Goal: Task Accomplishment & Management: Manage account settings

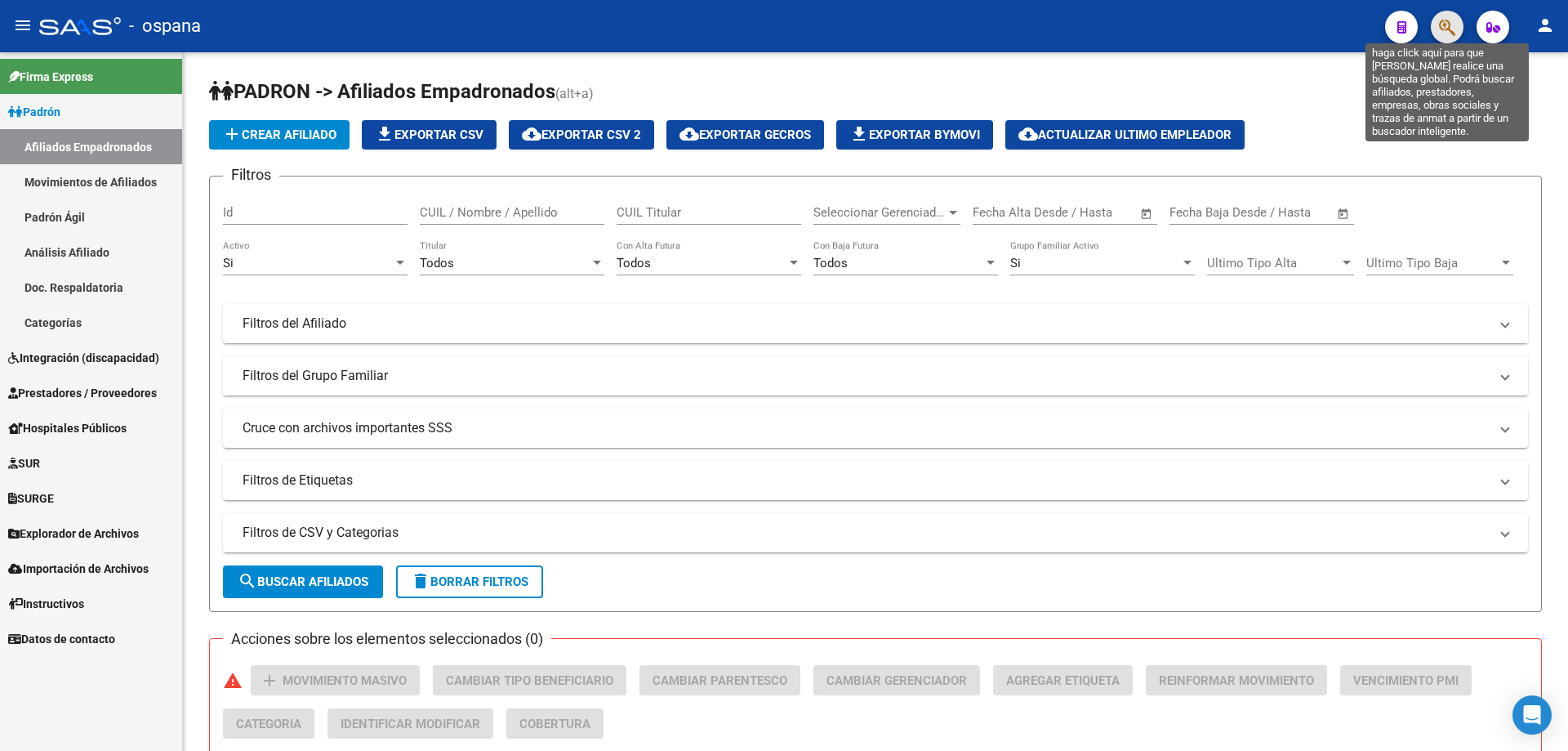
click at [1453, 33] on icon "button" at bounding box center [1447, 27] width 16 height 19
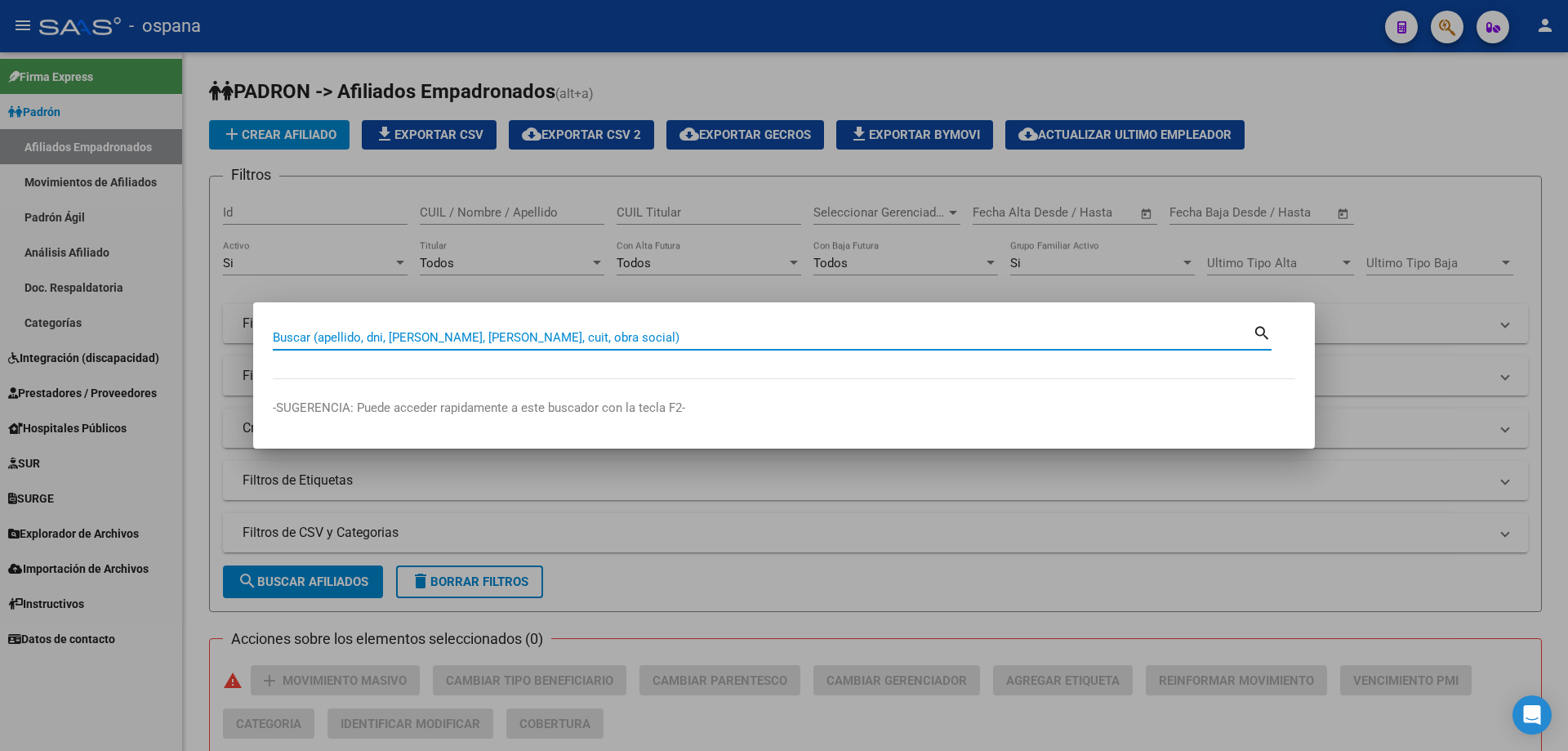
paste input "10232112"
type input "10232112"
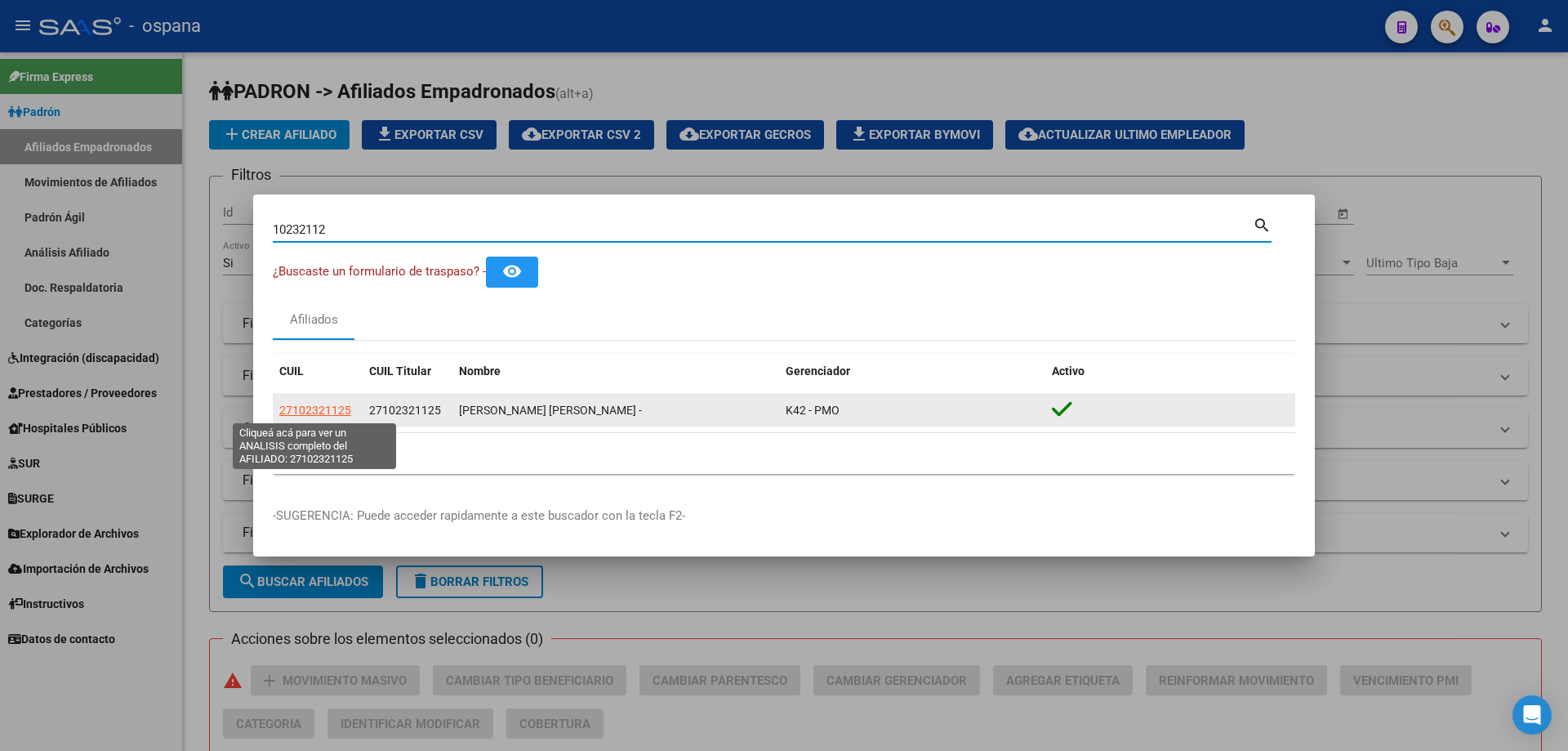
click at [297, 408] on span "27102321125" at bounding box center [315, 410] width 72 height 13
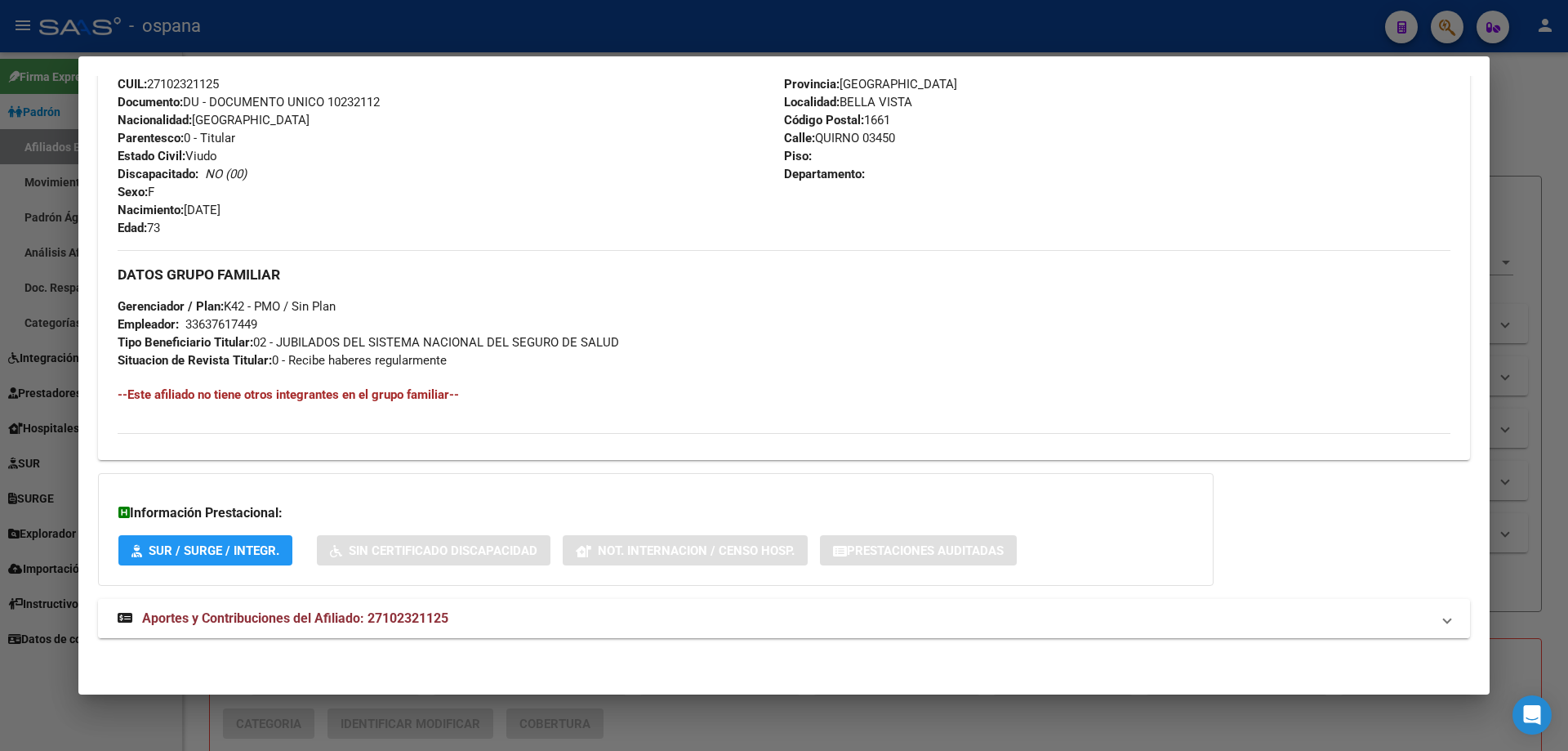
click at [330, 602] on mat-expansion-panel-header "Aportes y Contribuciones del Afiliado: 27102321125" at bounding box center [784, 618] width 1372 height 39
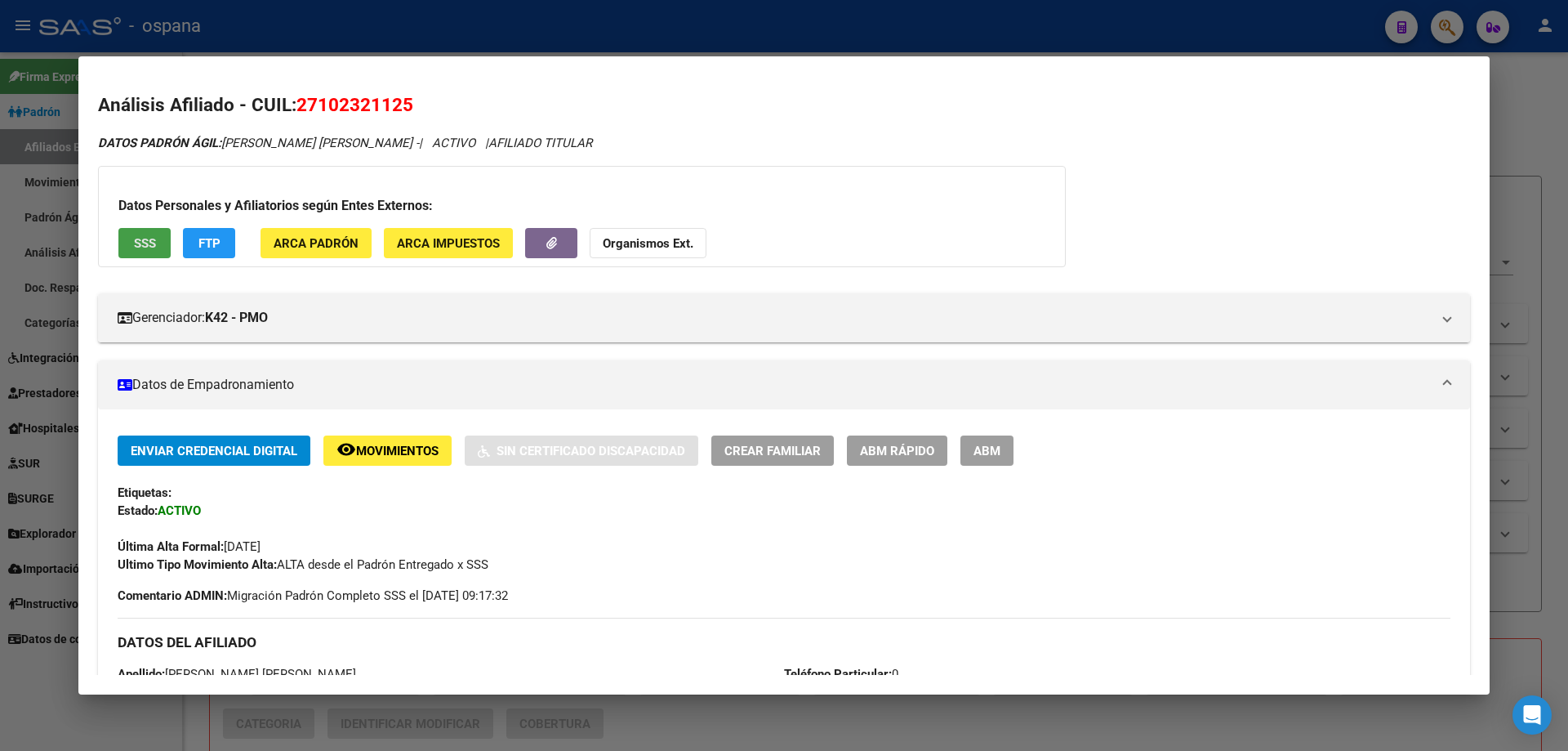
click at [129, 236] on button "SSS" at bounding box center [144, 243] width 52 height 30
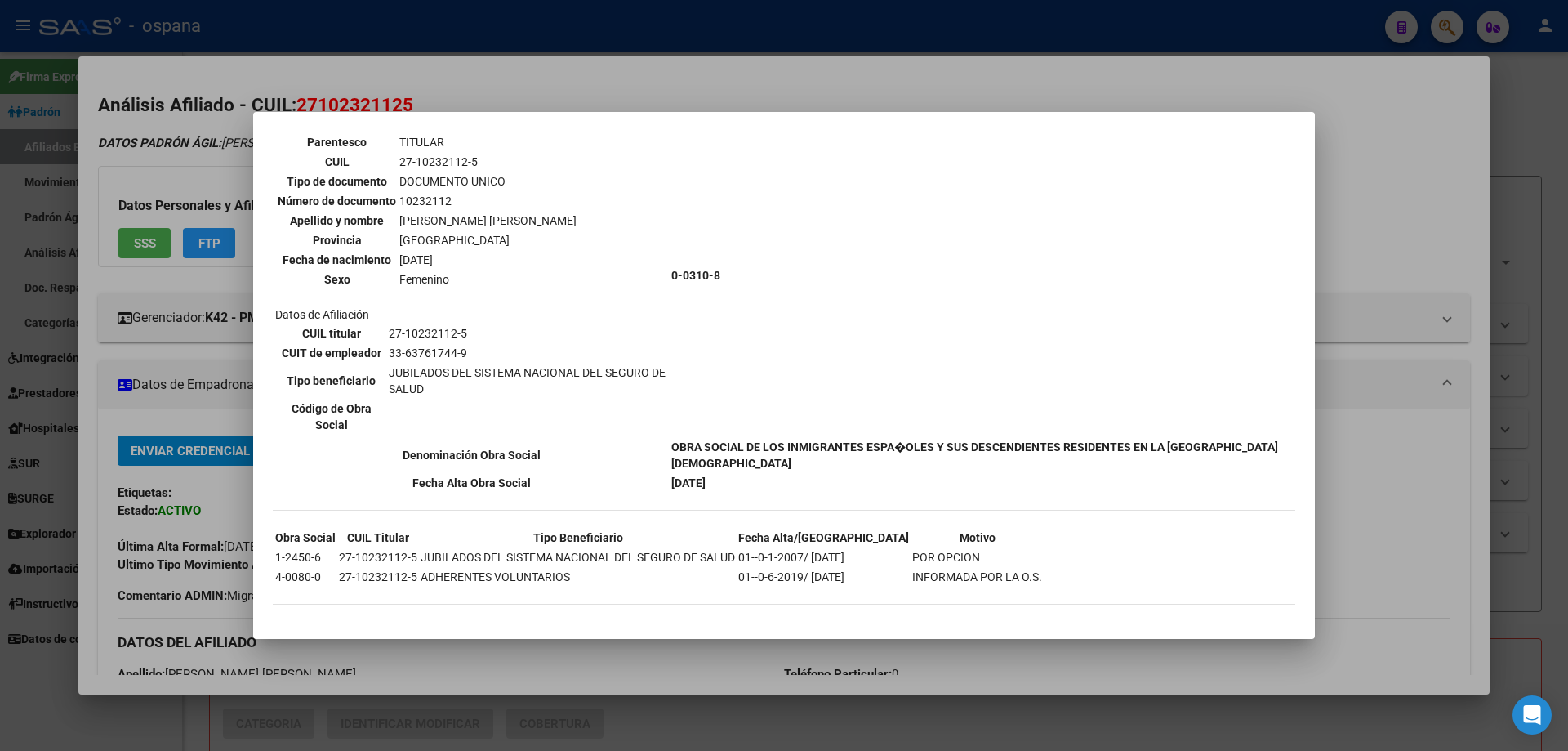
scroll to position [102, 0]
click at [1556, 372] on div at bounding box center [784, 376] width 1568 height 751
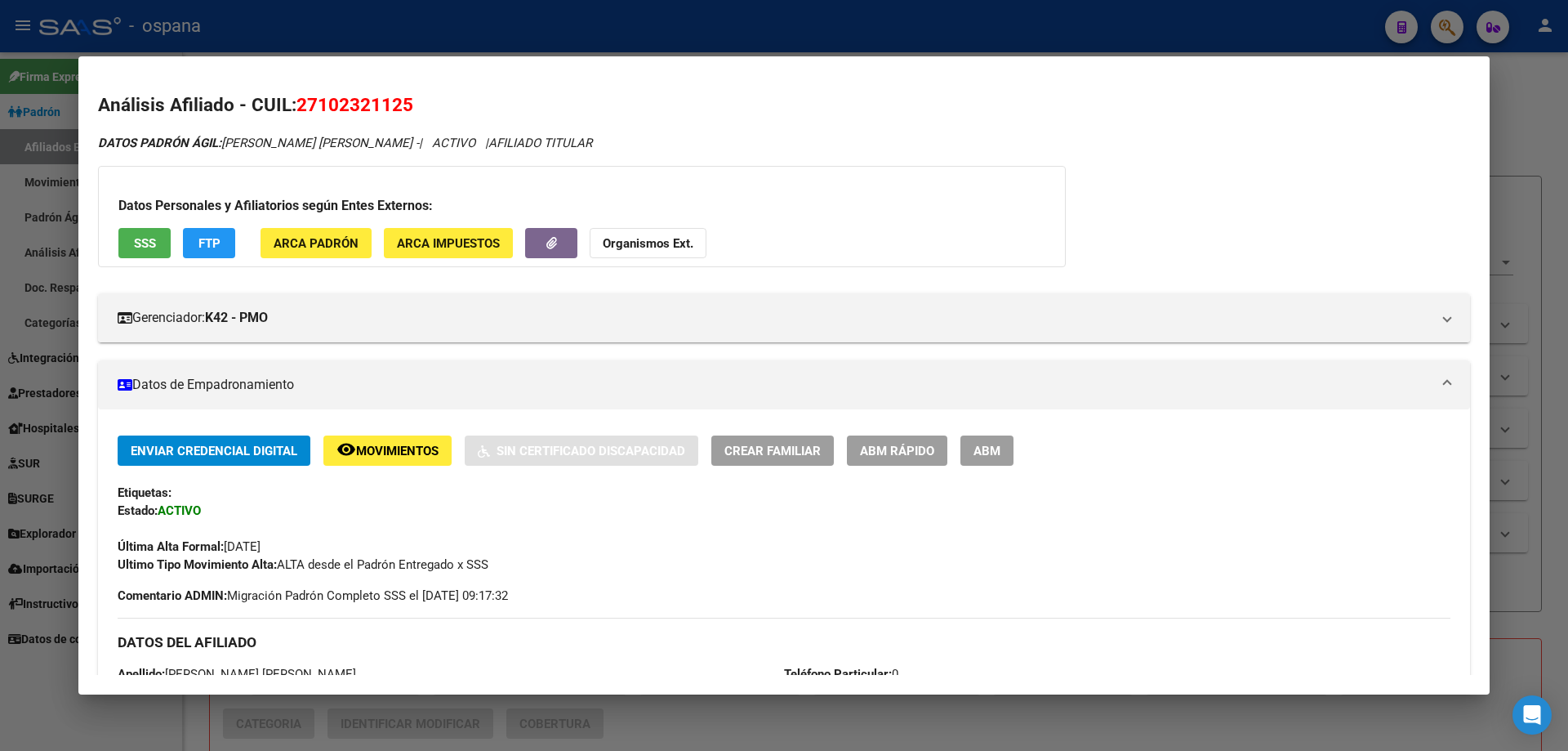
click at [883, 445] on span "ABM Rápido" at bounding box center [897, 451] width 75 height 15
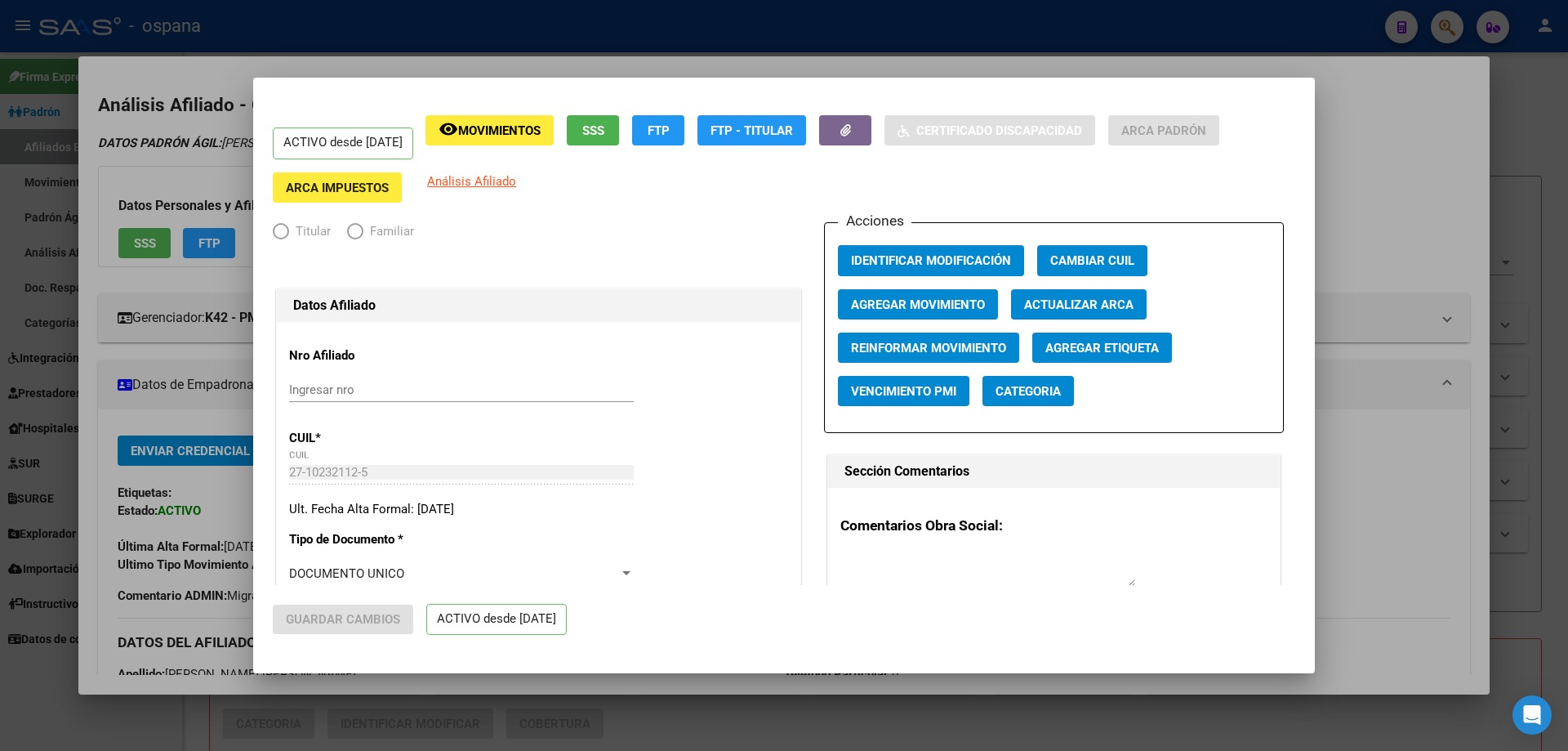
radio input "true"
type input "33-63761744-9"
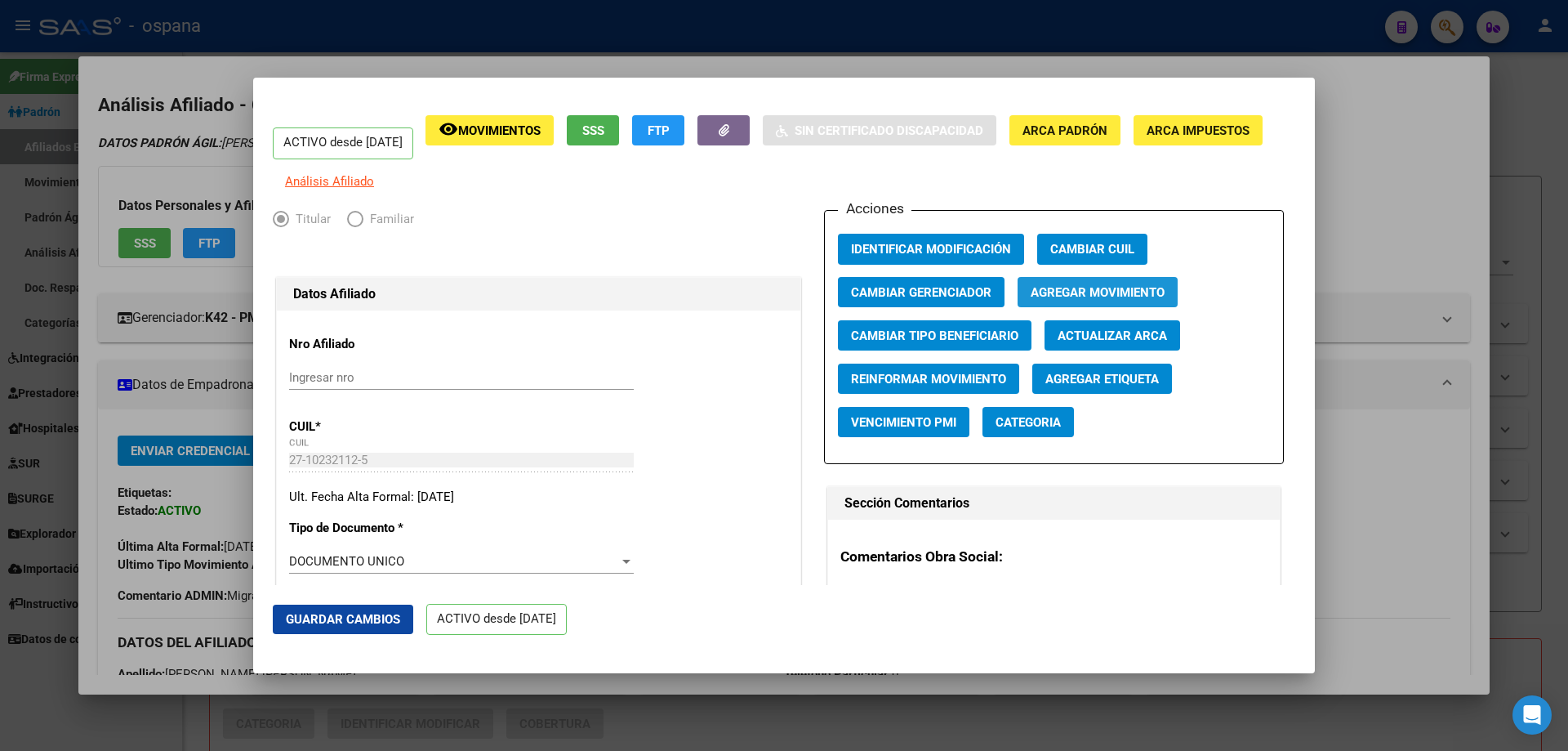
click at [1046, 295] on button "Agregar Movimiento" at bounding box center [1097, 292] width 160 height 30
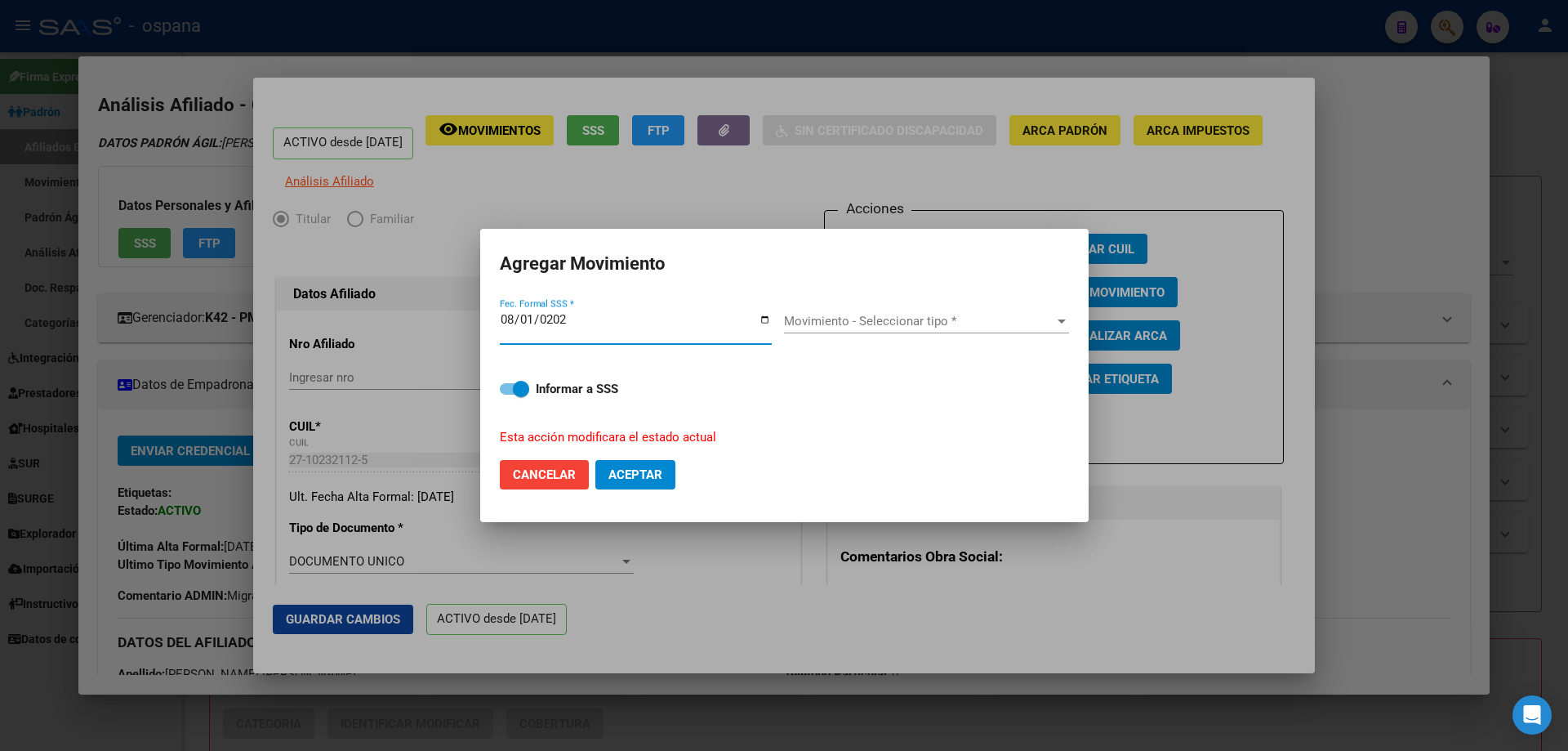
type input "[DATE]"
click at [866, 314] on span "Movimiento - Seleccionar tipo *" at bounding box center [919, 322] width 270 height 15
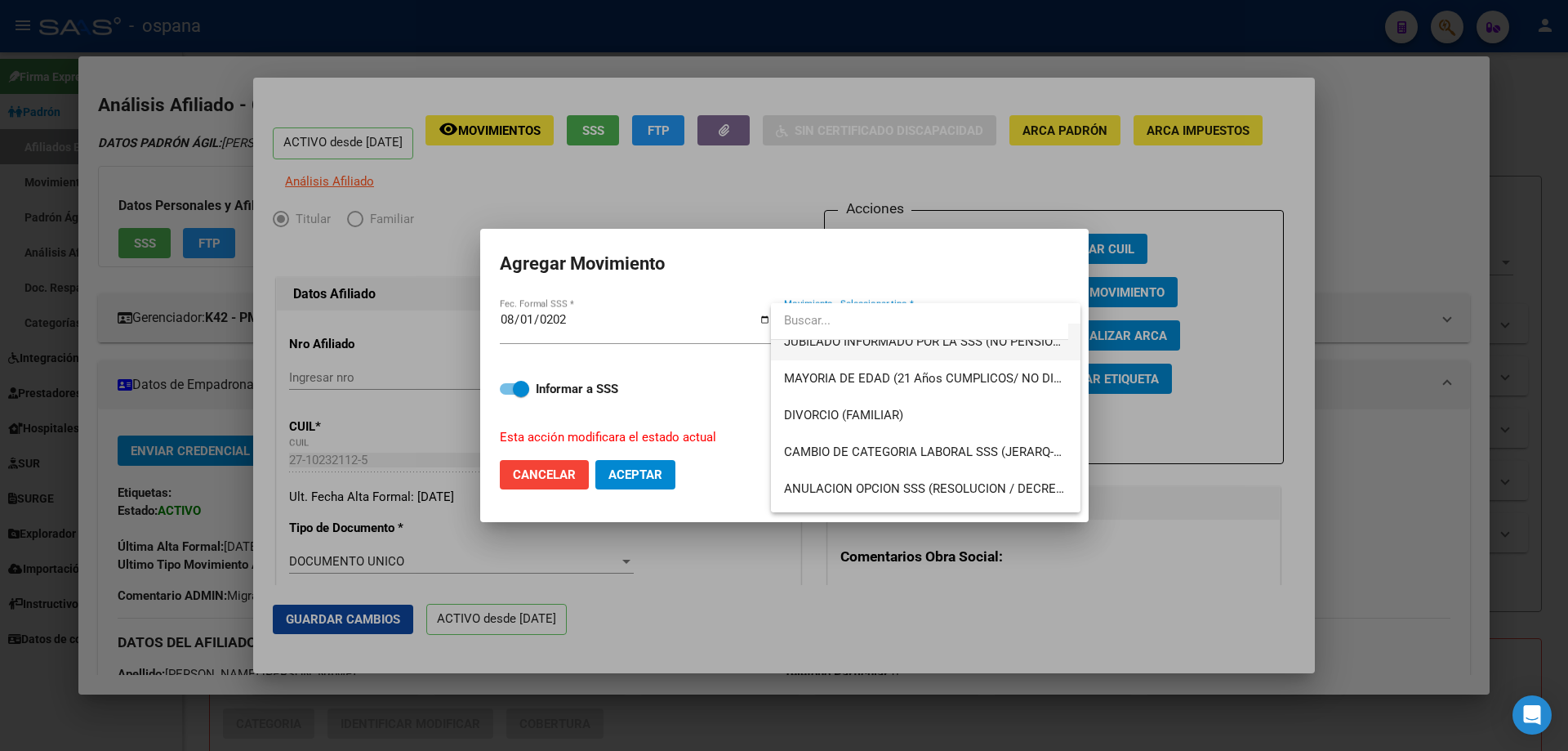
scroll to position [245, 0]
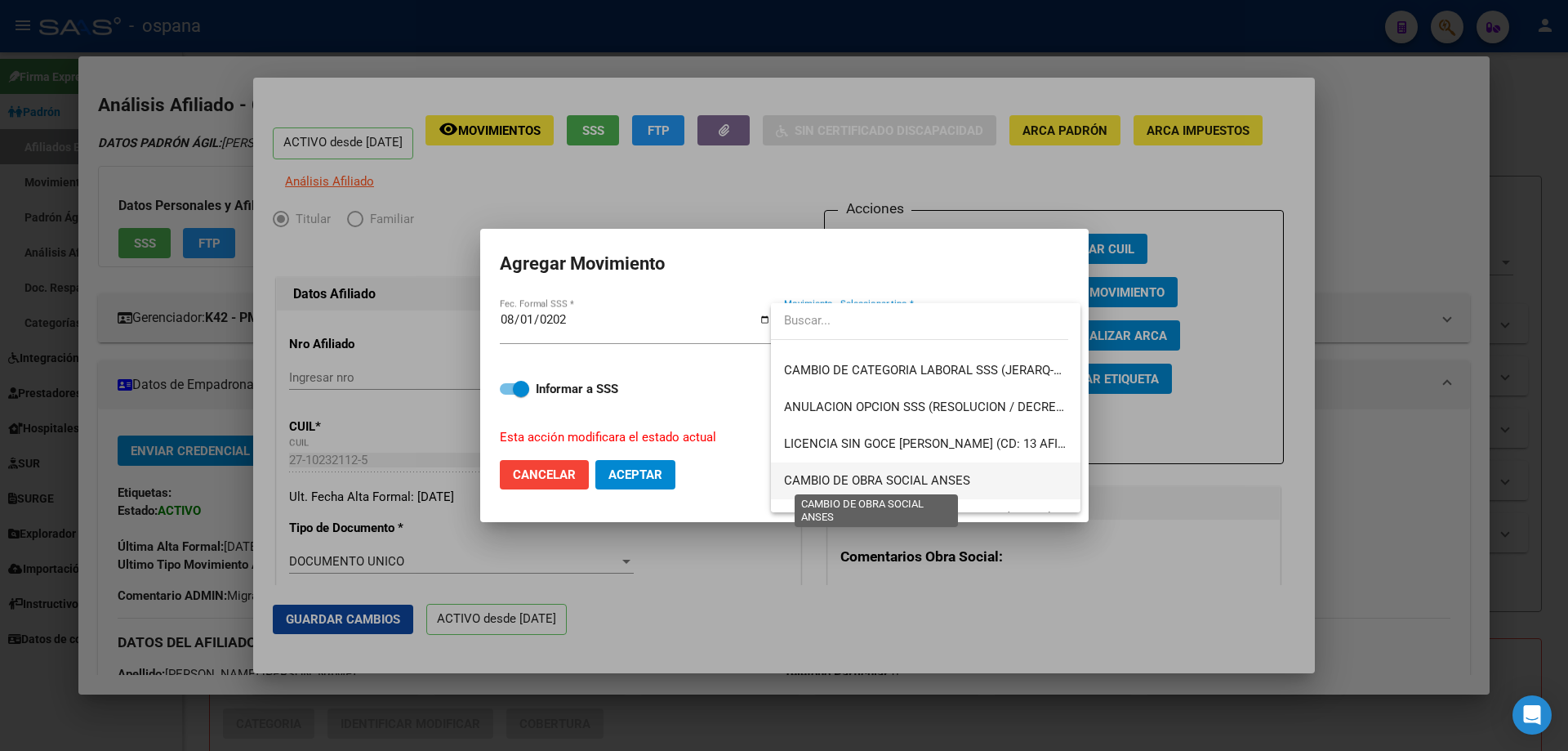
click at [880, 480] on span "CAMBIO DE OBRA SOCIAL ANSES" at bounding box center [877, 480] width 186 height 15
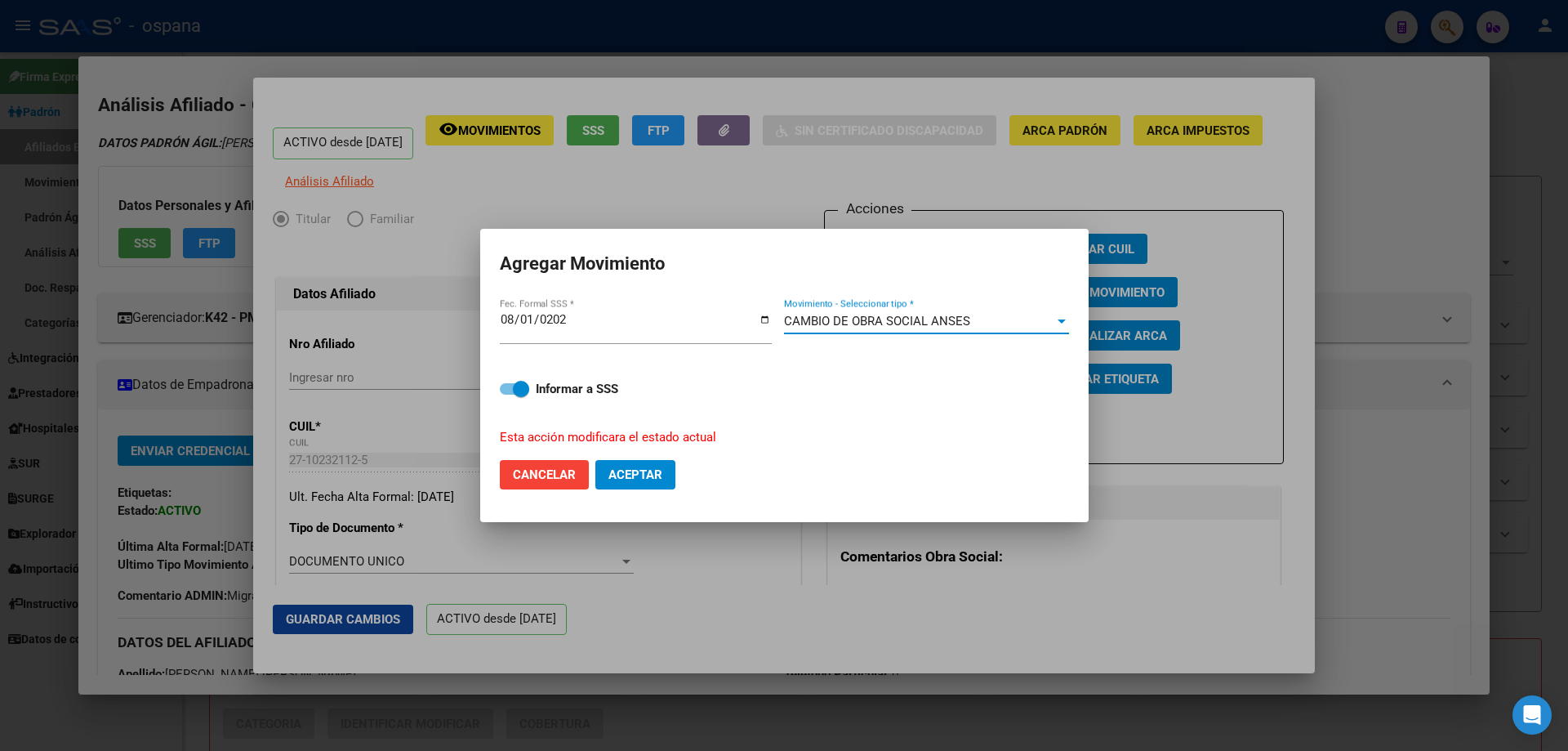
click at [628, 468] on span "Aceptar" at bounding box center [635, 475] width 54 height 15
checkbox input "false"
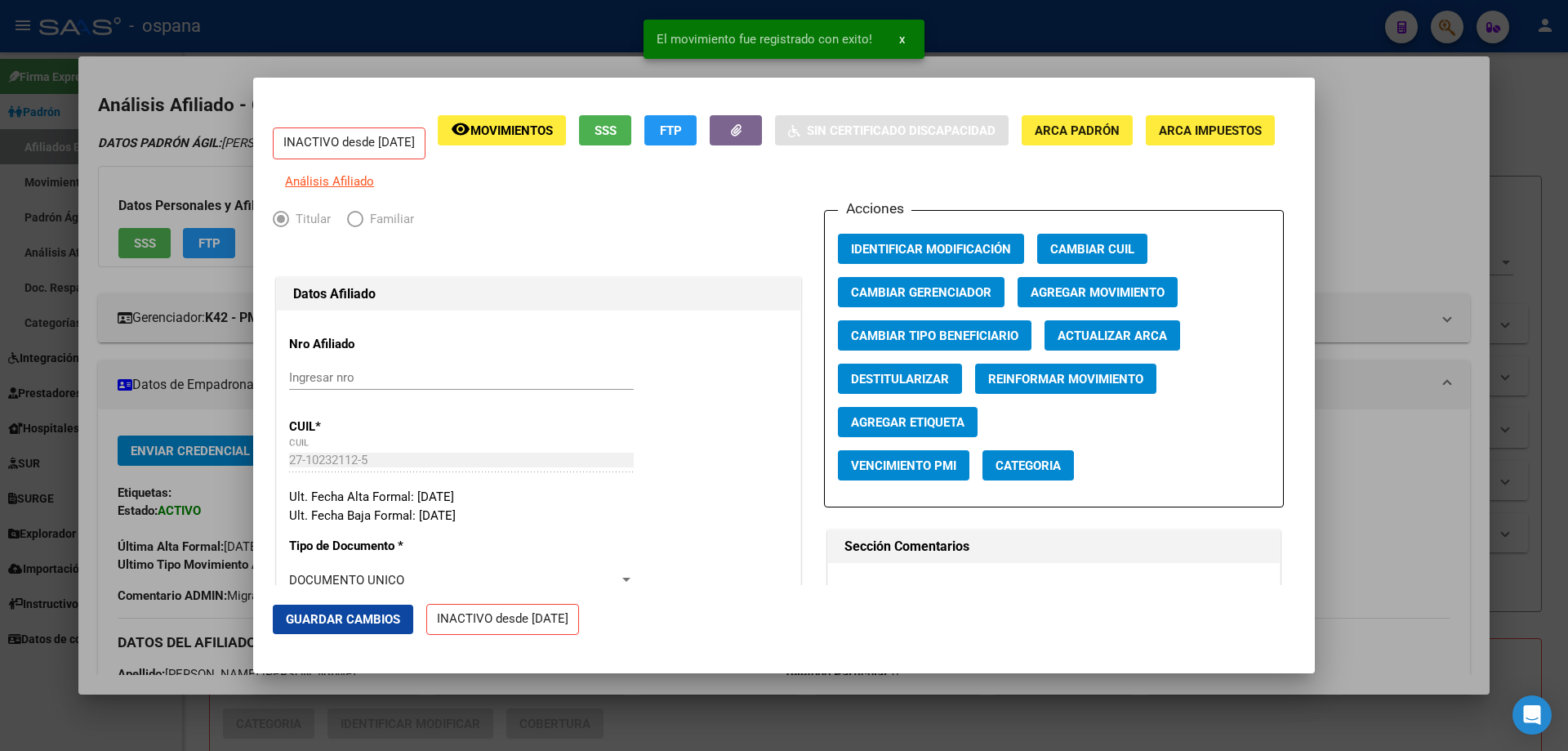
click at [1517, 333] on div at bounding box center [784, 376] width 1568 height 751
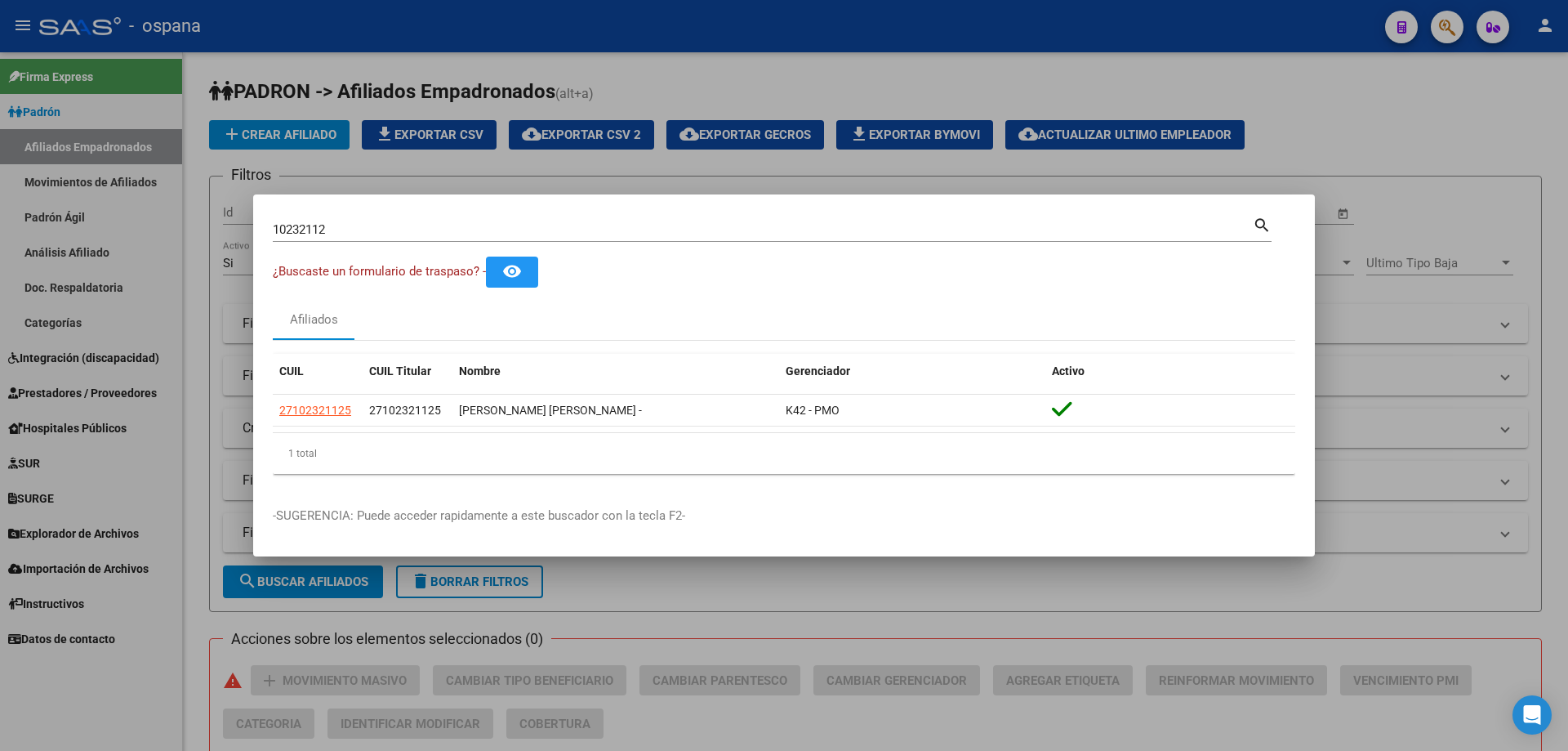
drag, startPoint x: 586, startPoint y: 236, endPoint x: 498, endPoint y: 225, distance: 88.7
click at [518, 220] on div "10232112 Buscar (apellido, dni, cuil, nro traspaso, cuit, obra social)" at bounding box center [762, 230] width 980 height 25
drag, startPoint x: 438, startPoint y: 231, endPoint x: 170, endPoint y: 195, distance: 270.4
click at [170, 195] on div "10232112 Buscar (apellido, dni, cuil, nro traspaso, cuit, obra social) search ¿…" at bounding box center [784, 376] width 1568 height 751
paste input "93279768"
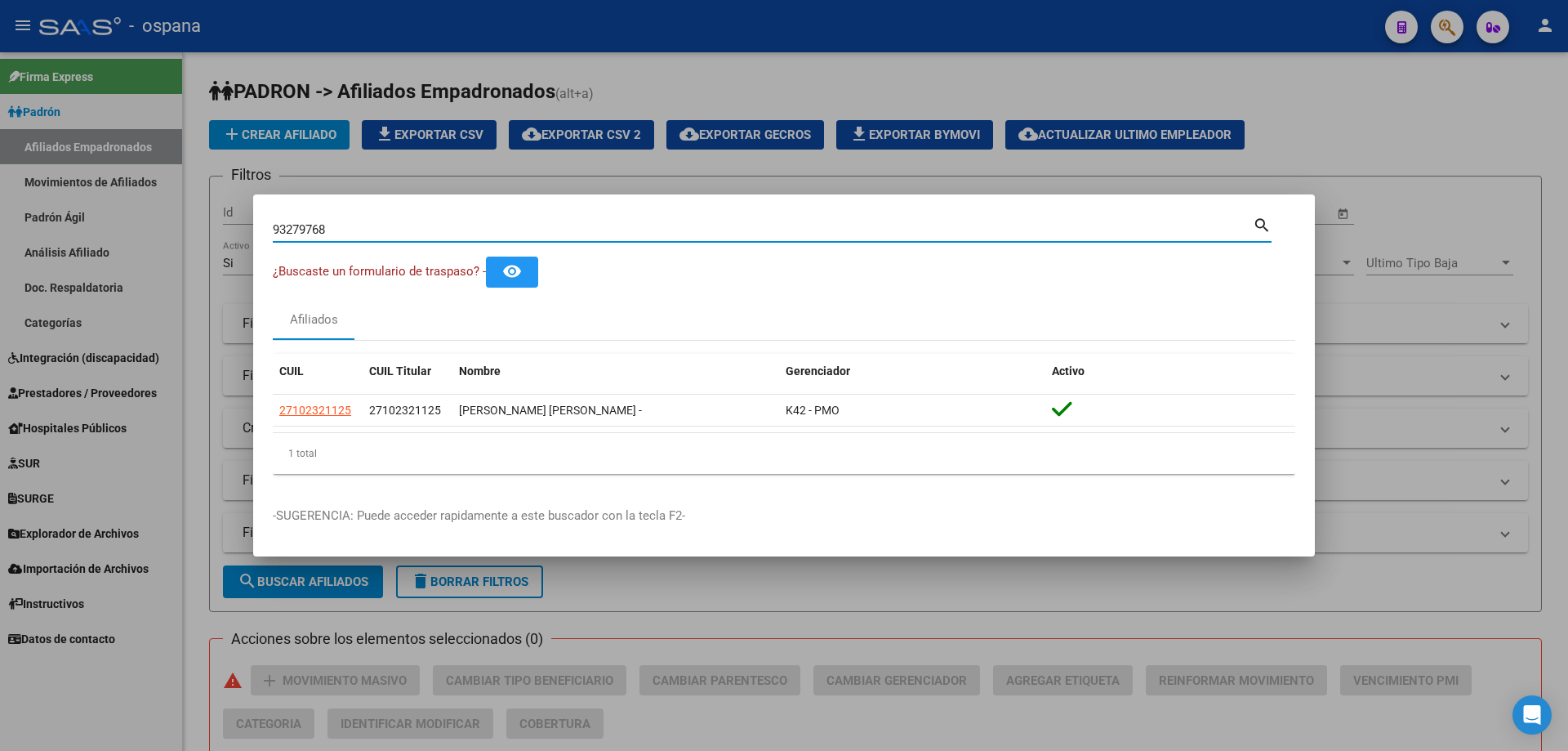
type input "93279768"
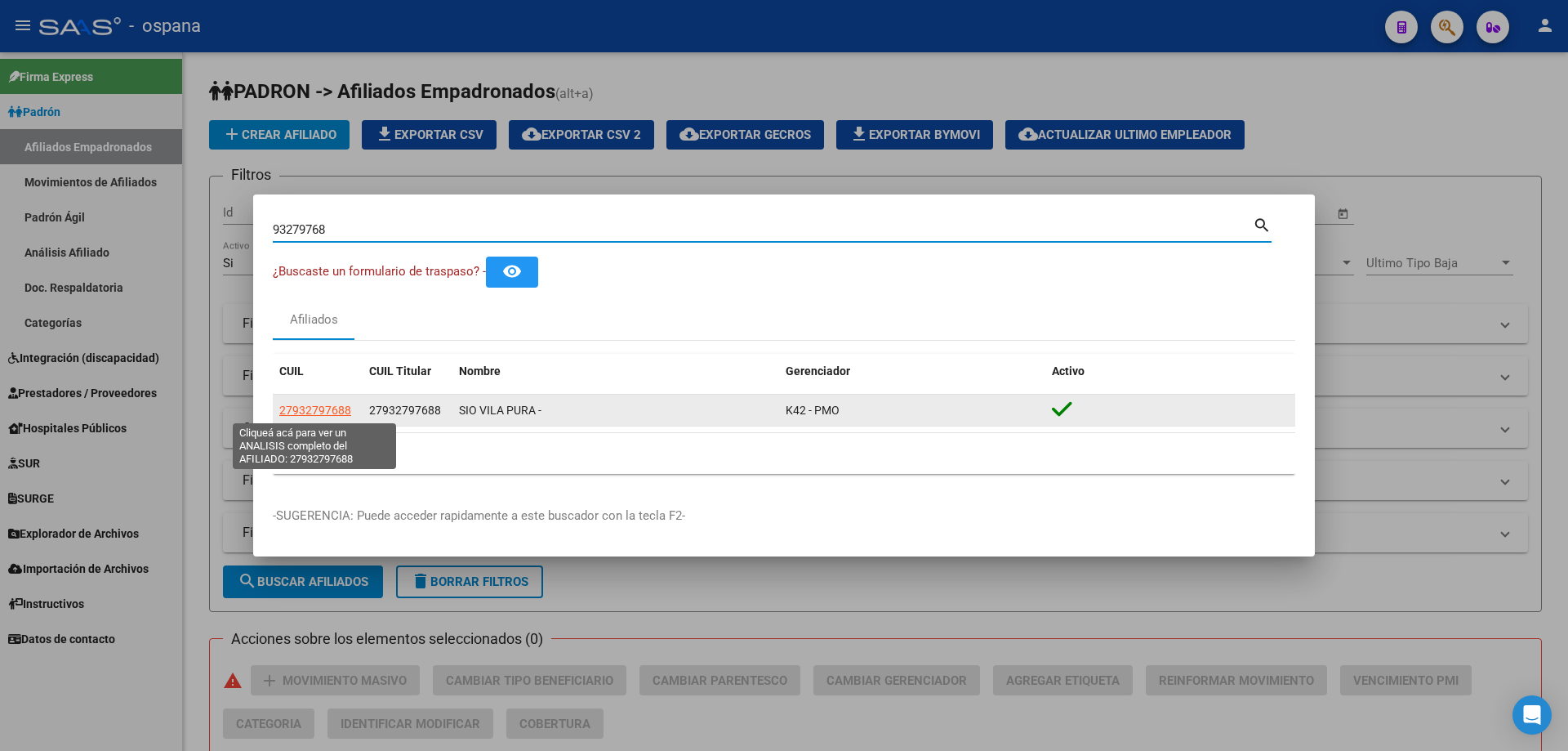
click at [325, 413] on span "27932797688" at bounding box center [315, 410] width 72 height 13
type textarea "27932797688"
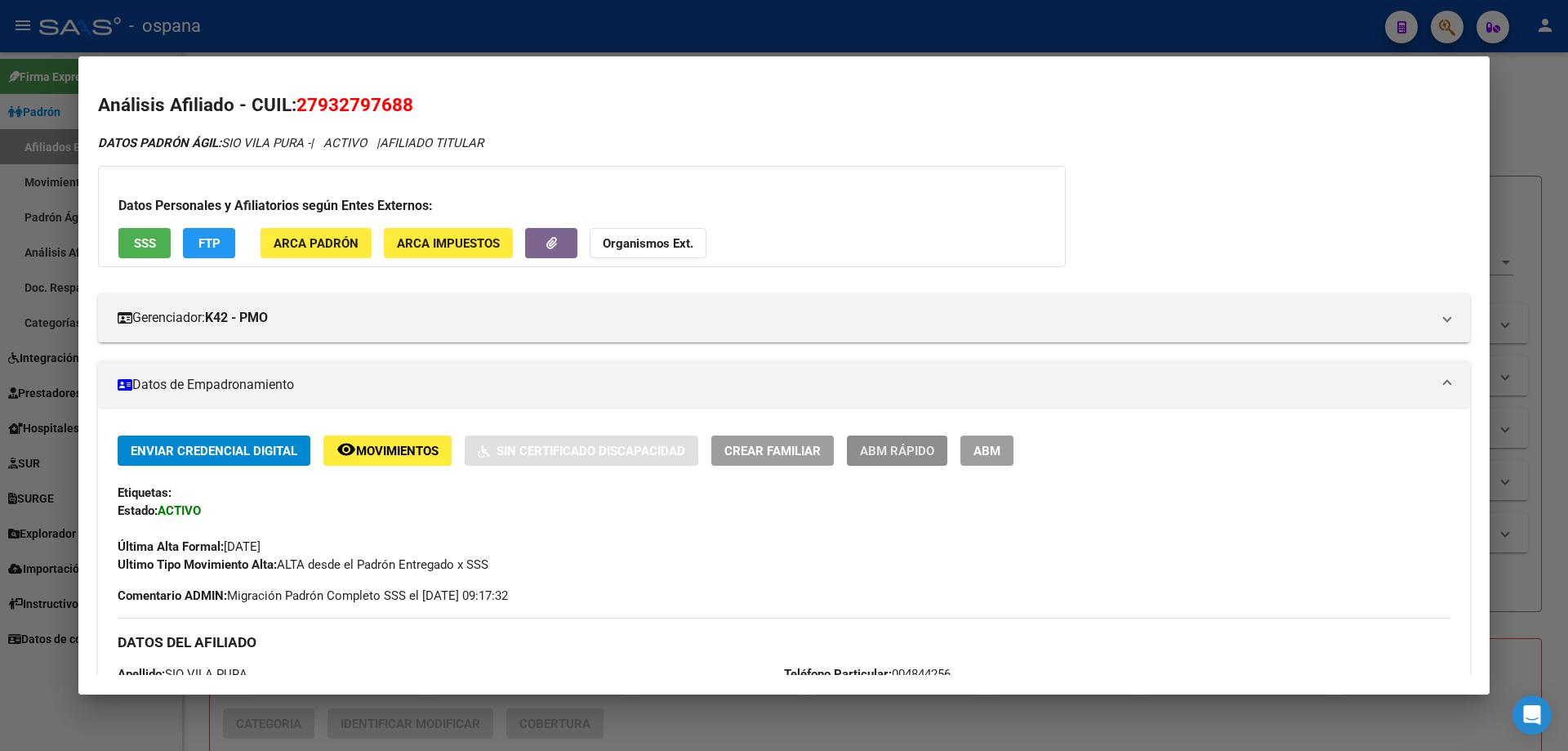
click at [890, 448] on span "ABM Rápido" at bounding box center [897, 451] width 75 height 15
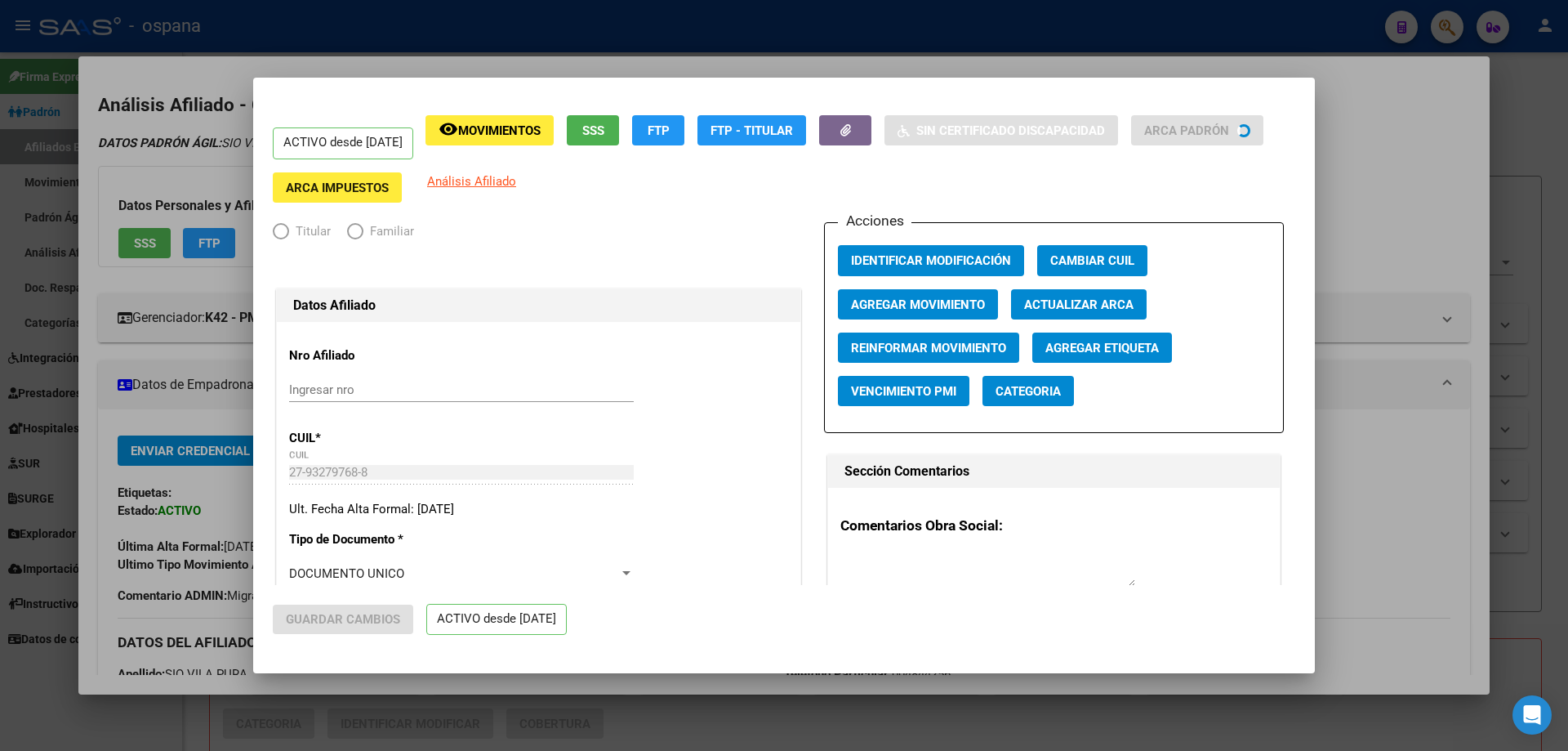
radio input "true"
type input "33-63761744-9"
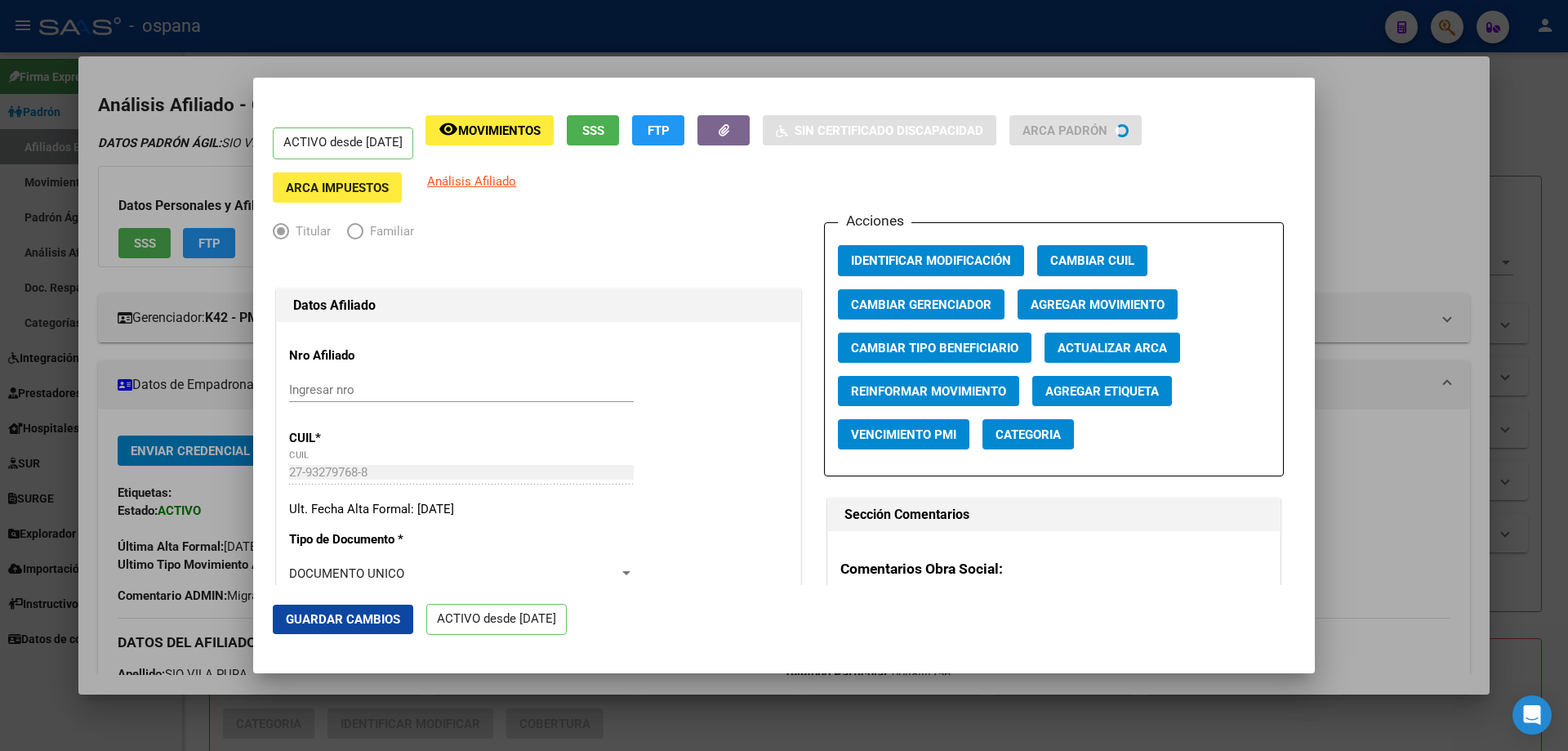
click at [1067, 309] on span "Agregar Movimiento" at bounding box center [1098, 305] width 134 height 15
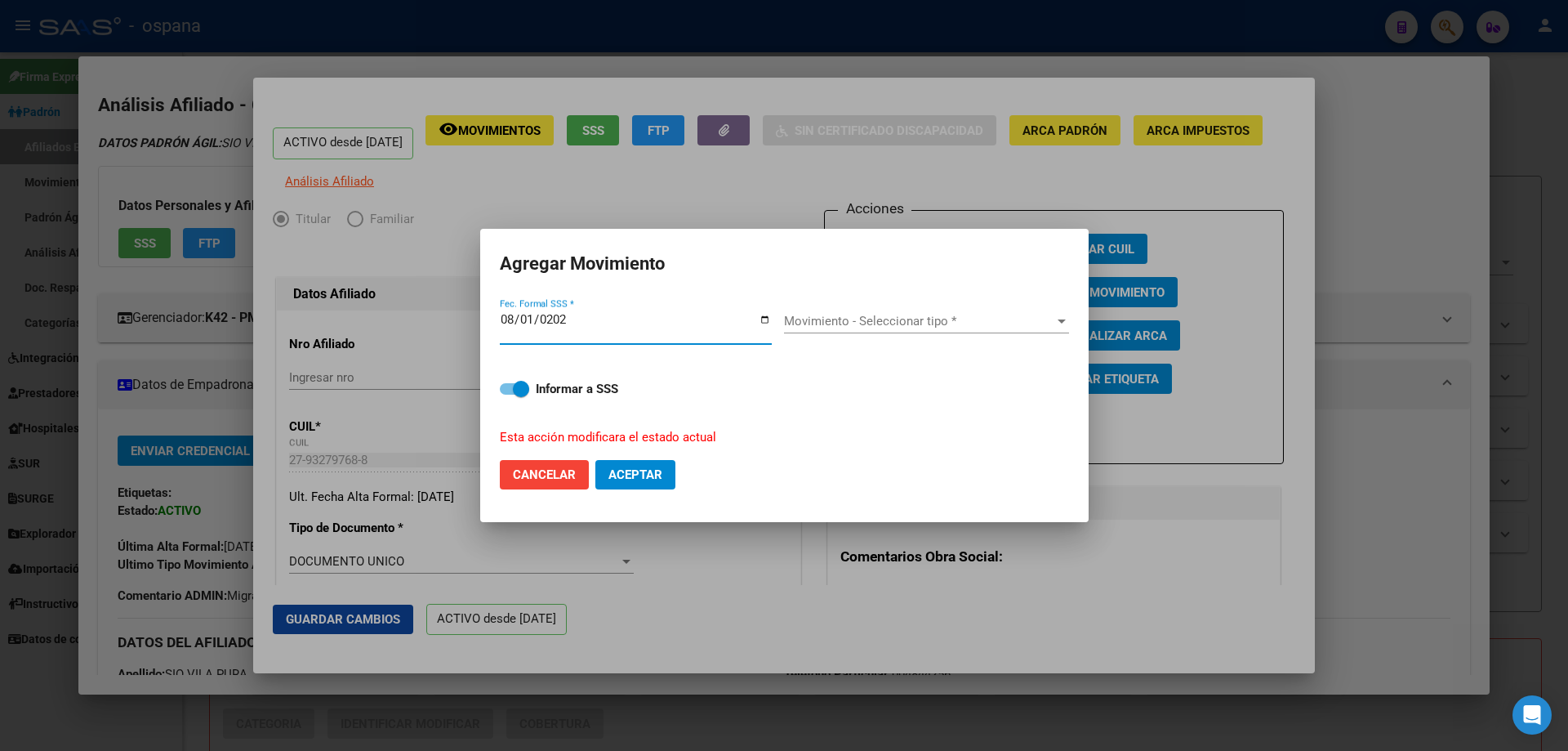
type input "[DATE]"
click at [871, 308] on div "Movimiento - Seleccionar tipo * Movimiento - Seleccionar tipo *" at bounding box center [926, 327] width 285 height 63
click at [871, 312] on div "Movimiento - Seleccionar tipo * Movimiento - Seleccionar tipo *" at bounding box center [926, 321] width 285 height 25
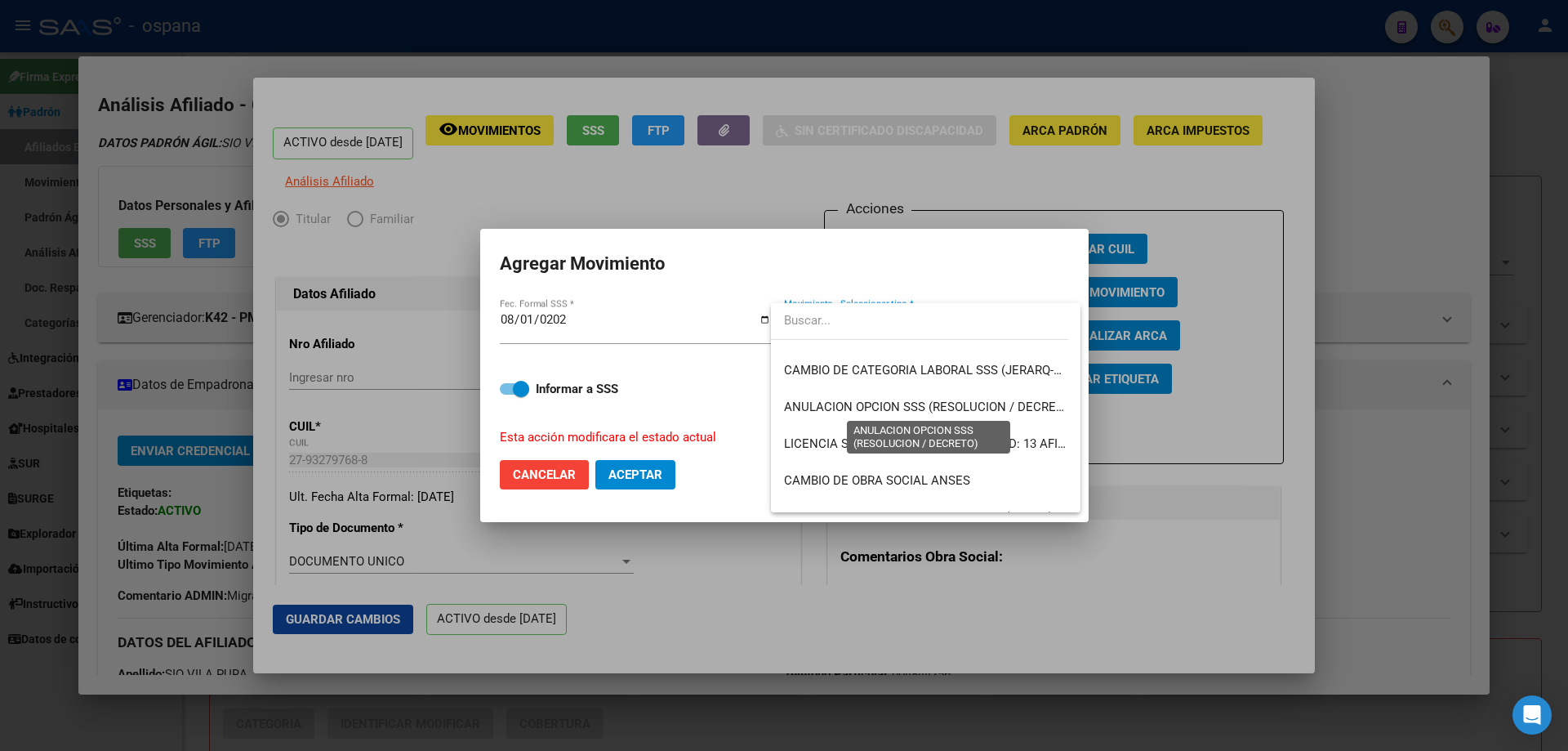
scroll to position [326, 0]
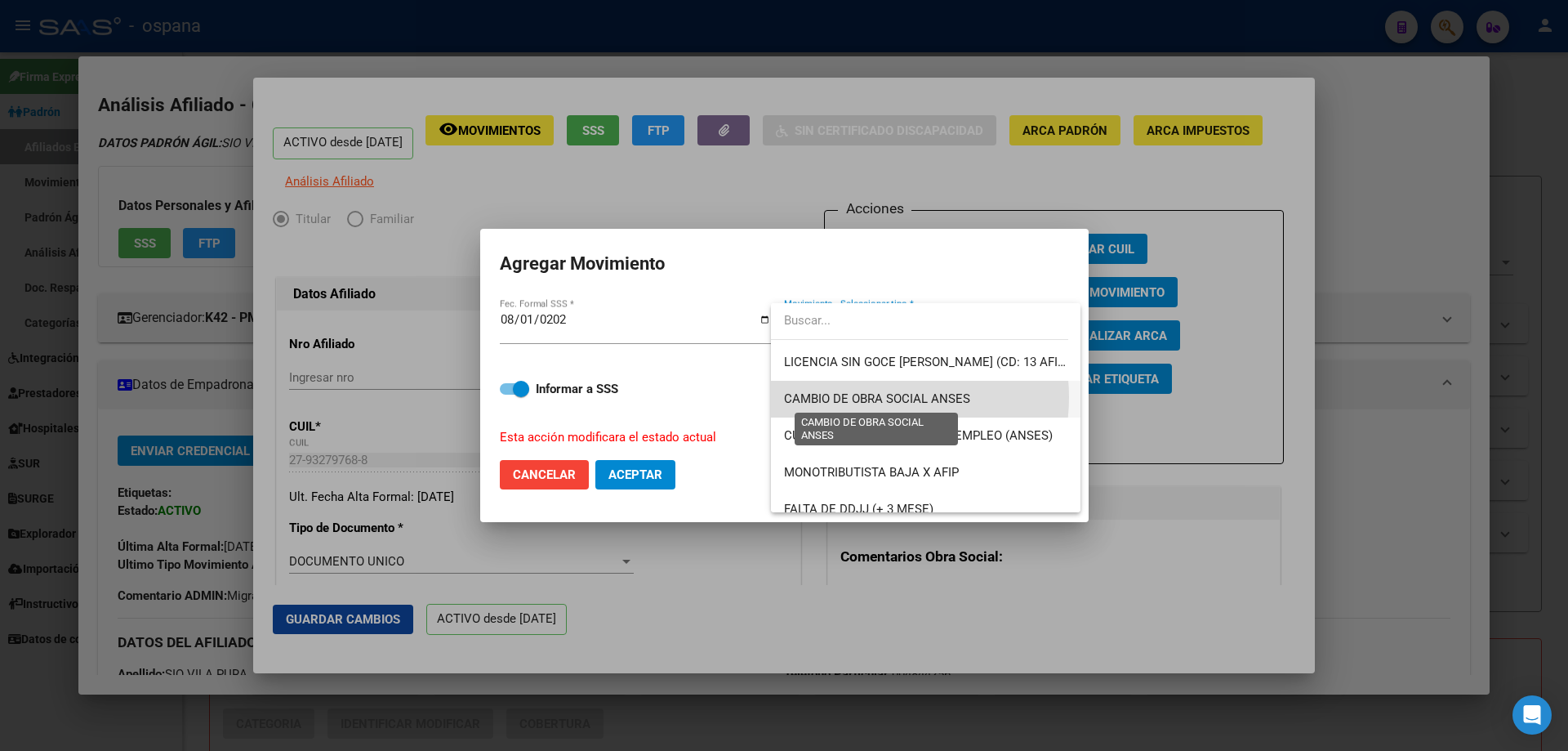
click at [872, 397] on span "CAMBIO DE OBRA SOCIAL ANSES" at bounding box center [877, 399] width 186 height 15
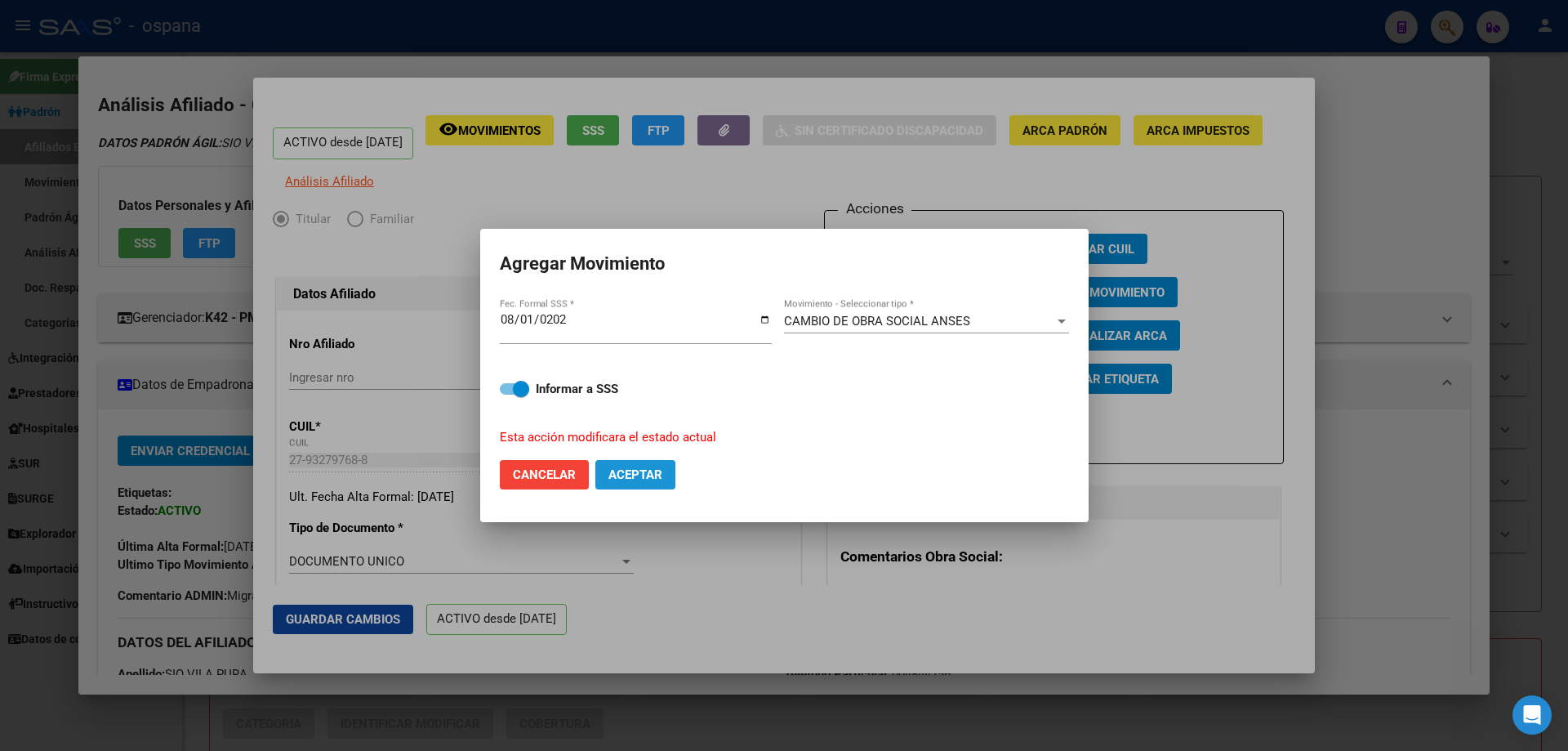
click at [638, 467] on span "Aceptar" at bounding box center [635, 475] width 54 height 15
checkbox input "false"
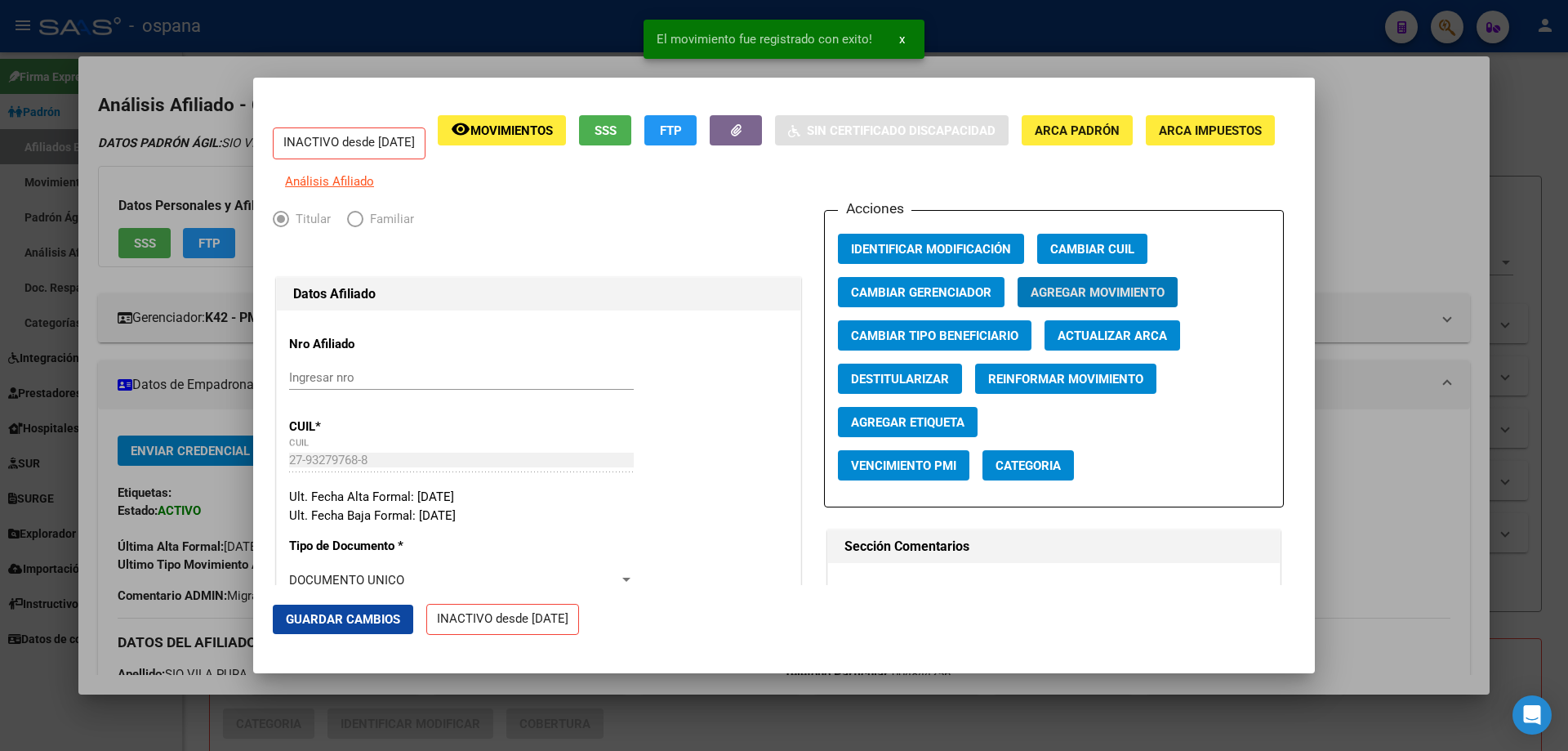
click at [1495, 269] on div at bounding box center [784, 376] width 1568 height 751
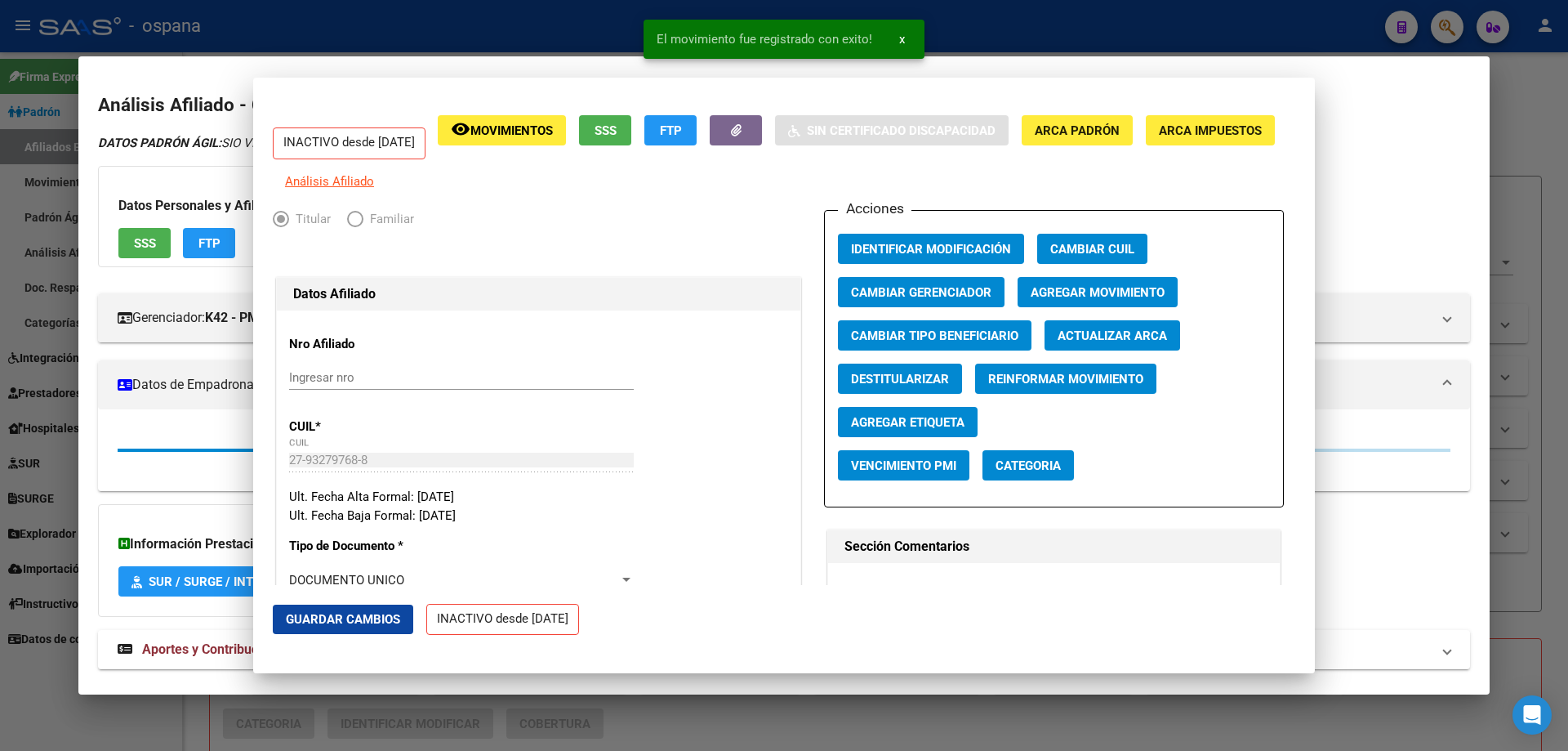
click at [1495, 269] on div at bounding box center [784, 376] width 1568 height 751
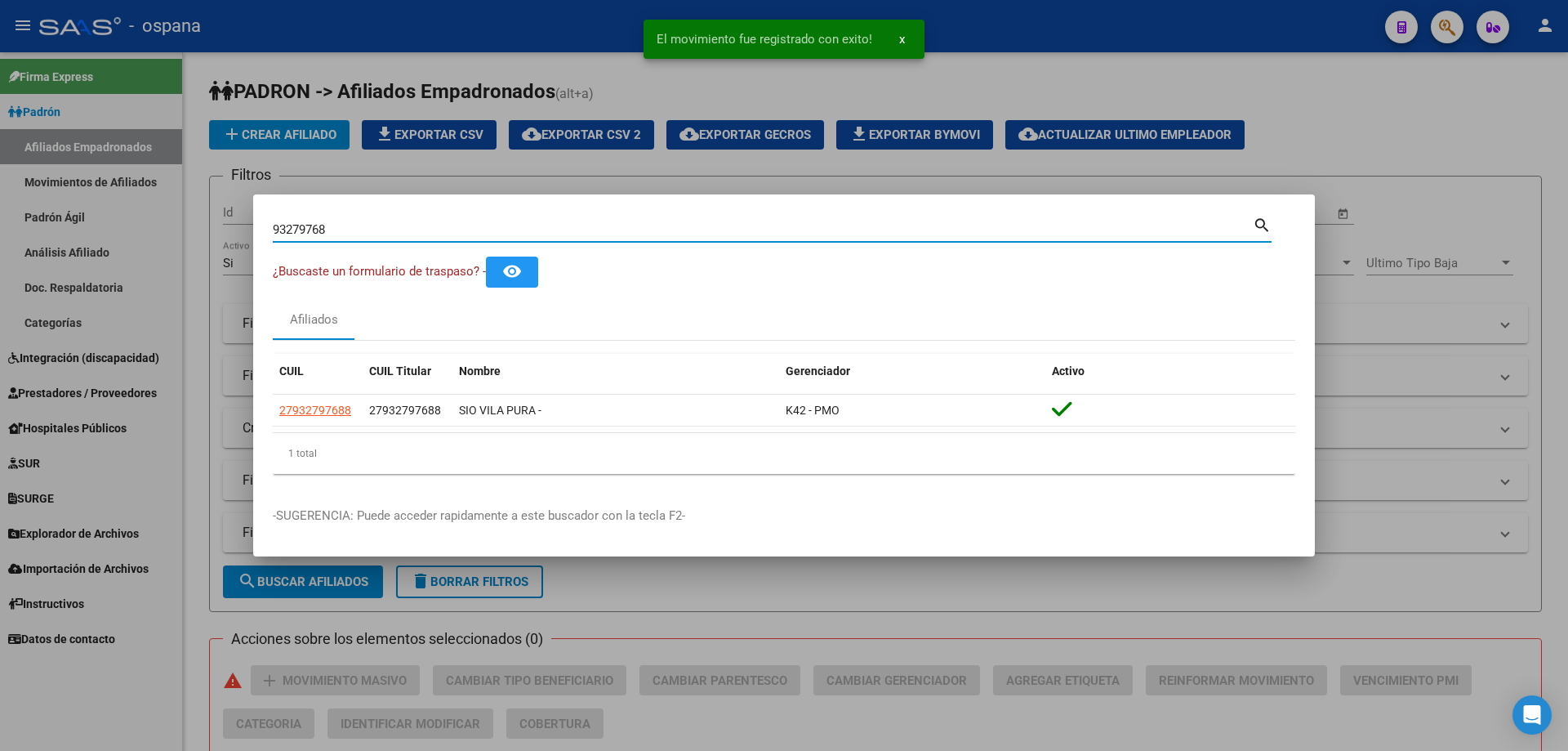
click at [603, 225] on input "93279768" at bounding box center [762, 230] width 980 height 15
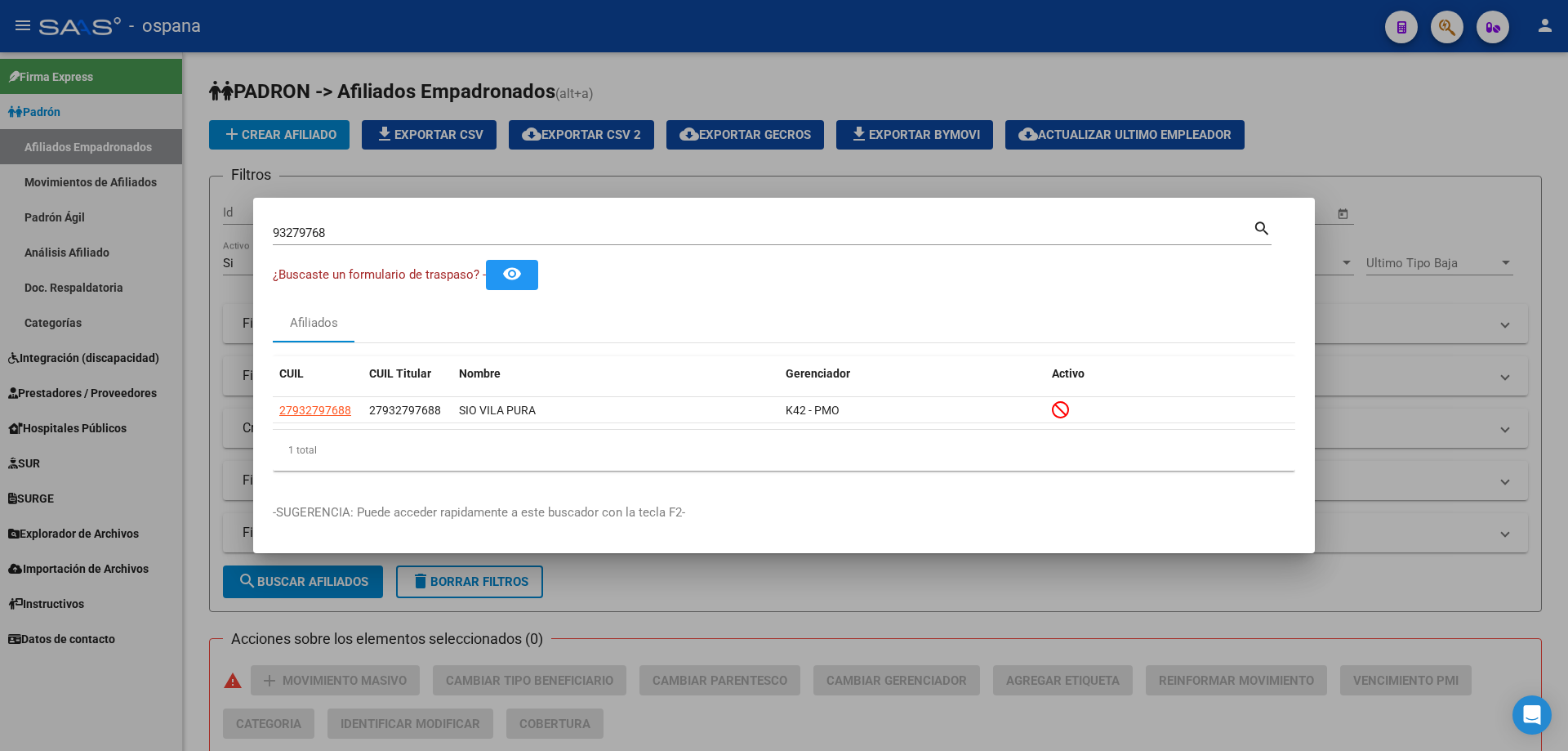
click at [308, 177] on div at bounding box center [784, 376] width 1568 height 751
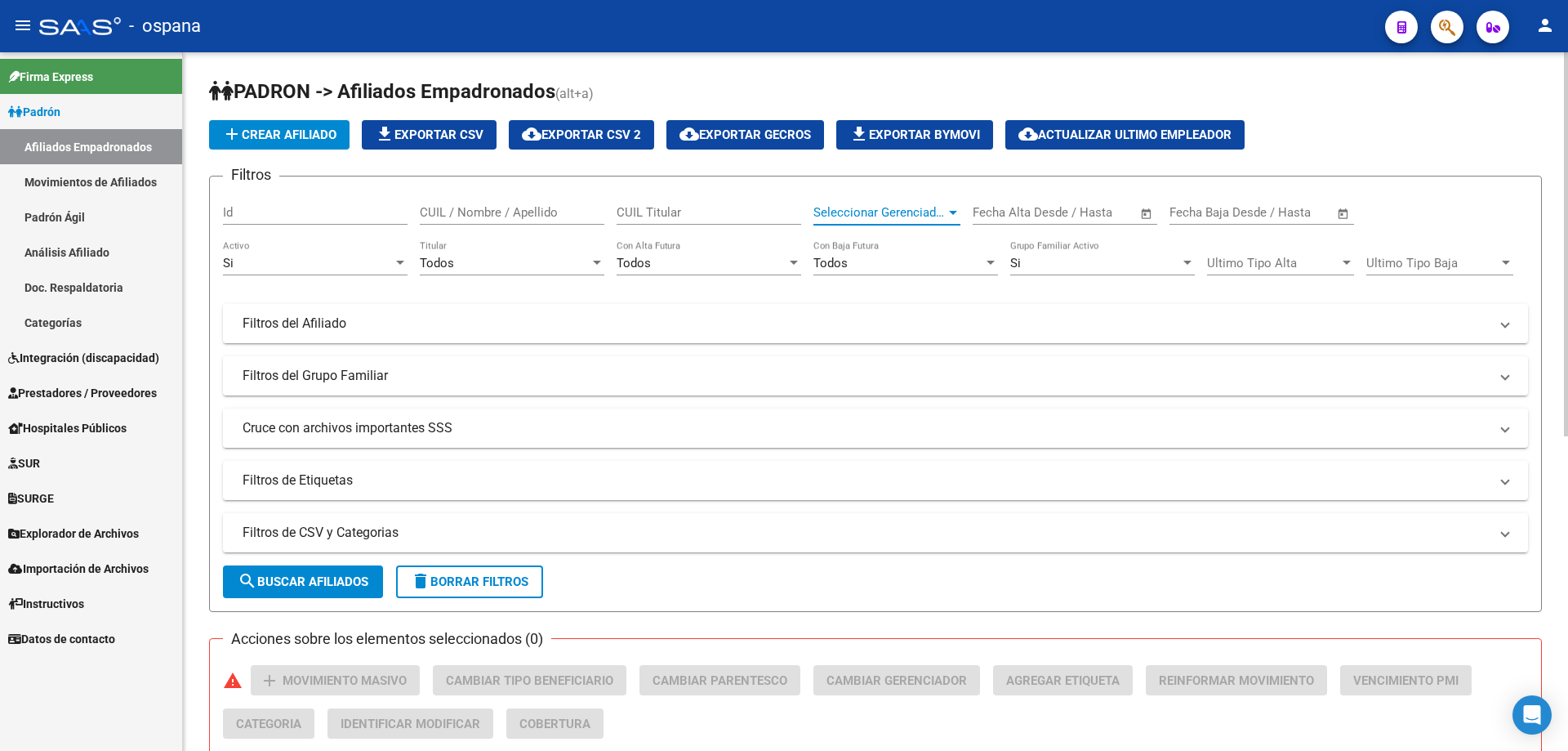
click at [956, 215] on div at bounding box center [953, 213] width 15 height 13
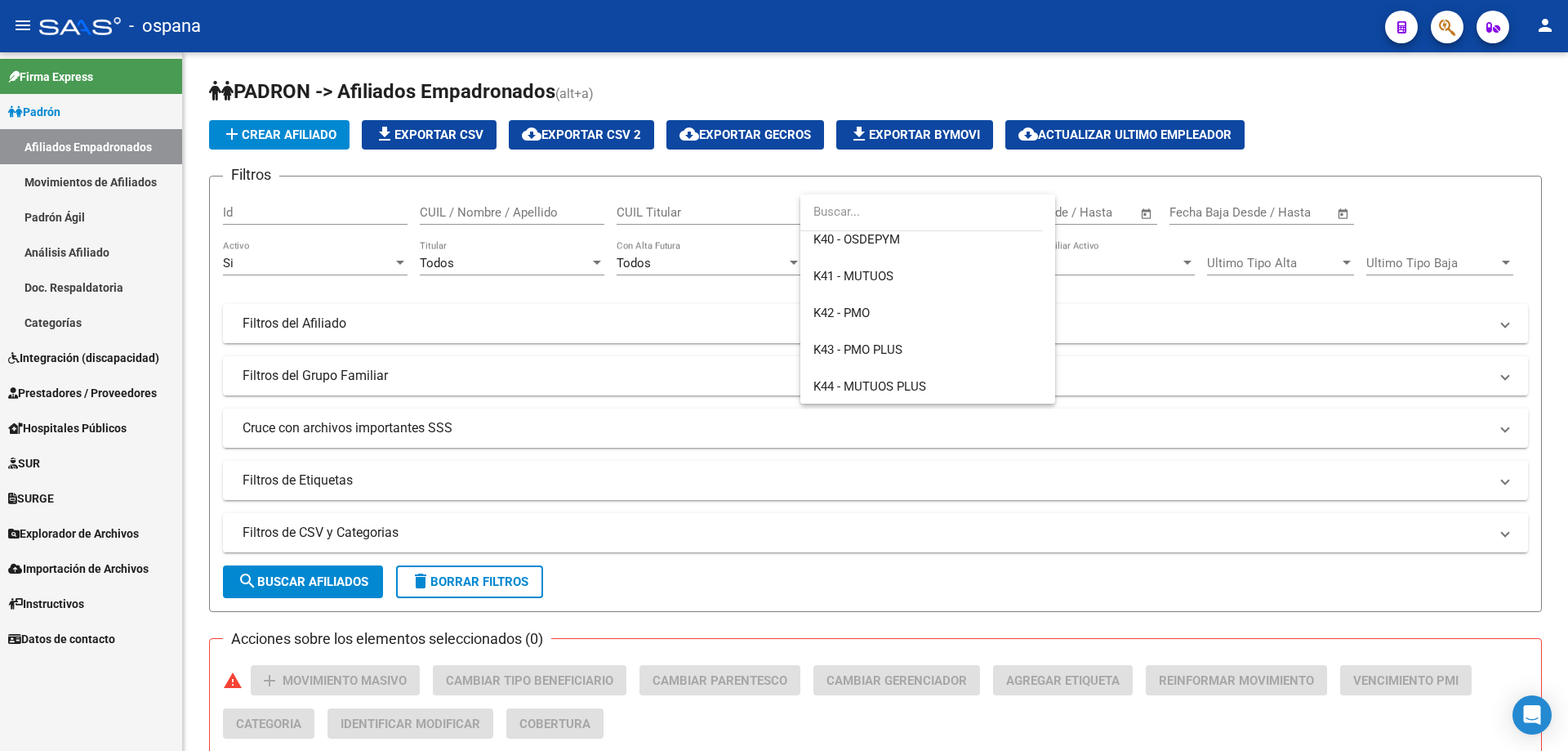
scroll to position [490, 0]
click at [865, 281] on span "K42 - PMO" at bounding box center [928, 273] width 229 height 37
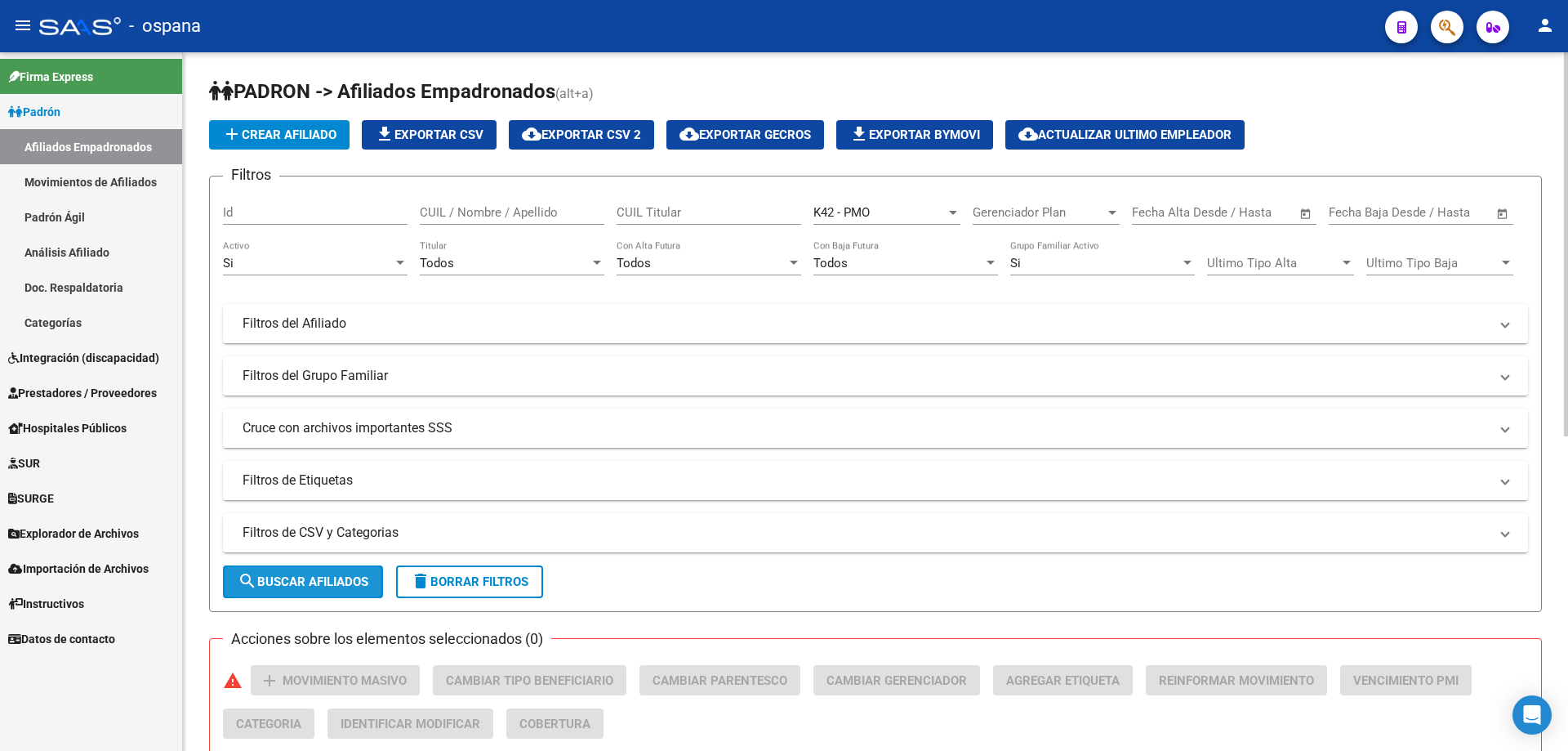
click at [325, 574] on span "search Buscar Afiliados" at bounding box center [303, 582] width 131 height 15
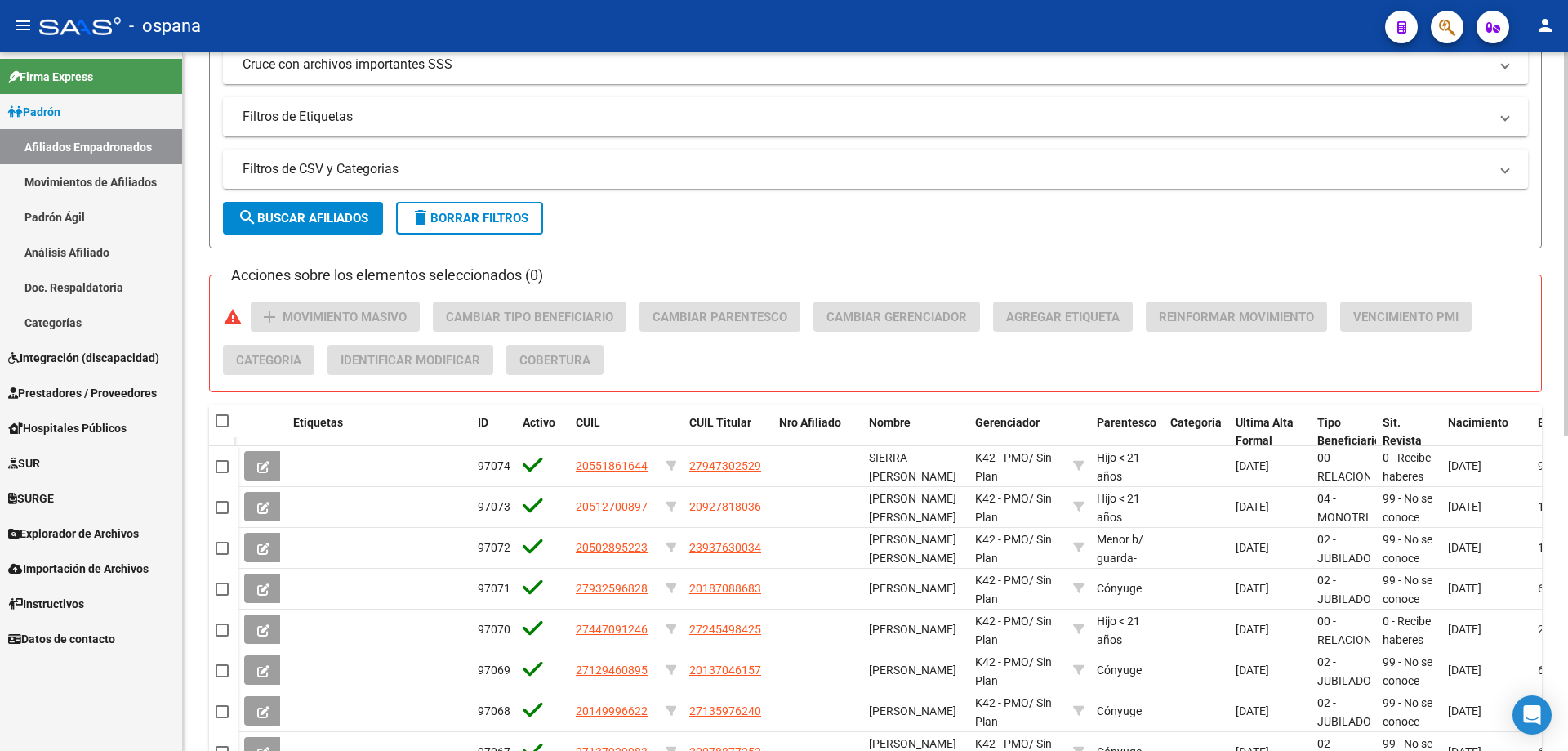
scroll to position [573, 0]
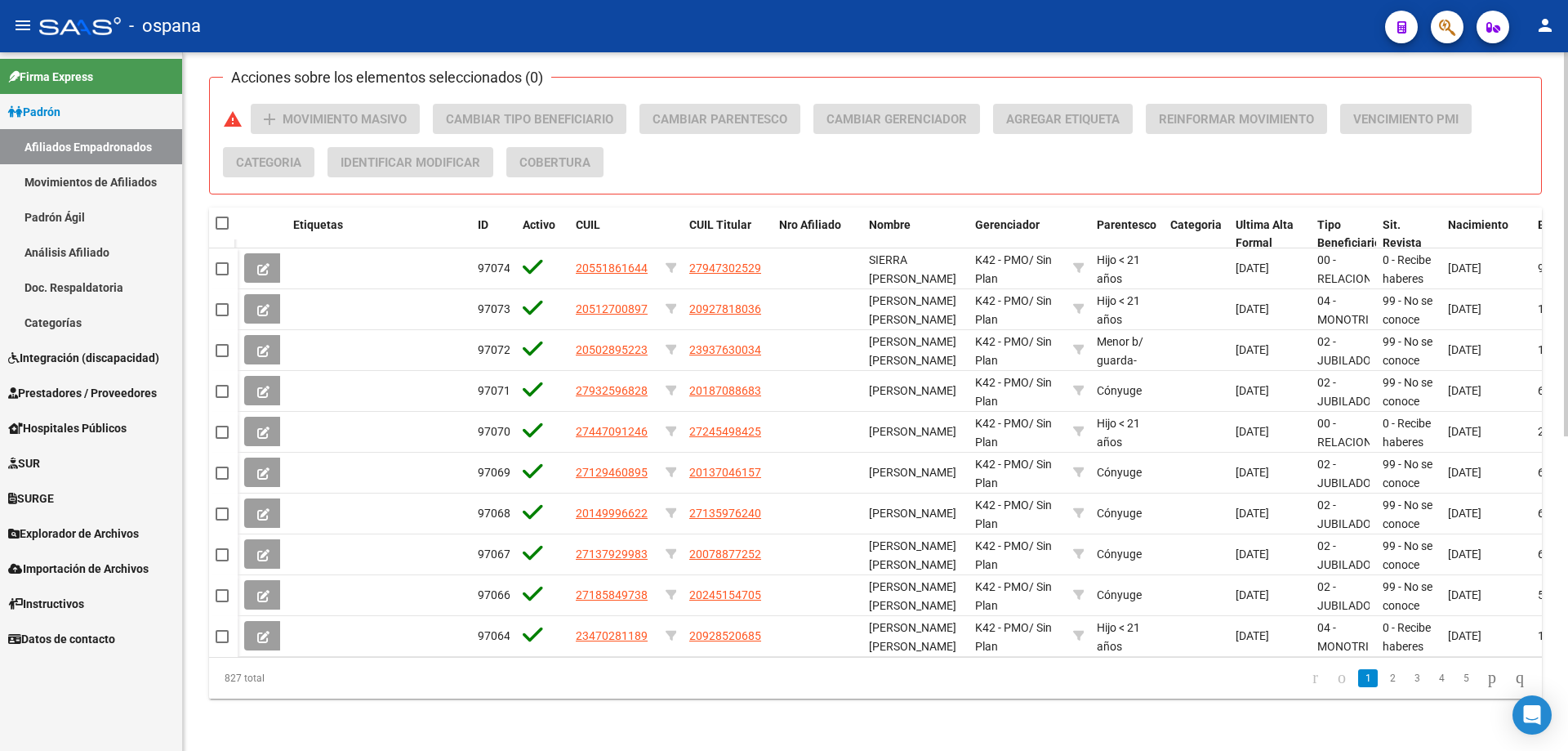
click at [261, 750] on div "PADRON -> Afiliados Empadronados (alt+a) add Crear Afiliado file_download Expor…" at bounding box center [875, 121] width 1385 height 1260
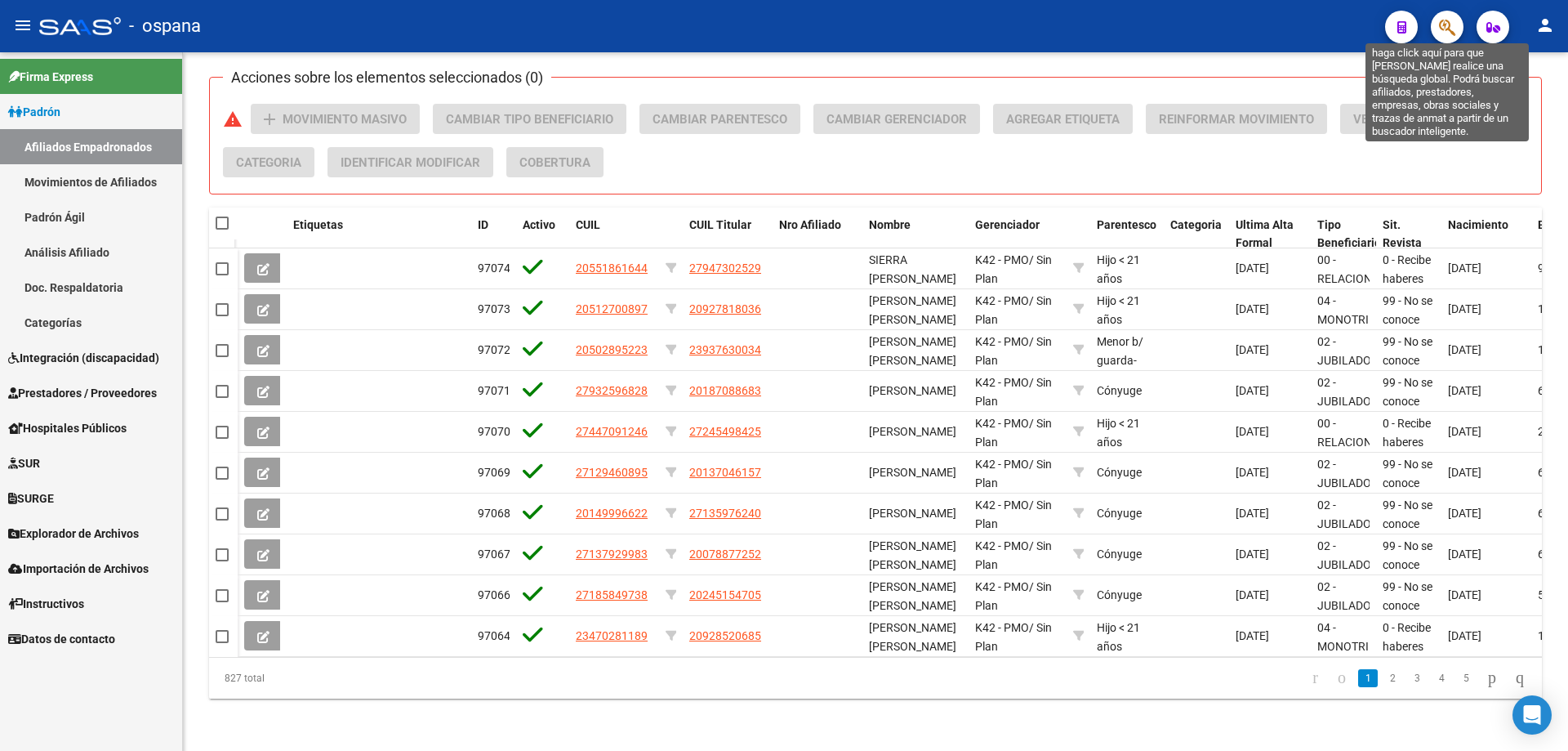
click at [1445, 27] on icon "button" at bounding box center [1447, 27] width 16 height 19
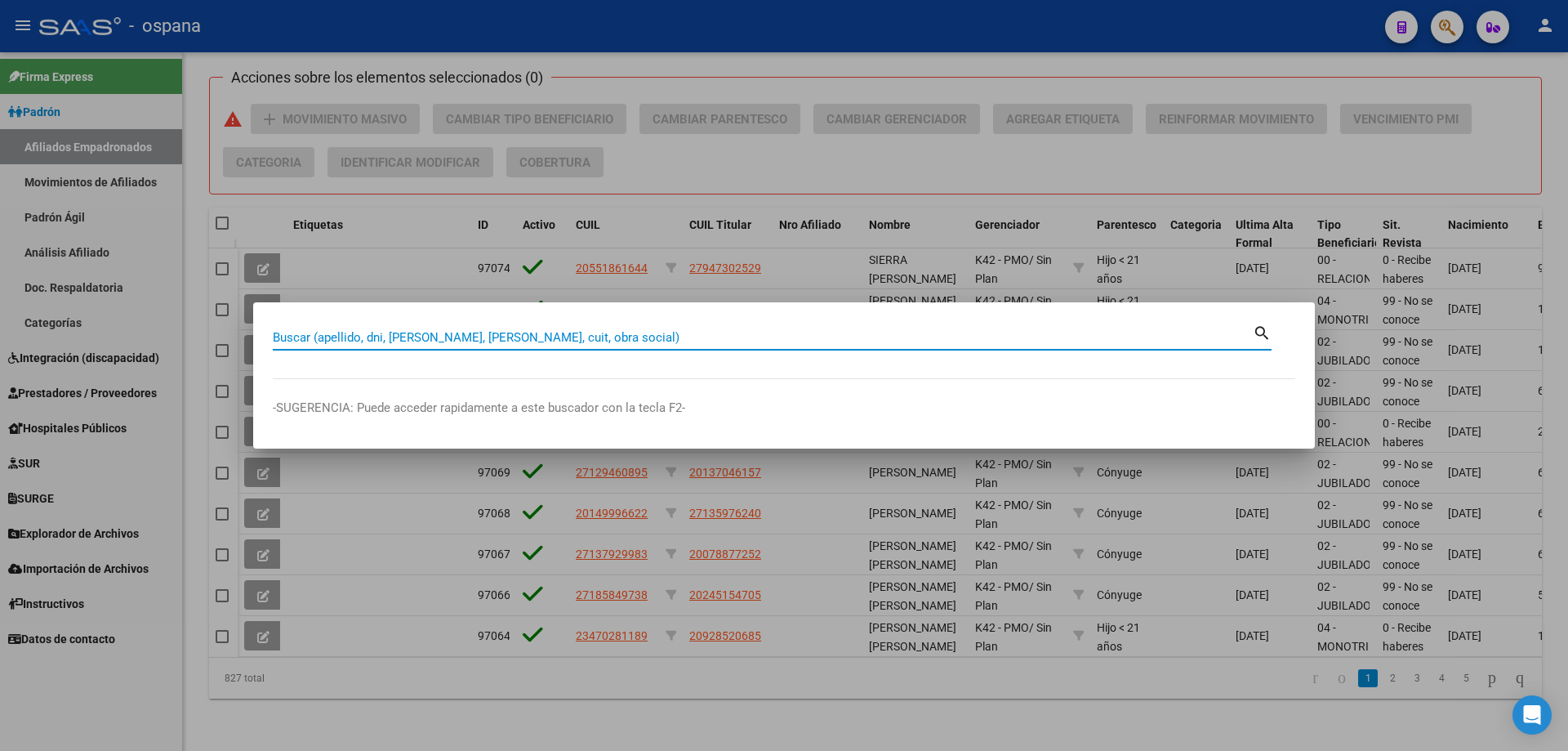
paste input "4087608"
type input "4087608"
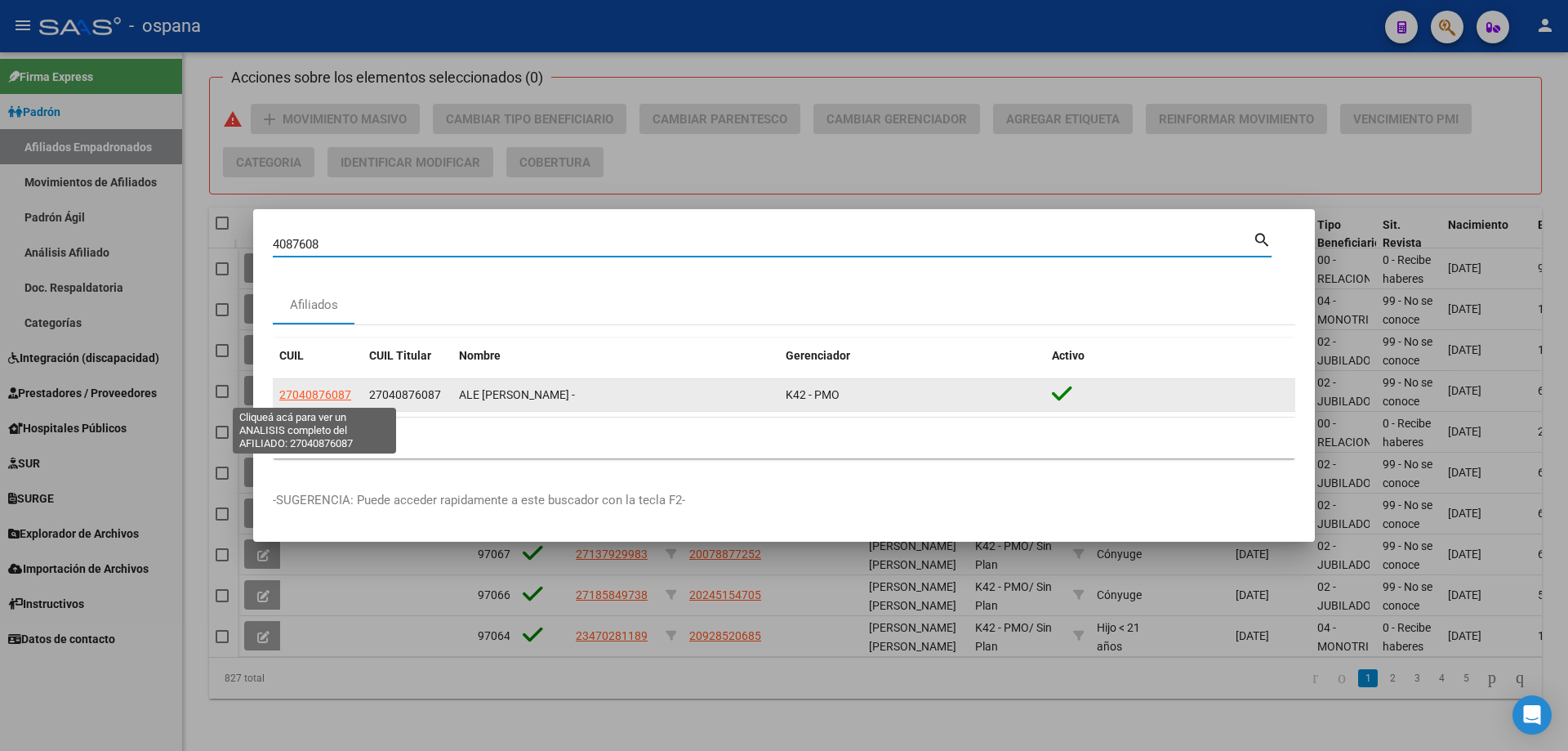
click at [313, 391] on span "27040876087" at bounding box center [315, 394] width 72 height 13
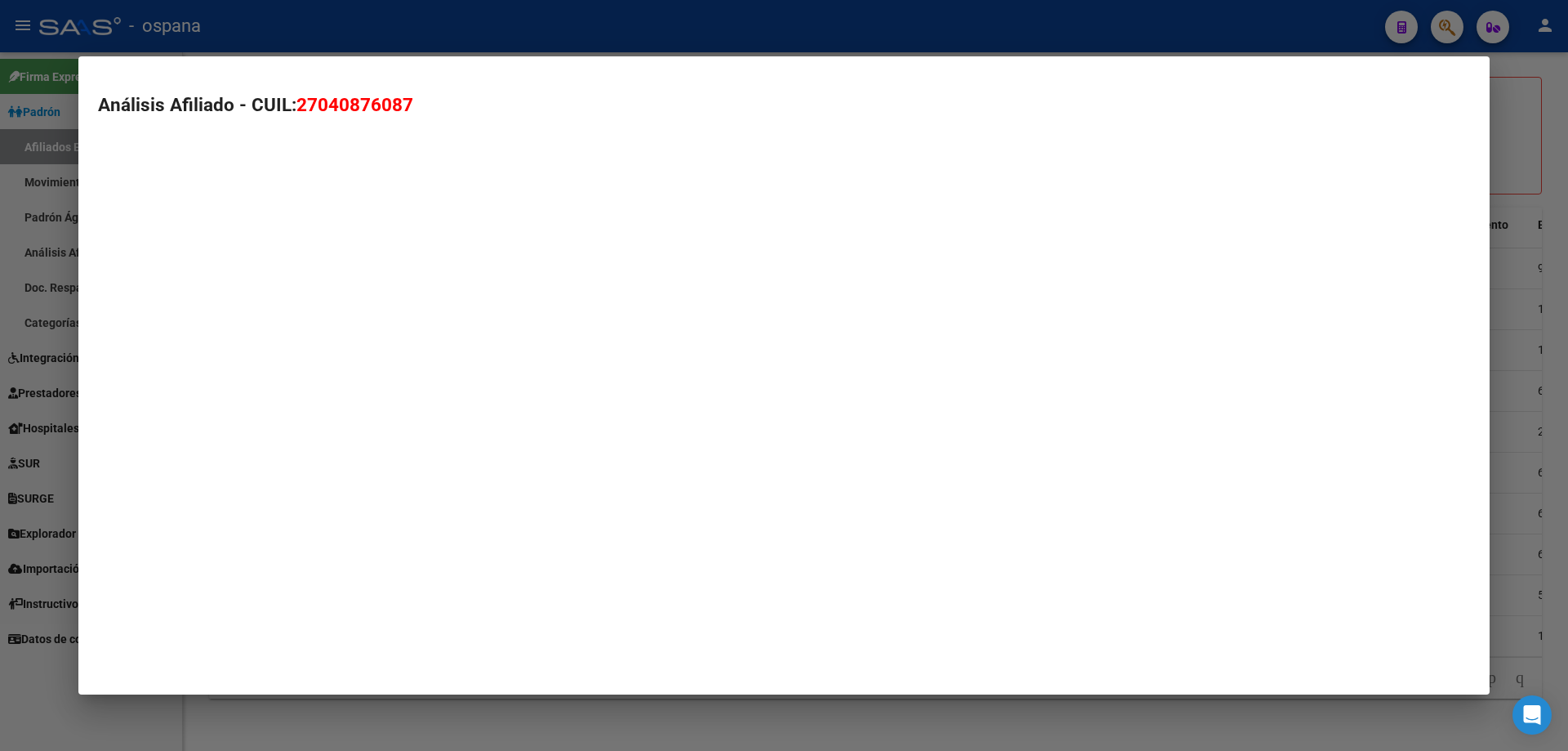
type textarea "27040876087"
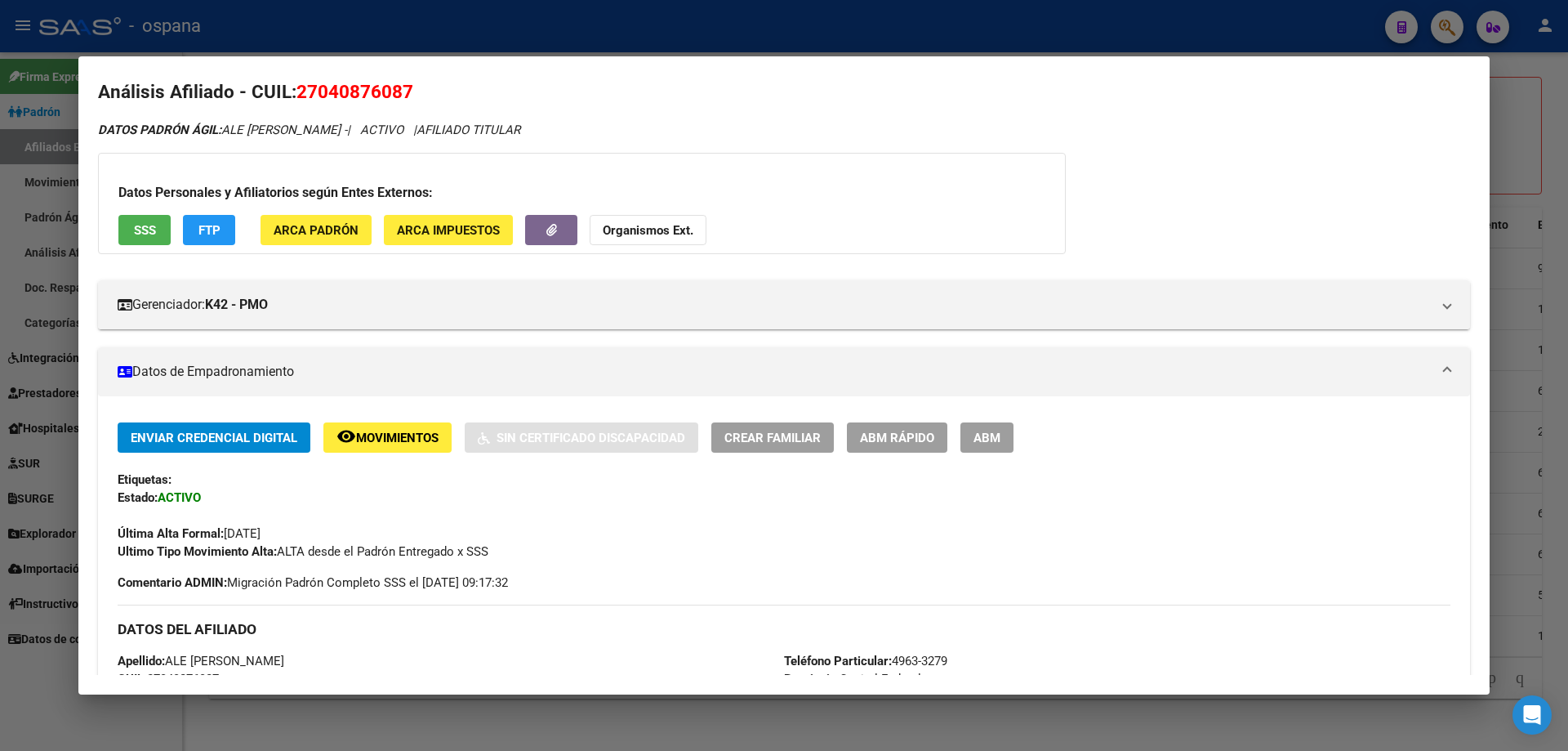
scroll to position [0, 0]
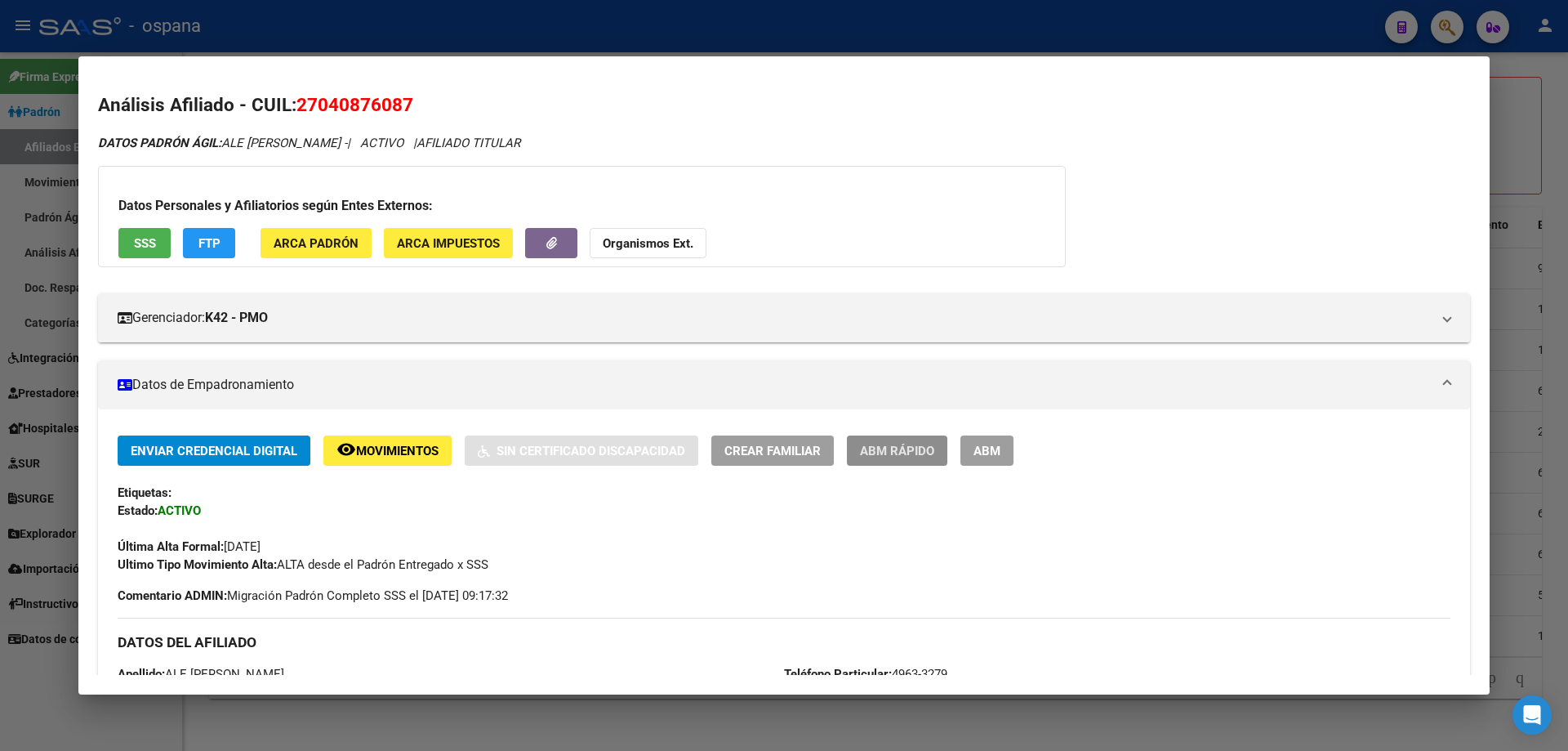
click at [891, 461] on button "ABM Rápido" at bounding box center [897, 450] width 100 height 30
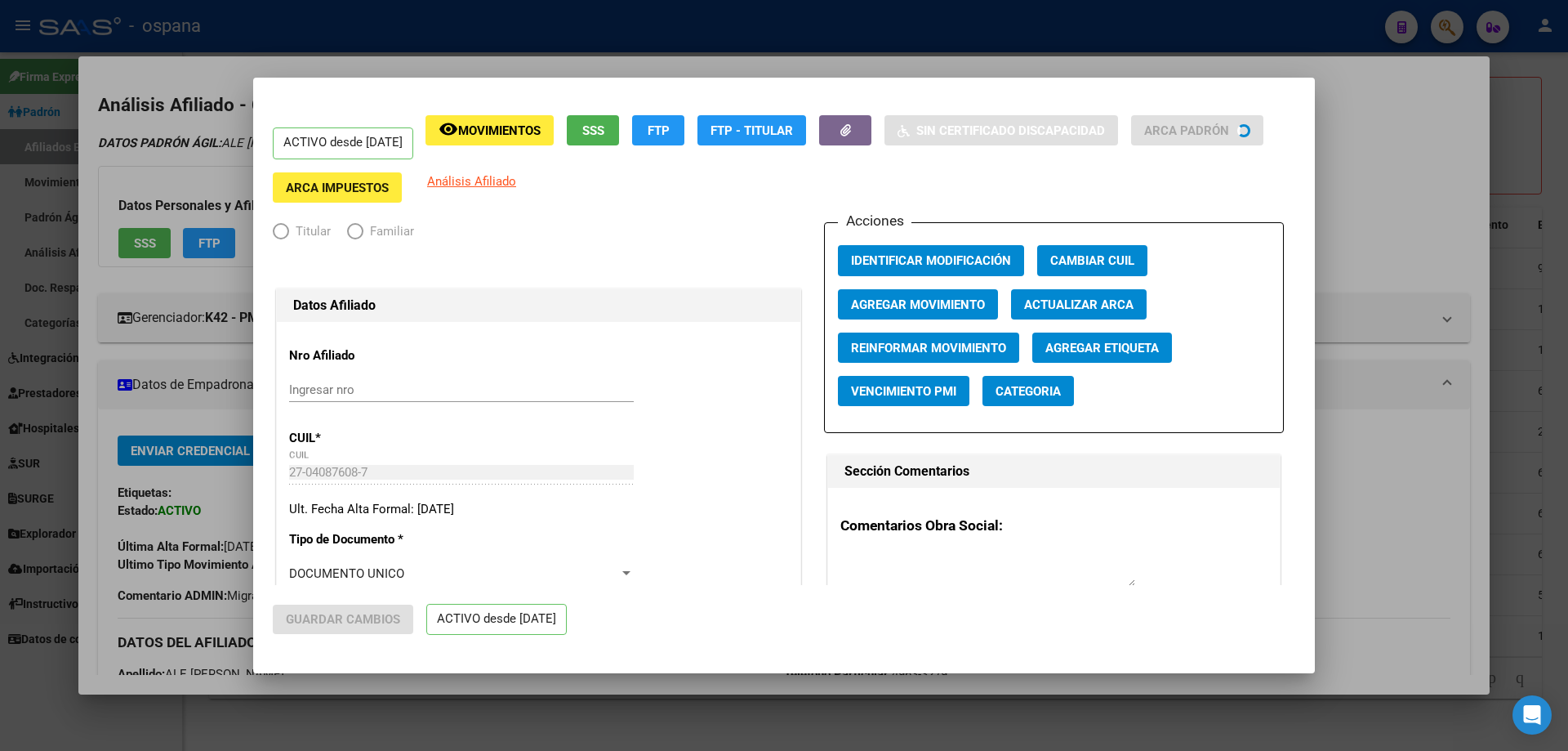
radio input "true"
type input "33-63761744-9"
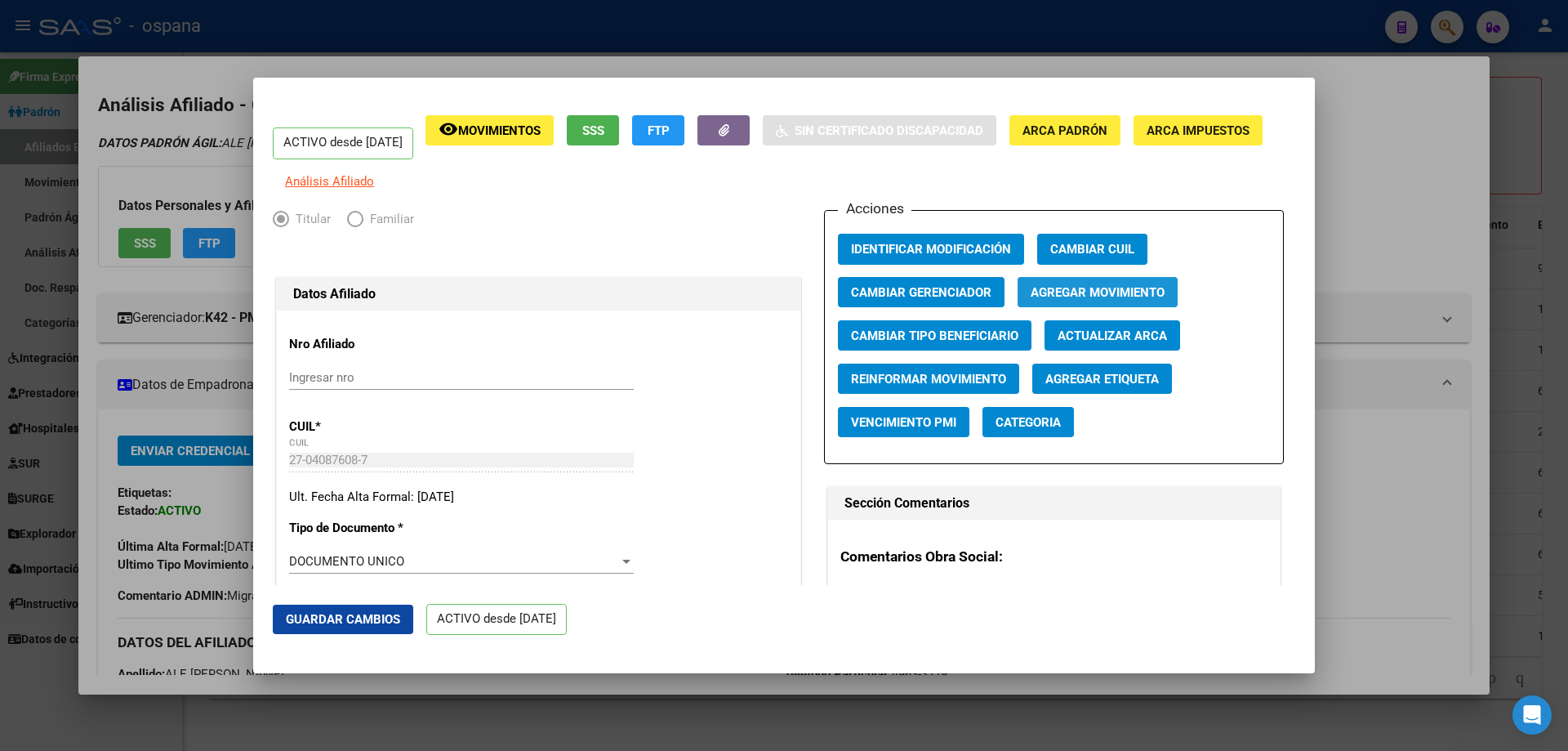
click at [1088, 290] on button "Agregar Movimiento" at bounding box center [1097, 292] width 160 height 30
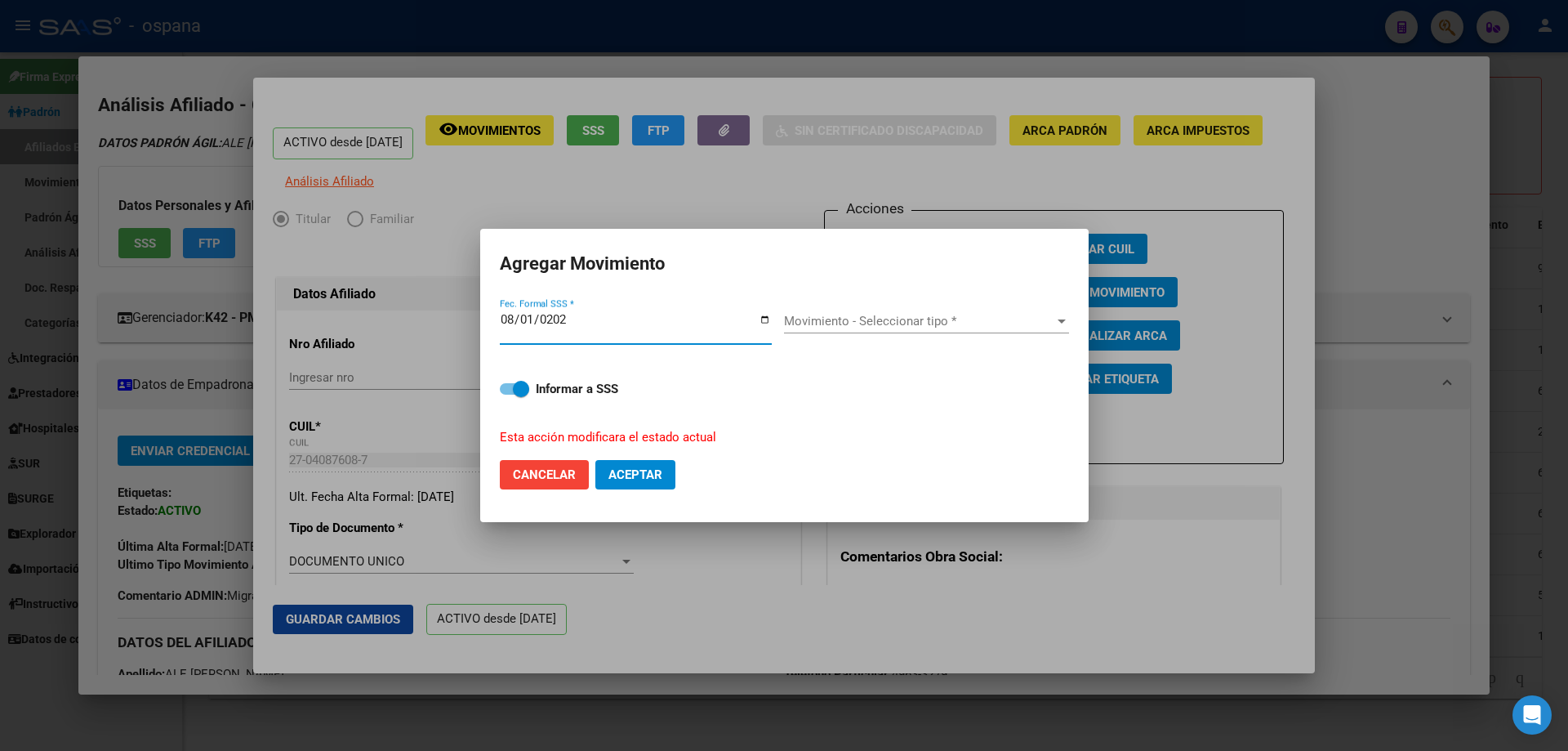
type input "[DATE]"
click at [892, 332] on div "Movimiento - Seleccionar tipo * Movimiento - Seleccionar tipo *" at bounding box center [926, 321] width 285 height 25
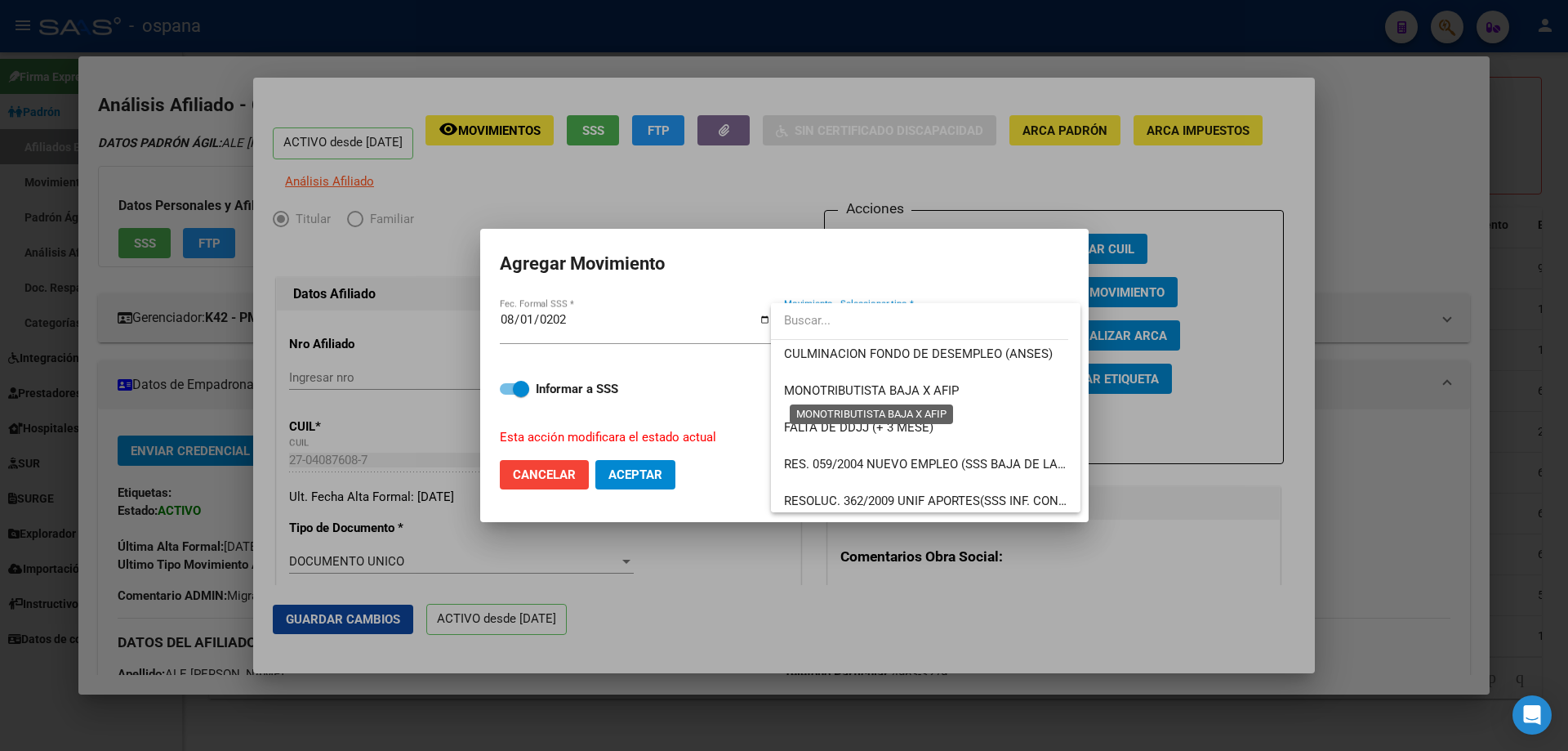
scroll to position [326, 0]
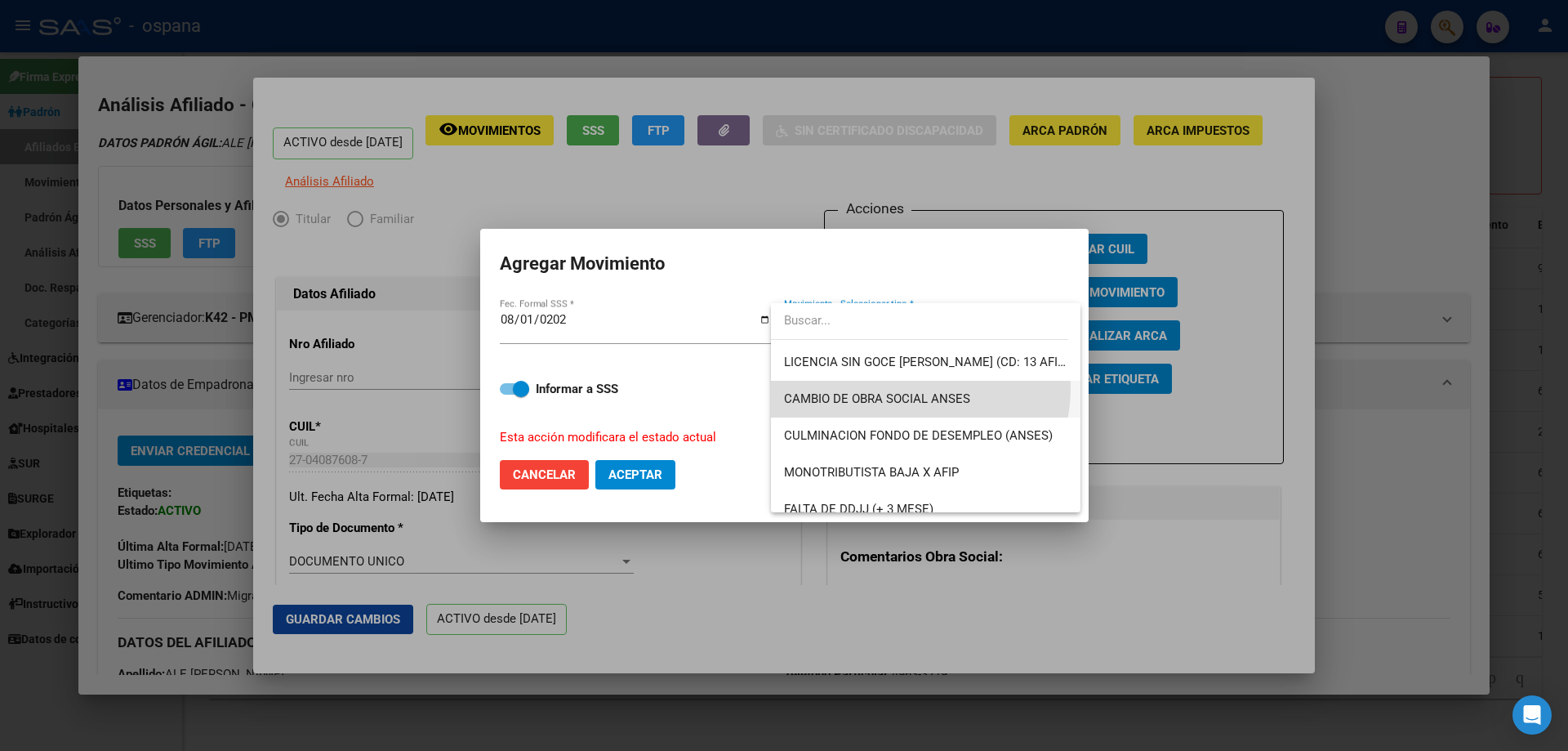
click at [900, 387] on span "CAMBIO DE OBRA SOCIAL ANSES" at bounding box center [926, 398] width 284 height 37
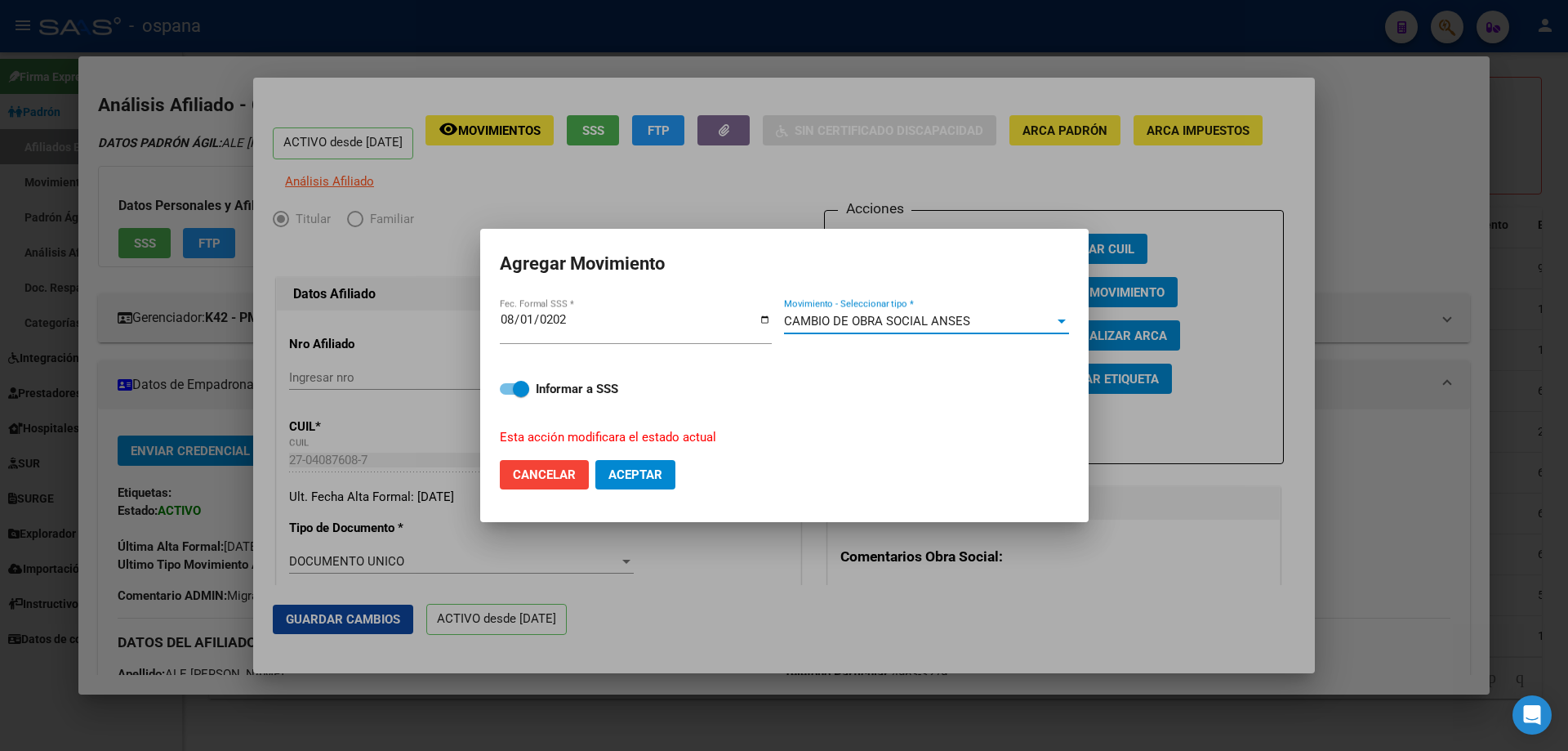
click at [657, 468] on span "Aceptar" at bounding box center [635, 475] width 54 height 15
checkbox input "false"
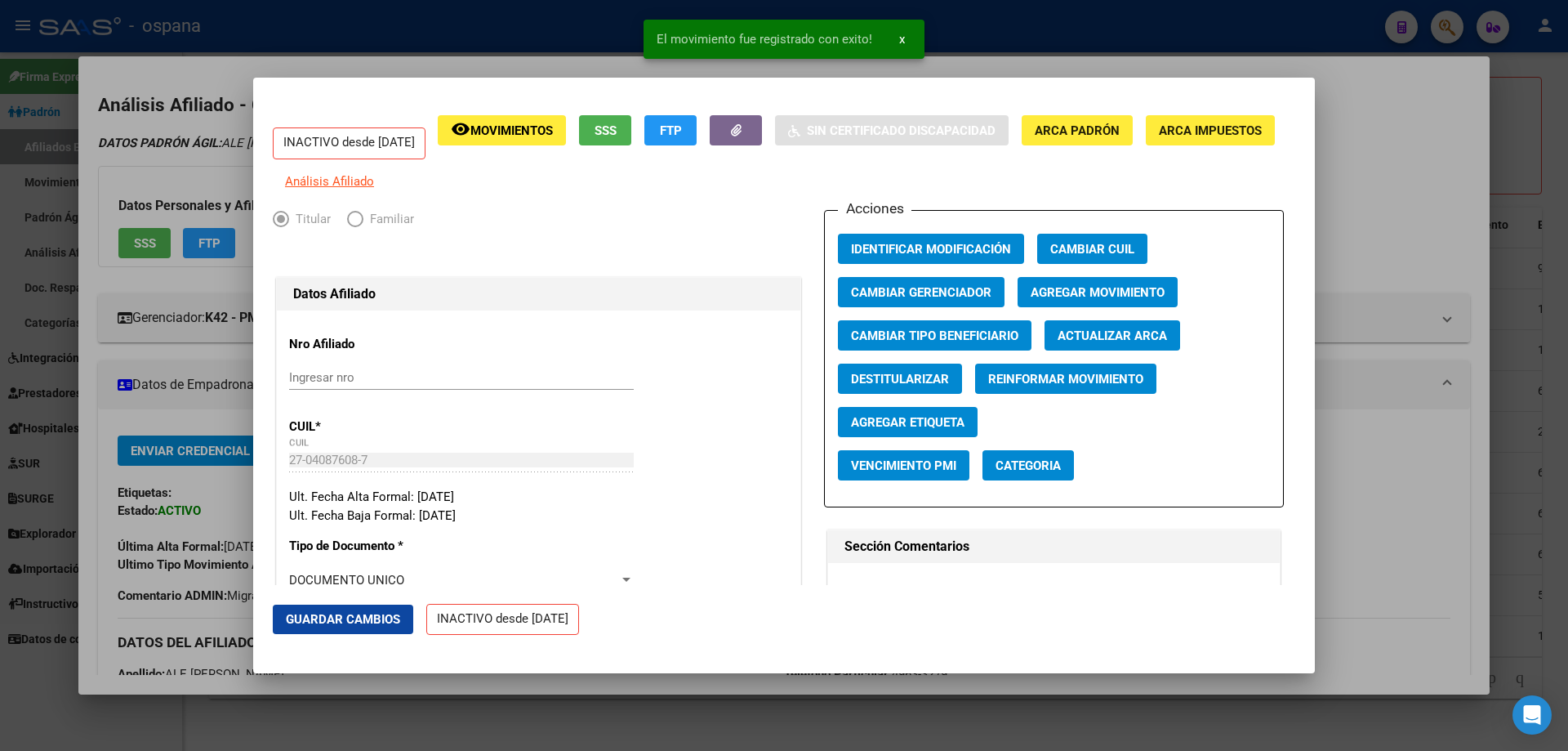
click at [1507, 372] on div at bounding box center [784, 376] width 1568 height 751
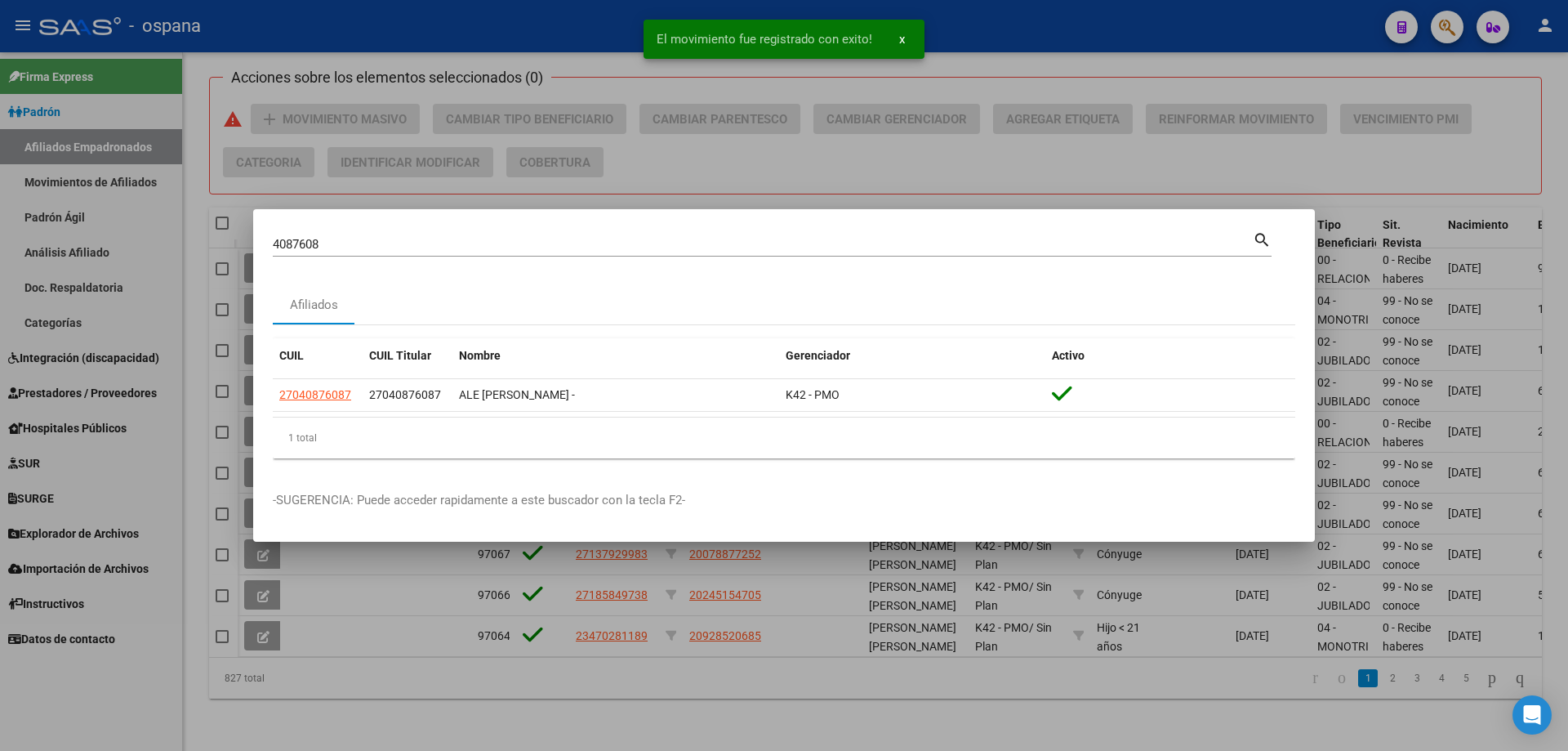
click at [862, 232] on div "4087608 Buscar (apellido, dni, [PERSON_NAME], nro traspaso, cuit, obra social)" at bounding box center [762, 244] width 980 height 25
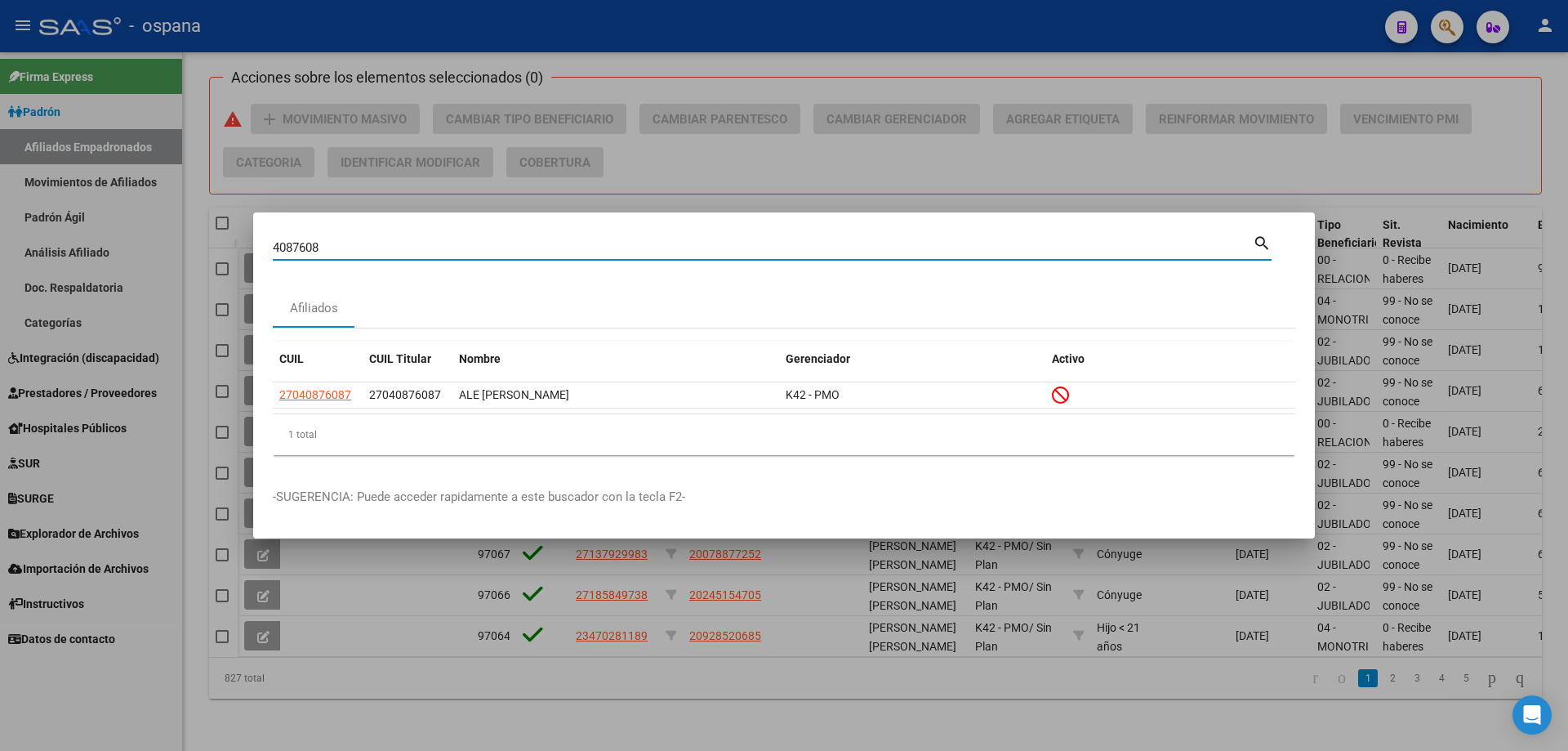
drag, startPoint x: 338, startPoint y: 249, endPoint x: 118, endPoint y: 183, distance: 229.7
click at [118, 183] on div "4087608 Buscar (apellido, dni, cuil, nro traspaso, cuit, obra social) search Af…" at bounding box center [784, 376] width 1568 height 751
paste input "9352367"
type input "93523678"
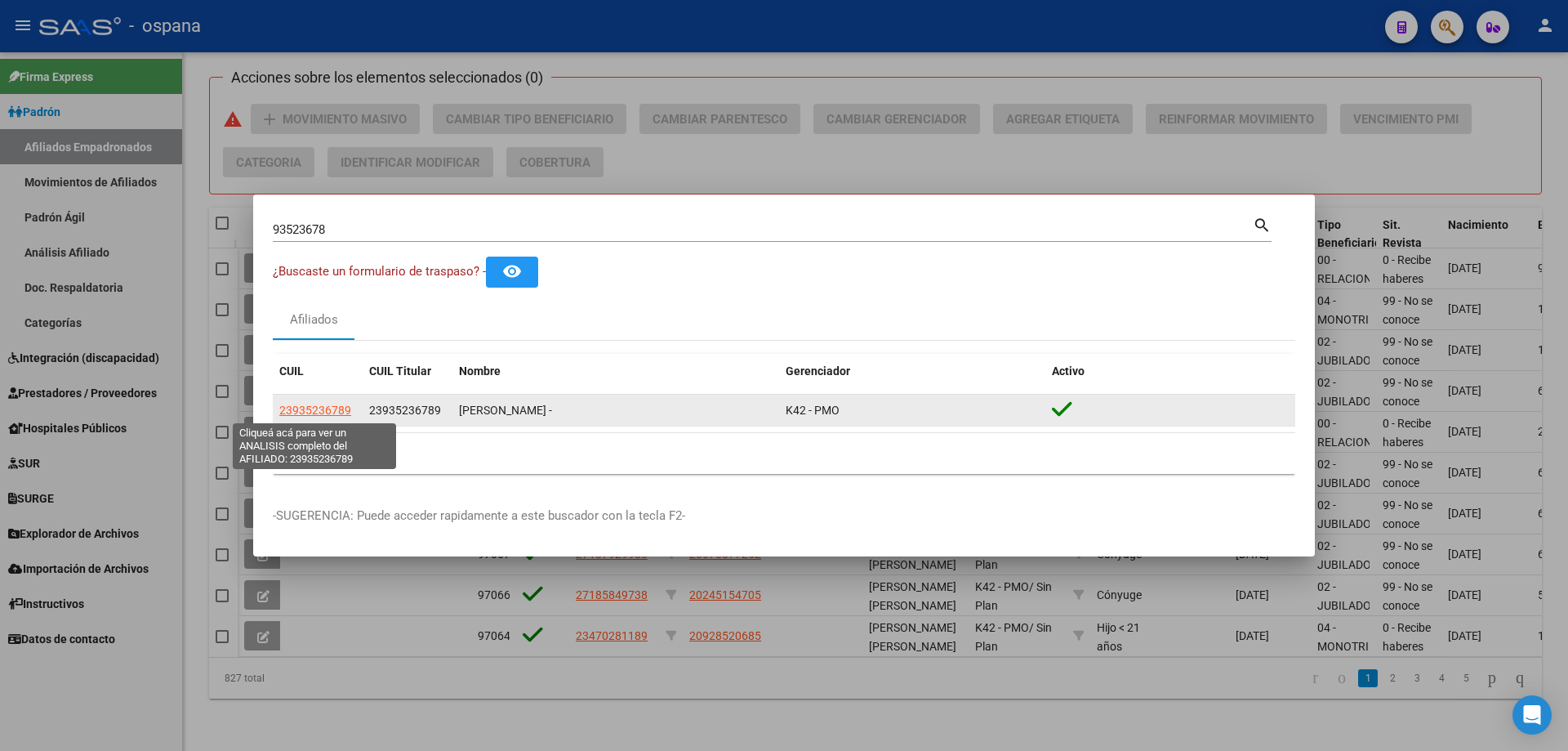
click at [326, 407] on span "23935236789" at bounding box center [315, 410] width 72 height 13
type textarea "23935236789"
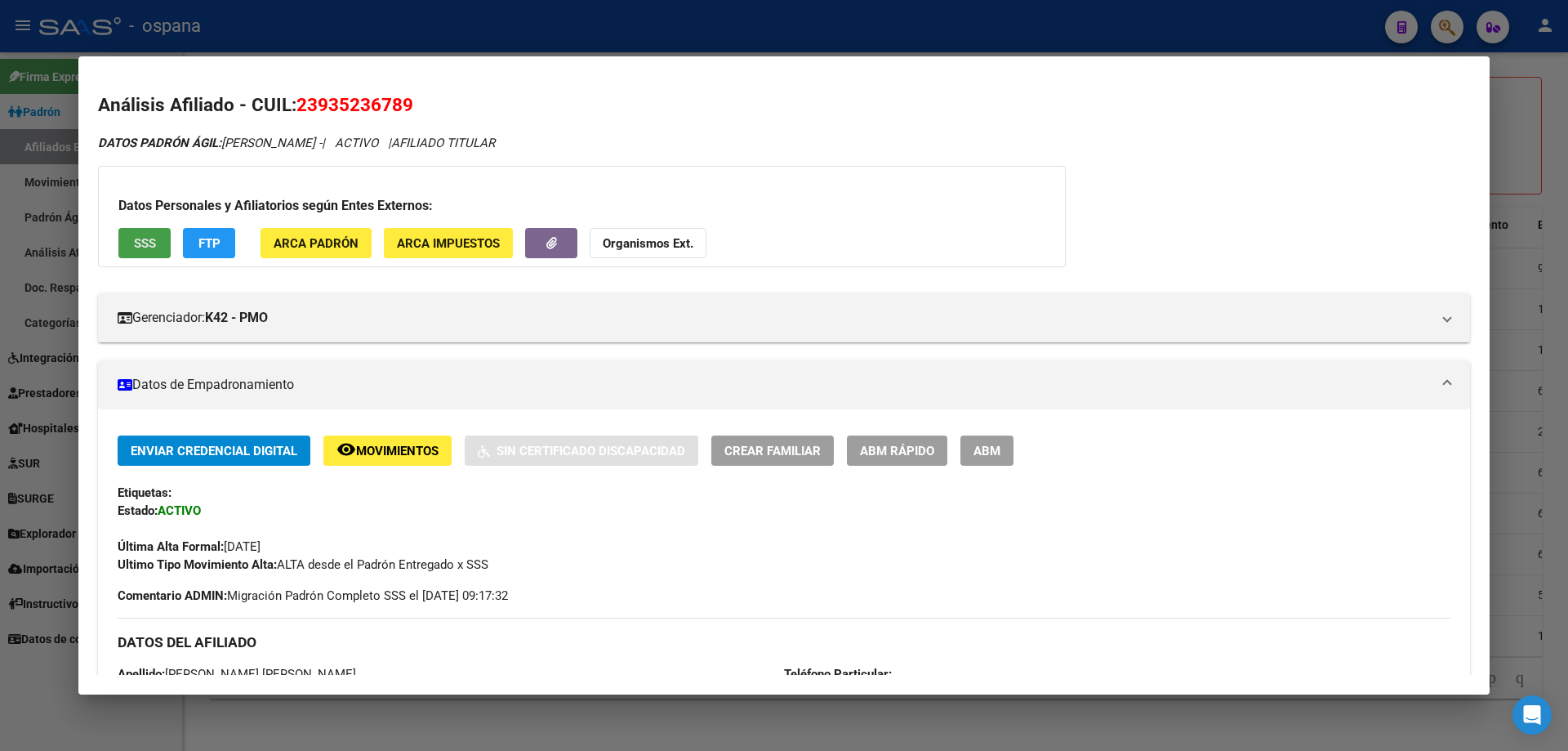
click at [157, 250] on button "SSS" at bounding box center [144, 243] width 52 height 30
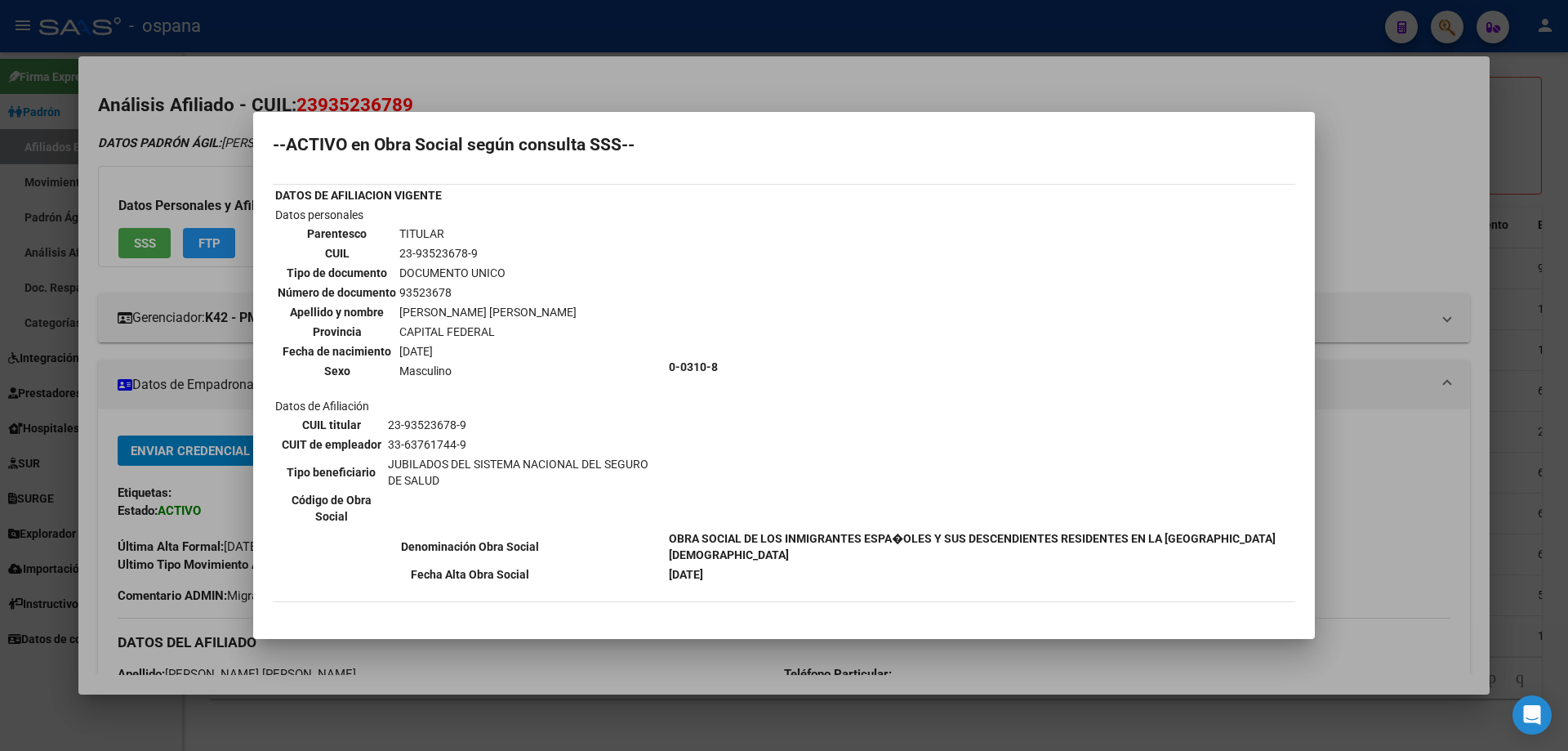
scroll to position [0, 0]
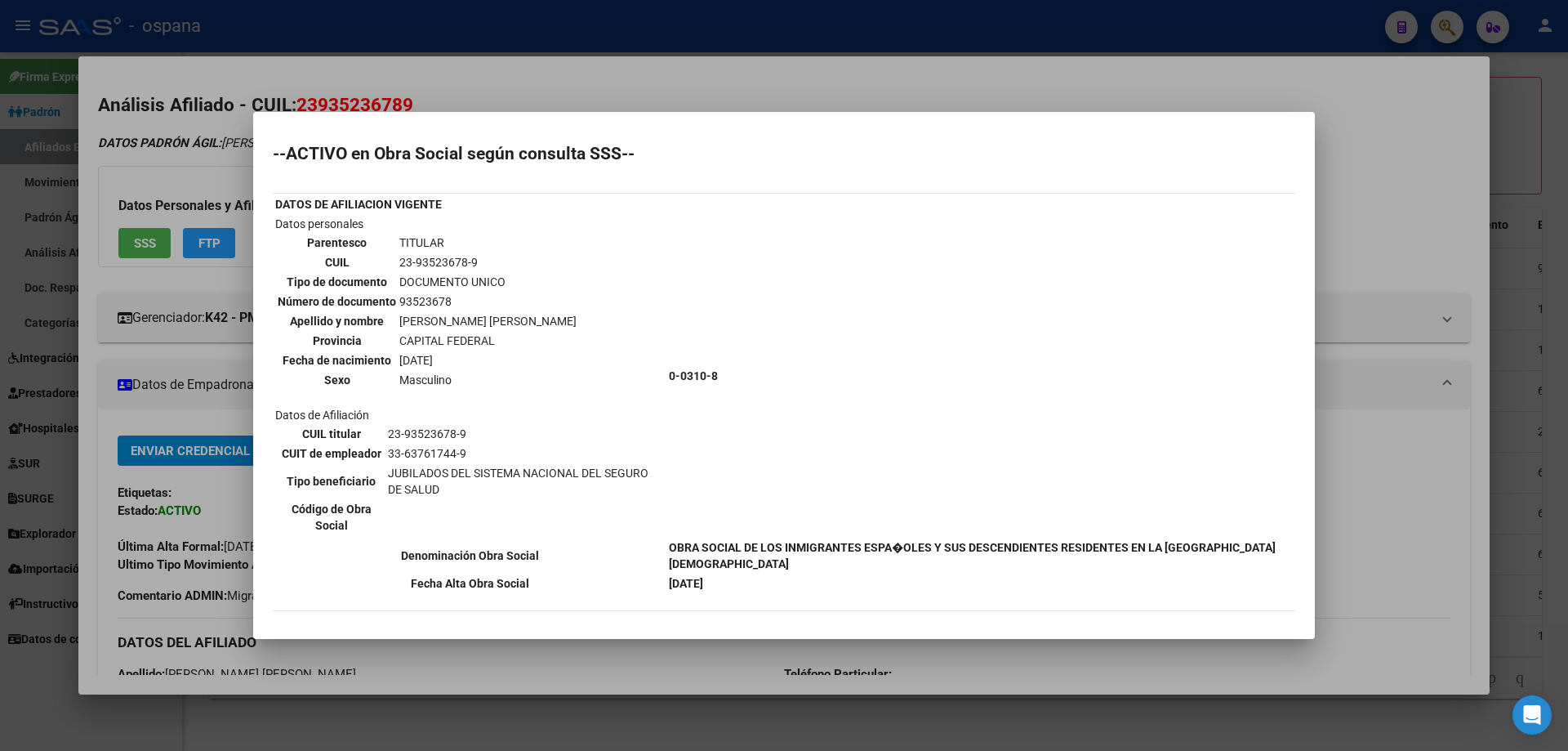
drag, startPoint x: 414, startPoint y: 261, endPoint x: 463, endPoint y: 257, distance: 49.2
click at [463, 257] on td "23-93523678-9" at bounding box center [487, 262] width 179 height 18
copy td "93523678"
click at [3, 326] on div at bounding box center [784, 376] width 1568 height 751
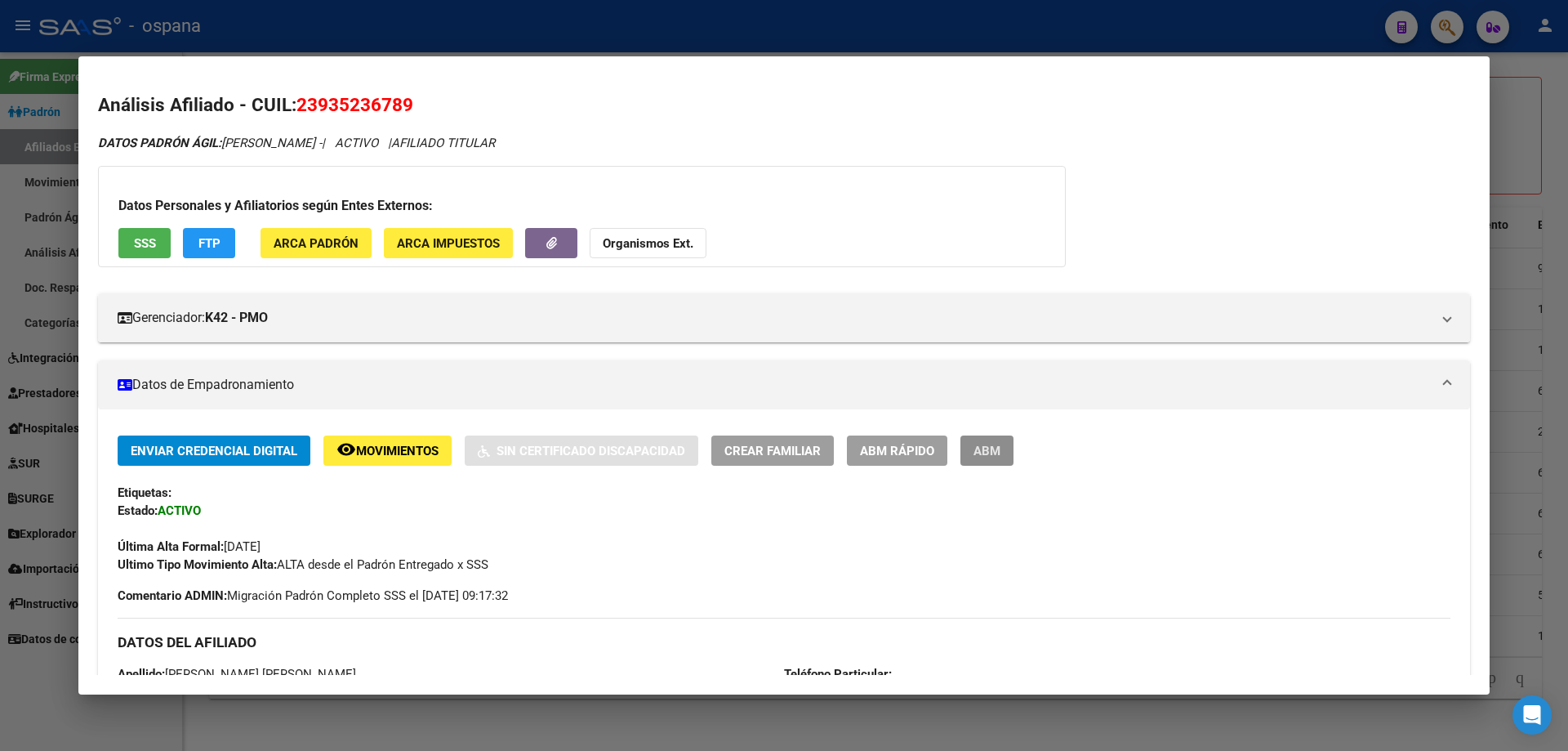
click at [987, 460] on button "ABM" at bounding box center [987, 450] width 53 height 30
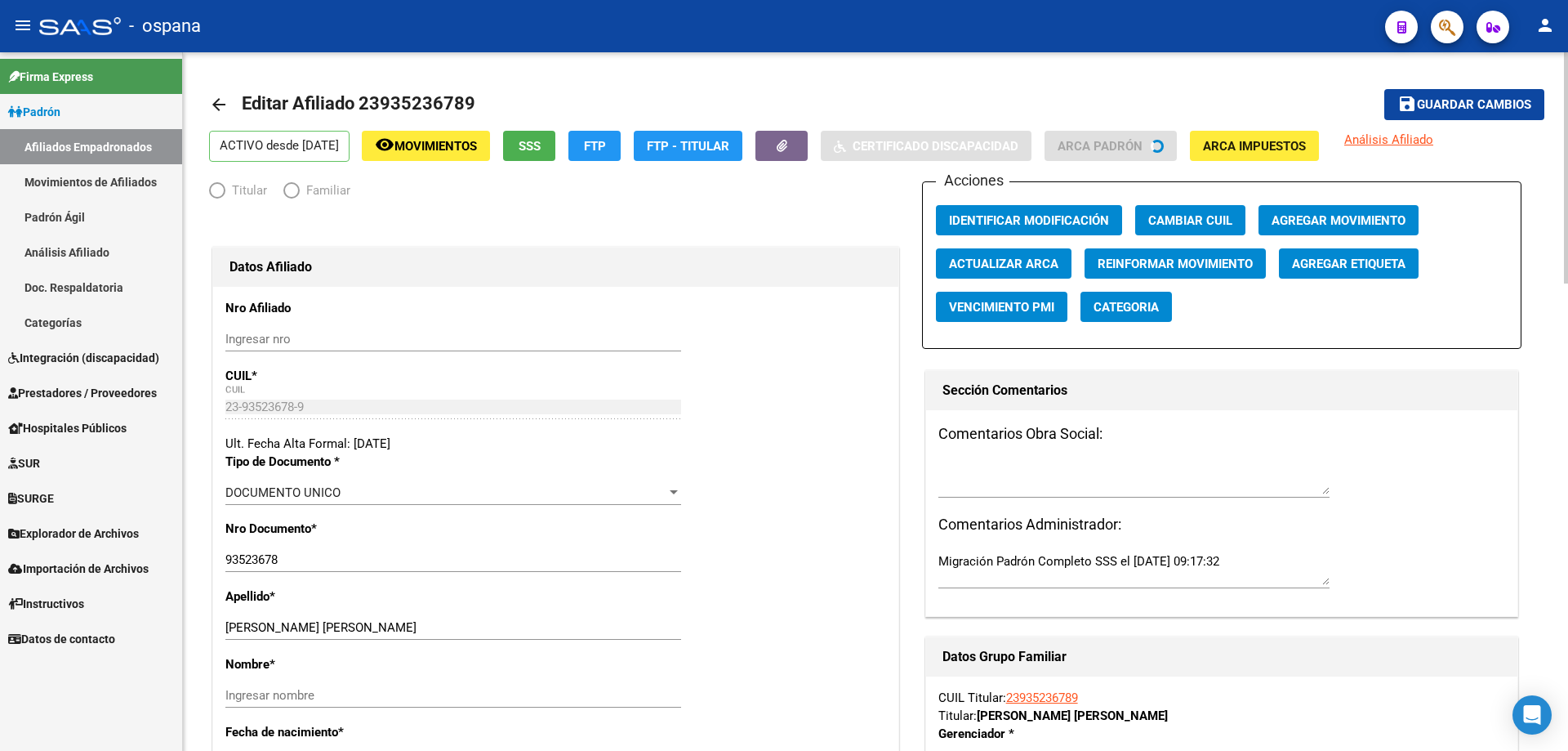
radio input "true"
type input "33-63761744-9"
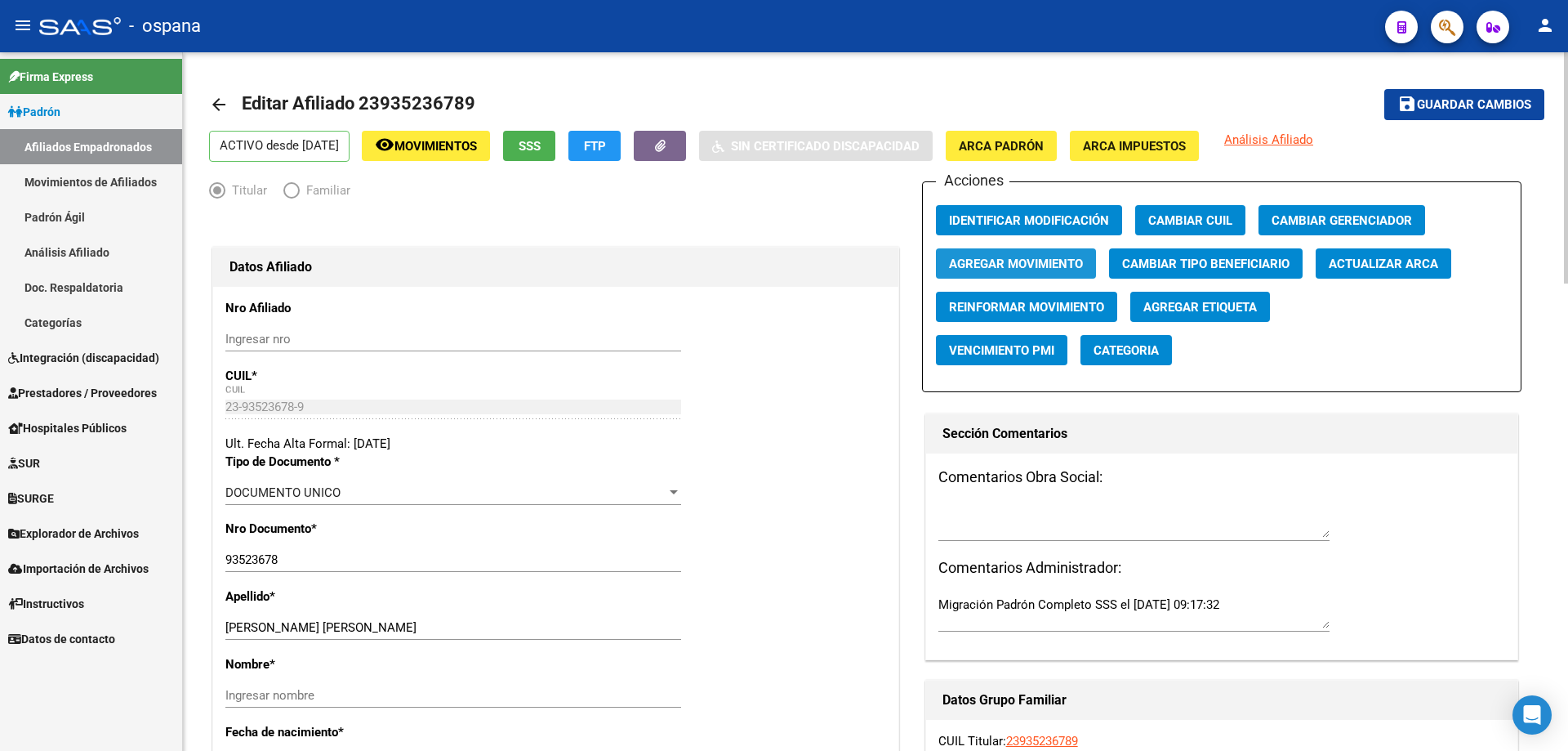
click at [1046, 266] on span "Agregar Movimiento" at bounding box center [1017, 264] width 134 height 15
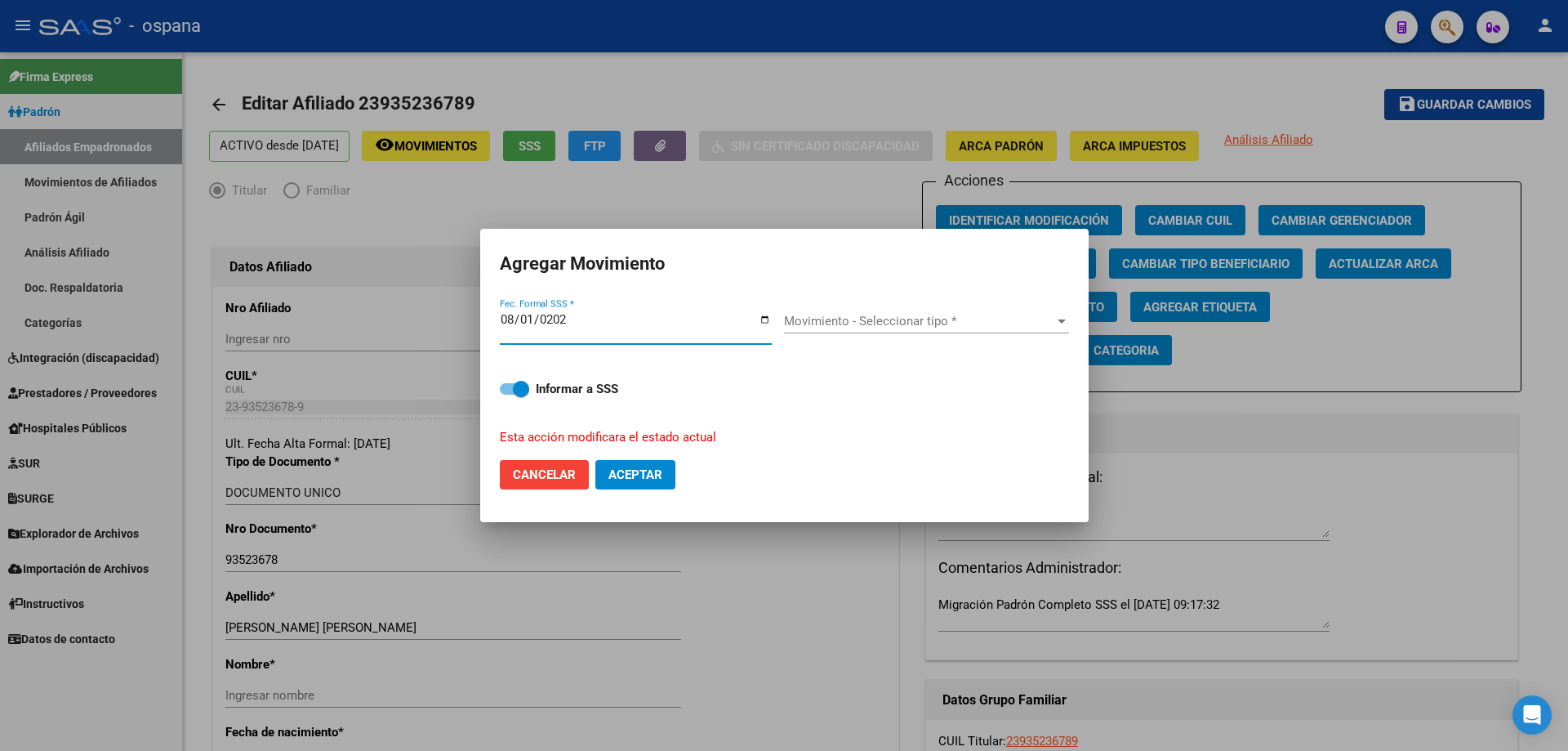
type input "[DATE]"
click at [841, 321] on span "Movimiento - Seleccionar tipo *" at bounding box center [919, 322] width 270 height 15
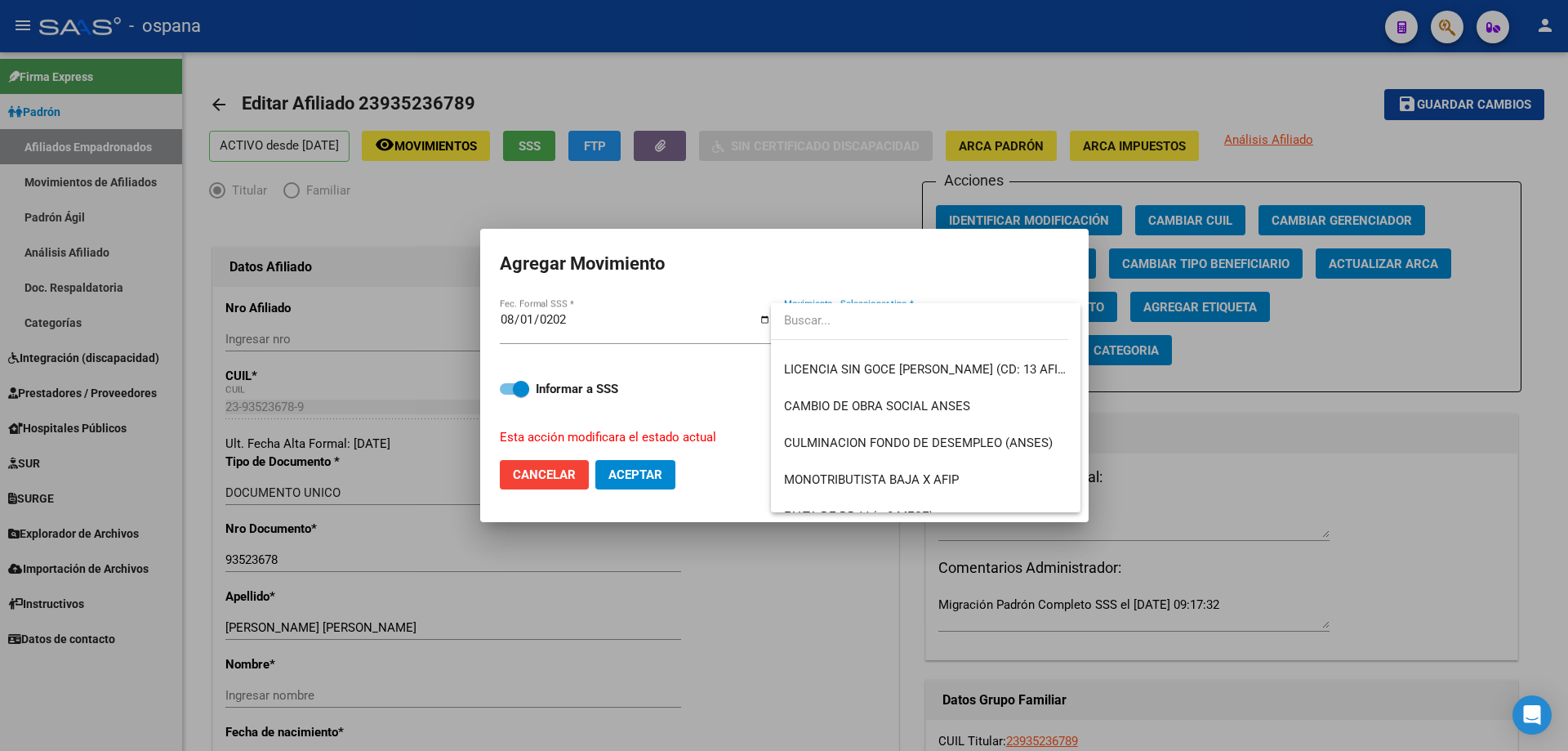
scroll to position [326, 0]
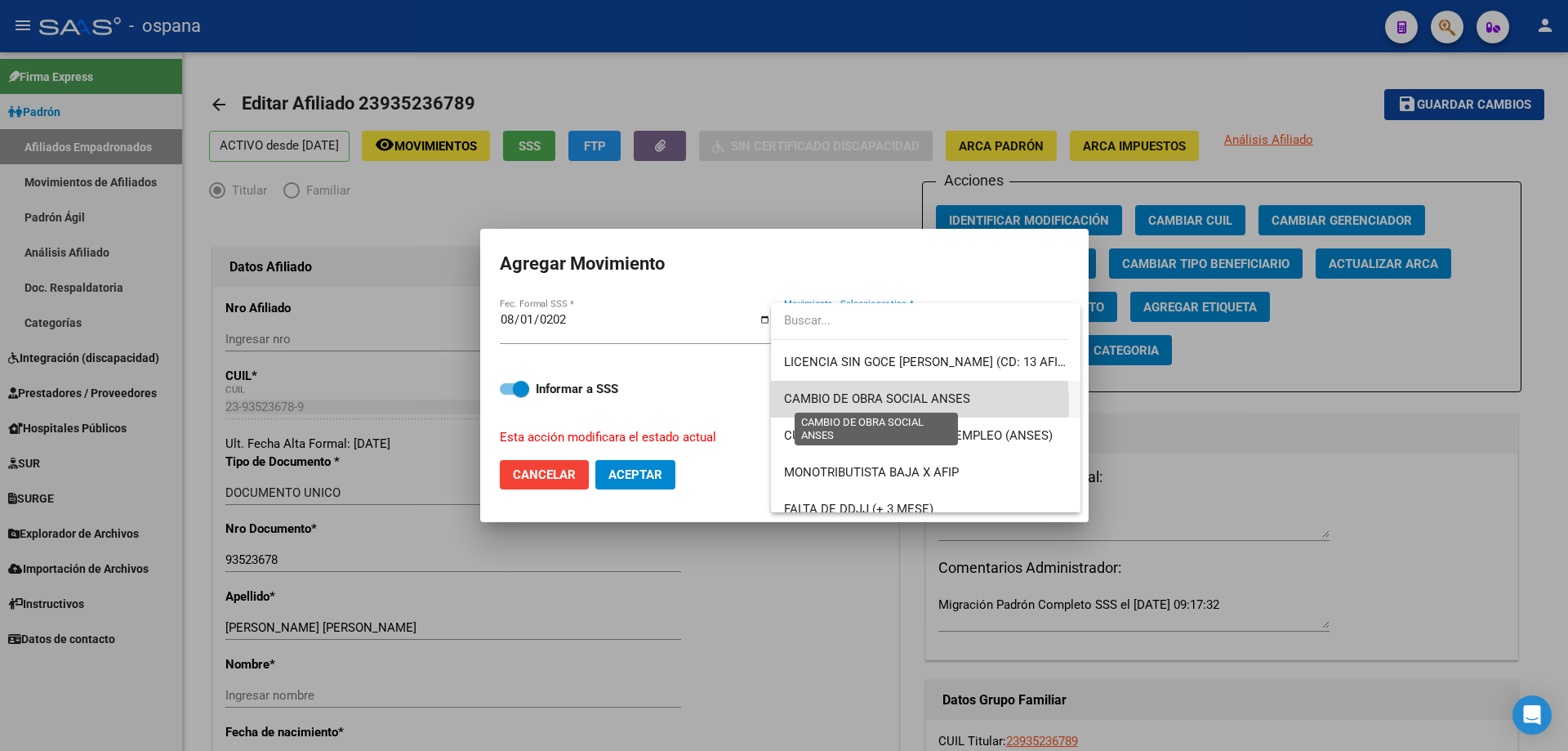
click at [842, 405] on span "CAMBIO DE OBRA SOCIAL ANSES" at bounding box center [877, 399] width 186 height 15
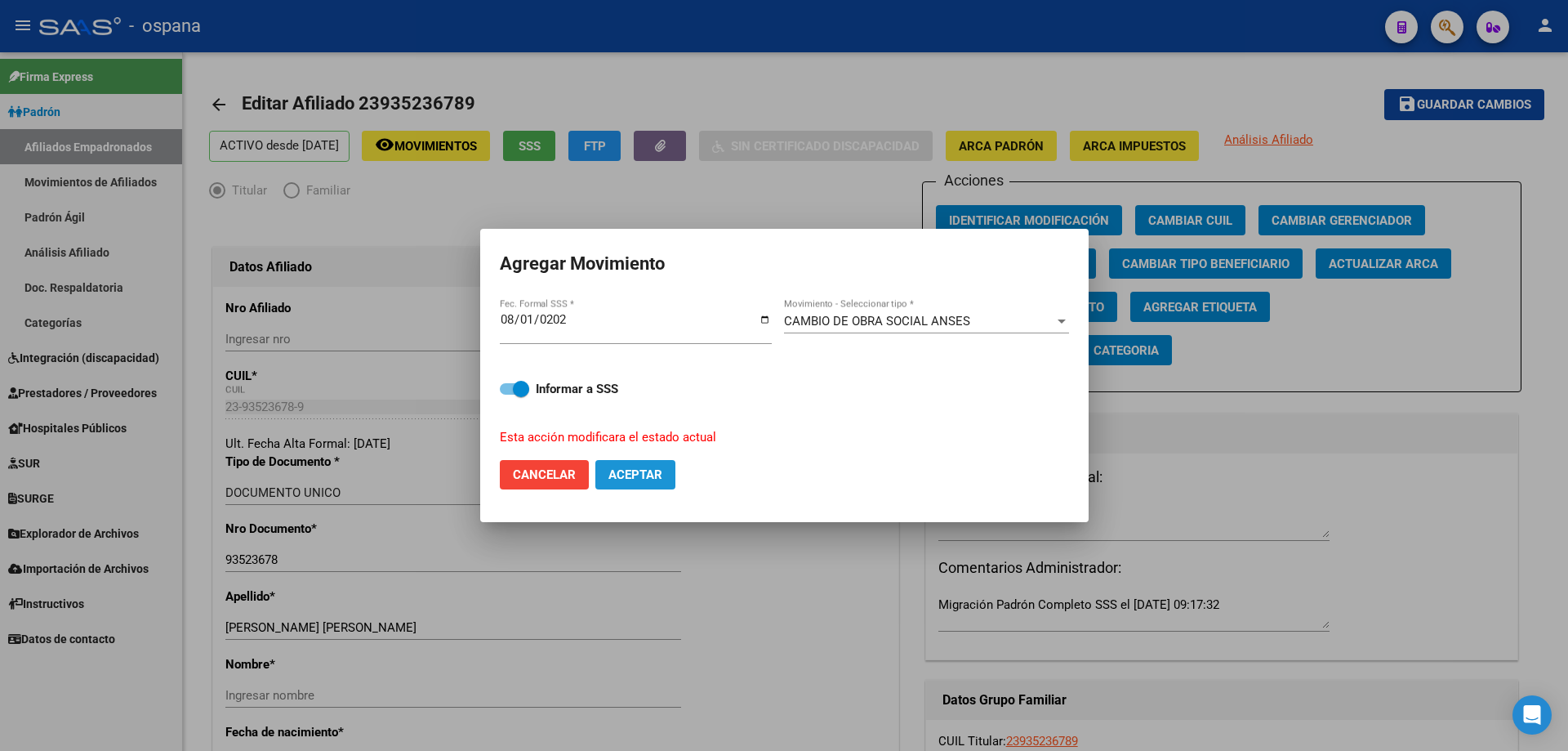
click at [644, 473] on span "Aceptar" at bounding box center [635, 475] width 54 height 15
checkbox input "false"
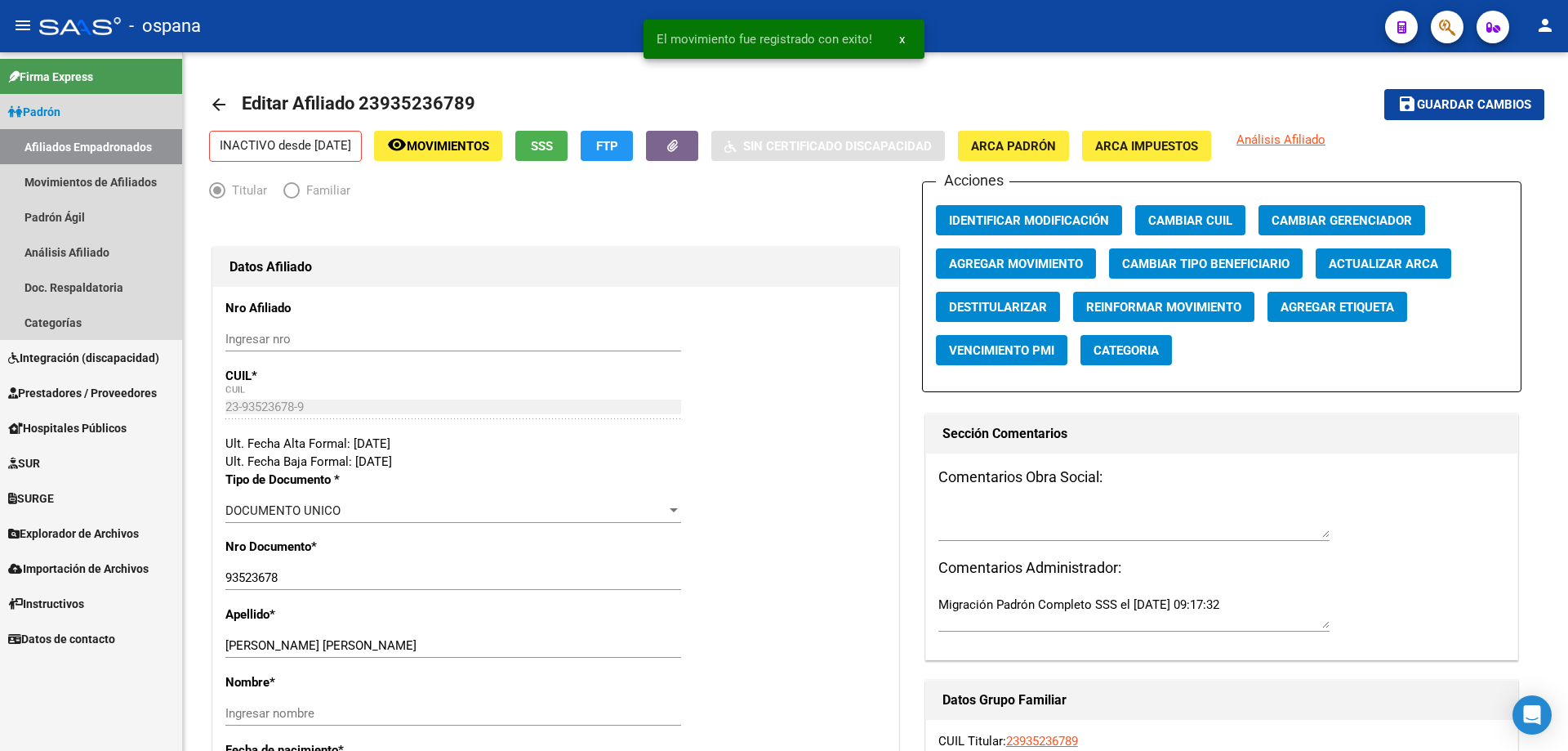
click at [111, 151] on link "Afiliados Empadronados" at bounding box center [91, 146] width 183 height 35
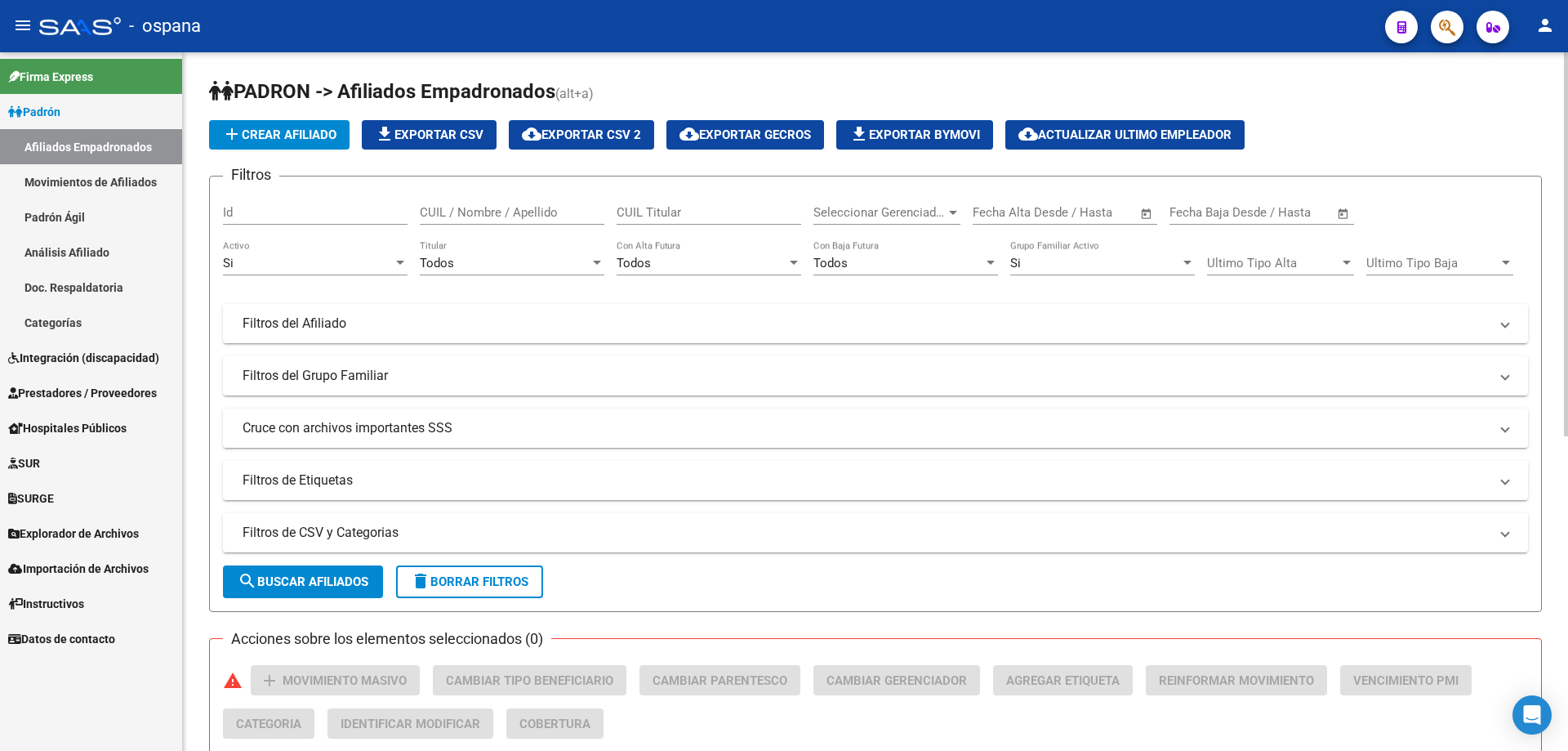
click at [844, 209] on span "Seleccionar Gerenciador" at bounding box center [880, 213] width 132 height 15
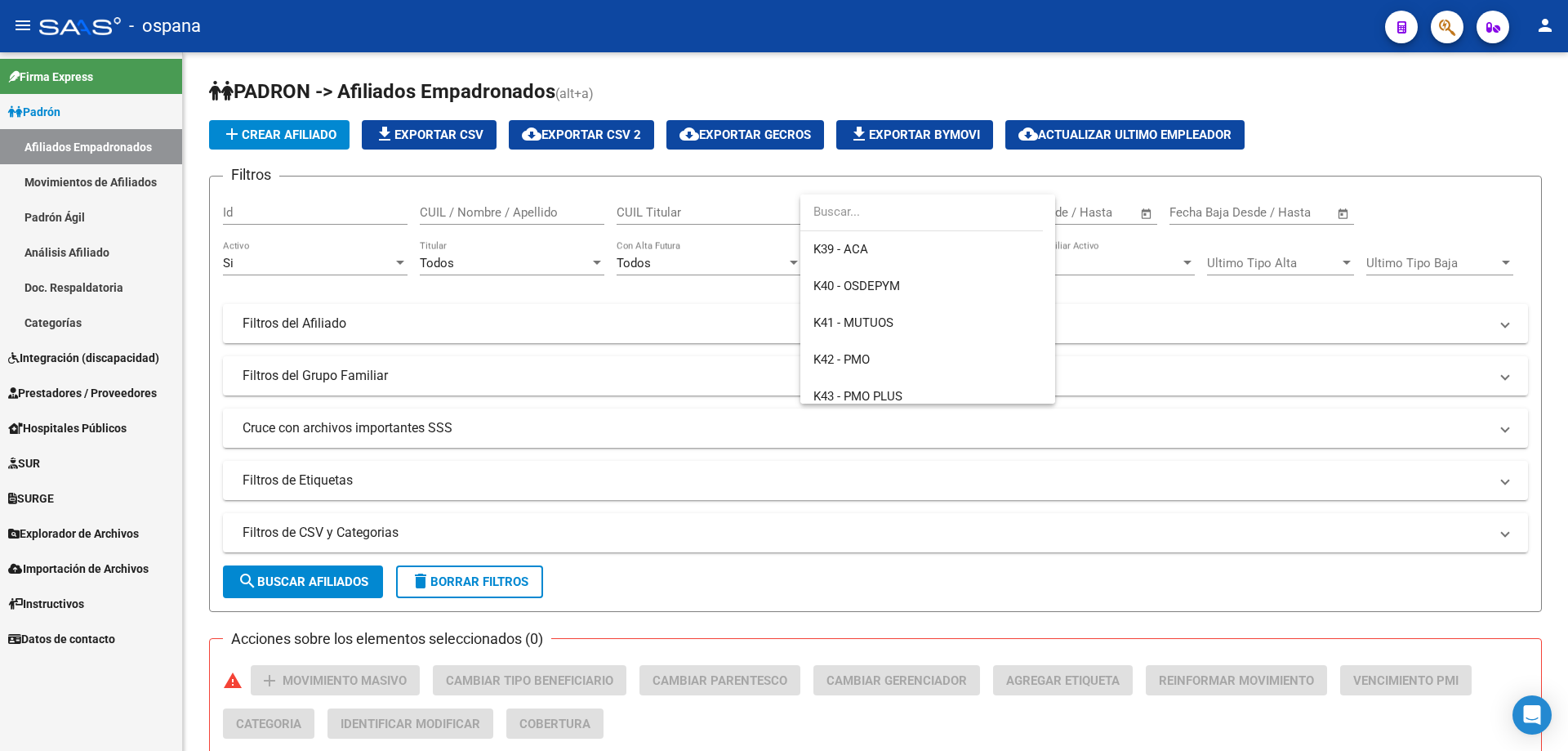
scroll to position [409, 0]
click at [869, 356] on span "K42 - PMO" at bounding box center [842, 356] width 57 height 15
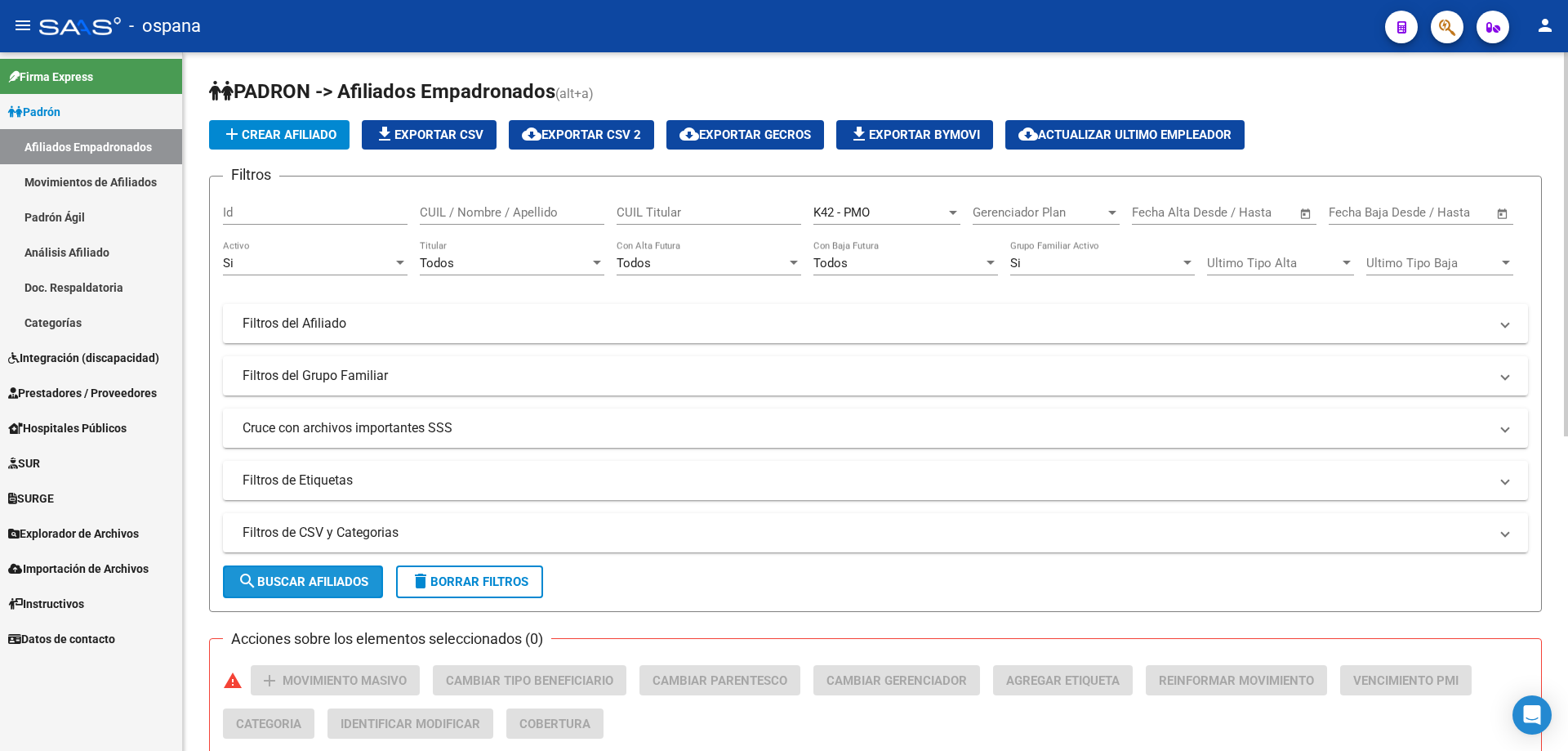
click at [318, 574] on span "search Buscar Afiliados" at bounding box center [303, 582] width 131 height 15
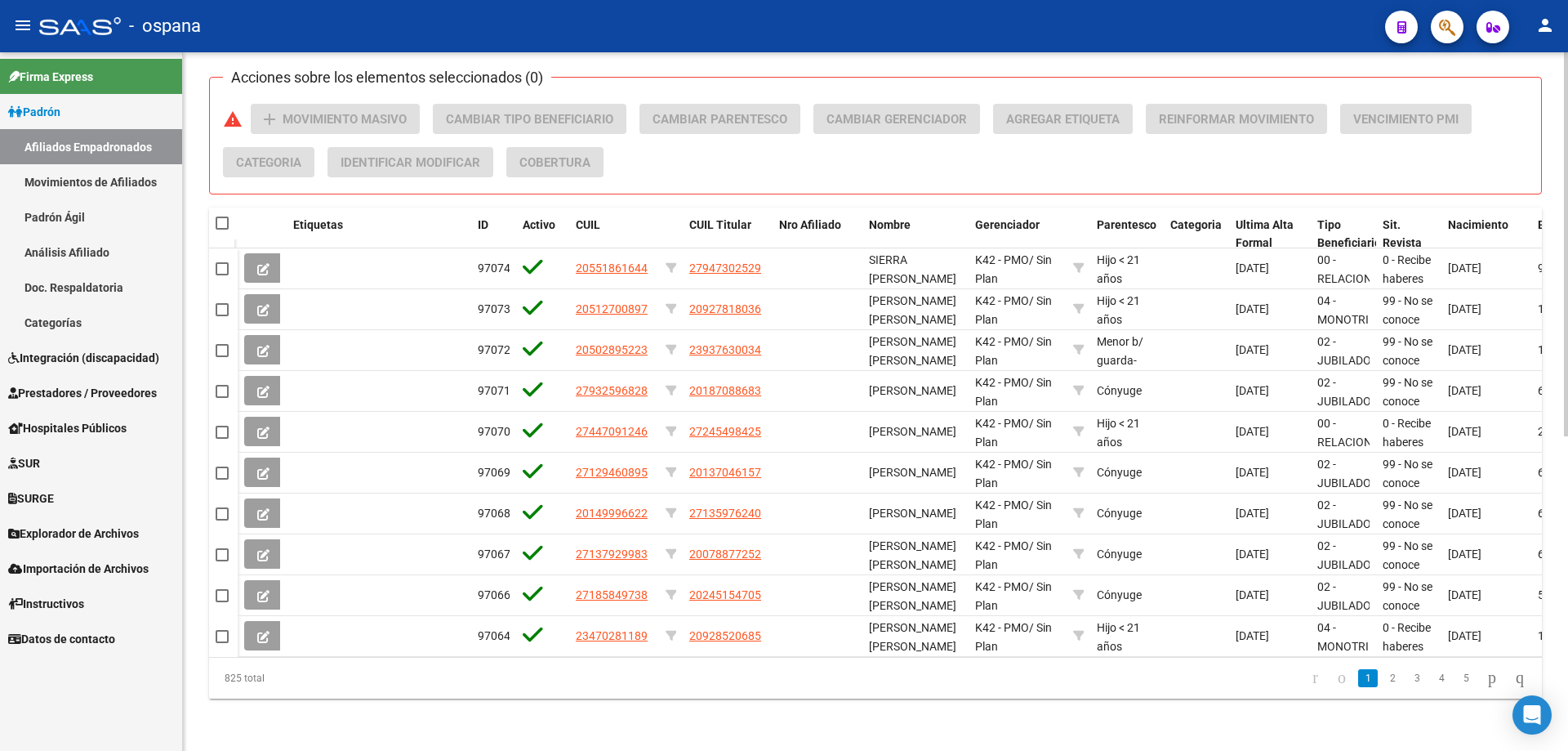
scroll to position [573, 0]
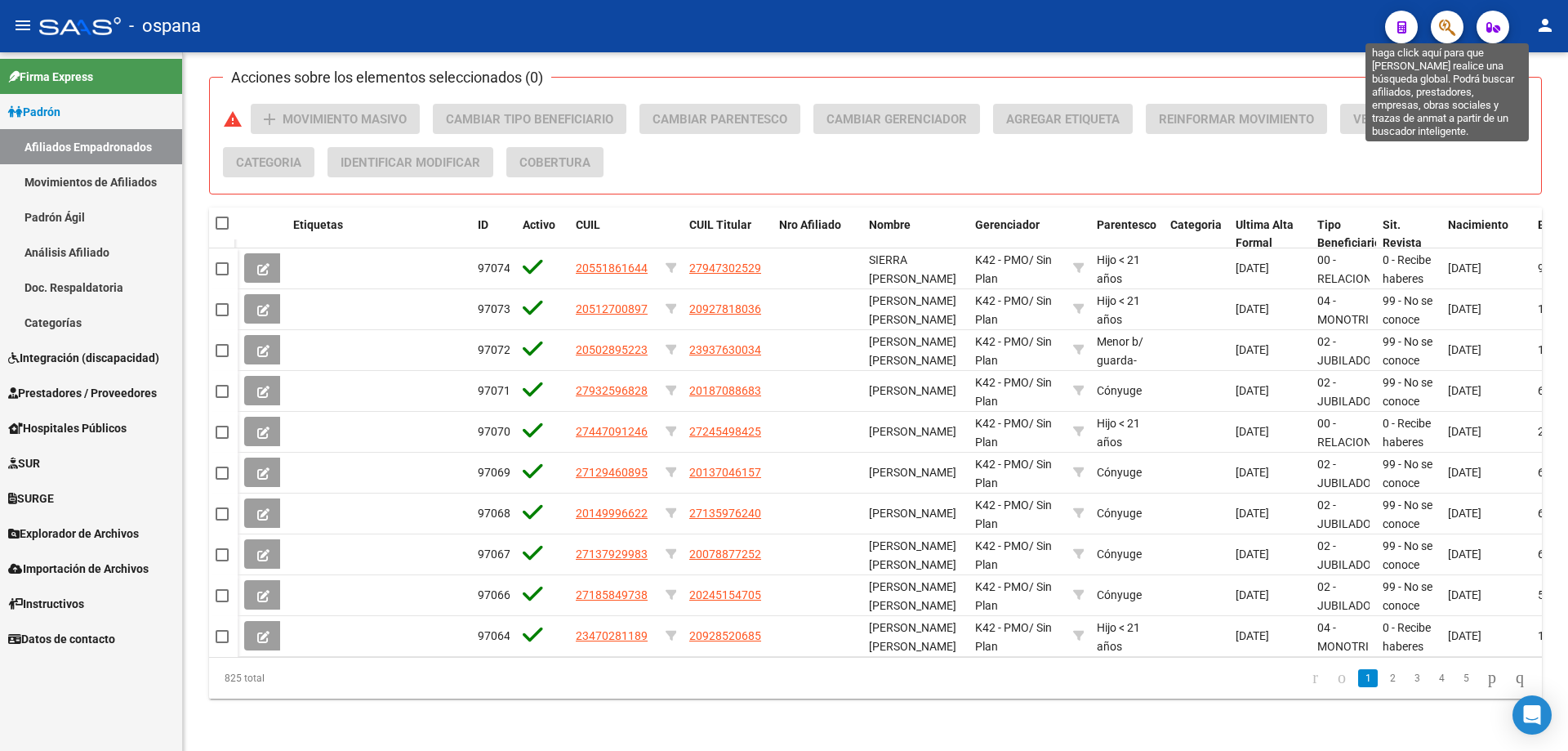
click at [1454, 25] on icon "button" at bounding box center [1447, 27] width 16 height 19
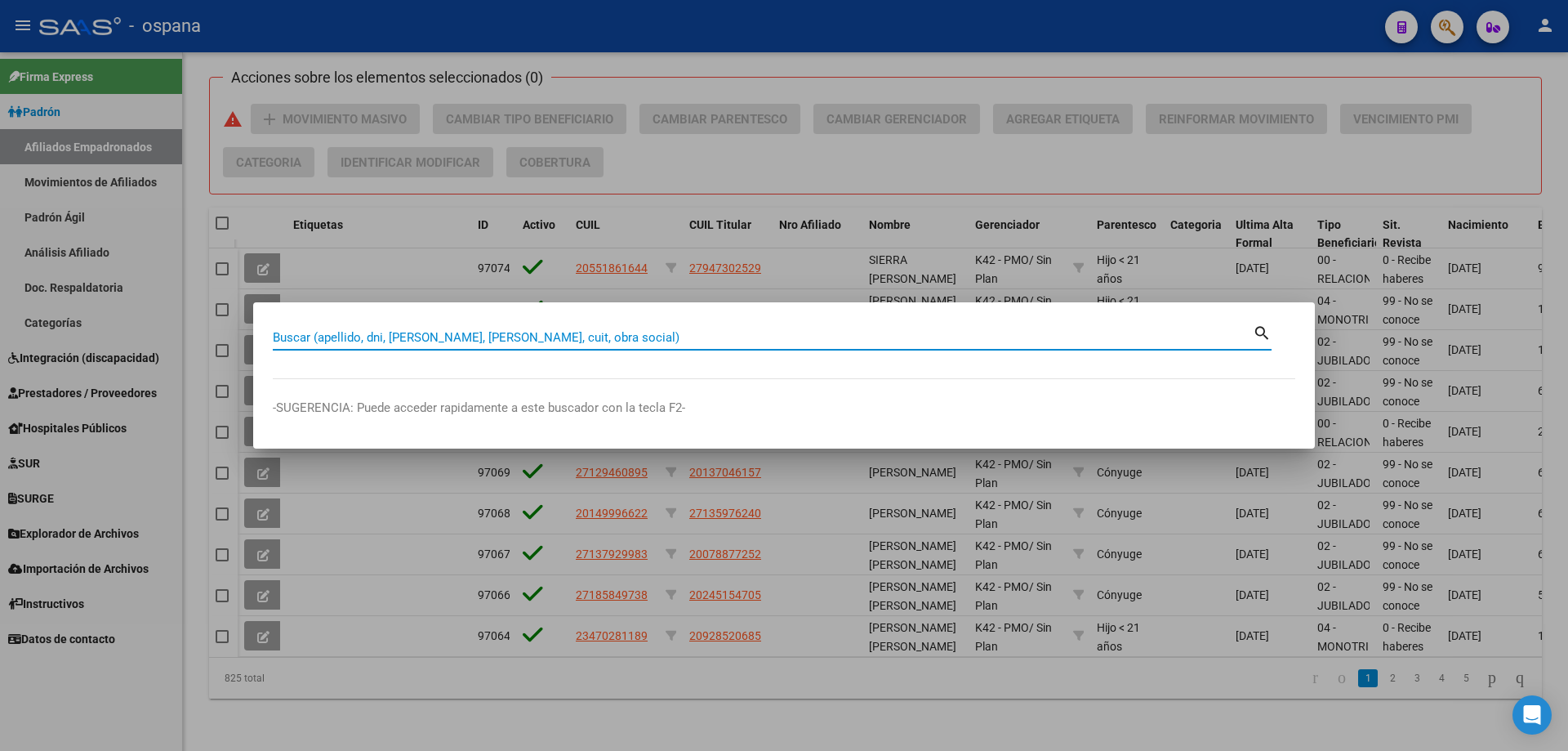
paste input "92506253"
type input "92506253"
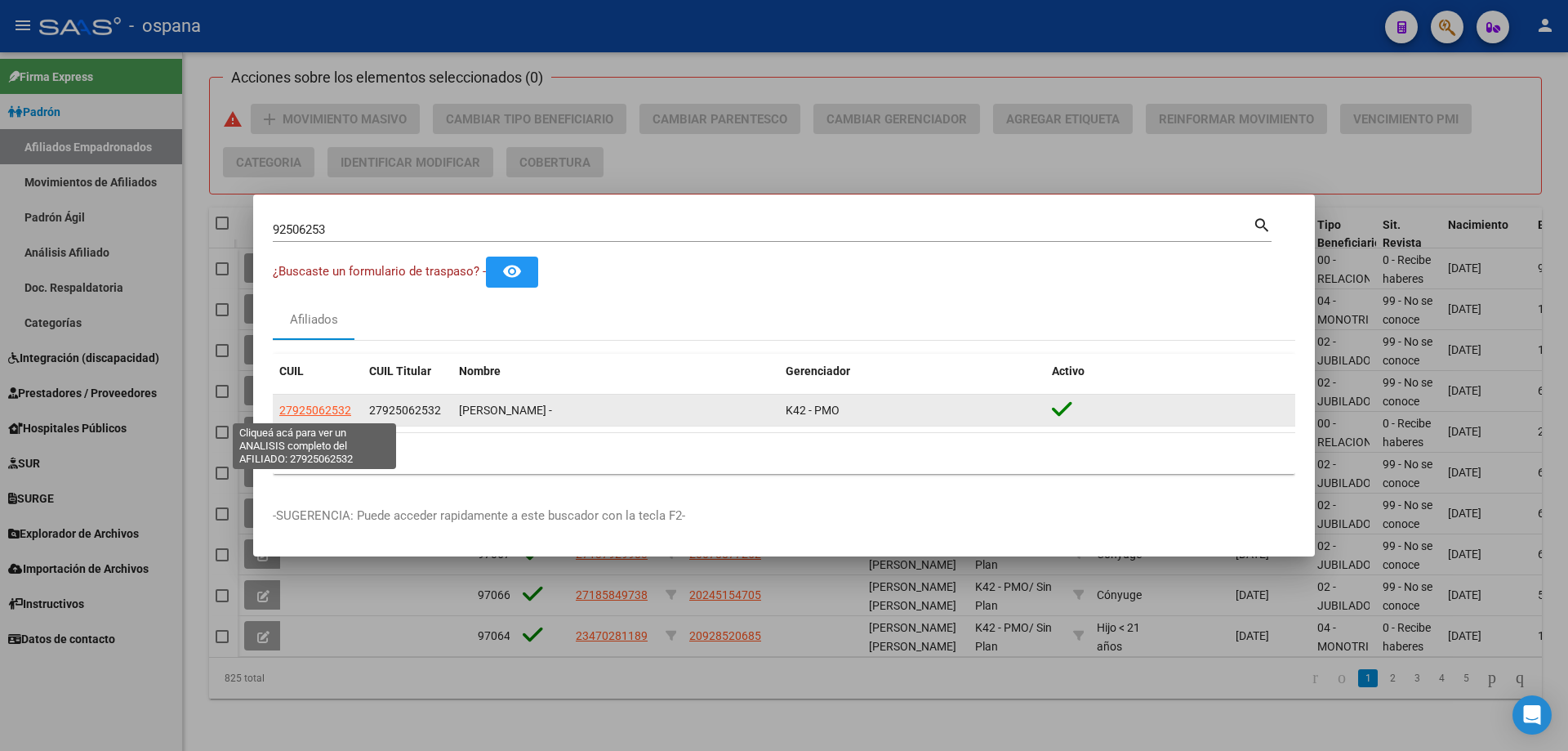
click at [311, 411] on span "27925062532" at bounding box center [315, 410] width 72 height 13
type textarea "27925062532"
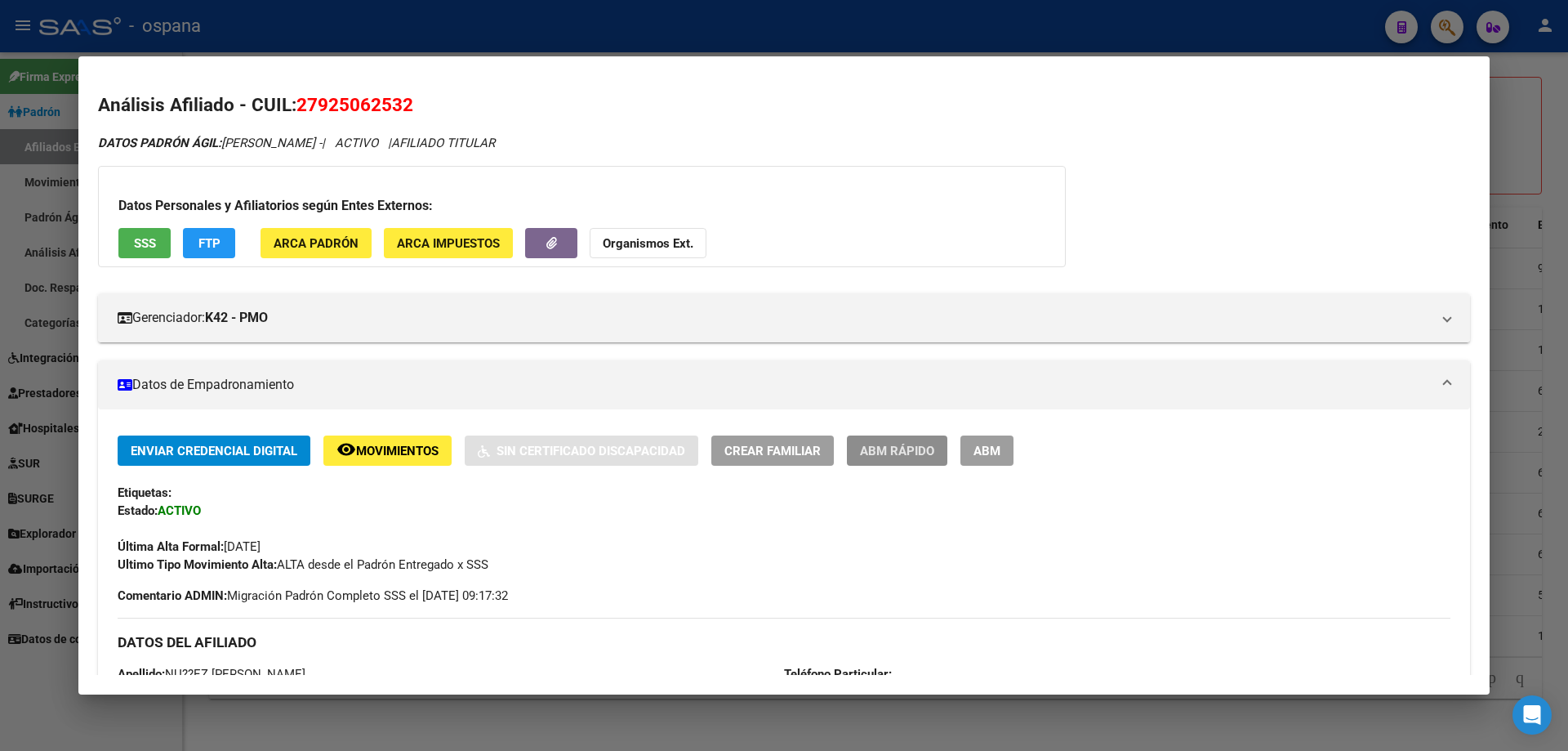
click at [909, 453] on span "ABM Rápido" at bounding box center [897, 451] width 75 height 15
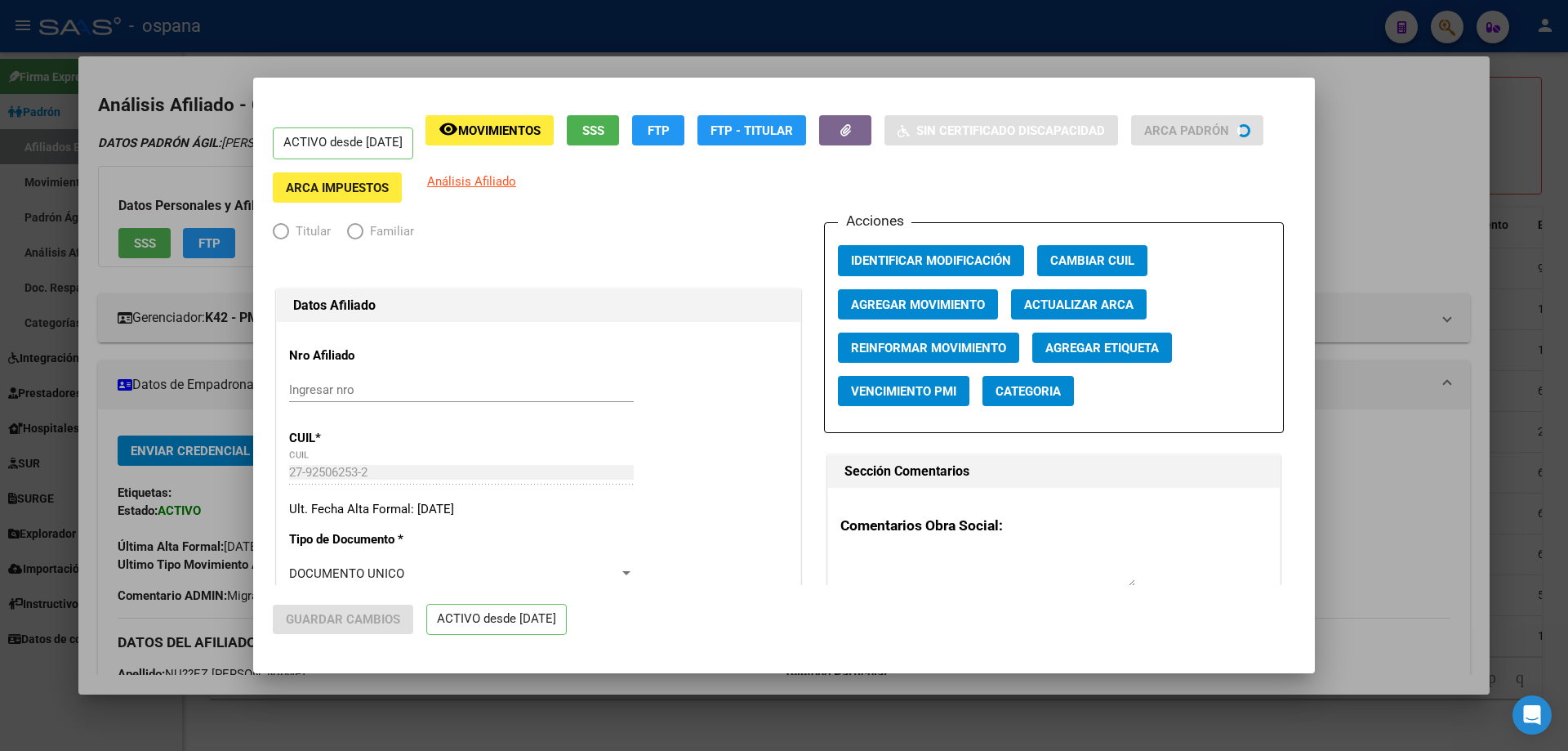
radio input "true"
type input "33-63761744-9"
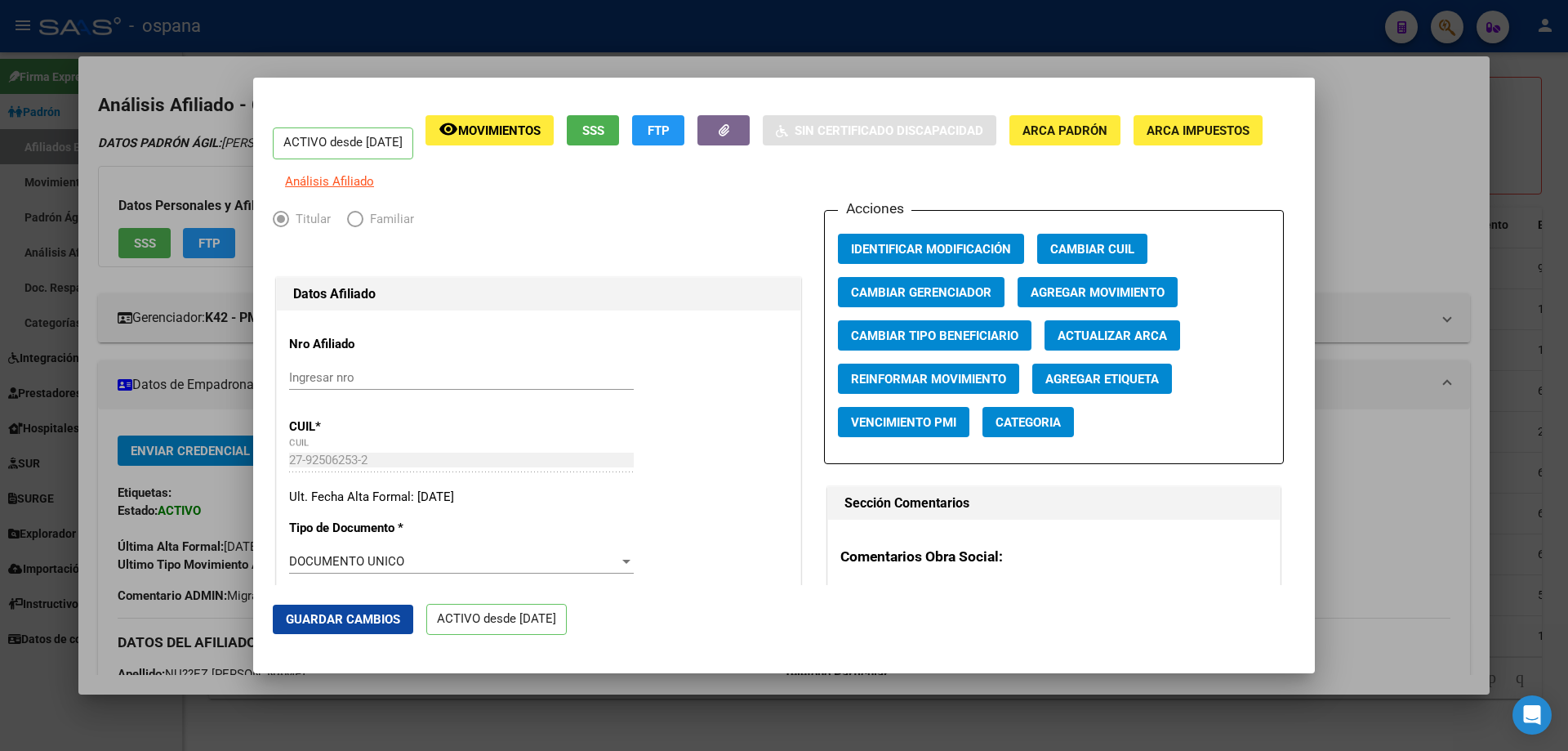
click at [1112, 300] on span "Agregar Movimiento" at bounding box center [1098, 292] width 134 height 15
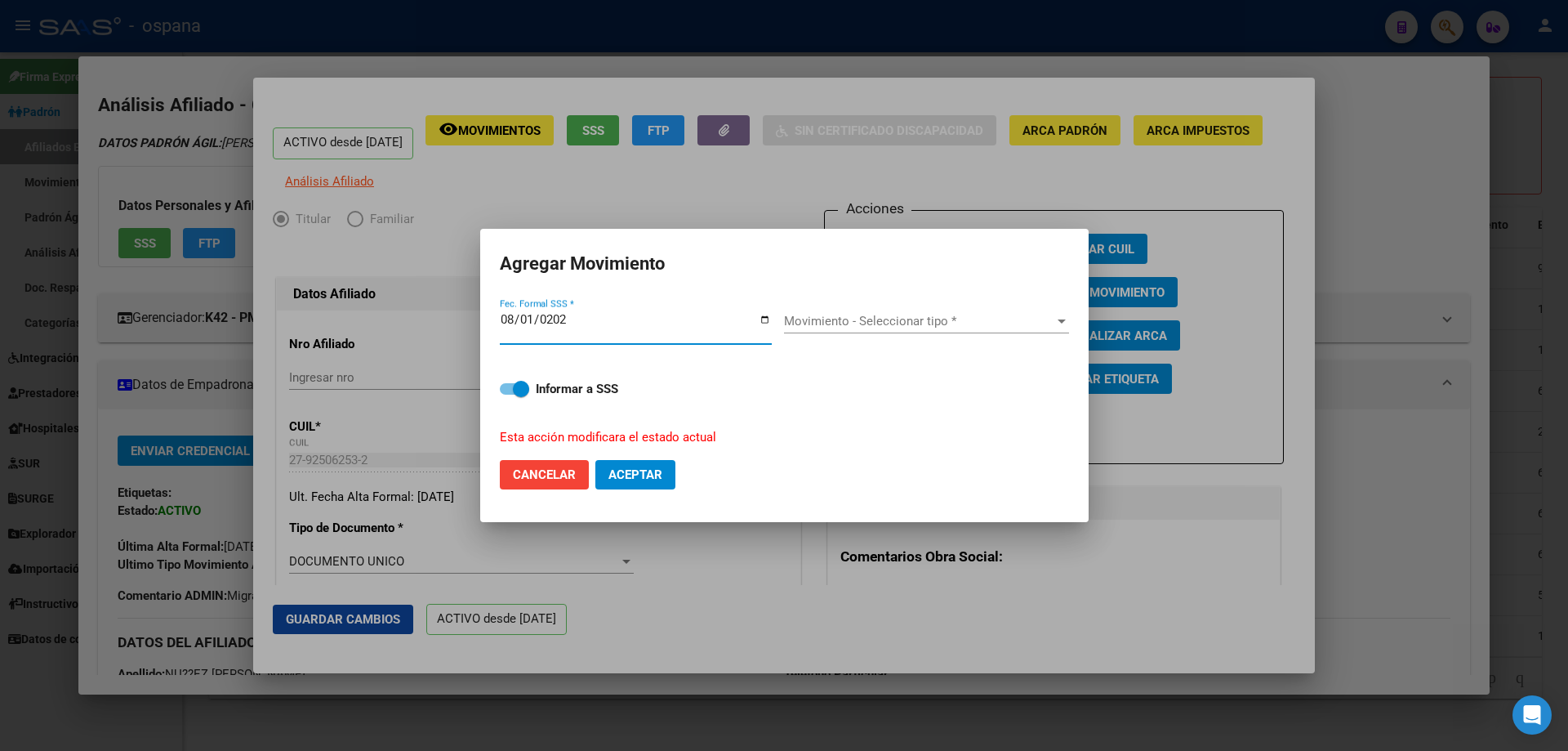
type input "[DATE]"
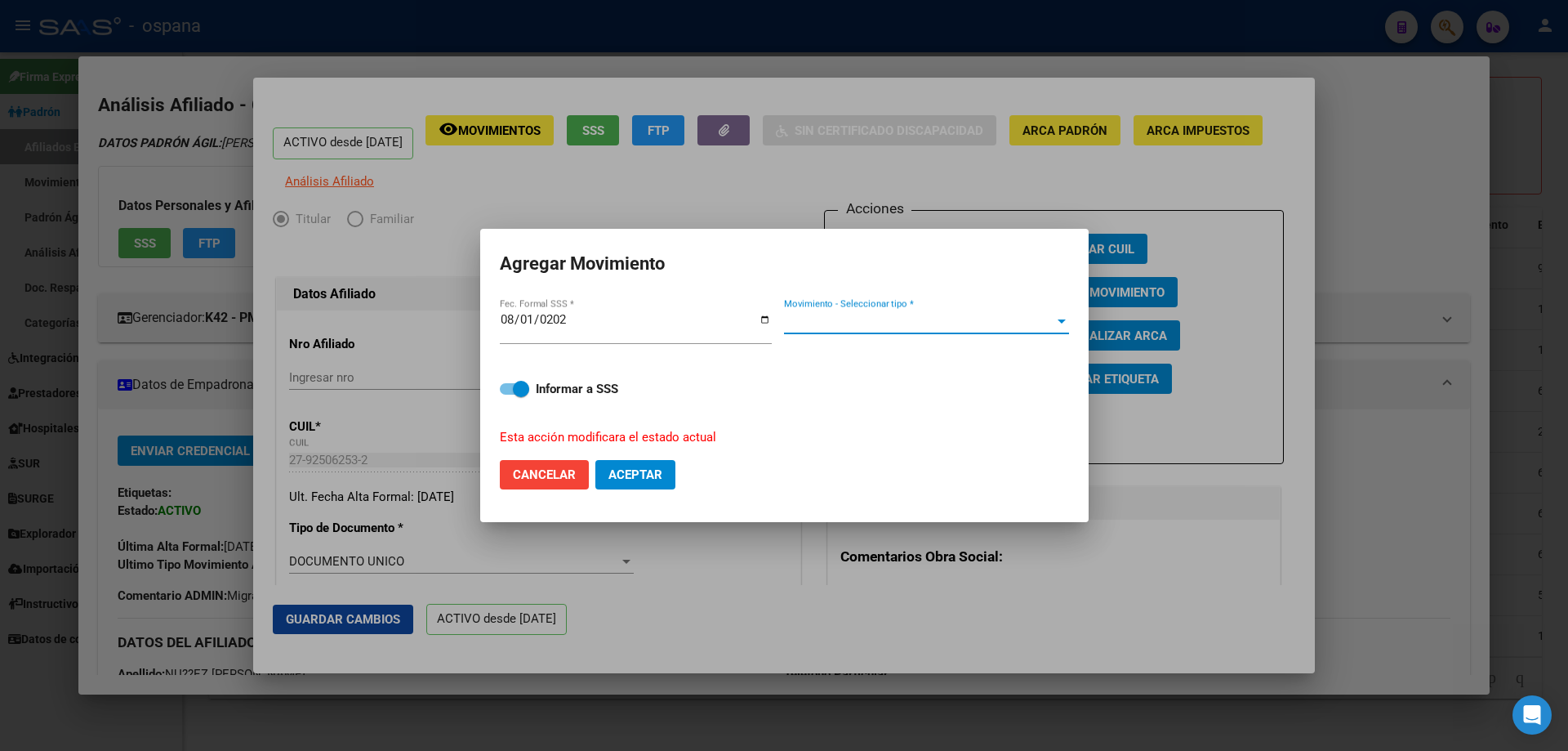
click at [915, 316] on span "Movimiento - Seleccionar tipo *" at bounding box center [919, 322] width 270 height 15
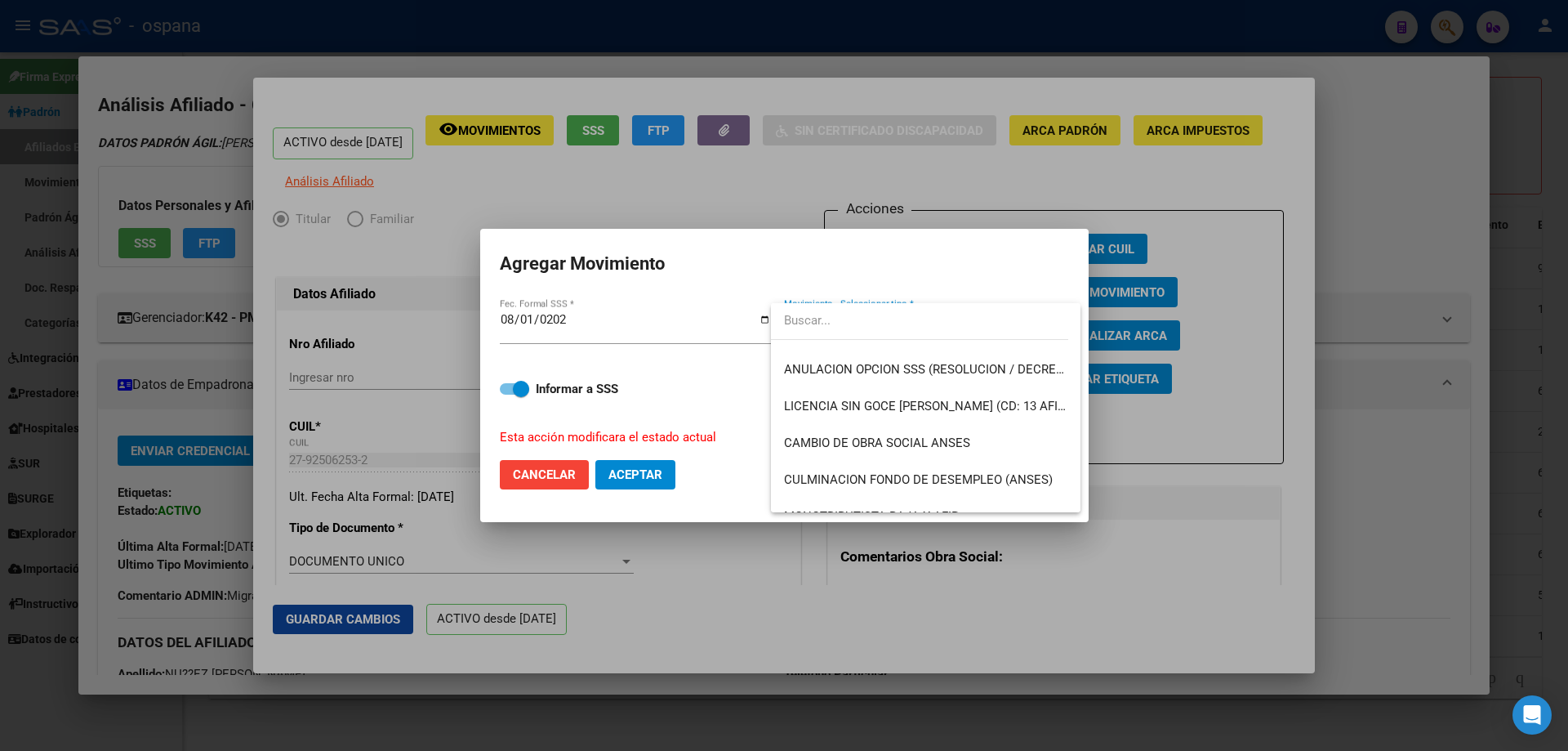
scroll to position [326, 0]
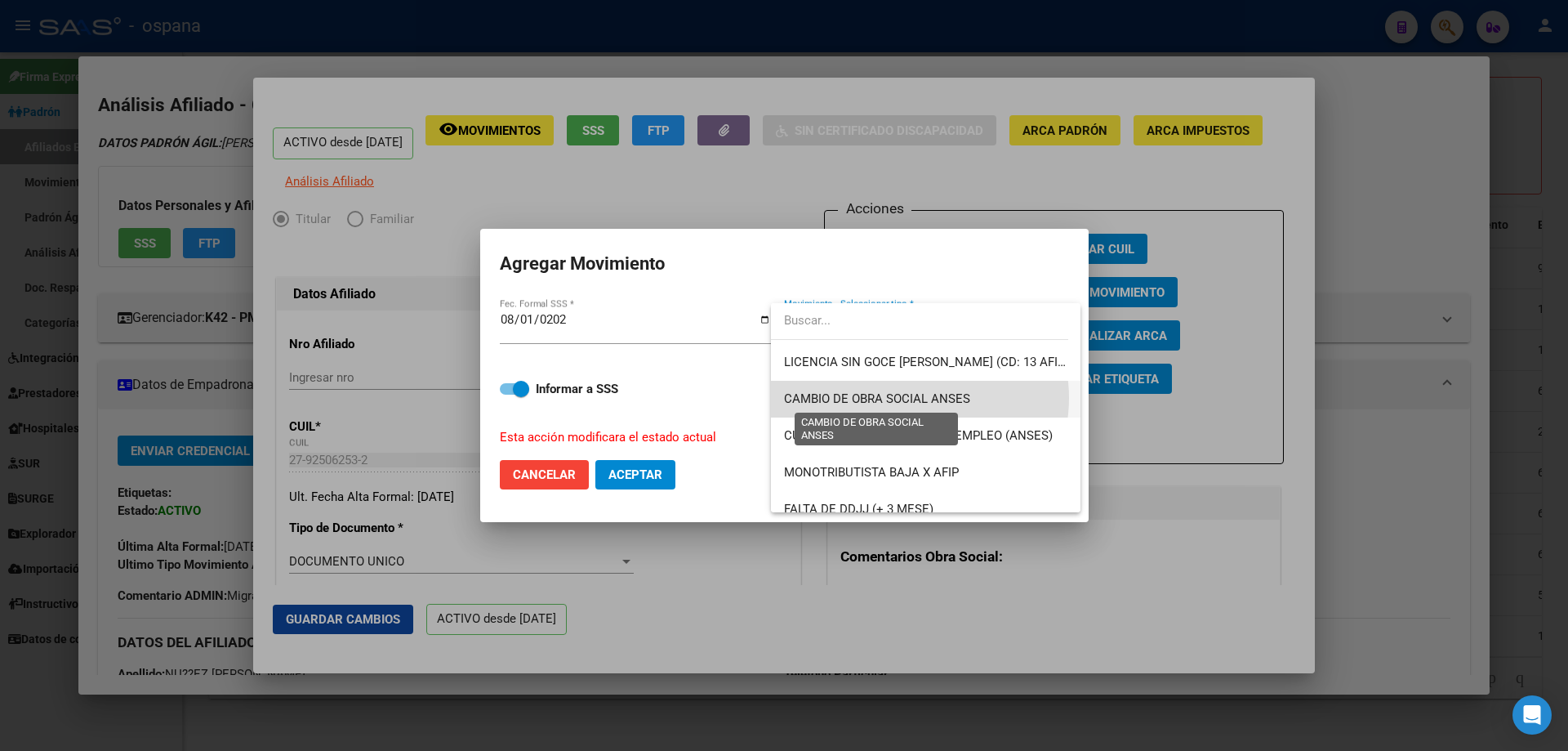
click at [913, 398] on span "CAMBIO DE OBRA SOCIAL ANSES" at bounding box center [877, 399] width 186 height 15
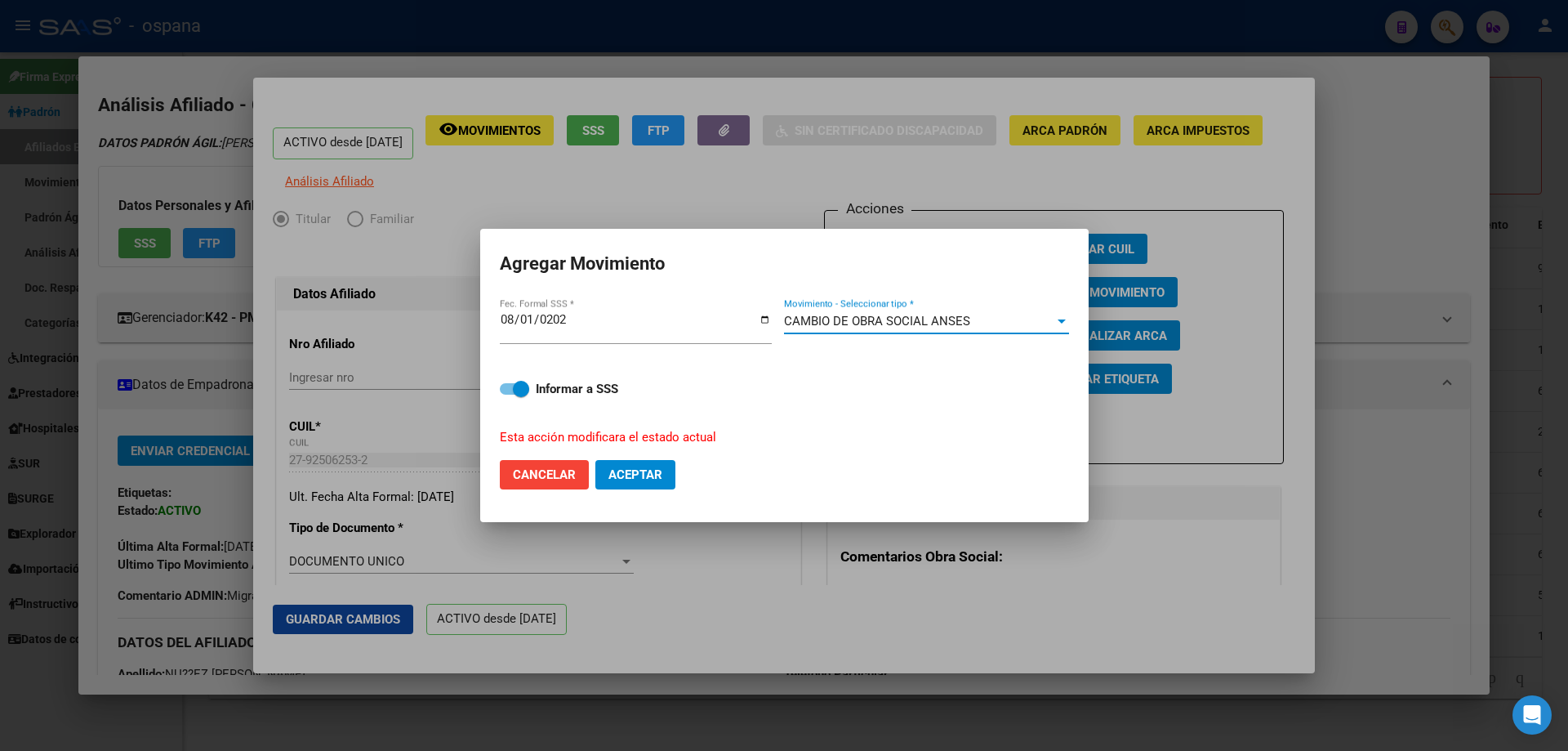
click at [654, 467] on span "Aceptar" at bounding box center [635, 475] width 54 height 15
checkbox input "false"
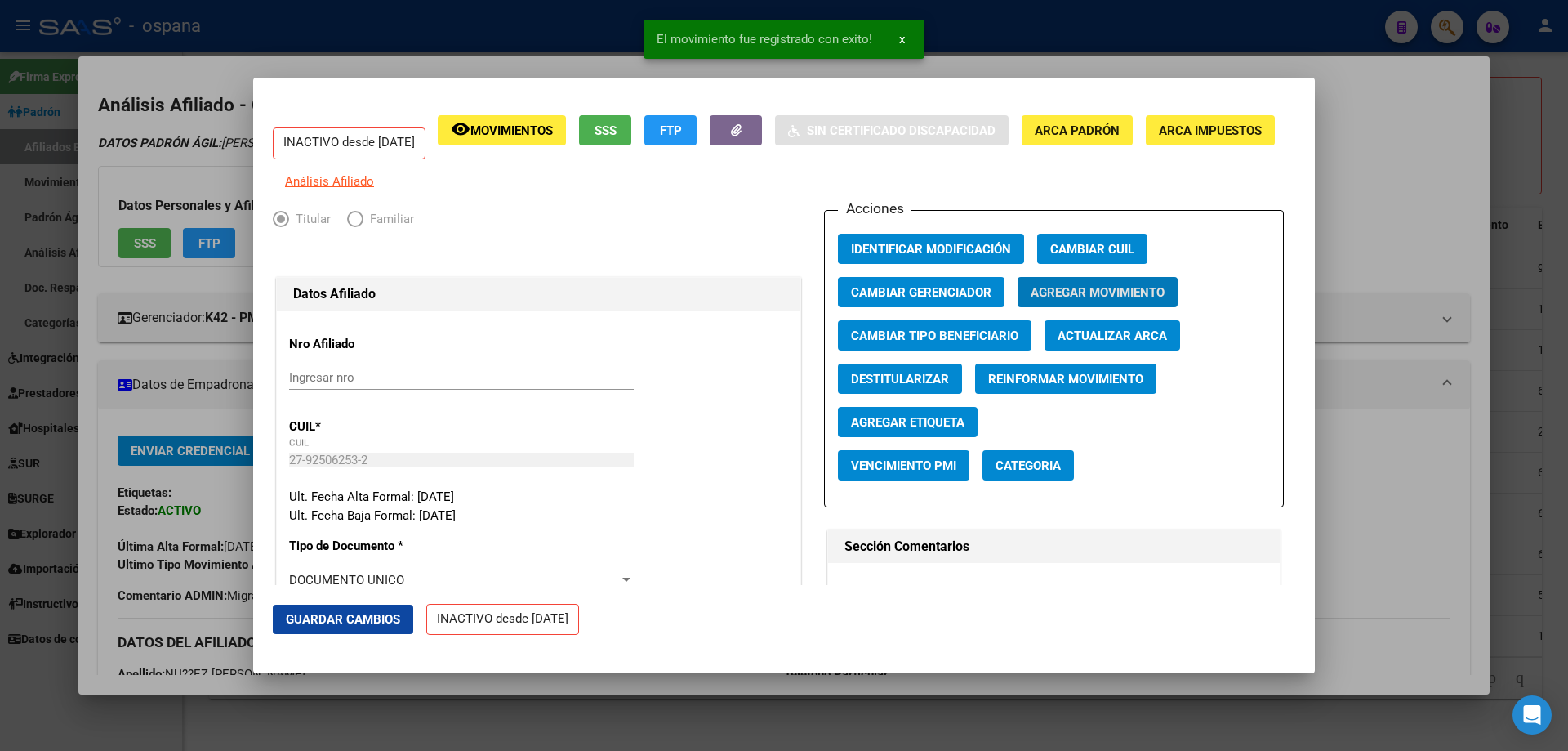
click at [1559, 328] on div at bounding box center [784, 376] width 1568 height 751
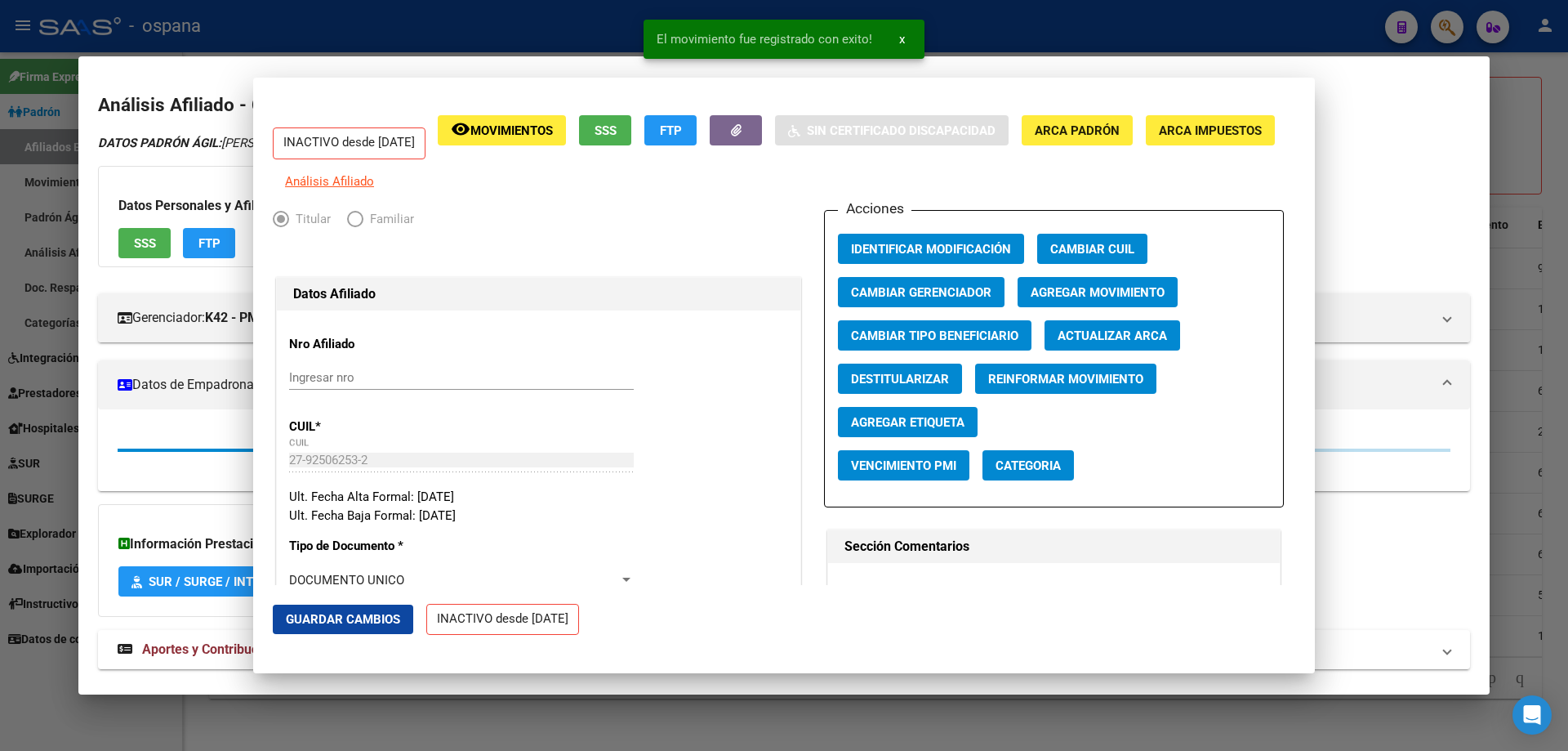
click at [1559, 328] on div at bounding box center [784, 376] width 1568 height 751
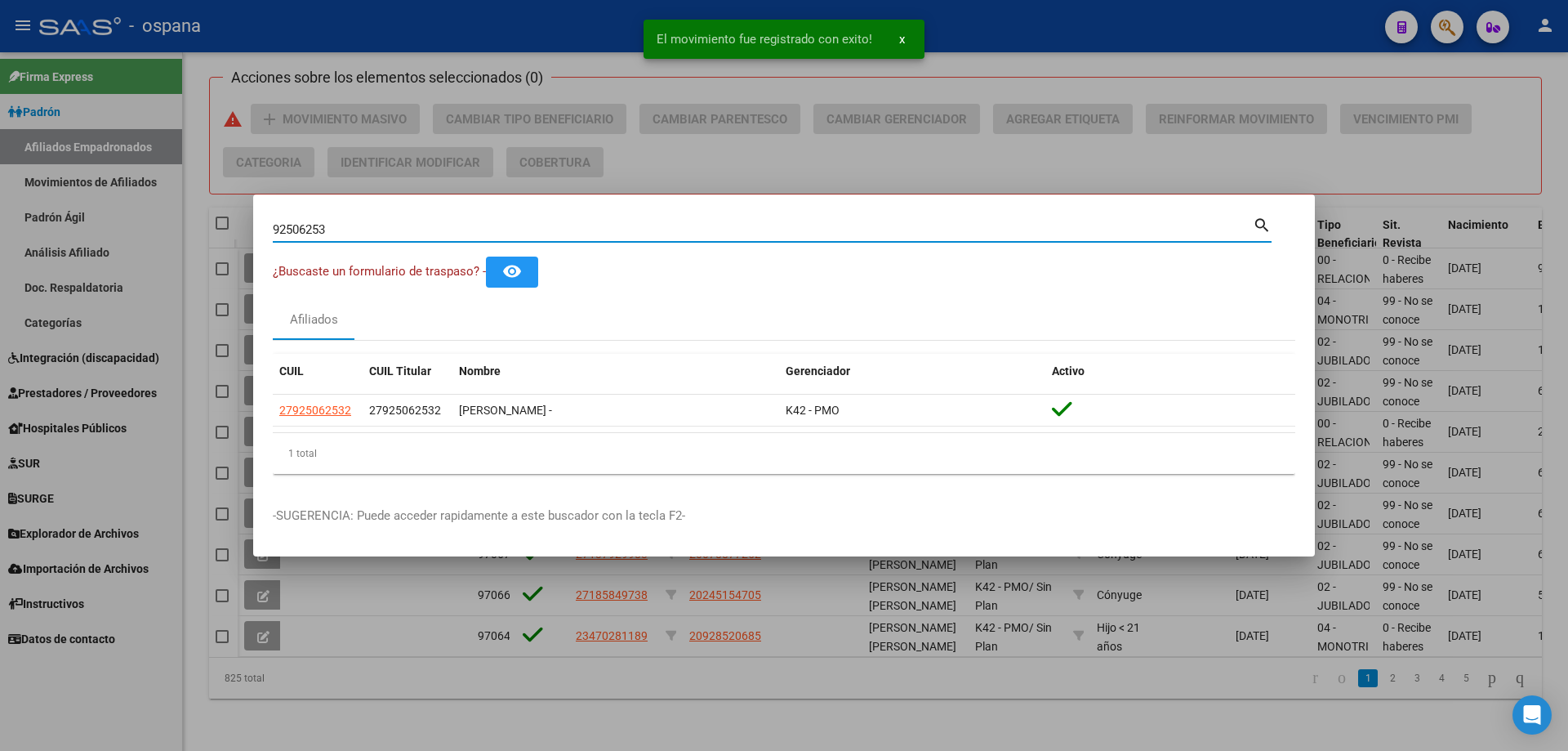
click at [508, 224] on input "92506253" at bounding box center [762, 230] width 980 height 15
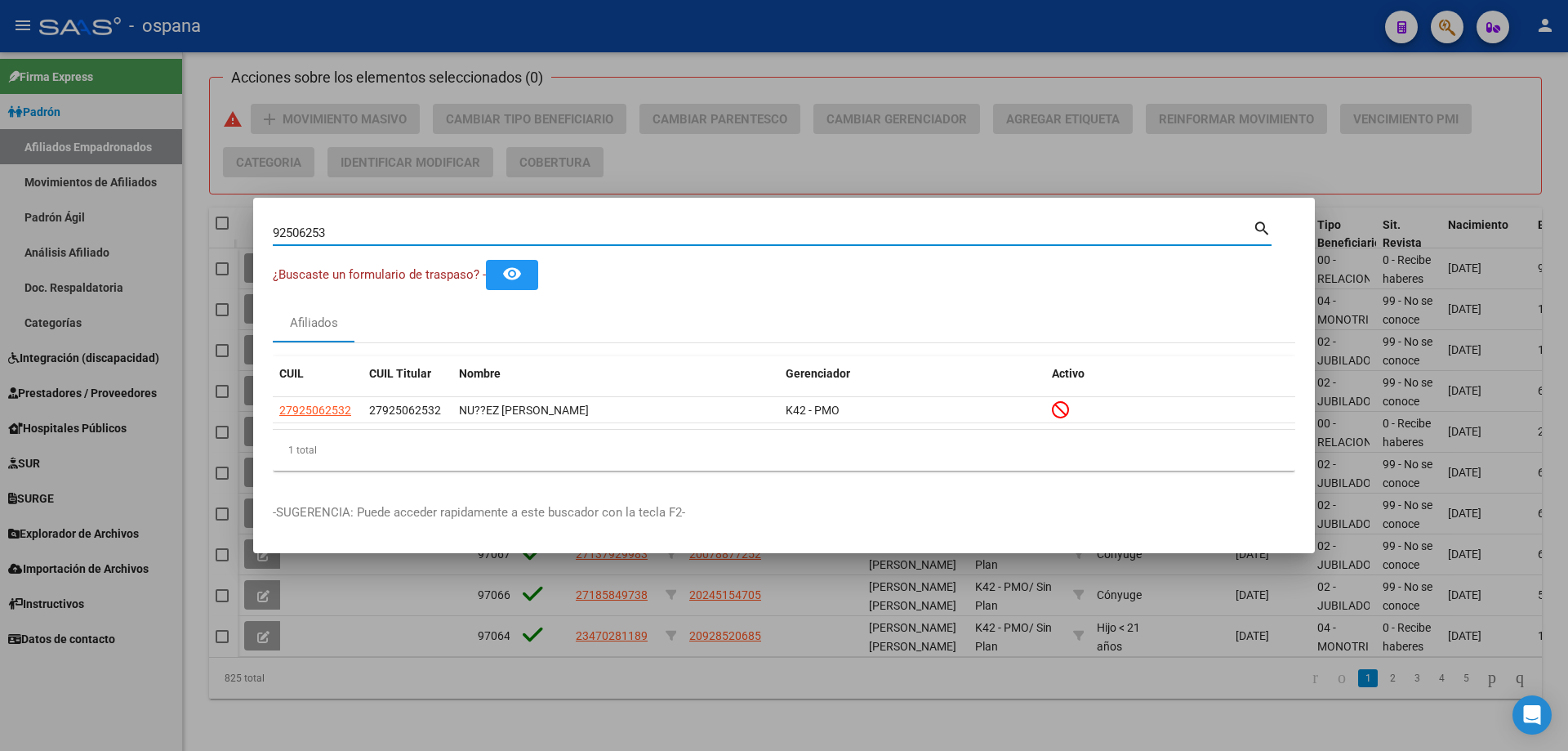
drag, startPoint x: 354, startPoint y: 235, endPoint x: 175, endPoint y: 195, distance: 183.4
click at [175, 195] on div "92506253 Buscar (apellido, dni, cuil, nro traspaso, cuit, obra social) search ¿…" at bounding box center [784, 376] width 1568 height 751
paste input "596260"
type input "5962603"
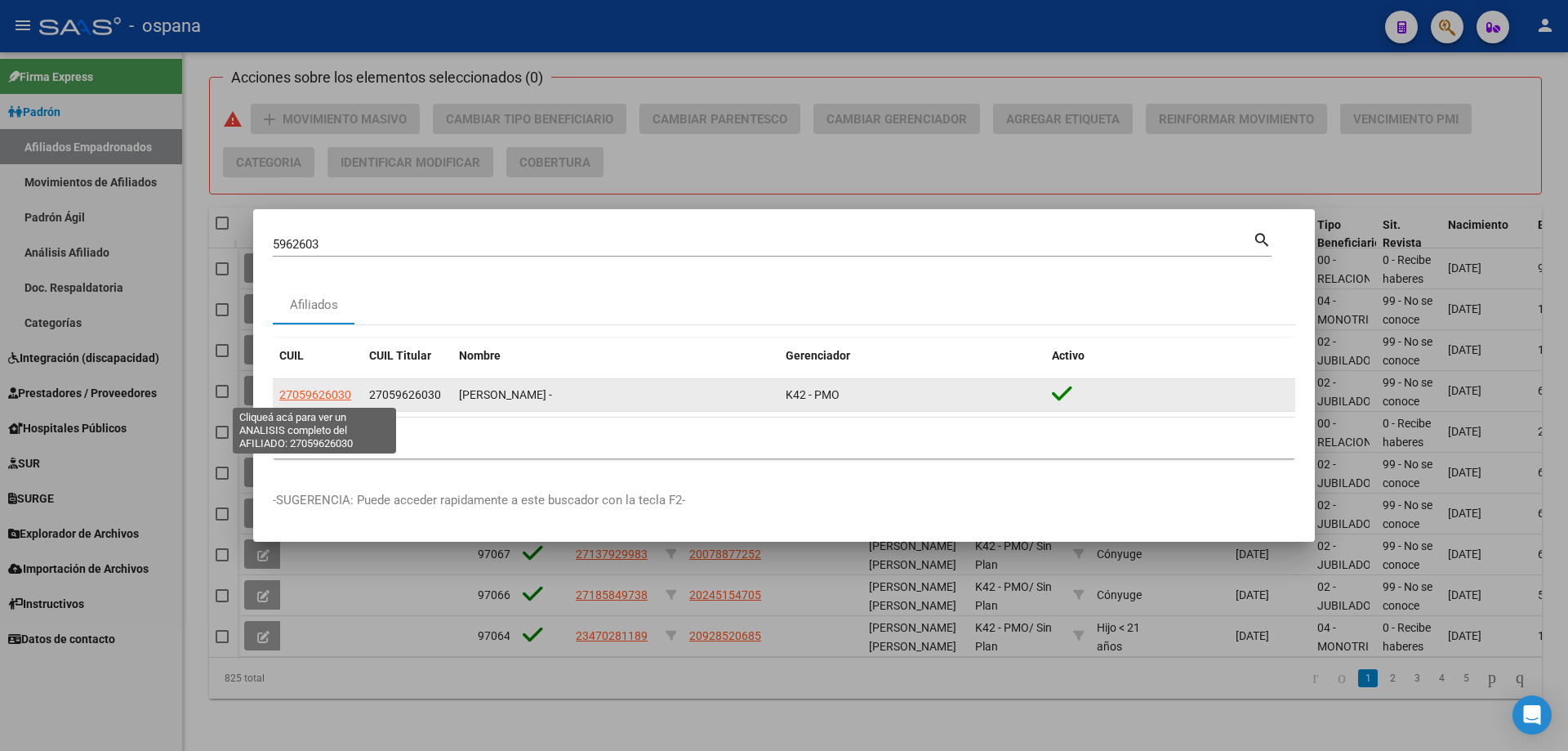
click at [333, 392] on span "27059626030" at bounding box center [315, 394] width 72 height 13
type textarea "27059626030"
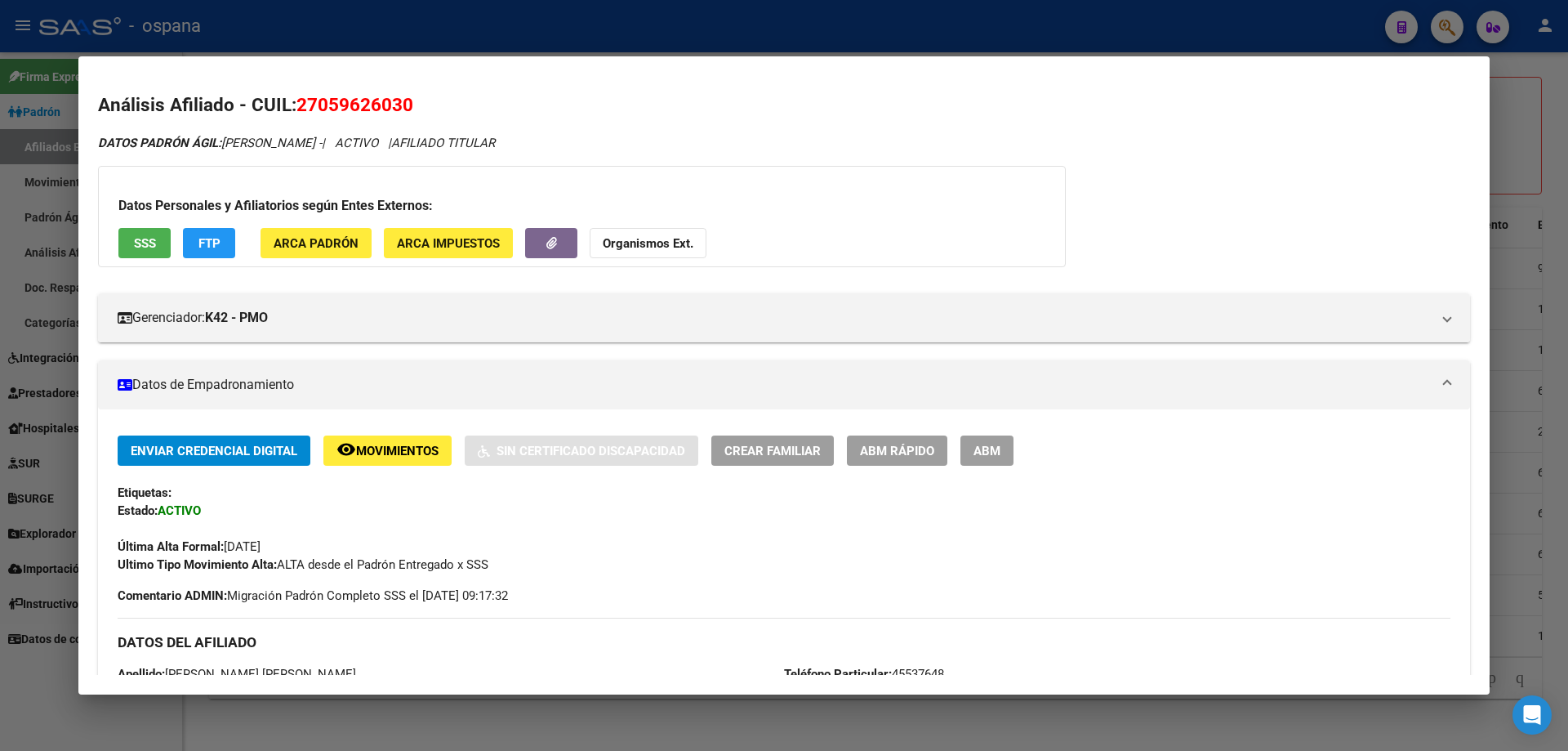
click at [870, 446] on span "ABM Rápido" at bounding box center [897, 451] width 75 height 15
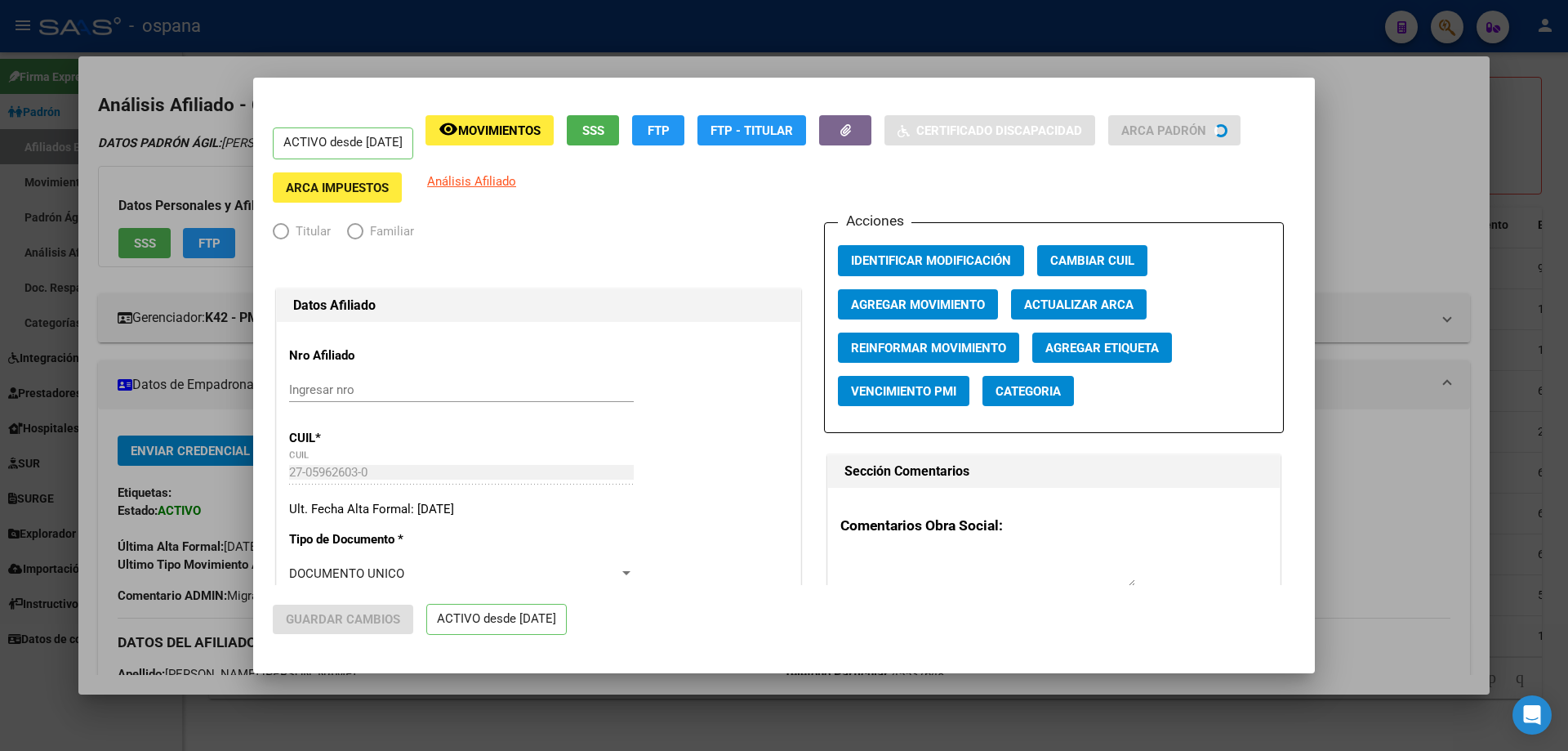
radio input "true"
type input "33-63761744-9"
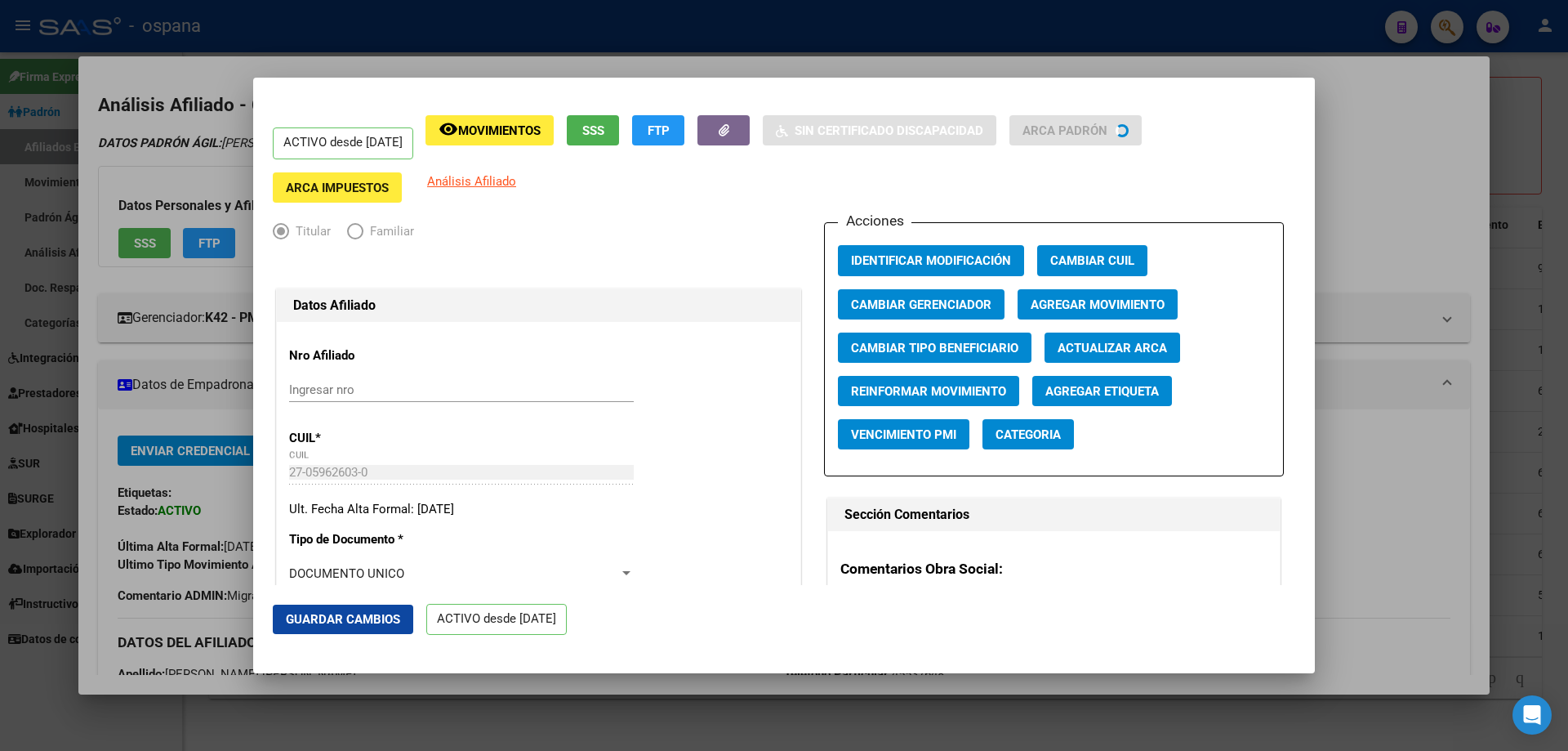
click at [1056, 309] on span "Agregar Movimiento" at bounding box center [1098, 305] width 134 height 15
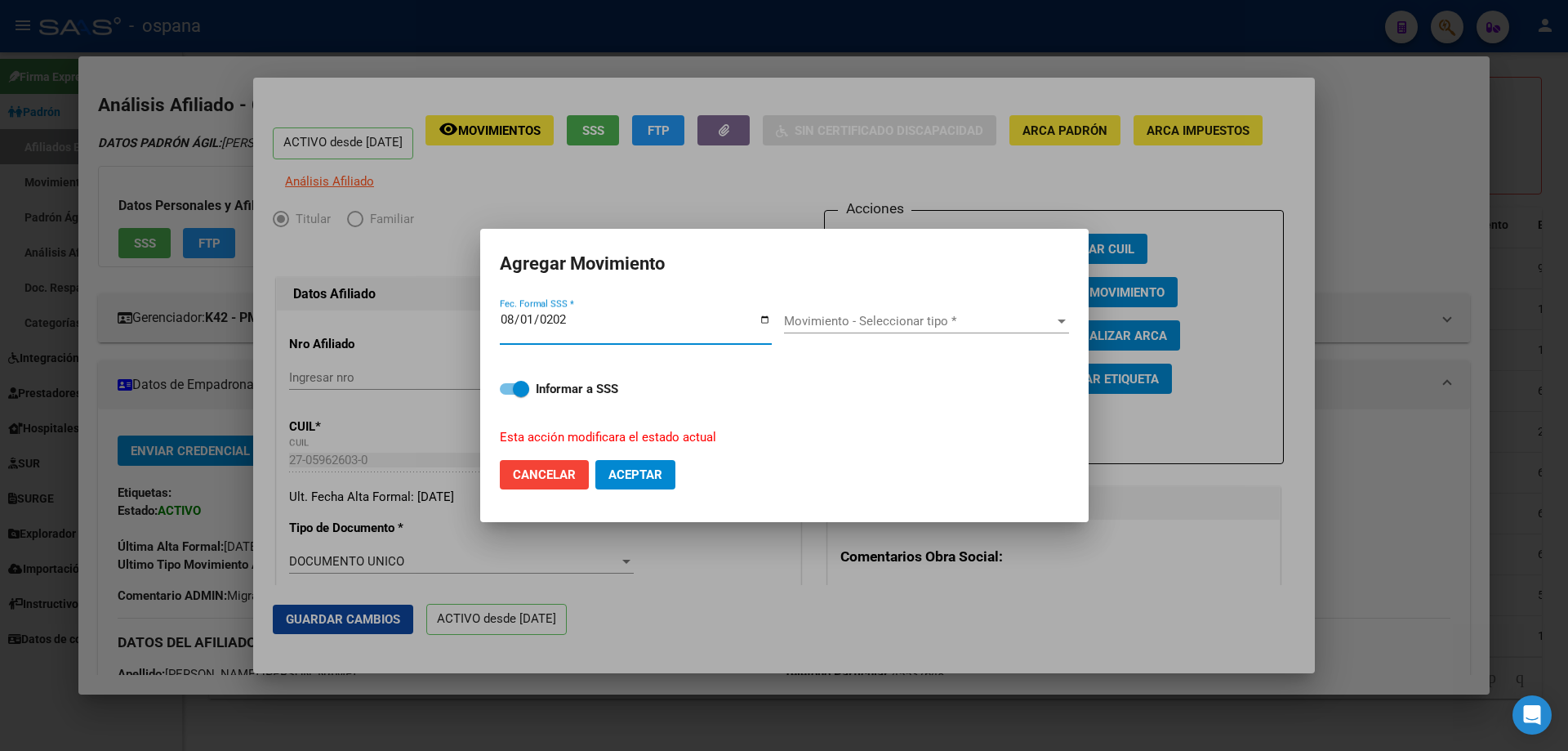
type input "[DATE]"
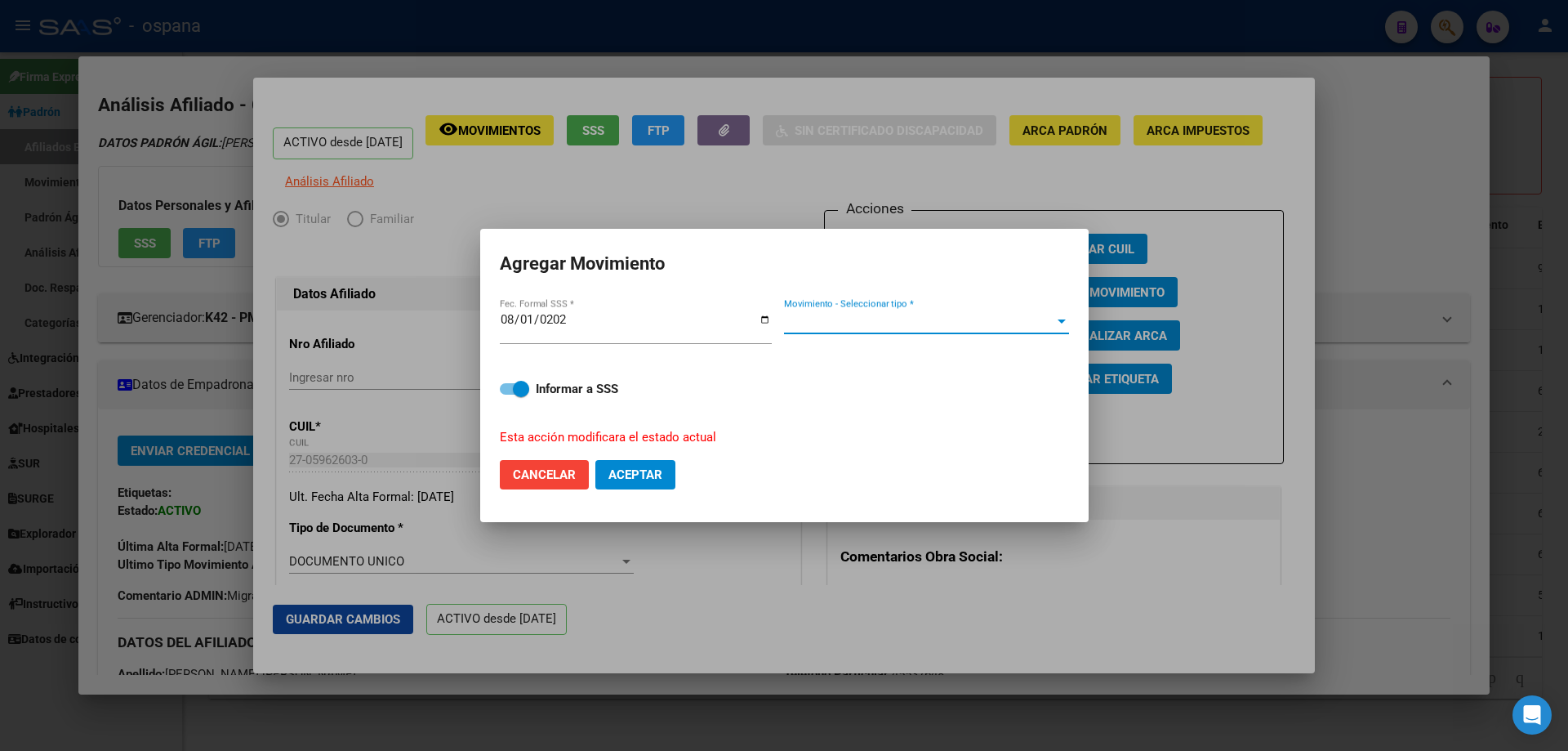
click at [939, 321] on span "Movimiento - Seleccionar tipo *" at bounding box center [919, 322] width 270 height 15
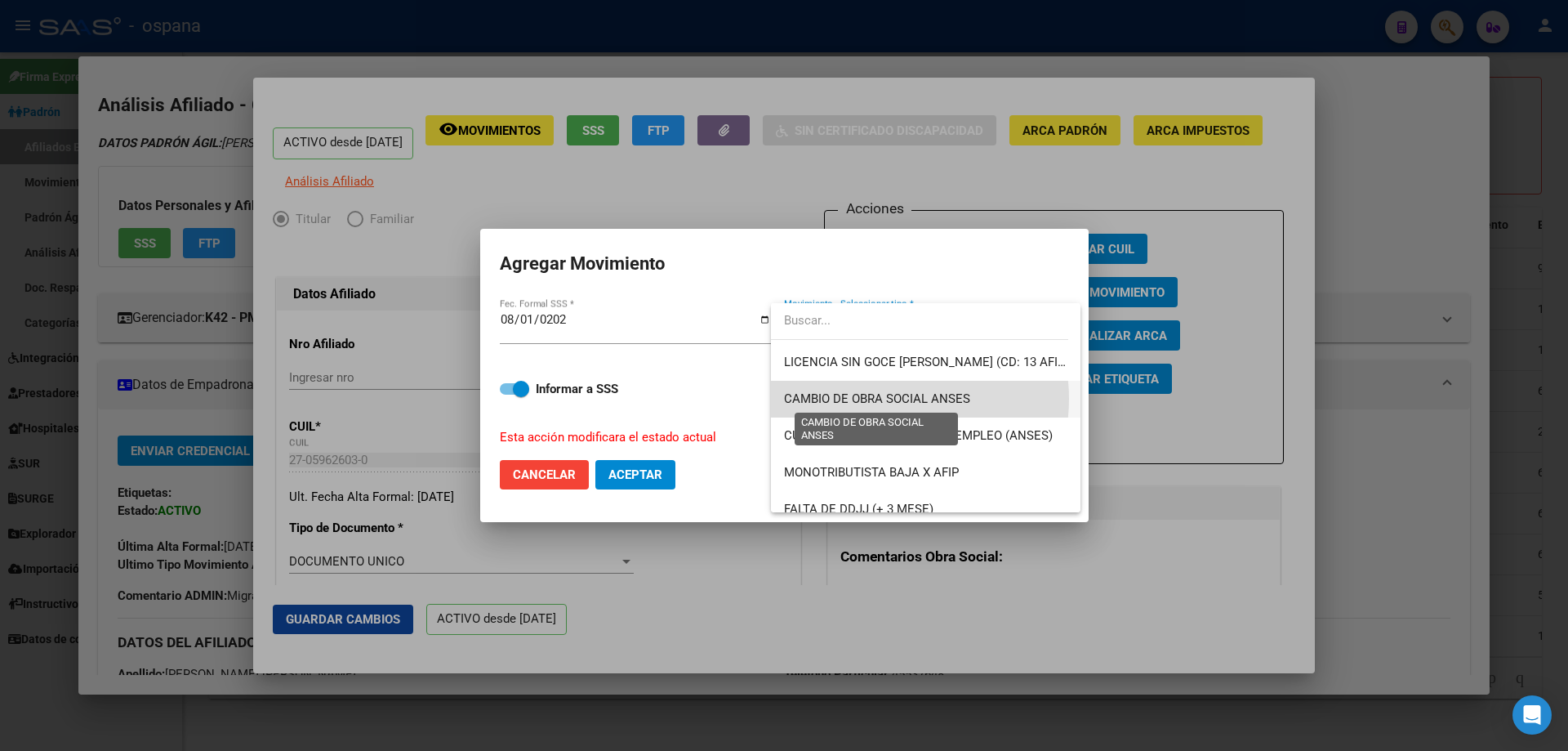
click at [880, 398] on span "CAMBIO DE OBRA SOCIAL ANSES" at bounding box center [877, 399] width 186 height 15
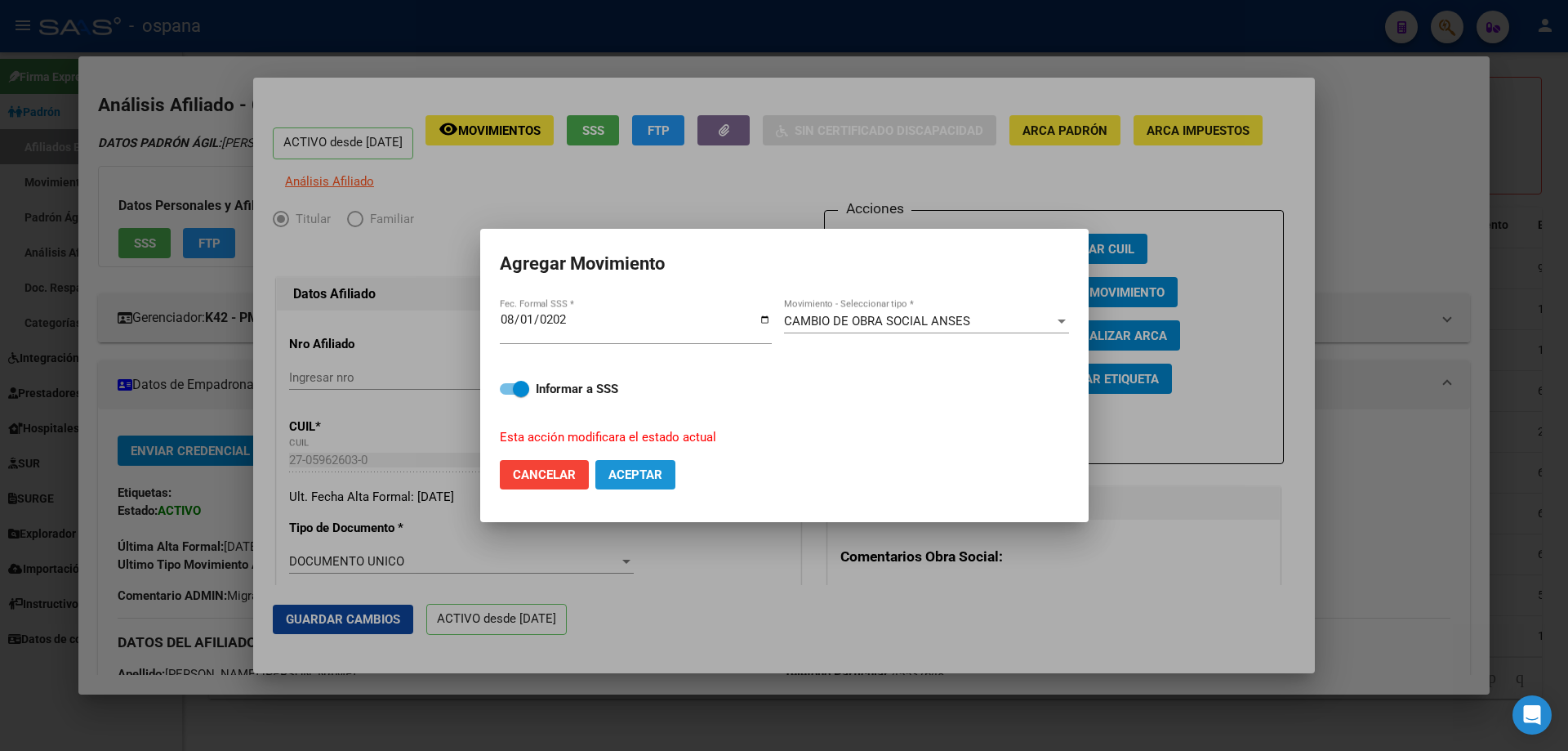
click at [630, 482] on button "Aceptar" at bounding box center [636, 474] width 80 height 29
checkbox input "false"
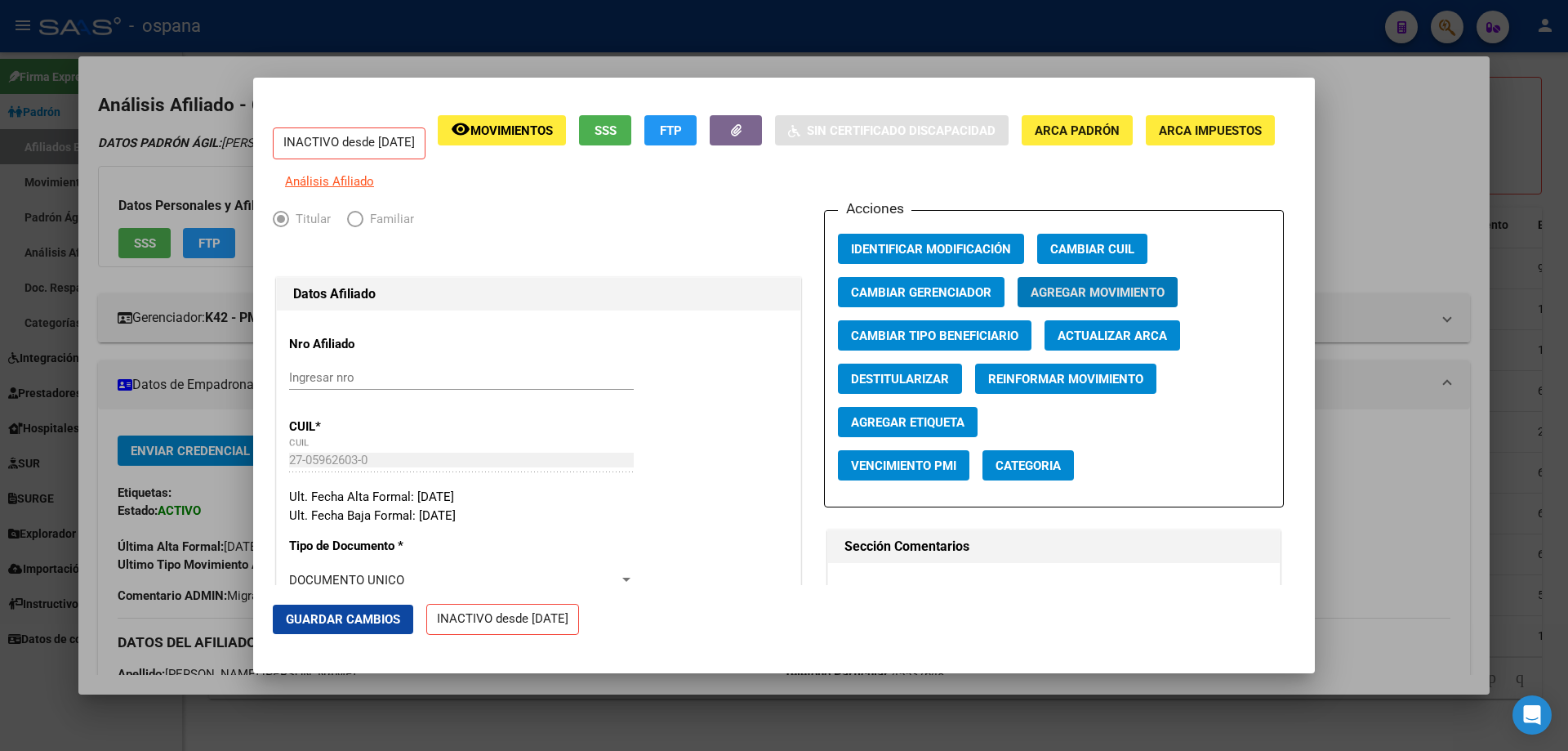
click at [1547, 482] on div at bounding box center [784, 376] width 1568 height 751
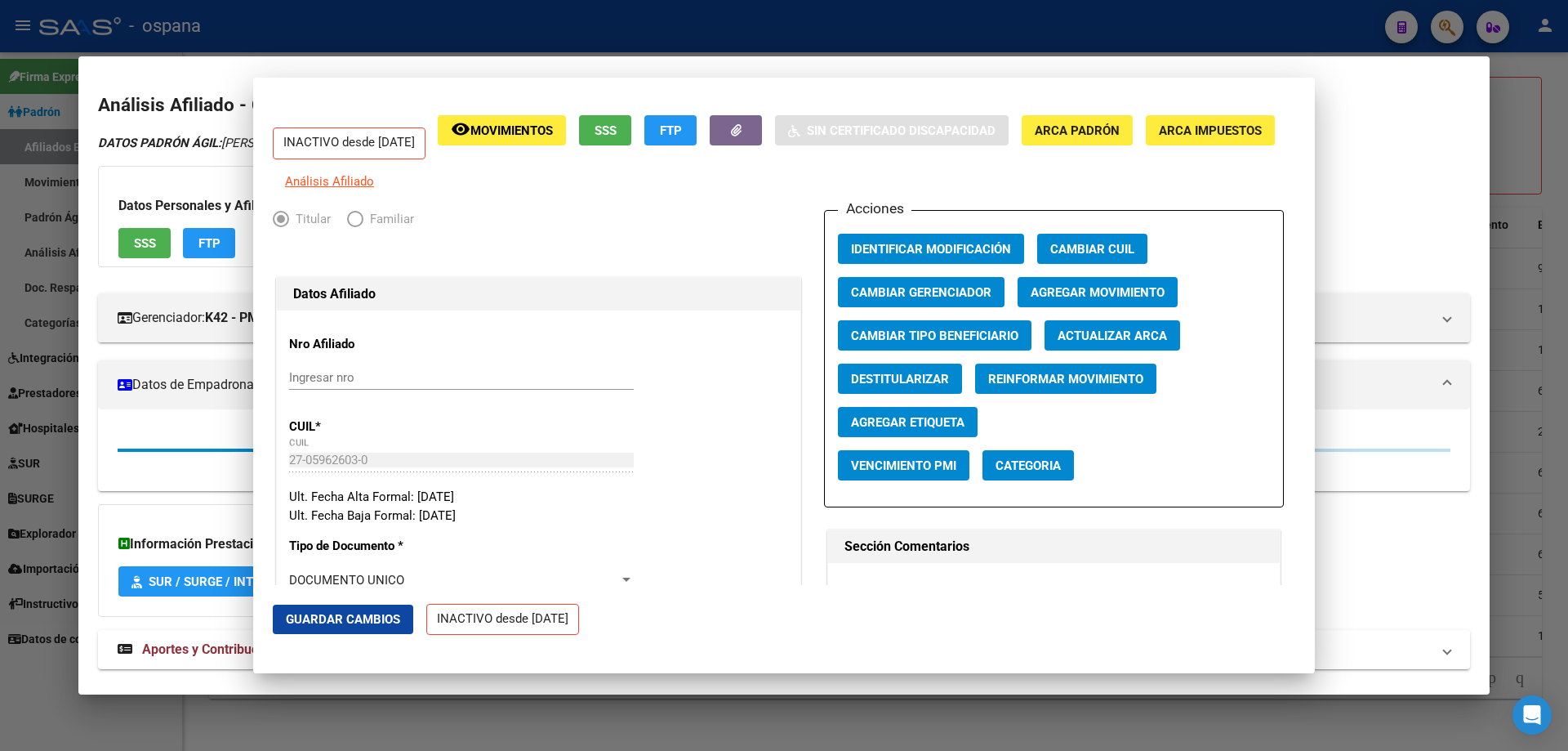
click at [1547, 482] on div at bounding box center [784, 376] width 1568 height 751
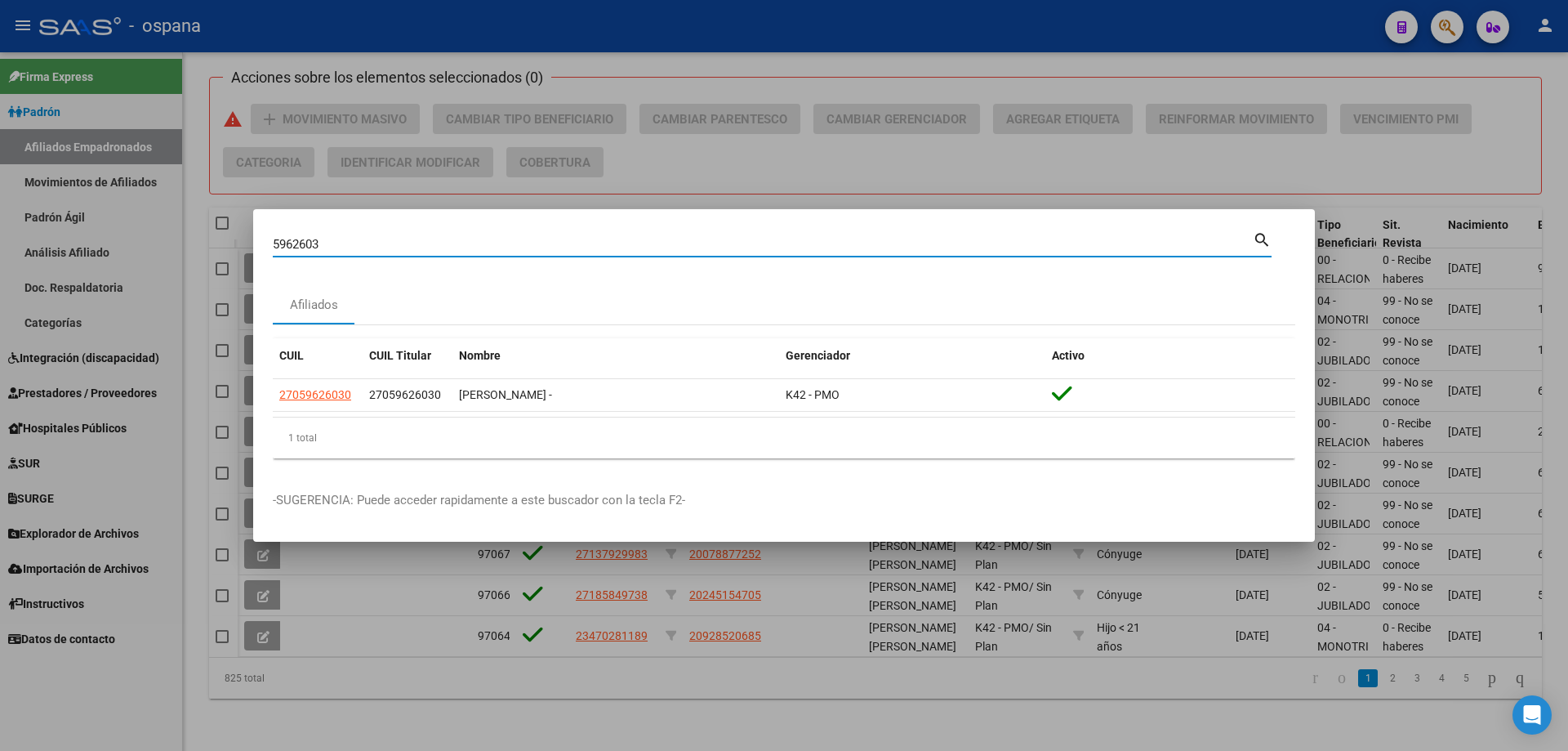
drag, startPoint x: 409, startPoint y: 243, endPoint x: 236, endPoint y: 253, distance: 173.3
click at [236, 253] on div "5962603 Buscar (apellido, dni, cuil, nro traspaso, cuit, obra social) search Af…" at bounding box center [784, 376] width 1568 height 751
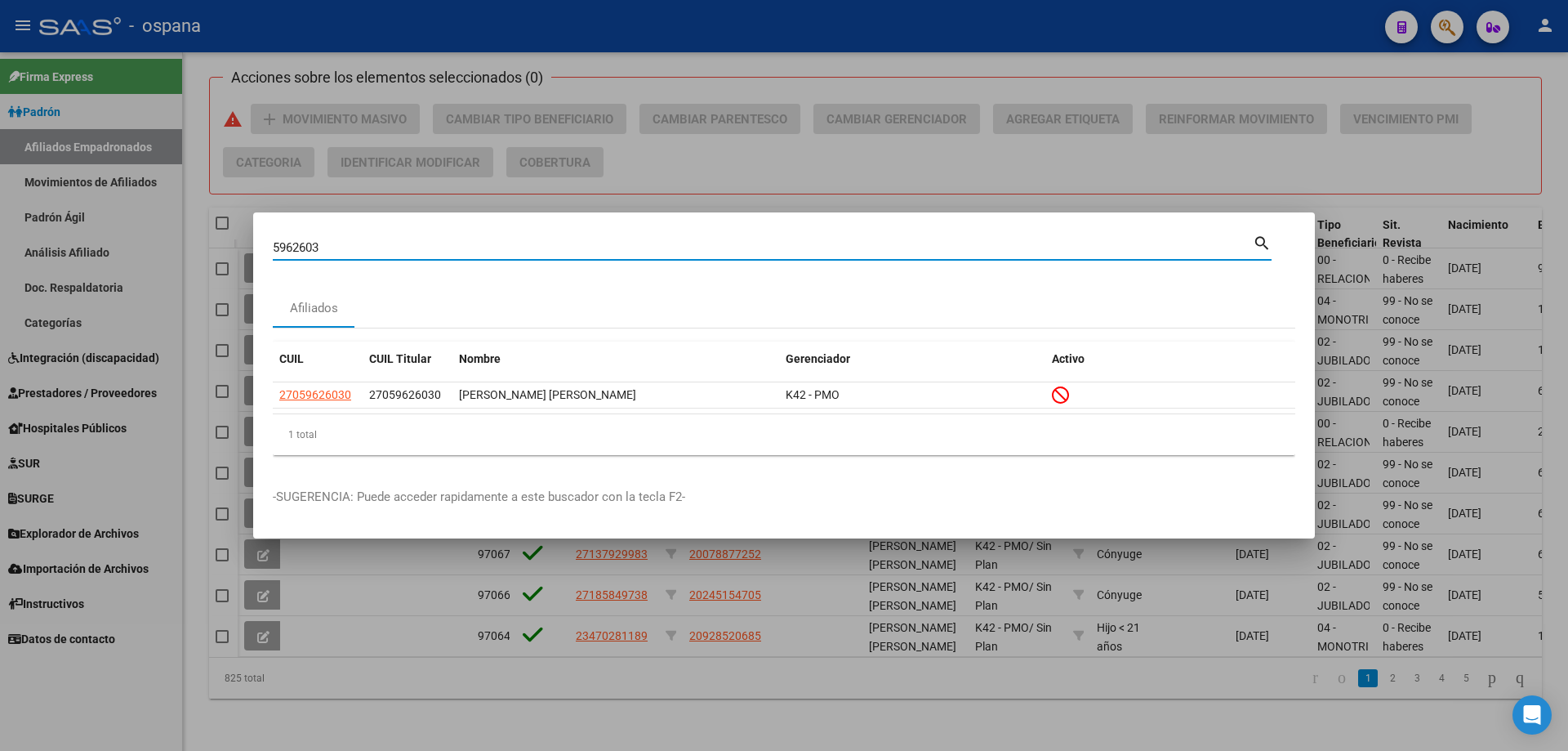
drag, startPoint x: 345, startPoint y: 248, endPoint x: 235, endPoint y: 212, distance: 115.7
click at [235, 212] on div "5962603 Buscar (apellido, dni, cuil, nro traspaso, cuit, obra social) search Af…" at bounding box center [784, 376] width 1568 height 751
paste input "4549528"
type input "4549528"
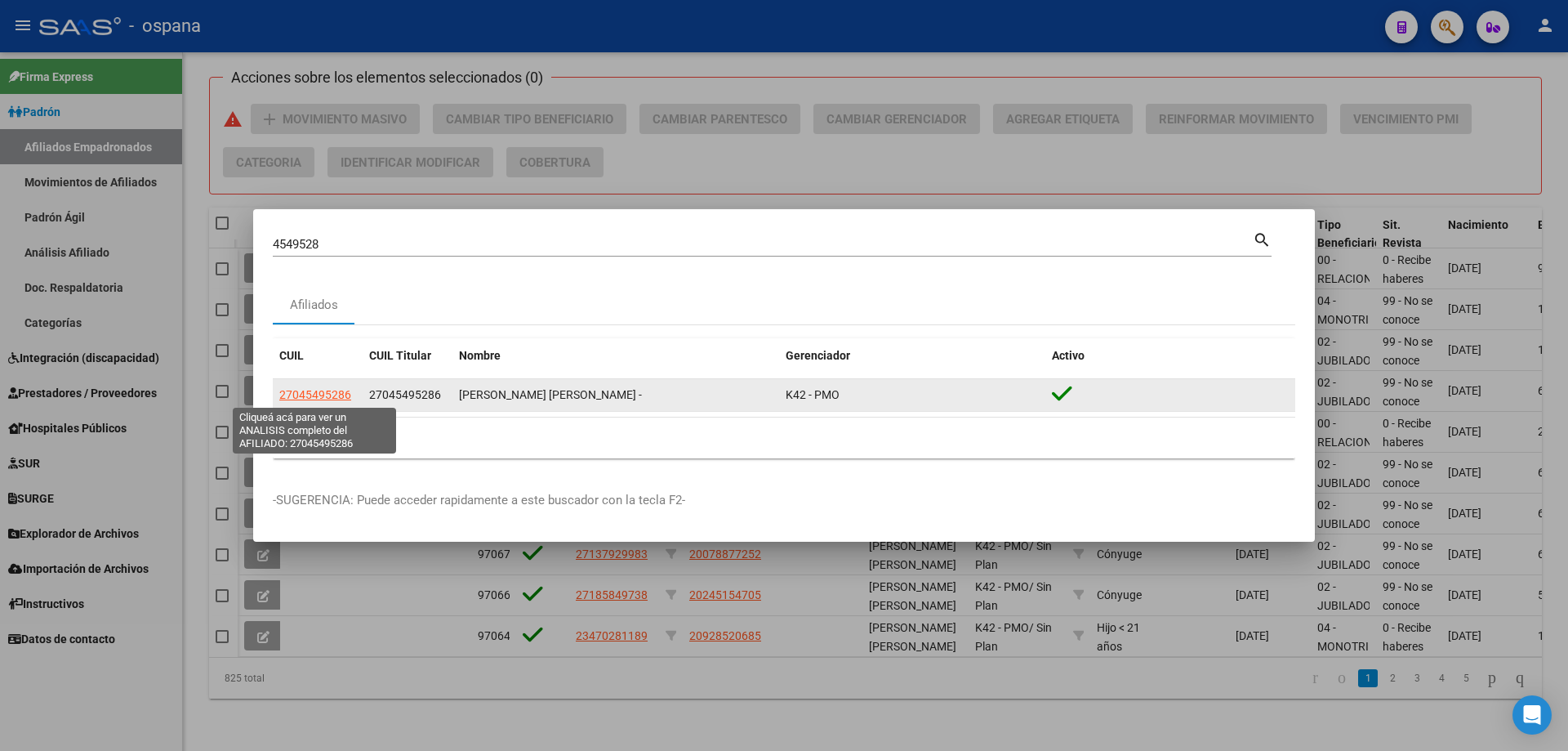
click at [316, 389] on span "27045495286" at bounding box center [315, 394] width 72 height 13
type textarea "27045495286"
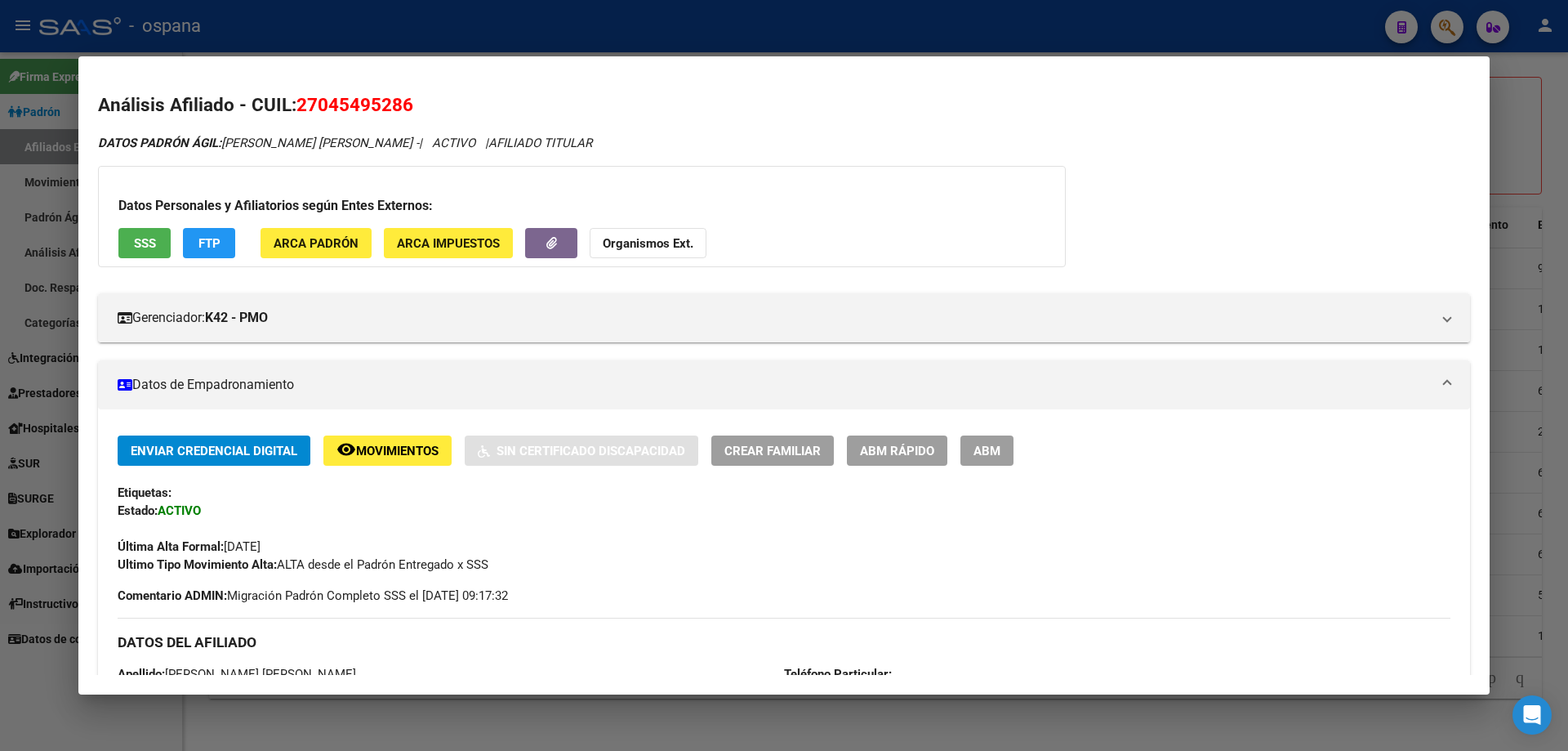
click at [1527, 431] on div at bounding box center [784, 376] width 1568 height 751
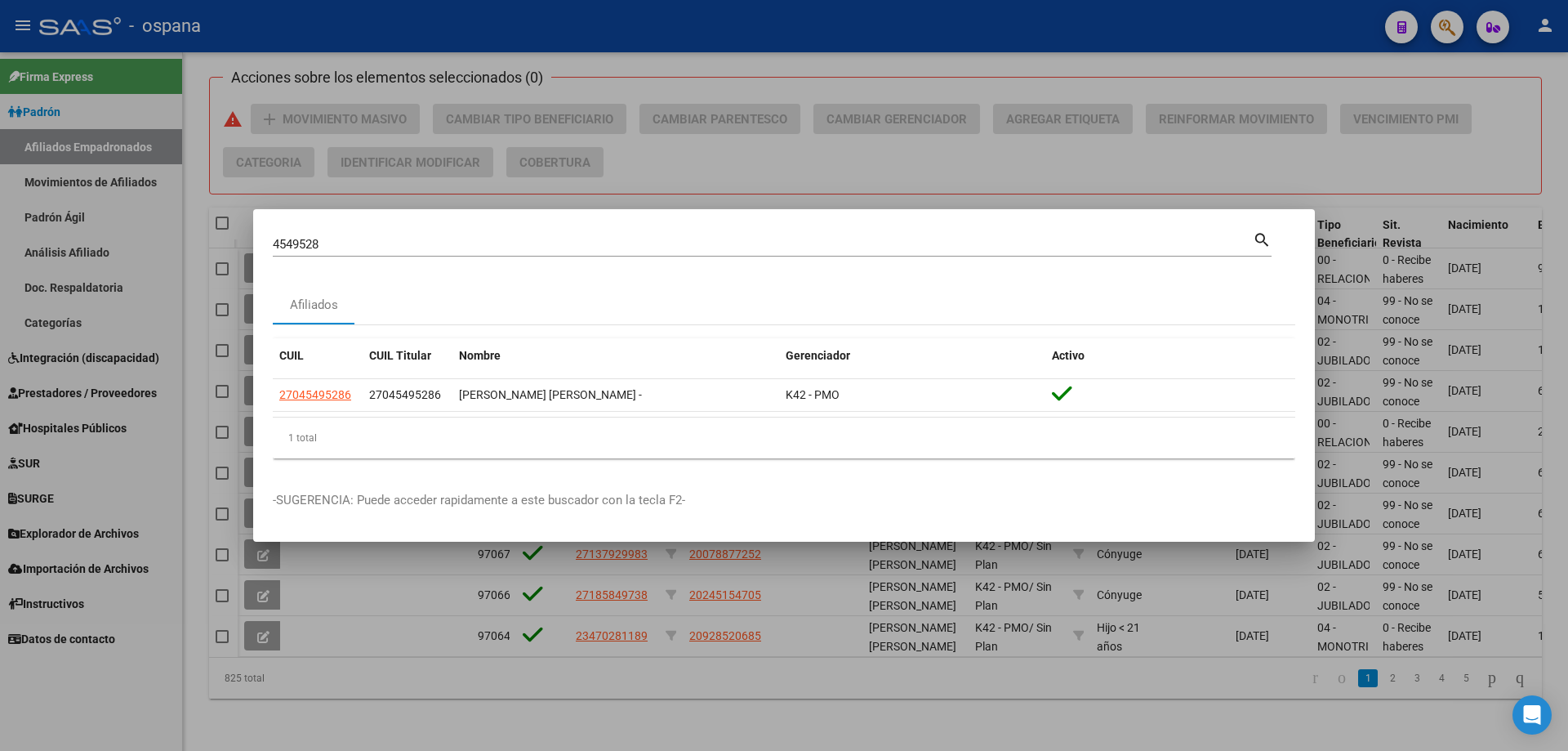
click at [413, 240] on input "4549528" at bounding box center [762, 244] width 980 height 15
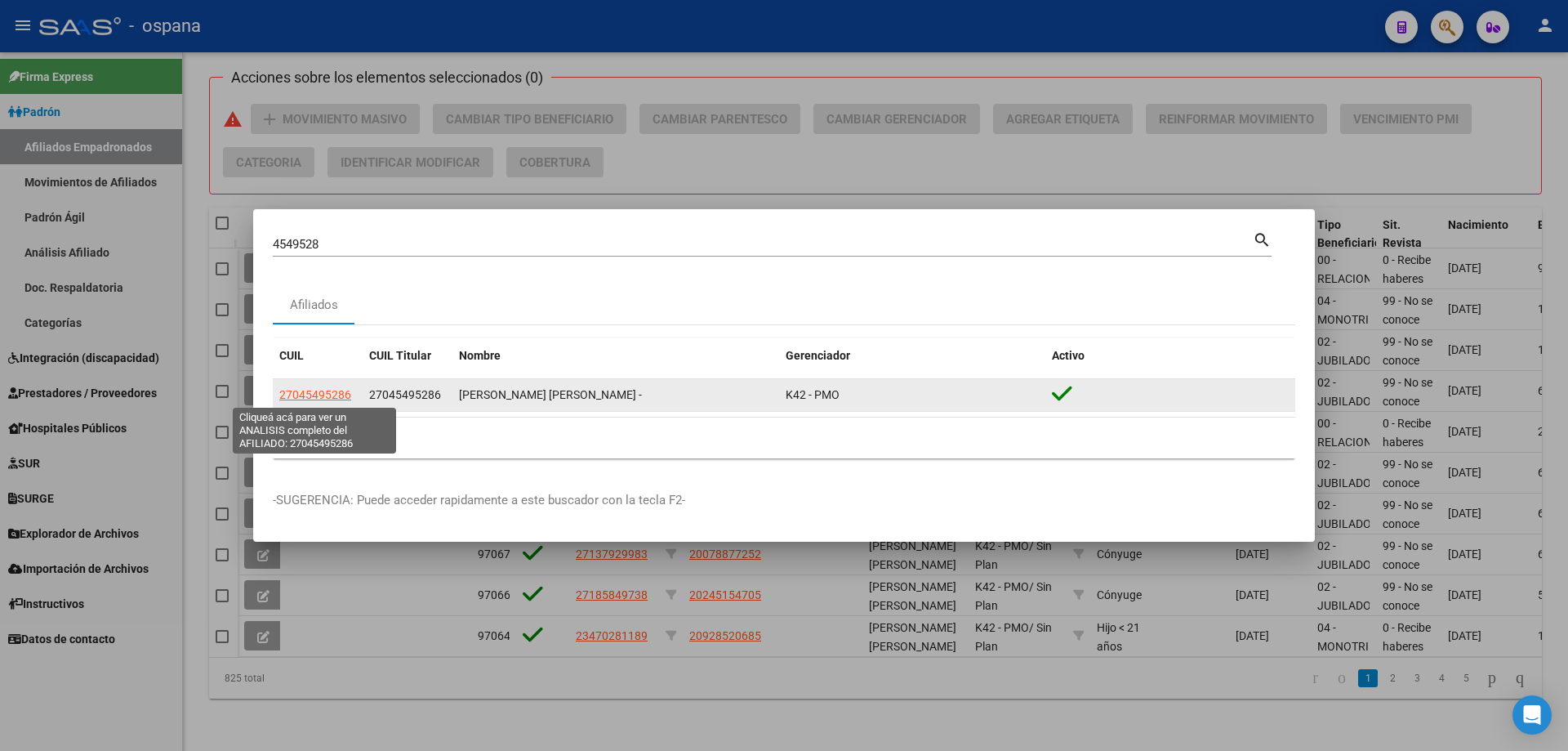
click at [308, 392] on span "27045495286" at bounding box center [315, 394] width 72 height 13
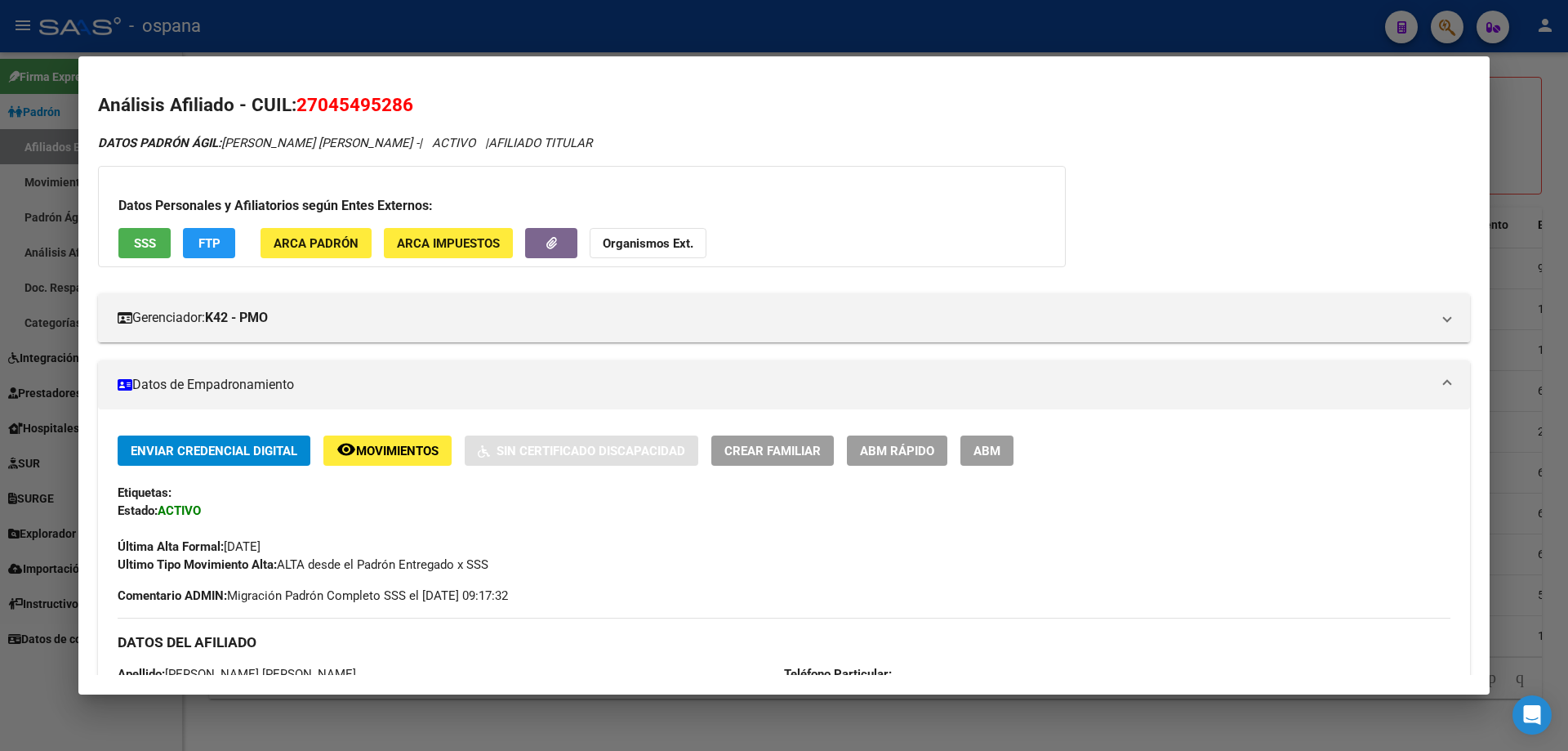
click at [899, 459] on button "ABM Rápido" at bounding box center [897, 450] width 100 height 30
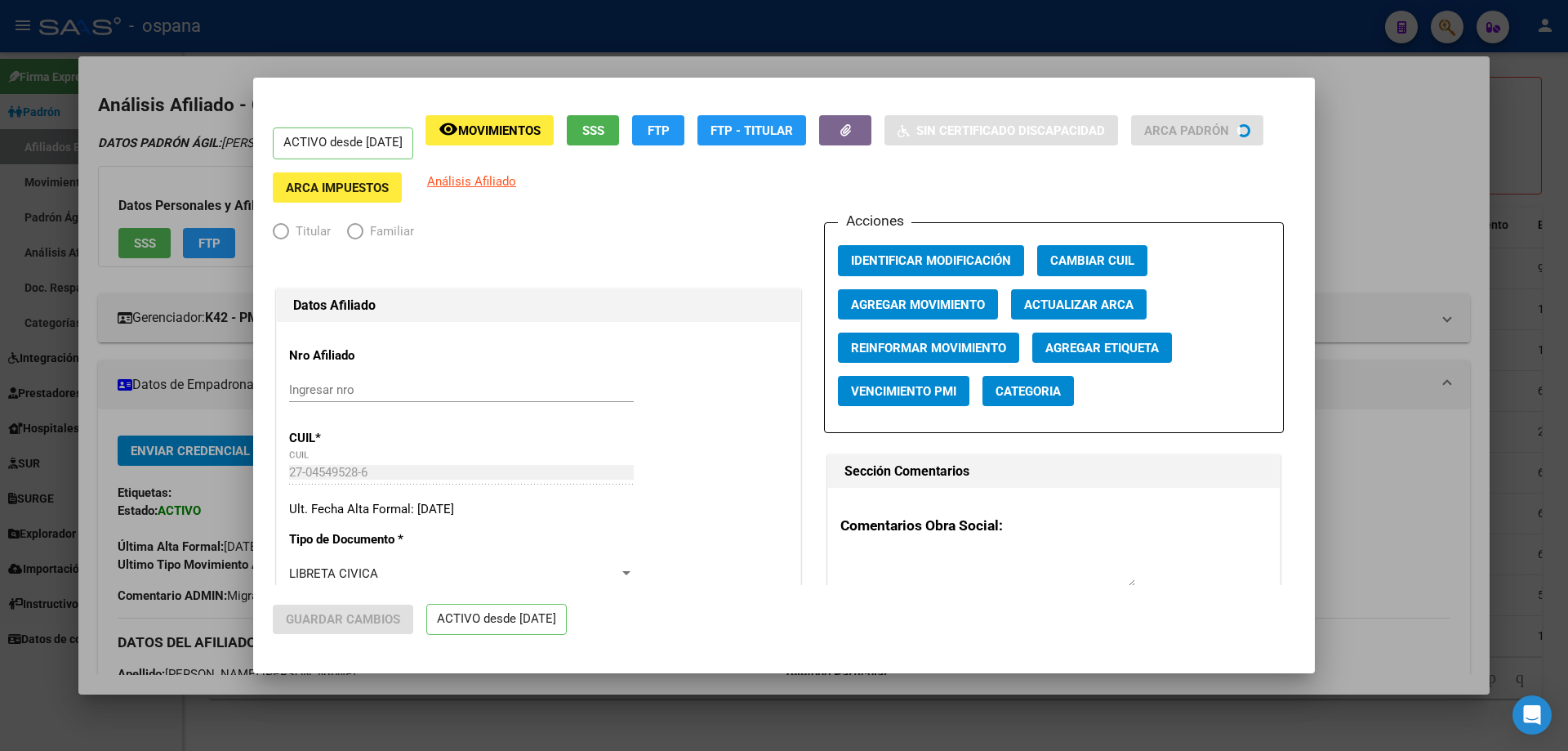
radio input "true"
type input "33-63761744-9"
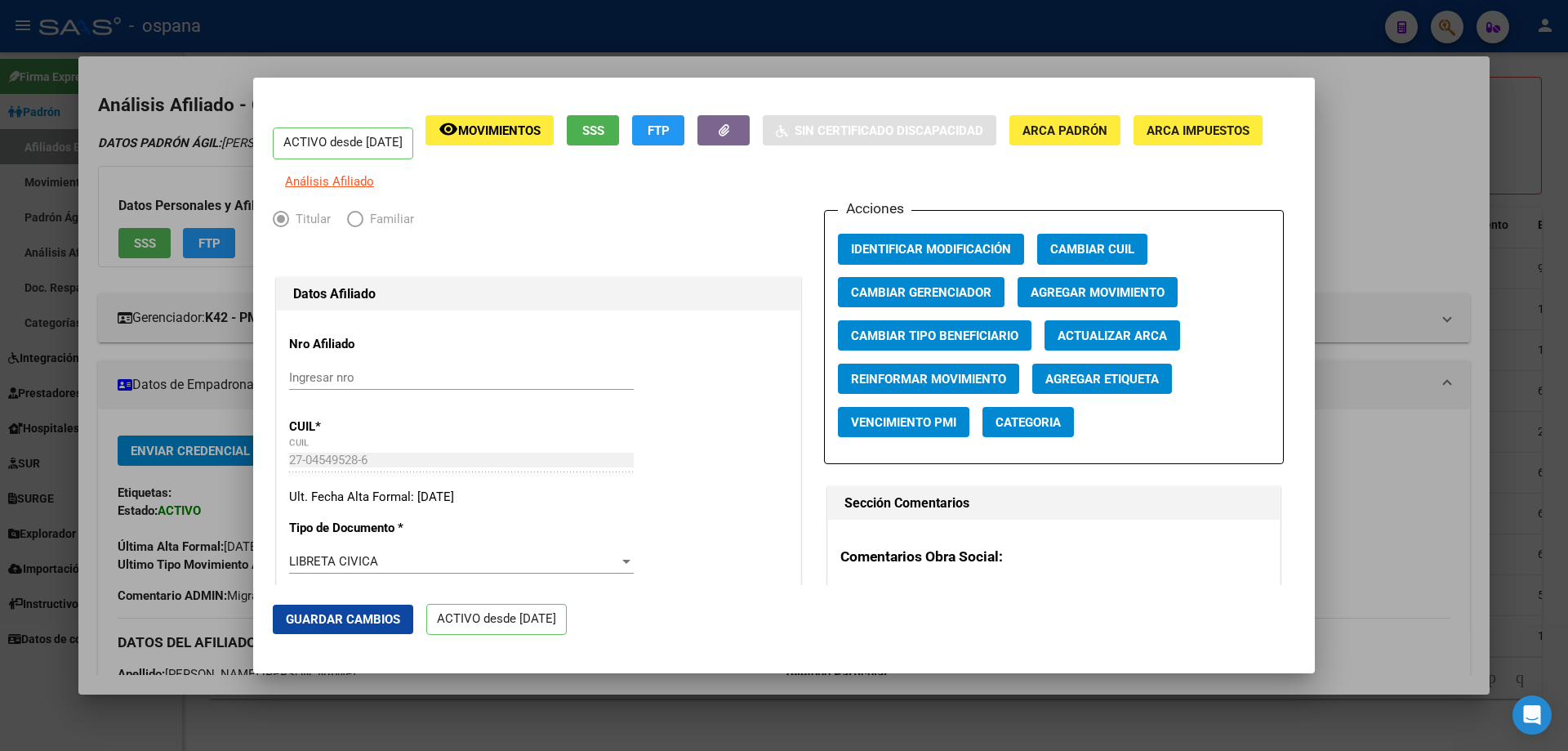
click at [1052, 300] on span "Agregar Movimiento" at bounding box center [1098, 292] width 134 height 15
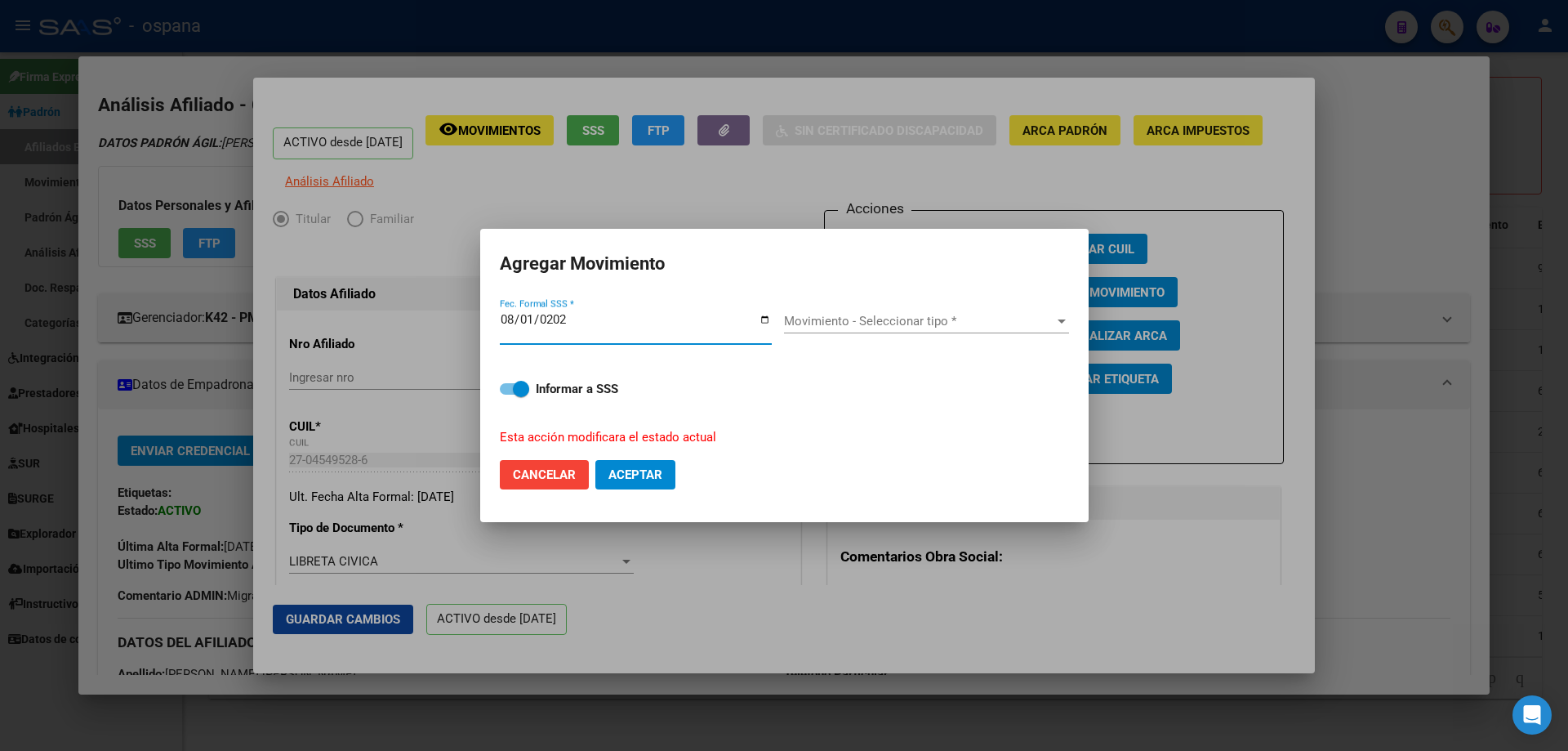
type input "[DATE]"
click at [948, 321] on span "Movimiento - Seleccionar tipo *" at bounding box center [919, 322] width 270 height 15
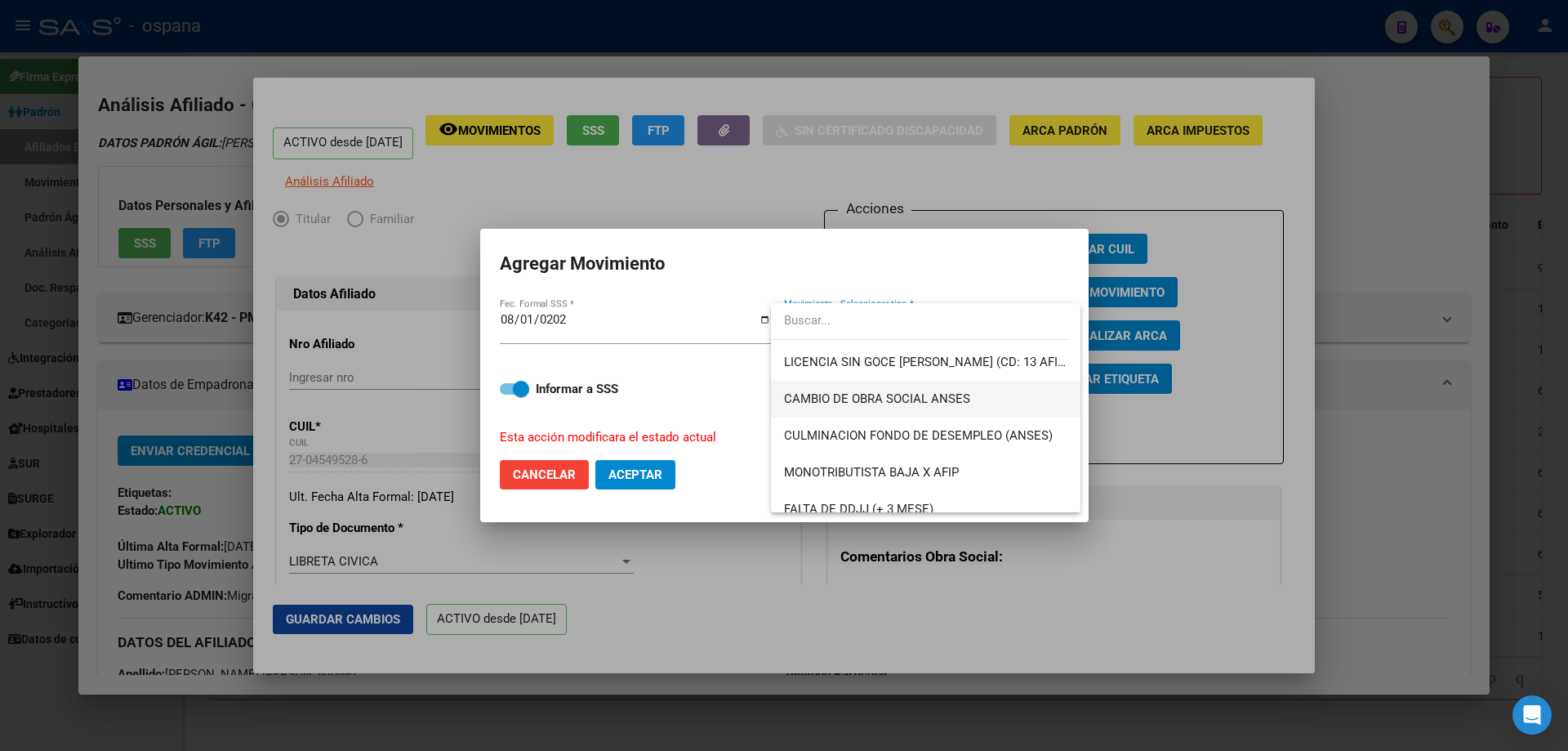
click at [913, 390] on span "CAMBIO DE OBRA SOCIAL ANSES" at bounding box center [926, 398] width 284 height 37
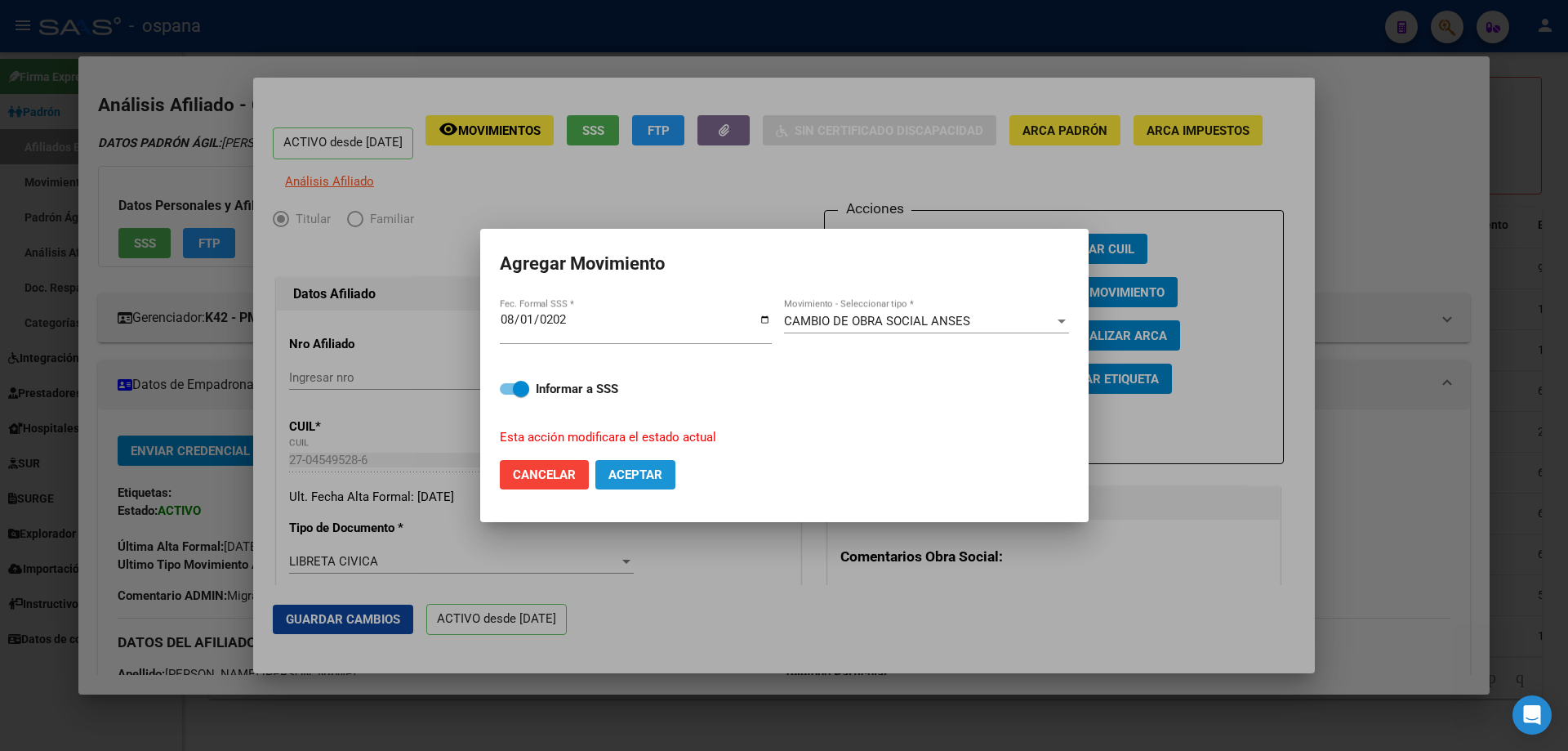
click at [674, 481] on button "Aceptar" at bounding box center [636, 474] width 80 height 29
checkbox input "false"
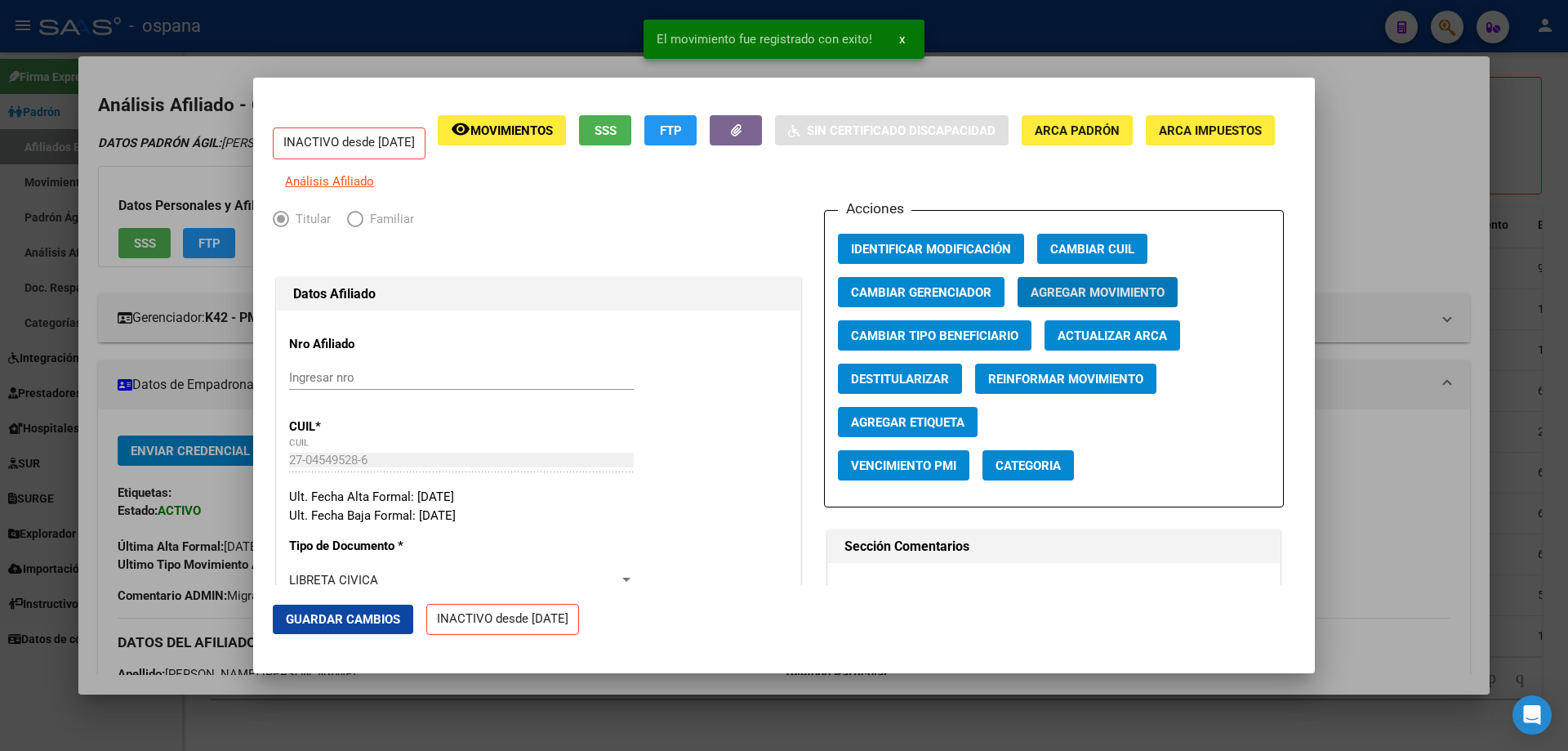
click at [1567, 362] on div at bounding box center [784, 376] width 1568 height 751
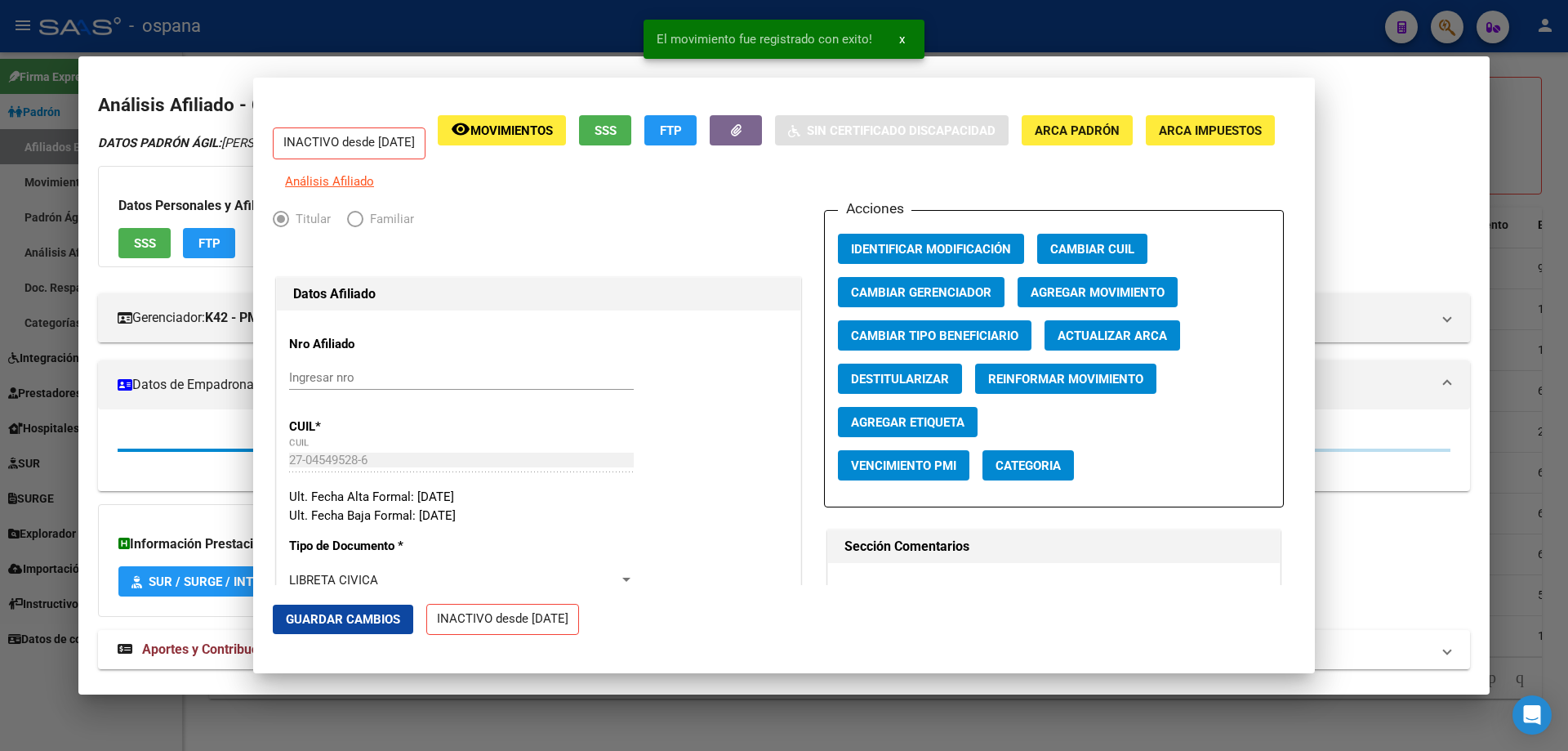
click at [1567, 362] on div at bounding box center [784, 376] width 1568 height 751
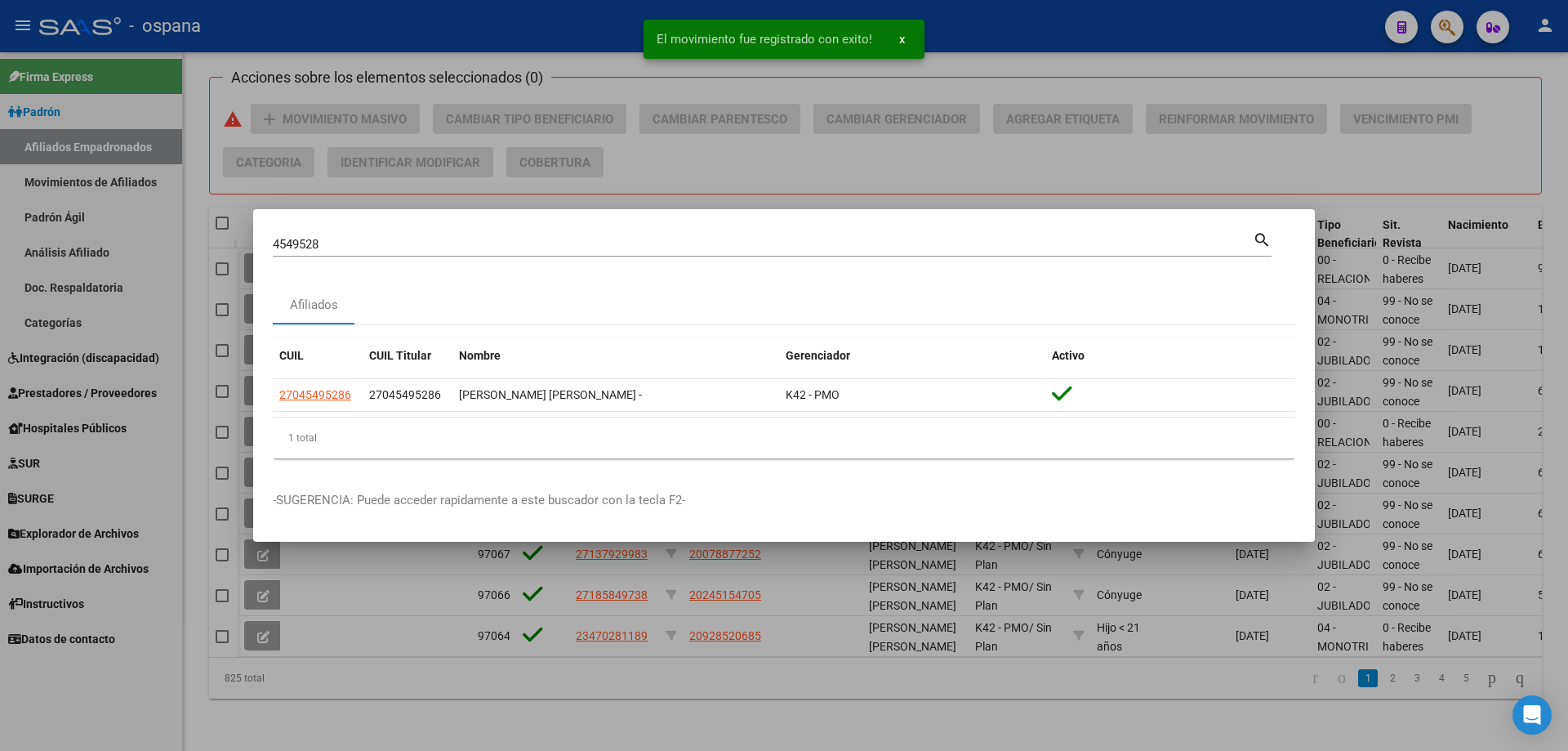
click at [611, 233] on div "4549528 Buscar (apellido, dni, cuil, [PERSON_NAME], cuit, obra social)" at bounding box center [762, 244] width 980 height 25
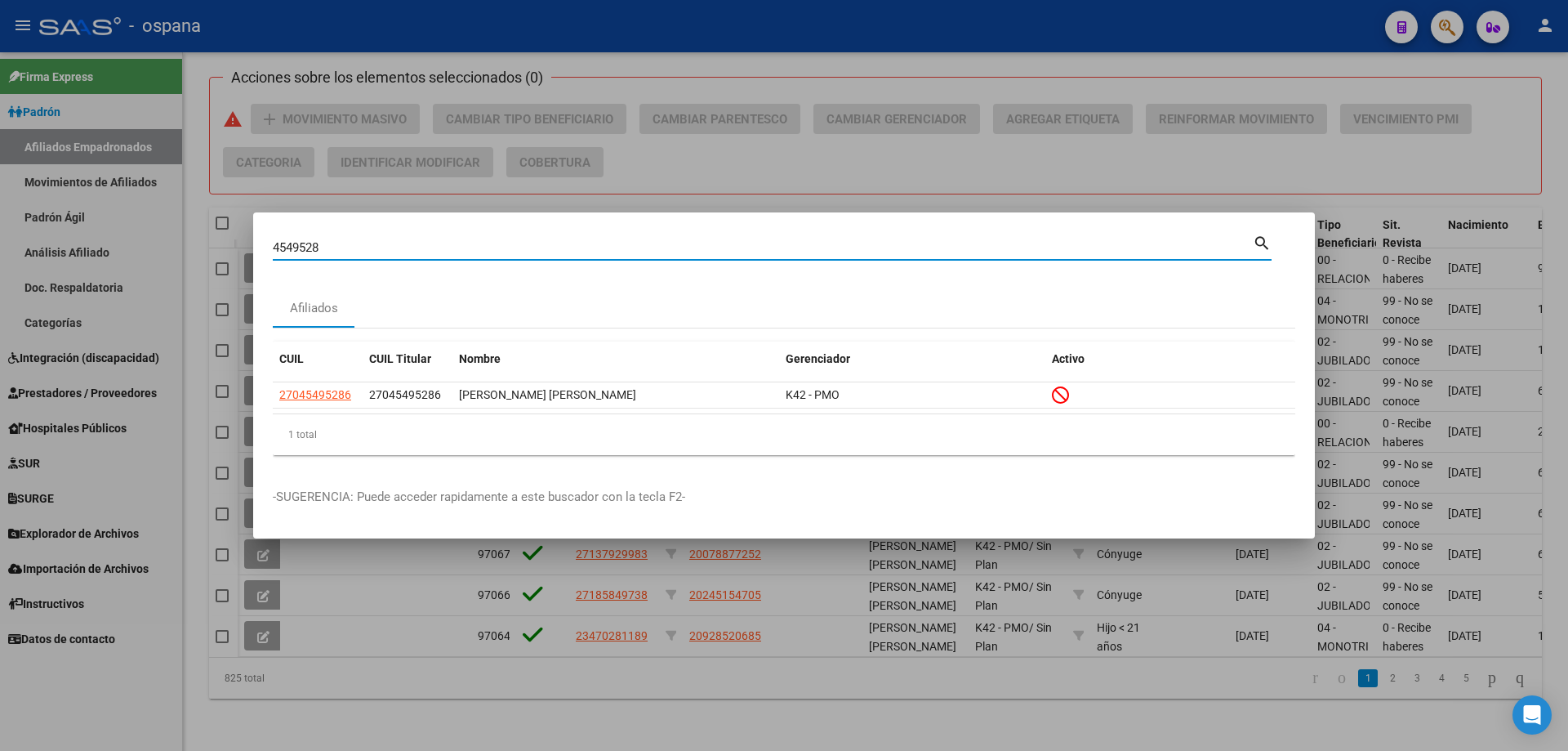
drag, startPoint x: 362, startPoint y: 247, endPoint x: 9, endPoint y: 174, distance: 360.5
click at [9, 174] on div "4549528 Buscar (apellido, dni, cuil, nro traspaso, cuit, obra social) search Af…" at bounding box center [784, 376] width 1568 height 751
paste input "9361663"
type input "93616638"
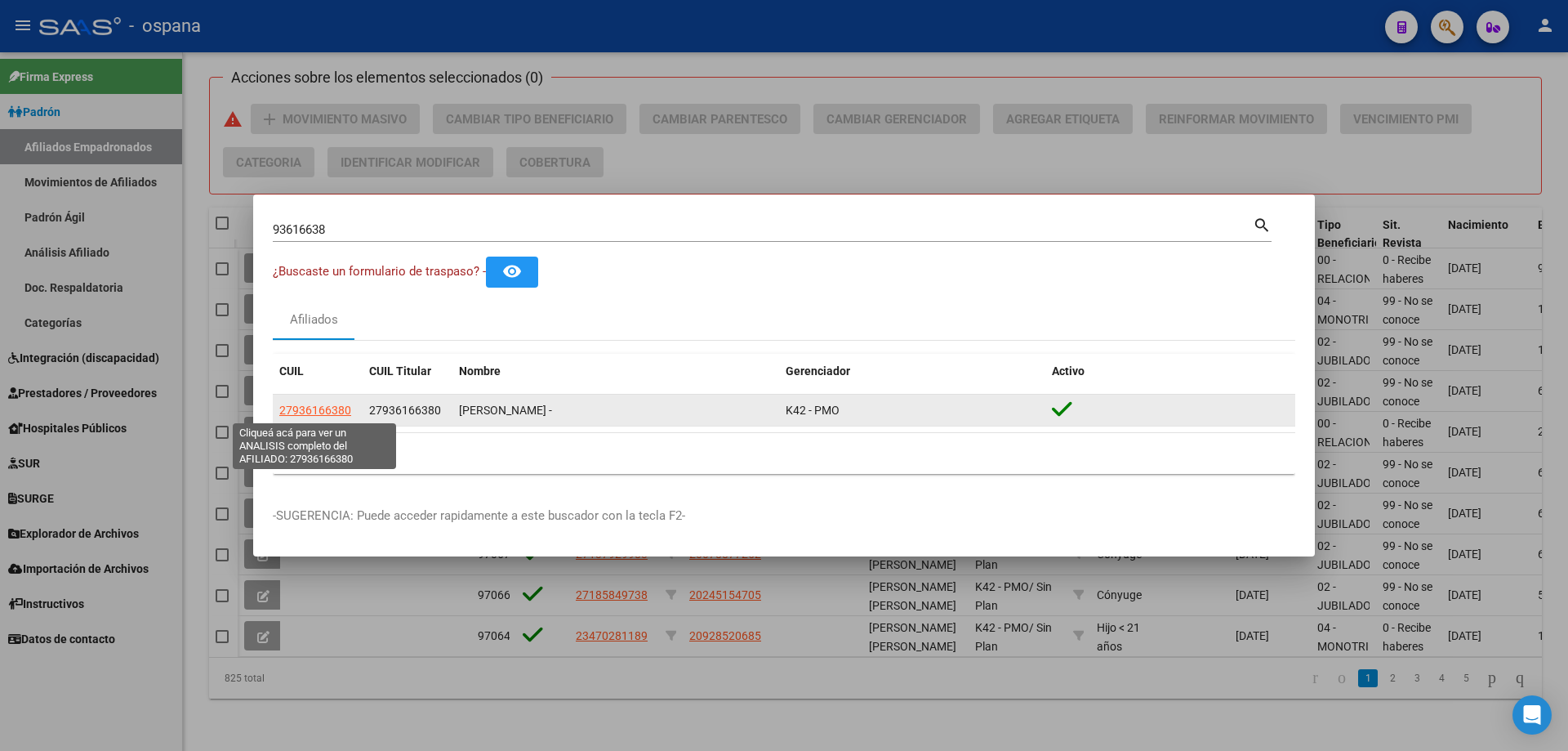
click at [343, 410] on span "27936166380" at bounding box center [315, 410] width 72 height 13
type textarea "27936166380"
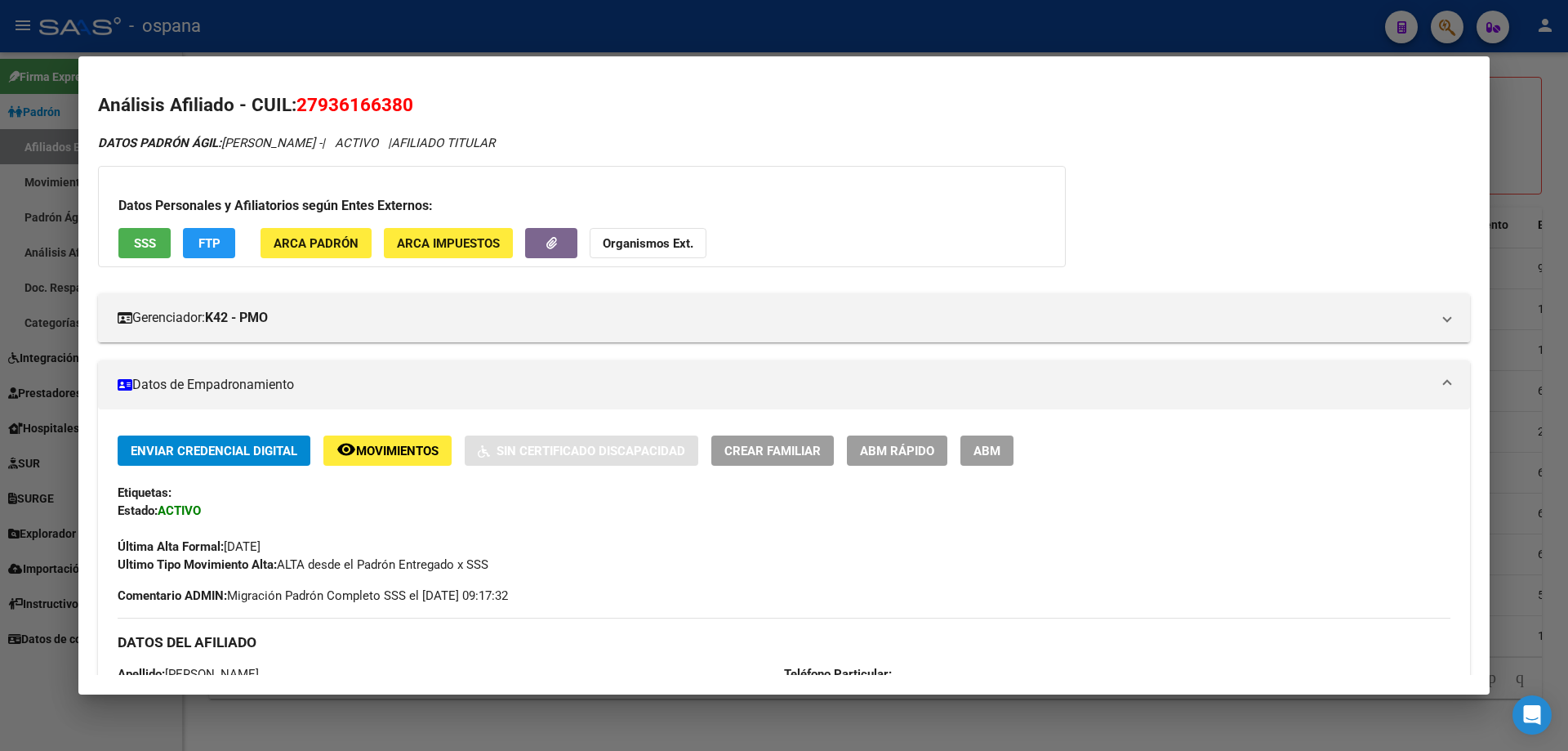
click at [916, 452] on span "ABM Rápido" at bounding box center [897, 451] width 75 height 15
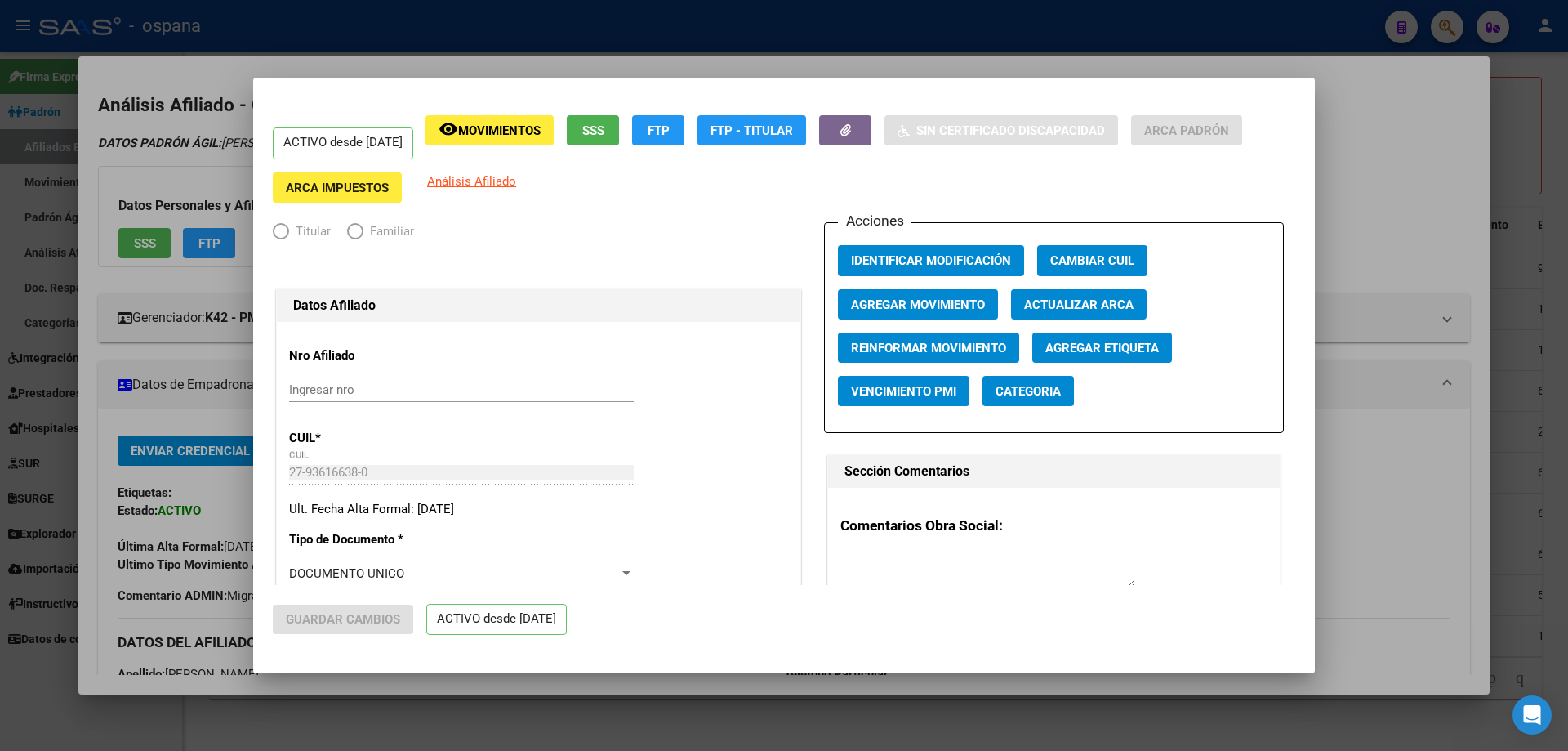
radio input "true"
type input "33-63761744-9"
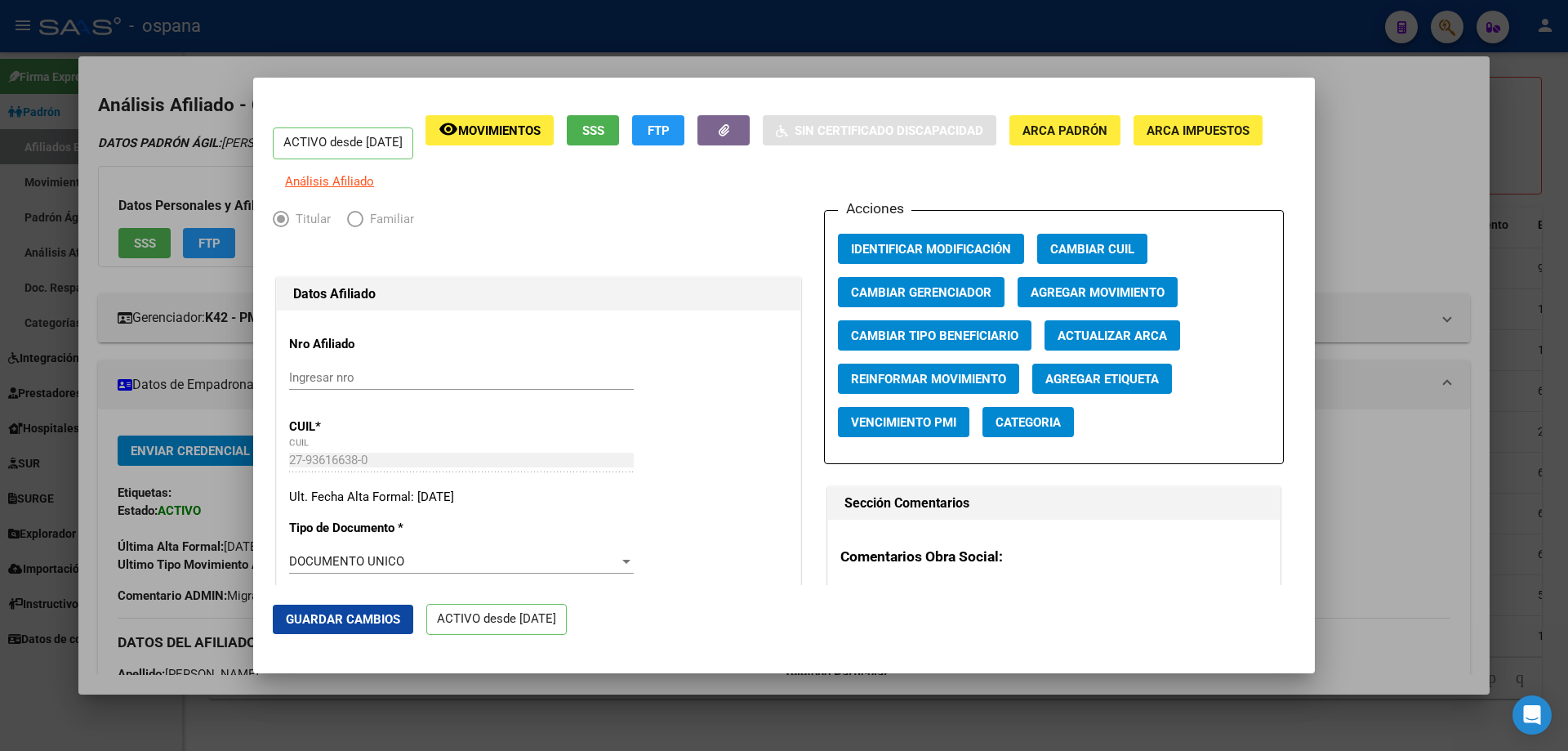
click at [1050, 300] on span "Agregar Movimiento" at bounding box center [1098, 292] width 134 height 15
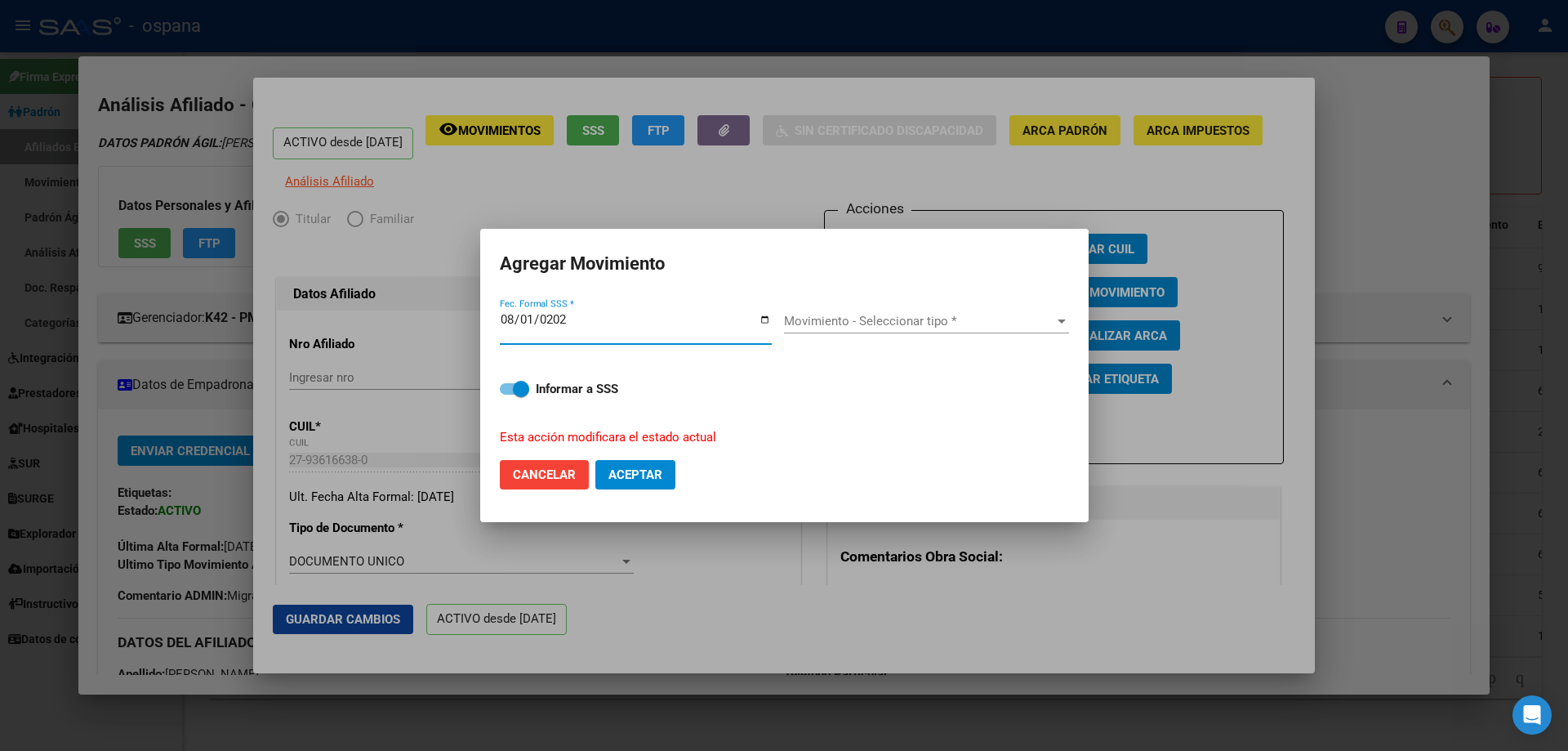
type input "[DATE]"
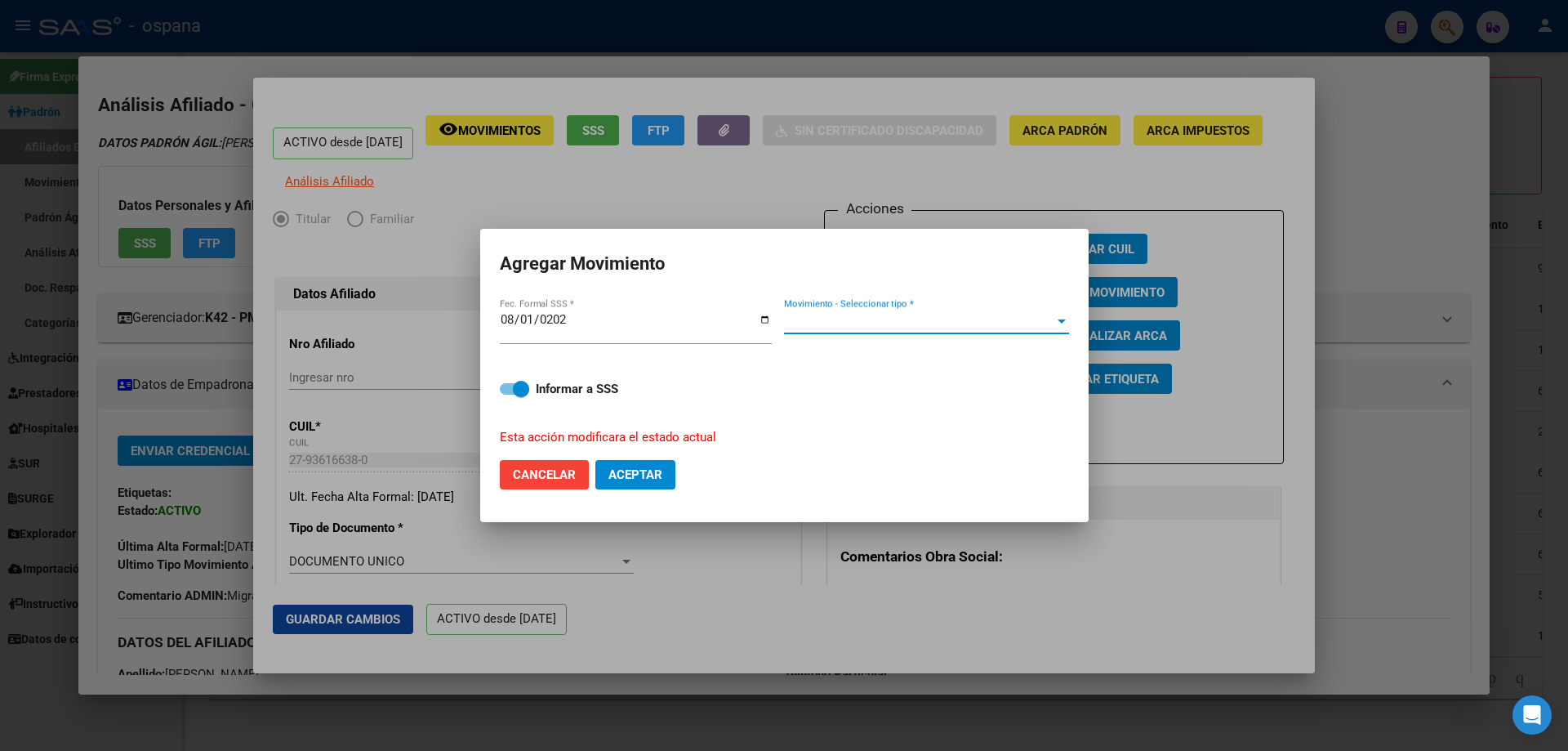
click at [881, 327] on span "Movimiento - Seleccionar tipo *" at bounding box center [919, 322] width 270 height 15
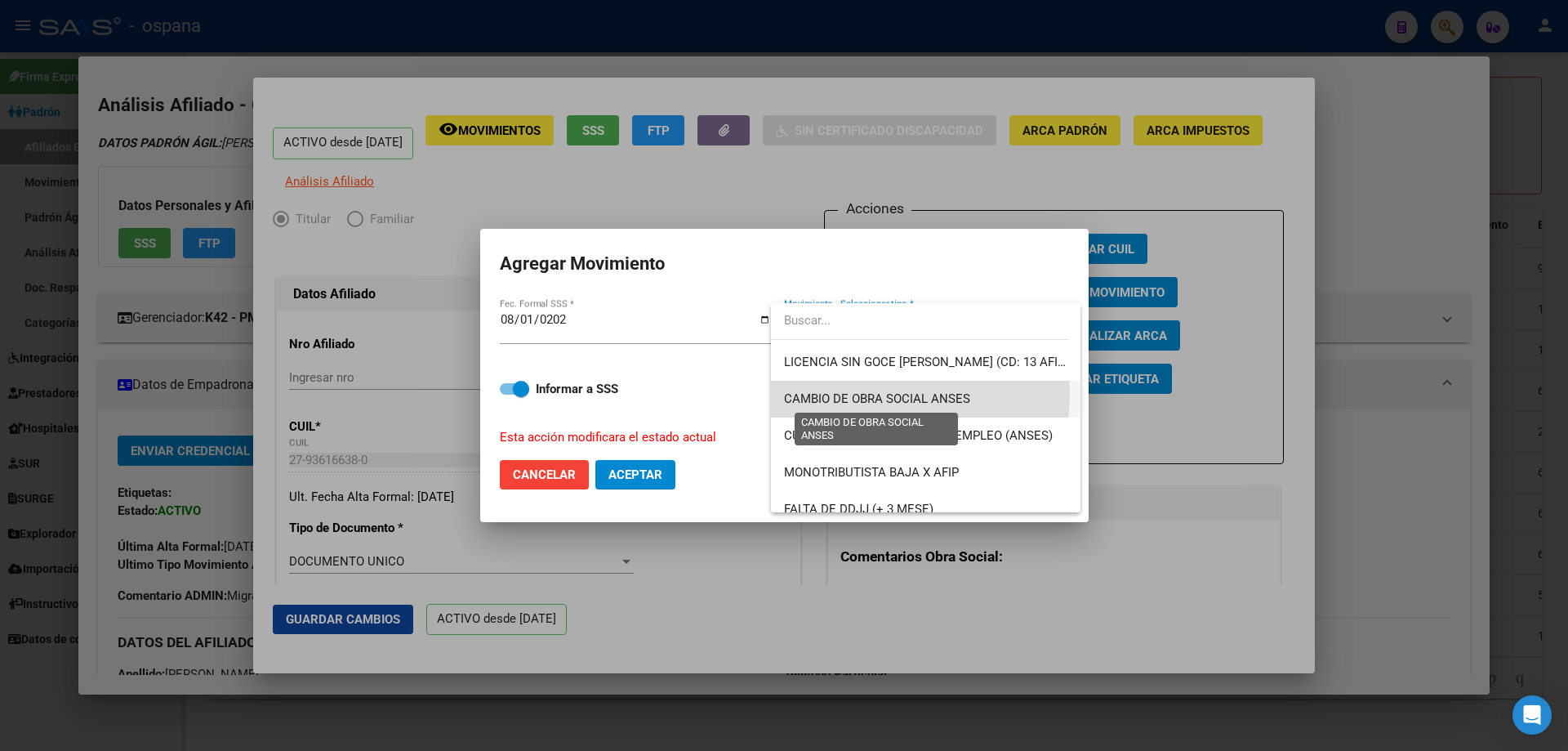
click at [860, 393] on span "CAMBIO DE OBRA SOCIAL ANSES" at bounding box center [877, 399] width 186 height 15
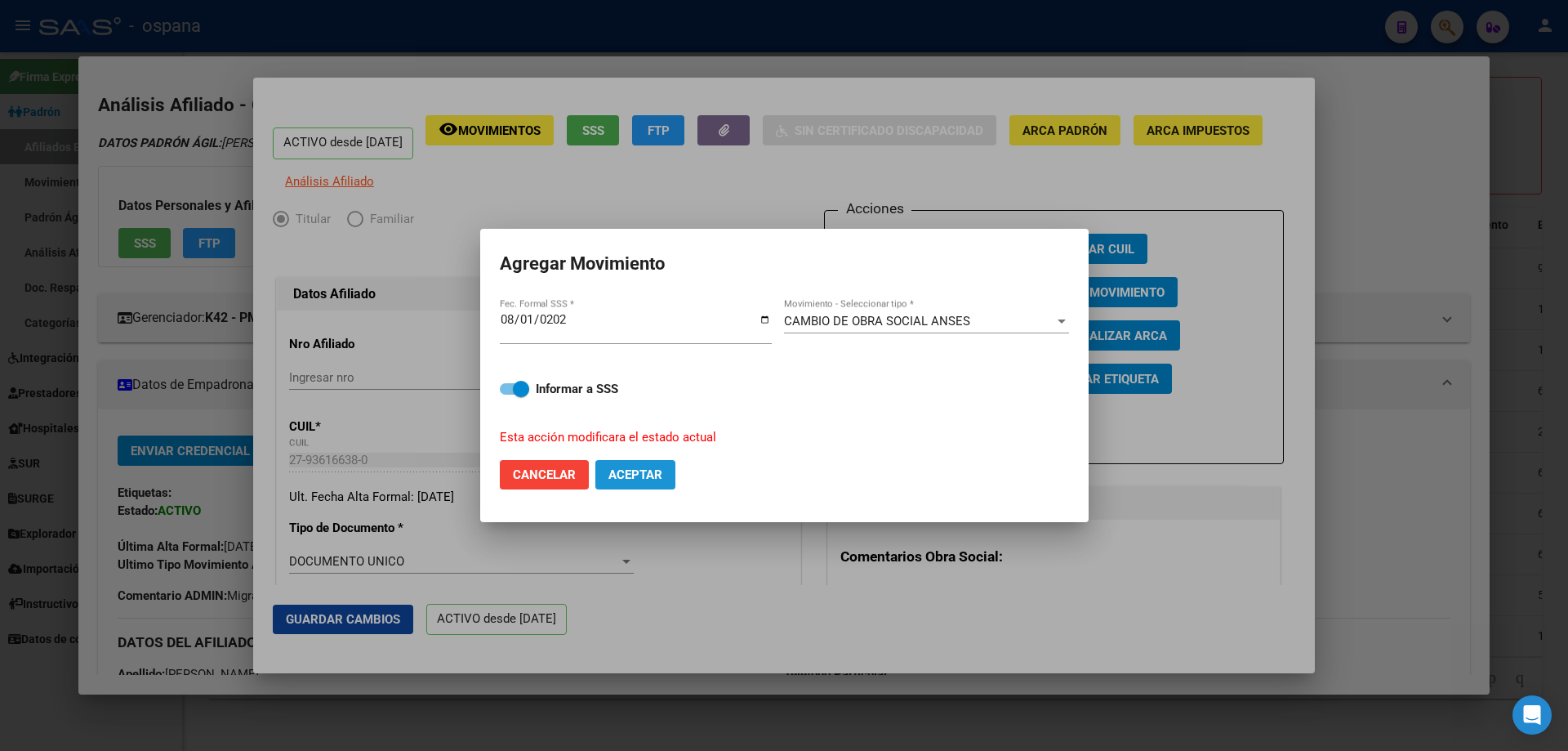
click at [630, 477] on span "Aceptar" at bounding box center [635, 475] width 54 height 15
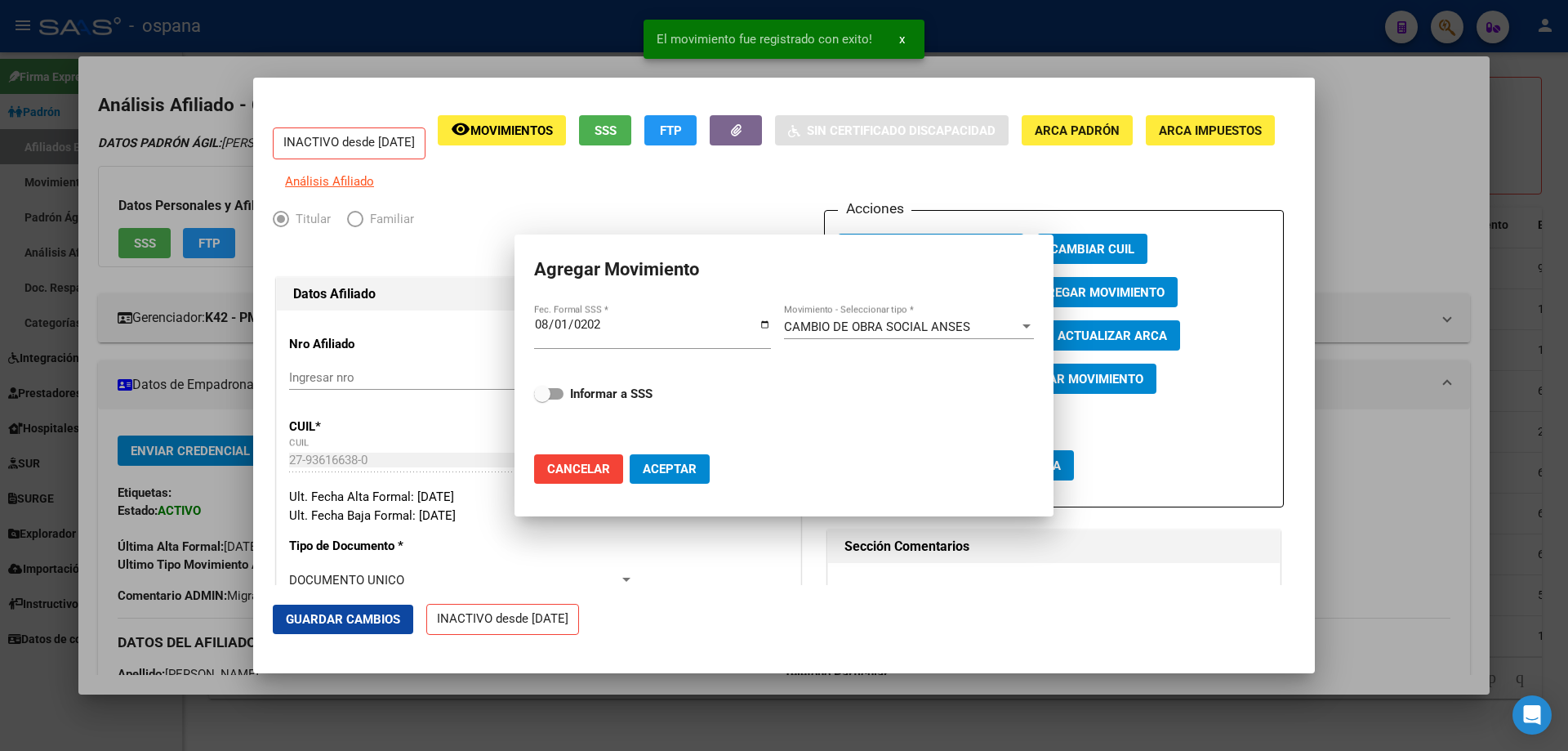
checkbox input "false"
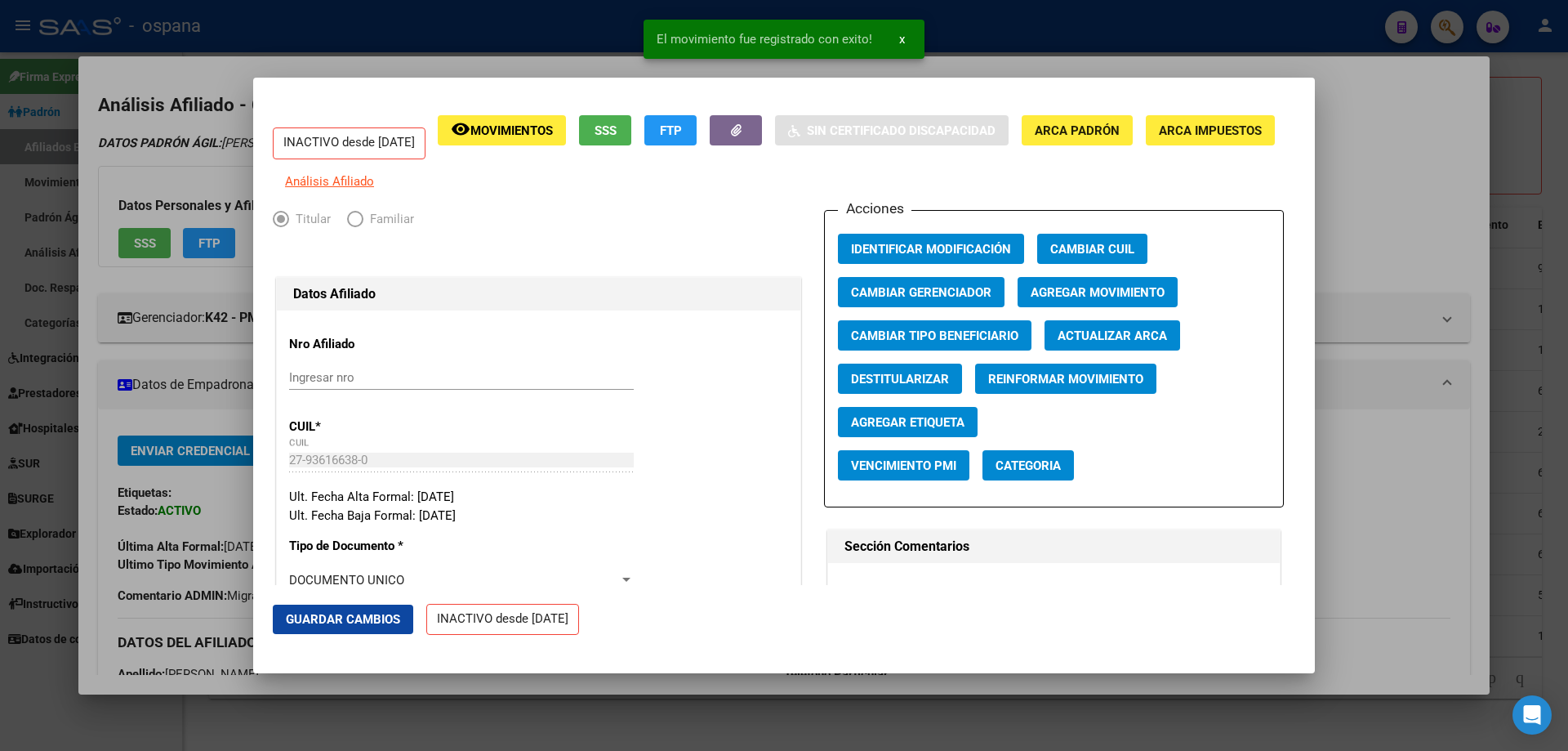
click at [1552, 371] on div at bounding box center [784, 376] width 1568 height 751
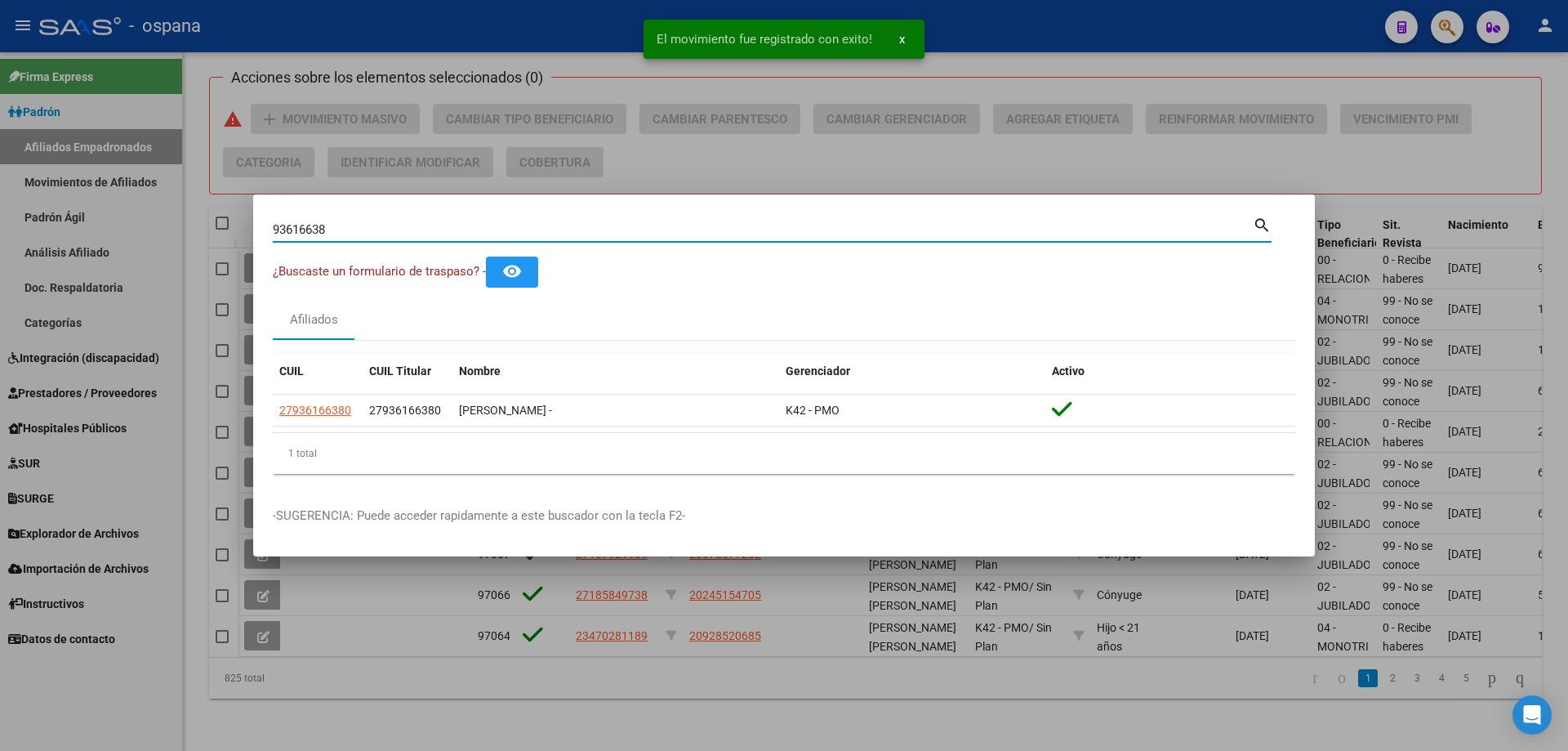
click at [677, 223] on input "93616638" at bounding box center [762, 230] width 980 height 15
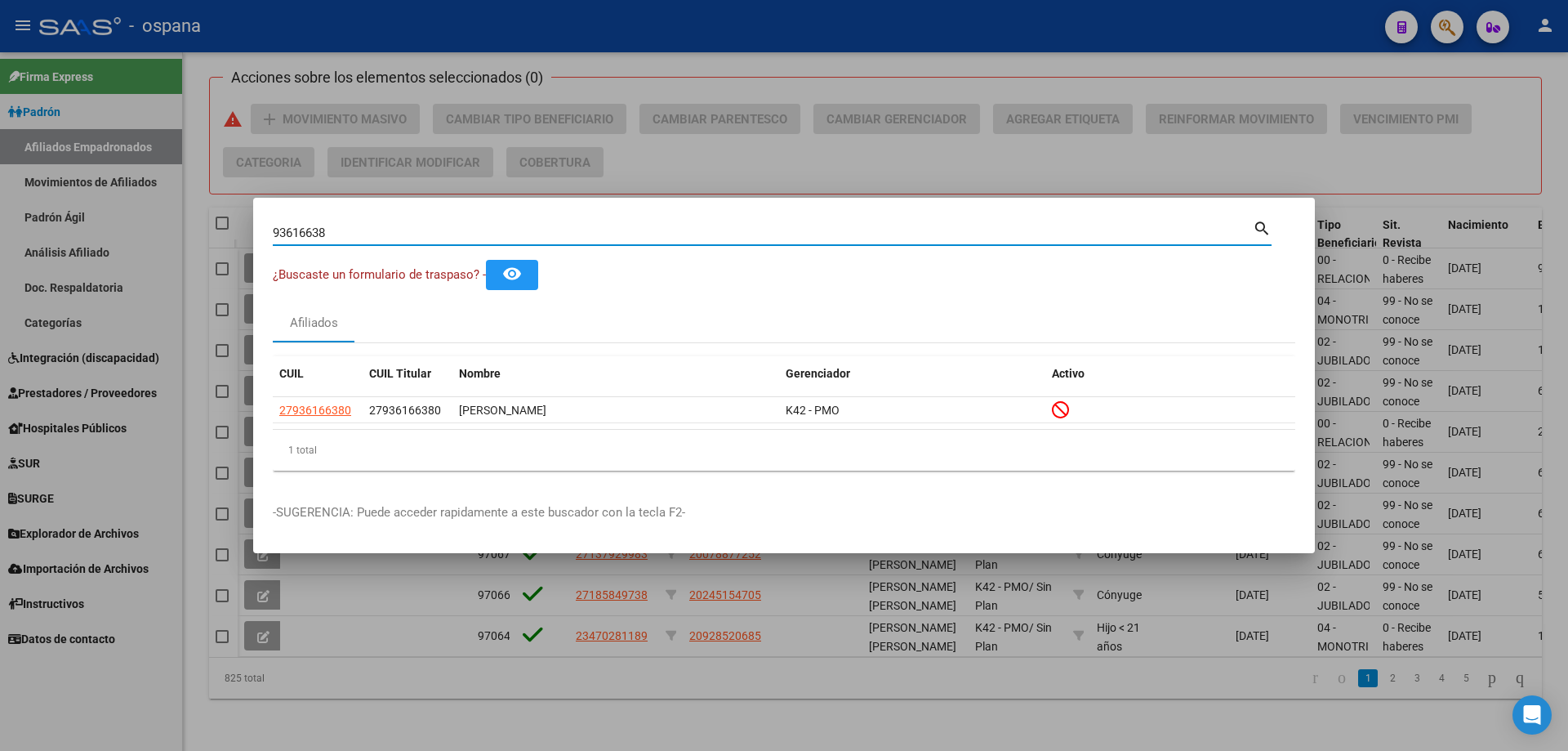
drag, startPoint x: 344, startPoint y: 233, endPoint x: 226, endPoint y: 220, distance: 118.7
click at [226, 220] on div "93616638 Buscar (apellido, dni, cuil, nro traspaso, cuit, obra social) search ¿…" at bounding box center [784, 376] width 1568 height 751
paste input "8166233"
type input "8166233"
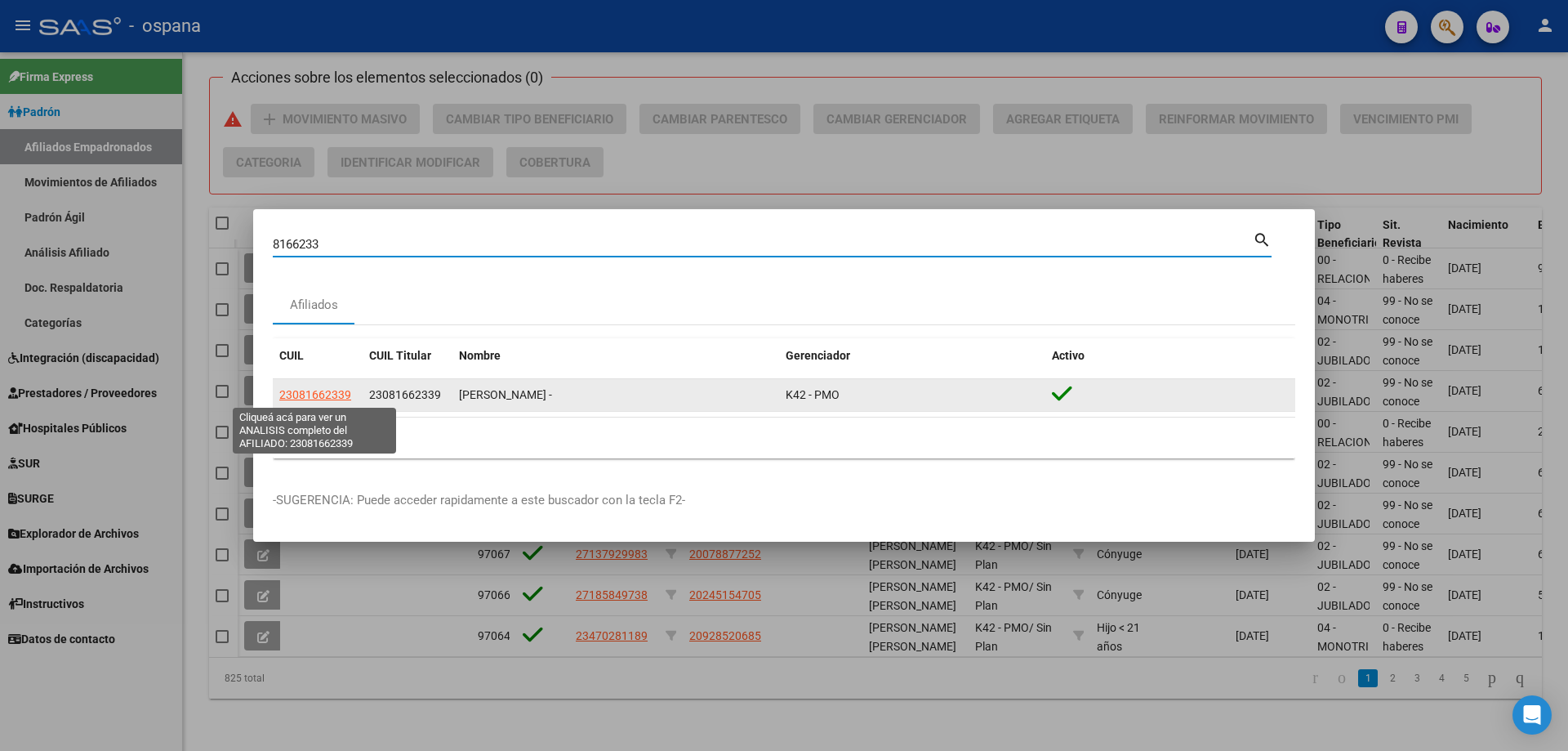
click at [321, 393] on span "23081662339" at bounding box center [315, 394] width 72 height 13
type textarea "23081662339"
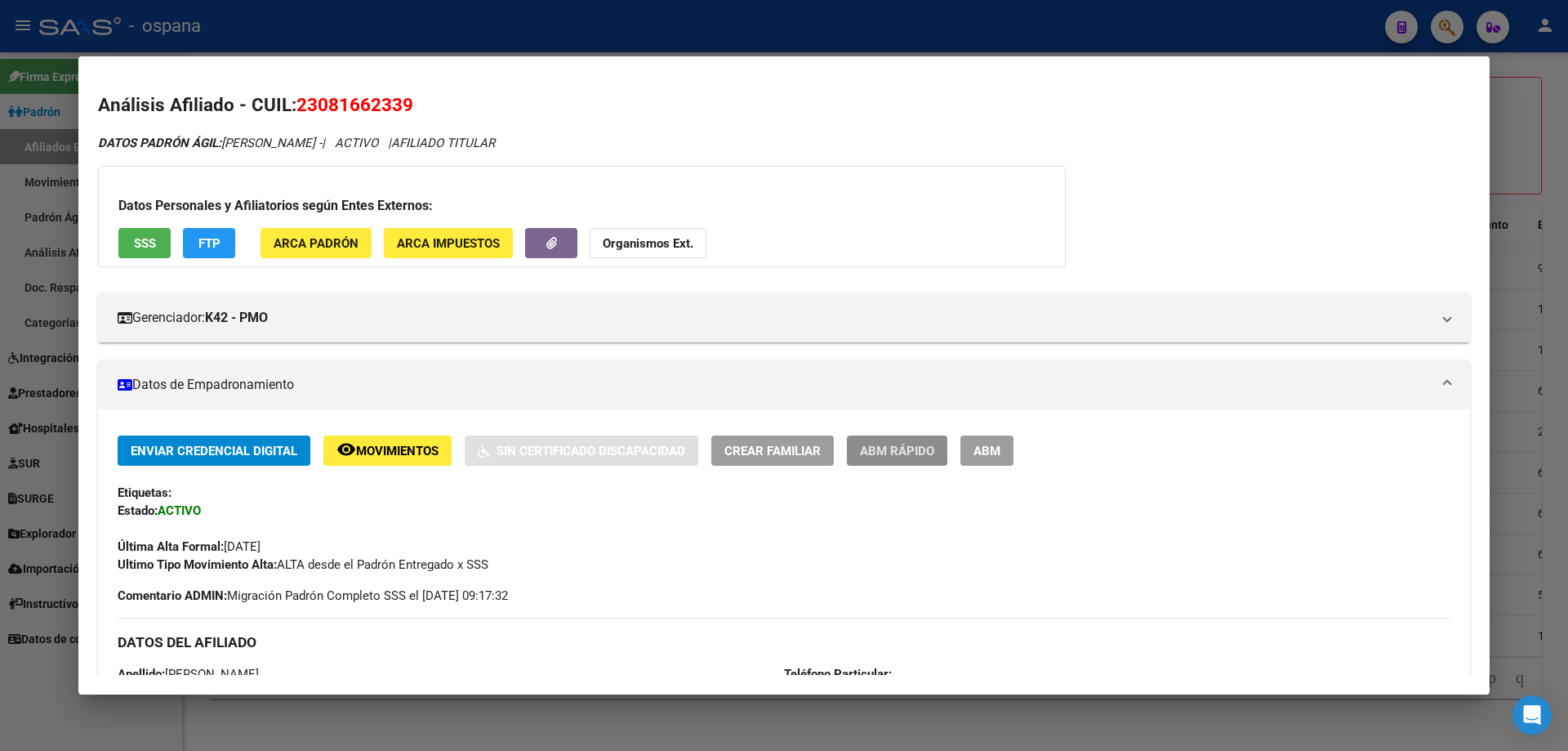
click at [906, 446] on span "ABM Rápido" at bounding box center [897, 451] width 75 height 15
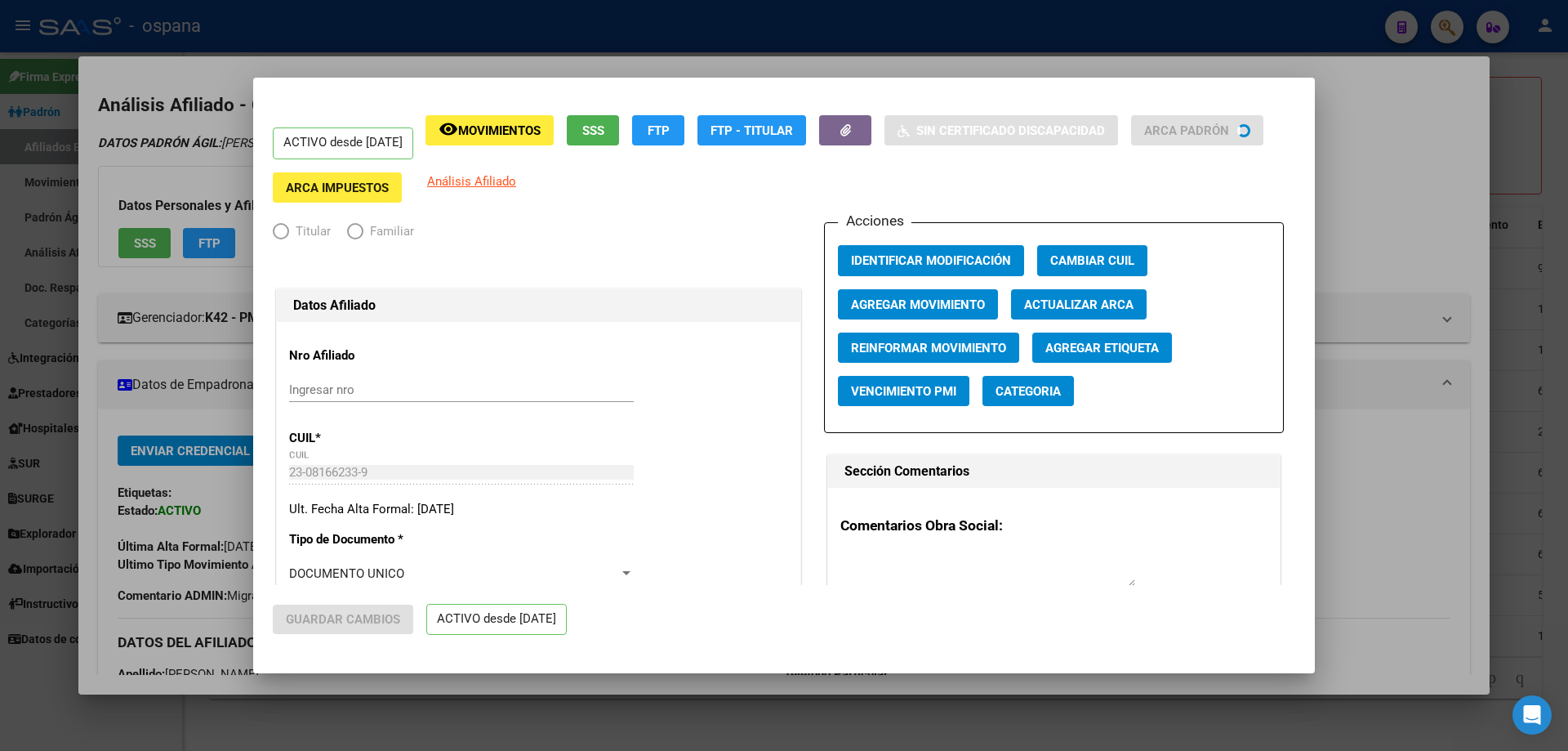
radio input "true"
type input "33-63761744-9"
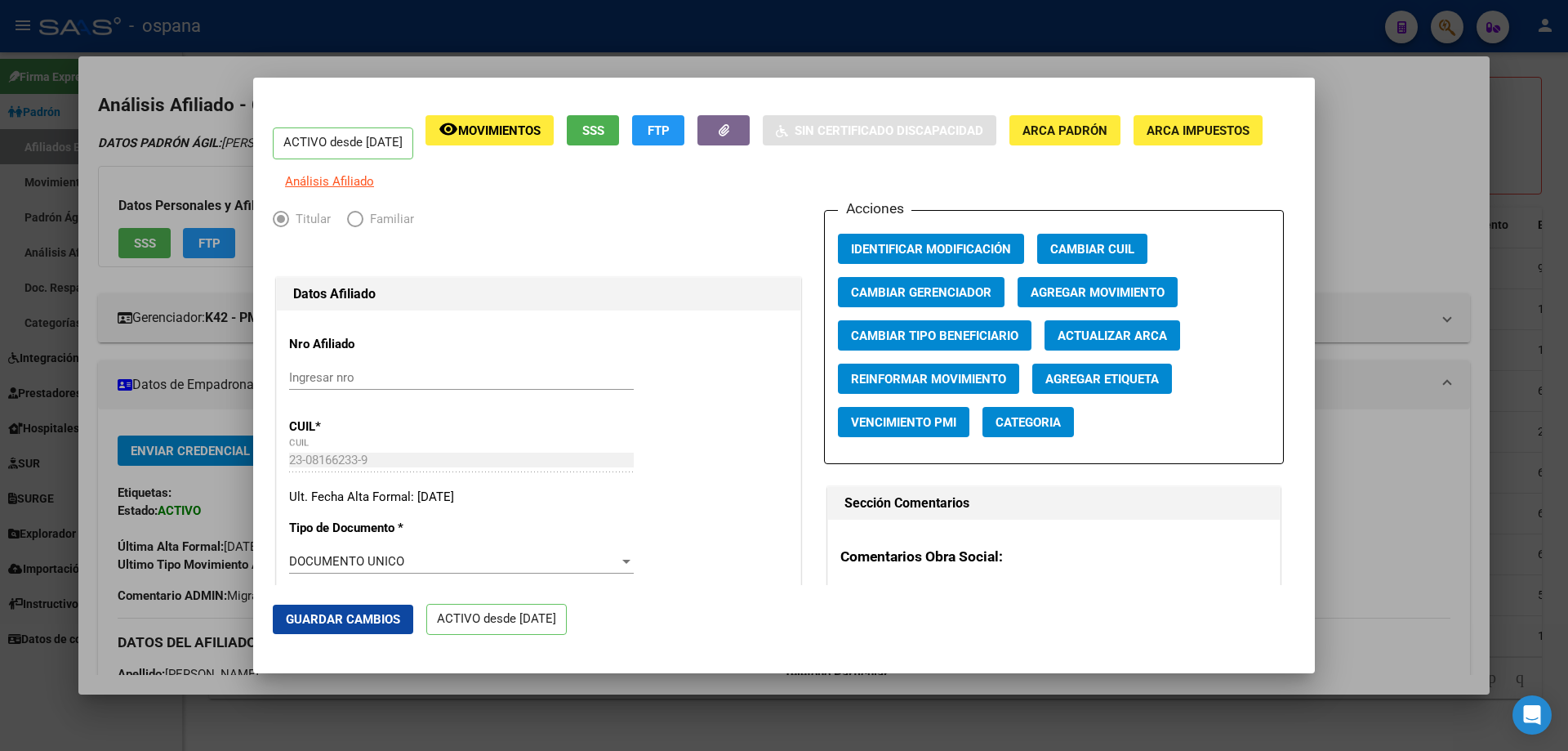
click at [1040, 297] on span "Agregar Movimiento" at bounding box center [1098, 292] width 134 height 15
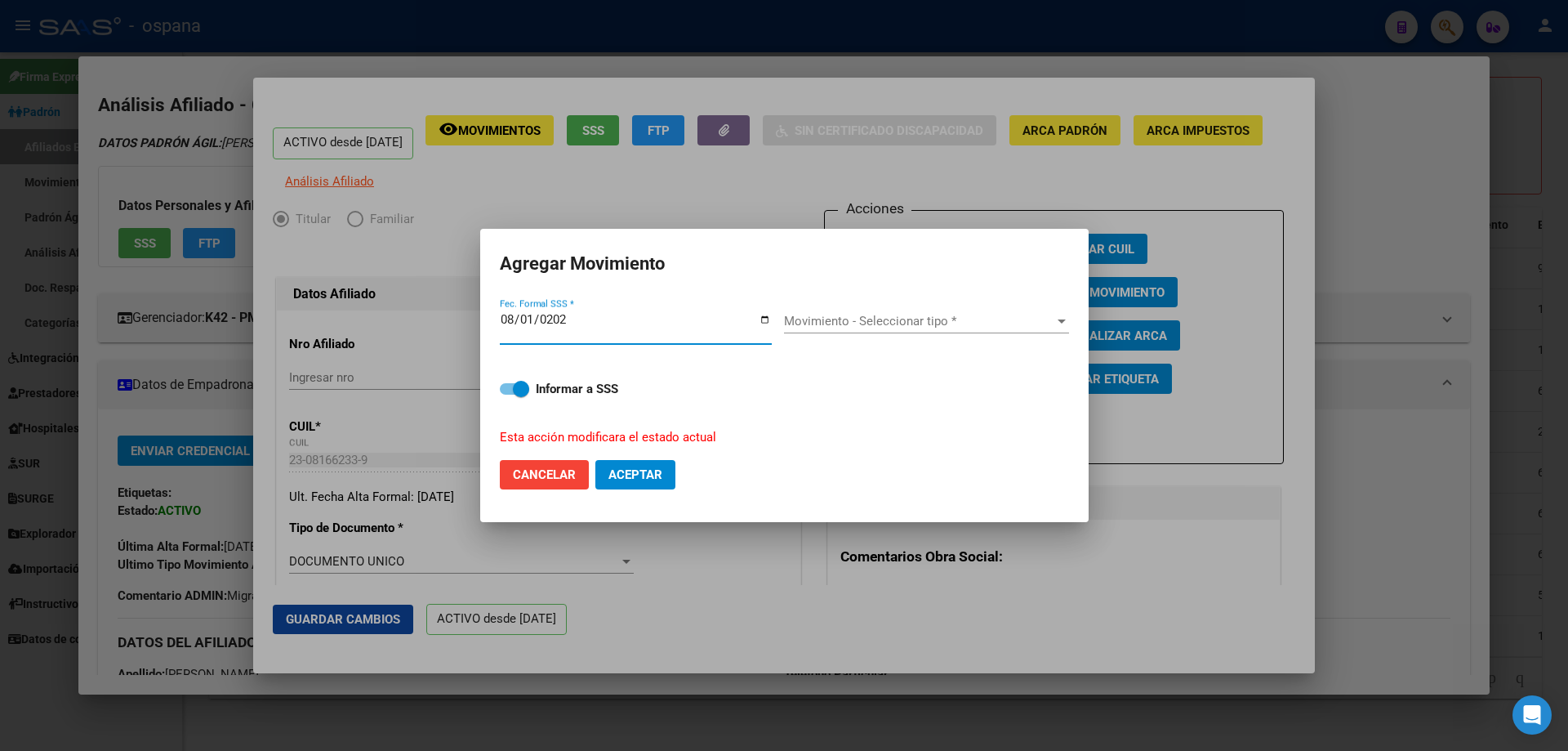
type input "[DATE]"
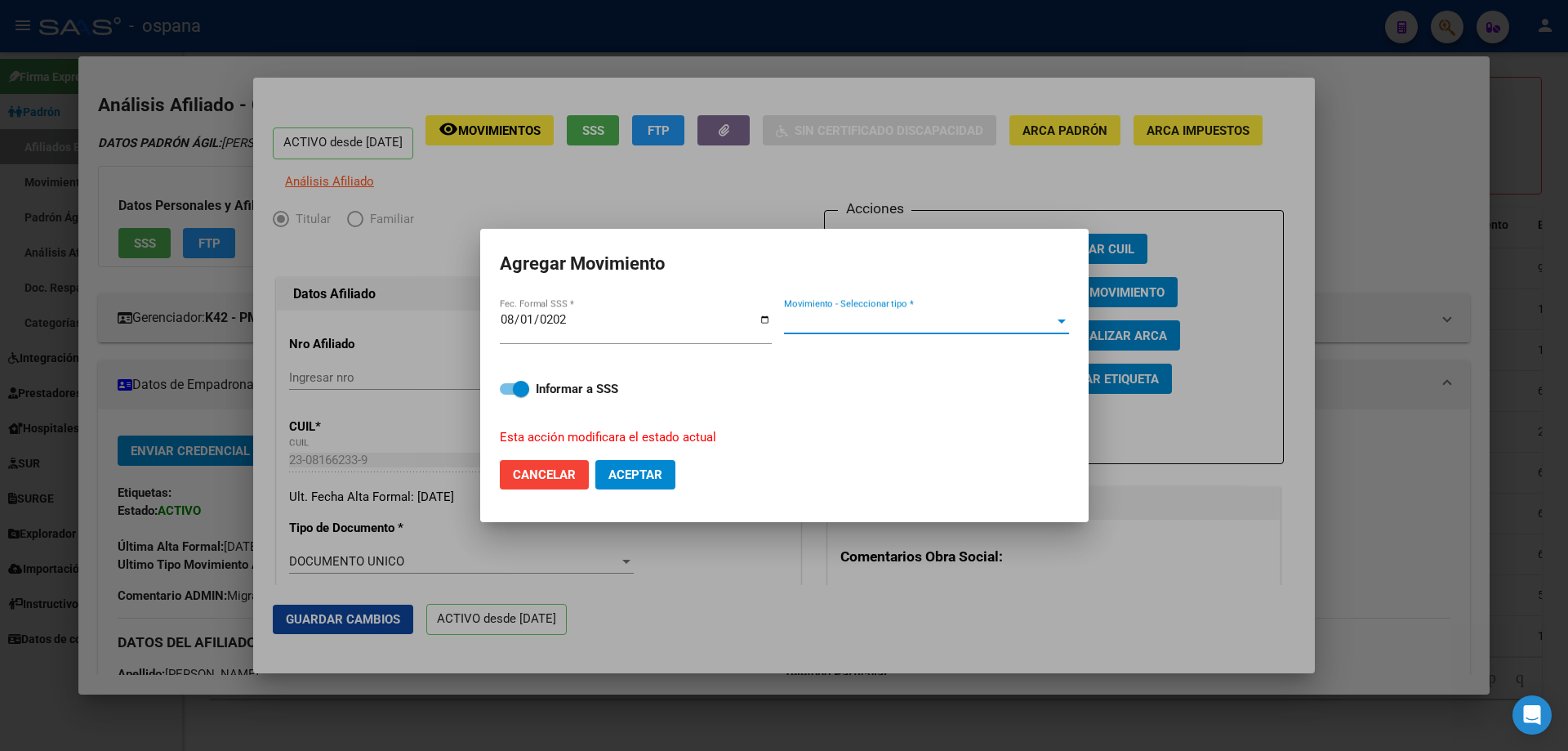
click at [888, 326] on span "Movimiento - Seleccionar tipo *" at bounding box center [919, 322] width 270 height 15
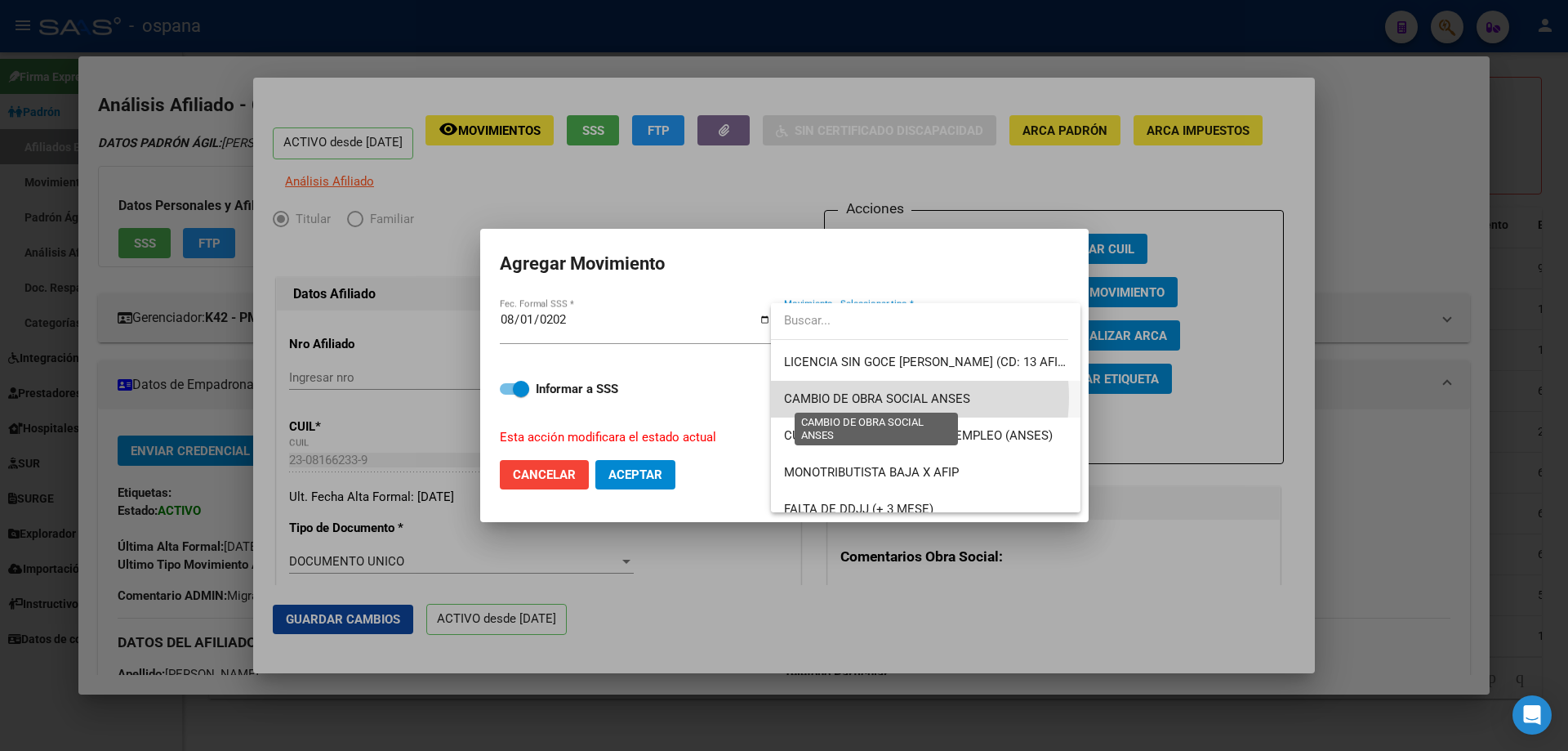
click at [887, 397] on span "CAMBIO DE OBRA SOCIAL ANSES" at bounding box center [877, 399] width 186 height 15
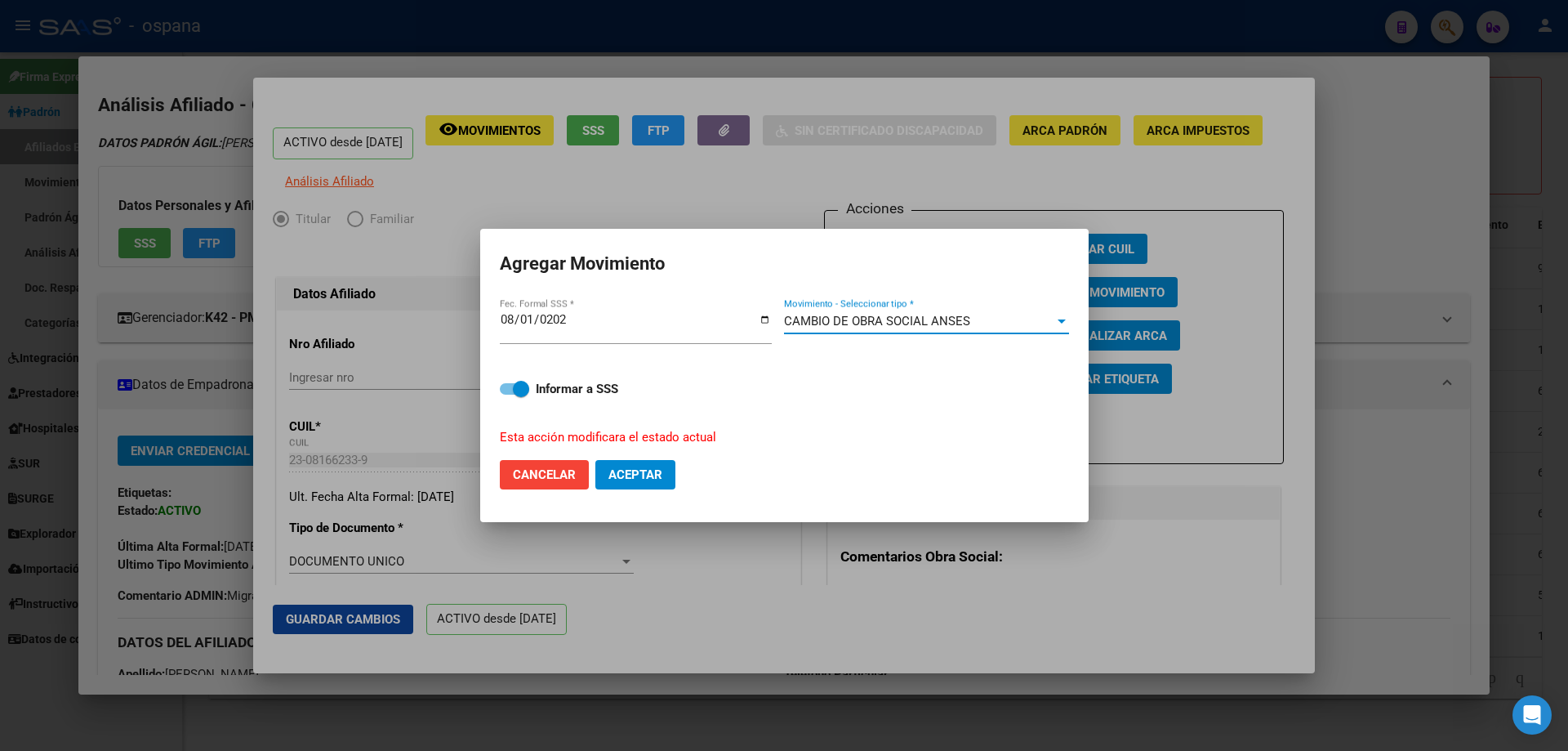
click at [646, 464] on button "Aceptar" at bounding box center [636, 474] width 80 height 29
checkbox input "false"
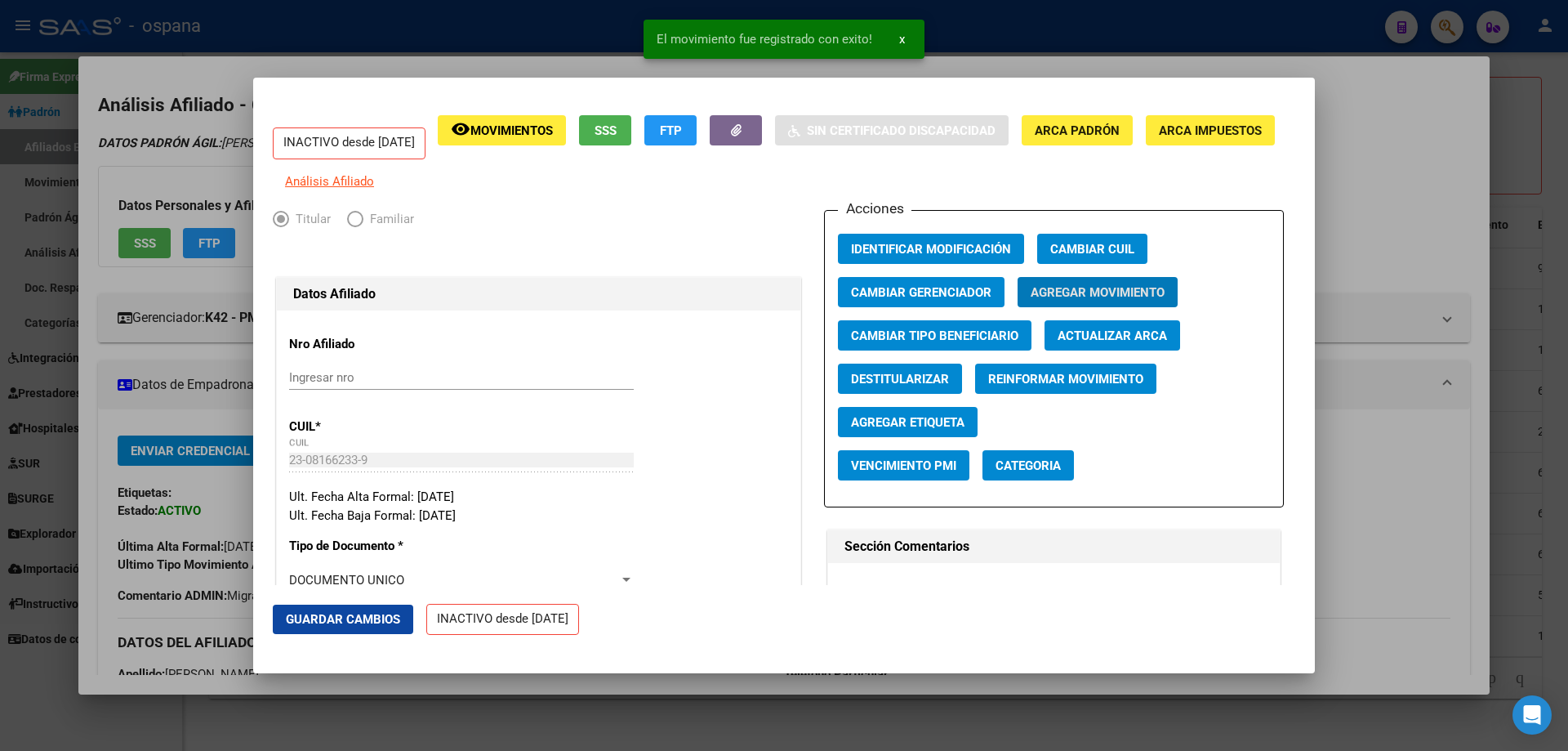
click at [1509, 254] on div at bounding box center [784, 376] width 1568 height 751
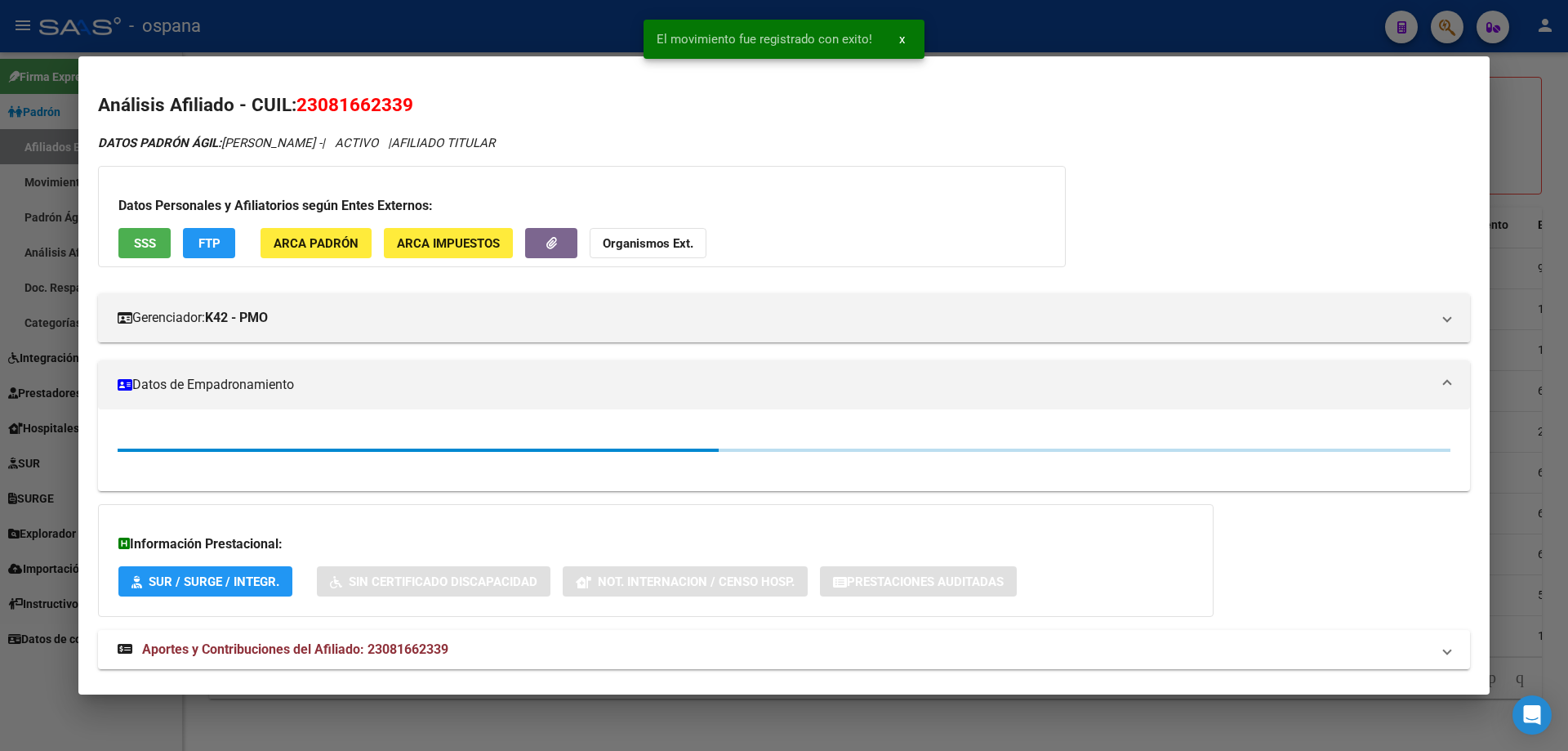
click at [1509, 254] on div at bounding box center [784, 376] width 1568 height 751
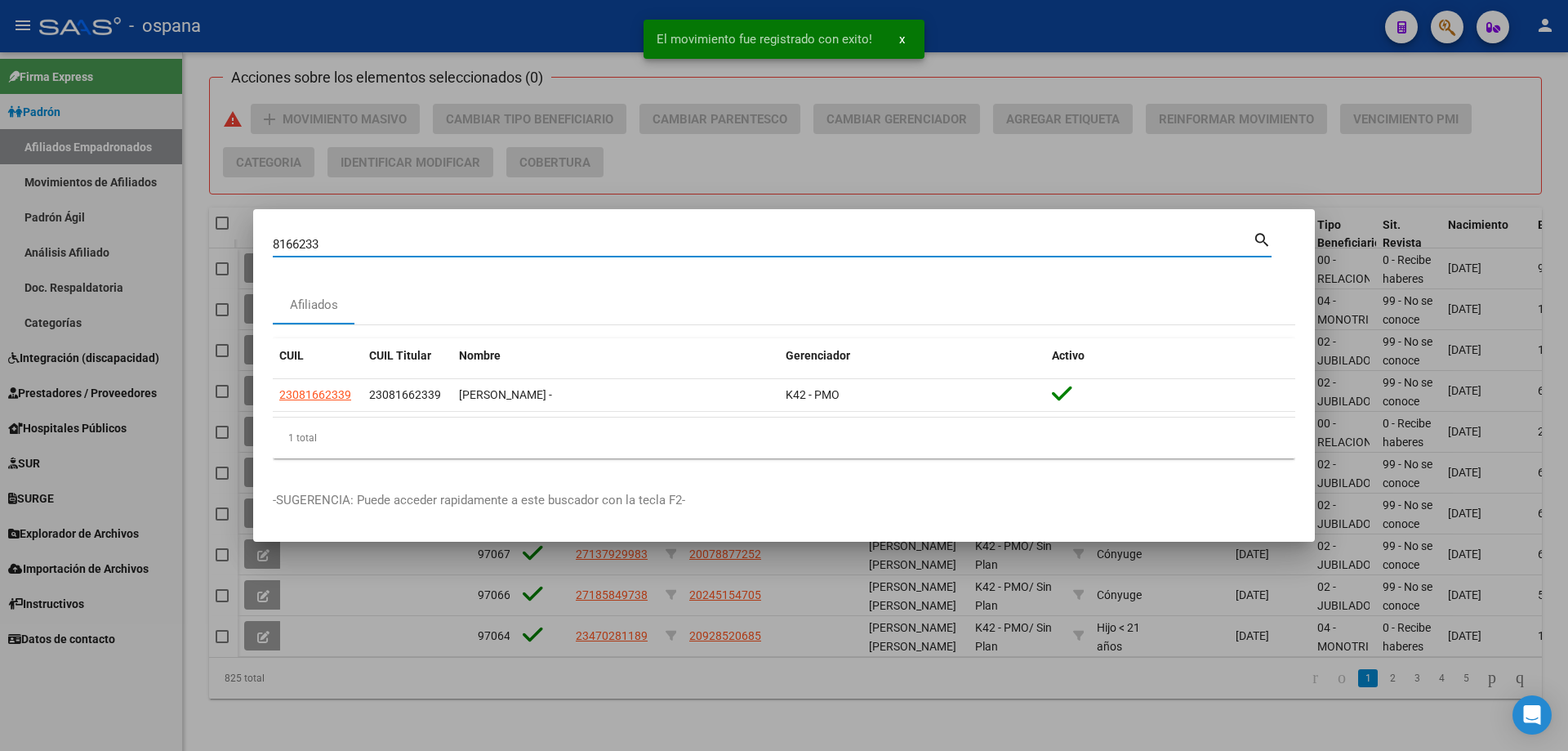
click at [579, 245] on input "8166233" at bounding box center [762, 244] width 980 height 15
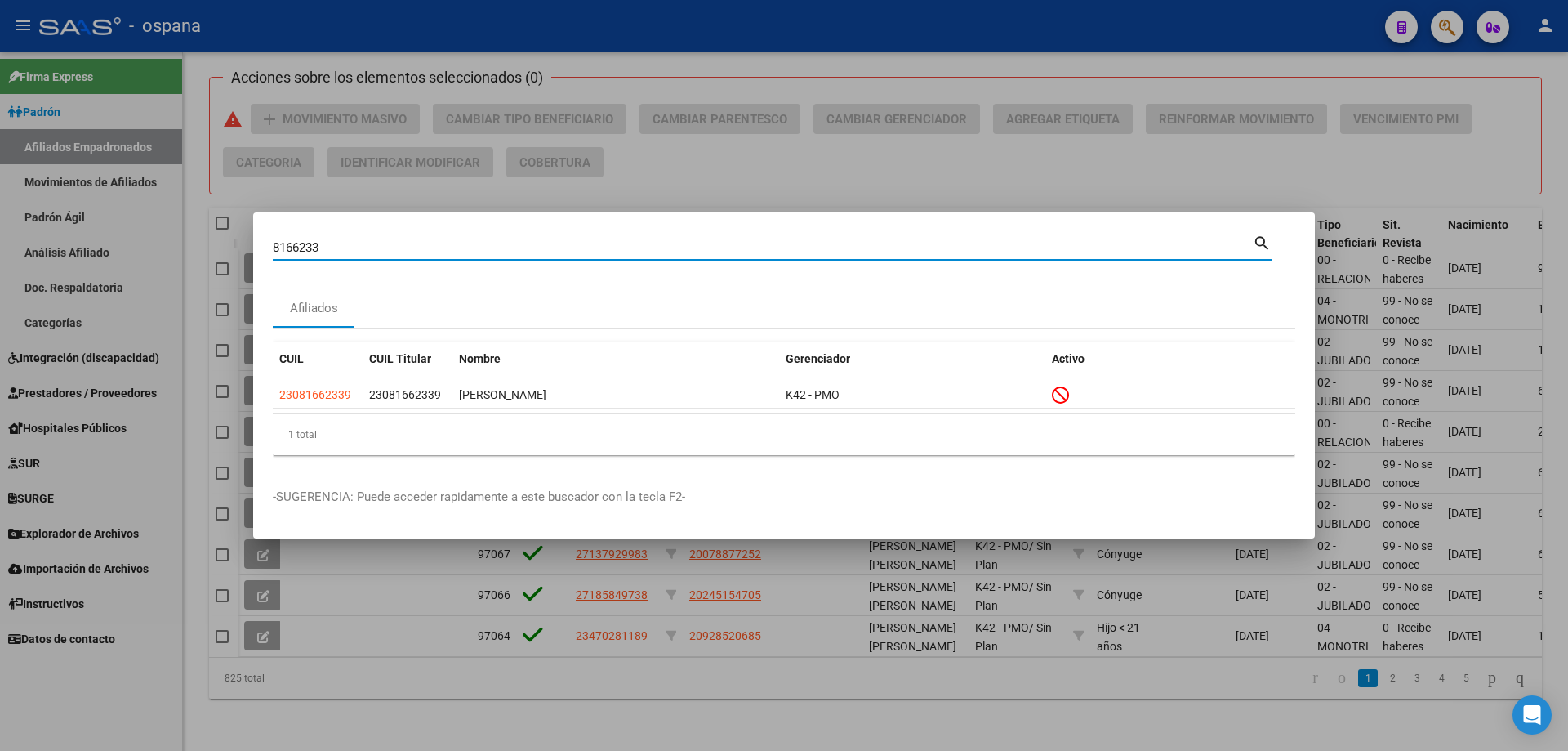
drag, startPoint x: 339, startPoint y: 250, endPoint x: 90, endPoint y: 185, distance: 257.3
click at [90, 185] on div "8166233 Buscar (apellido, dni, cuil, nro traspaso, cuit, obra social) search Af…" at bounding box center [784, 376] width 1568 height 751
paste input "5461009"
type input "5461009"
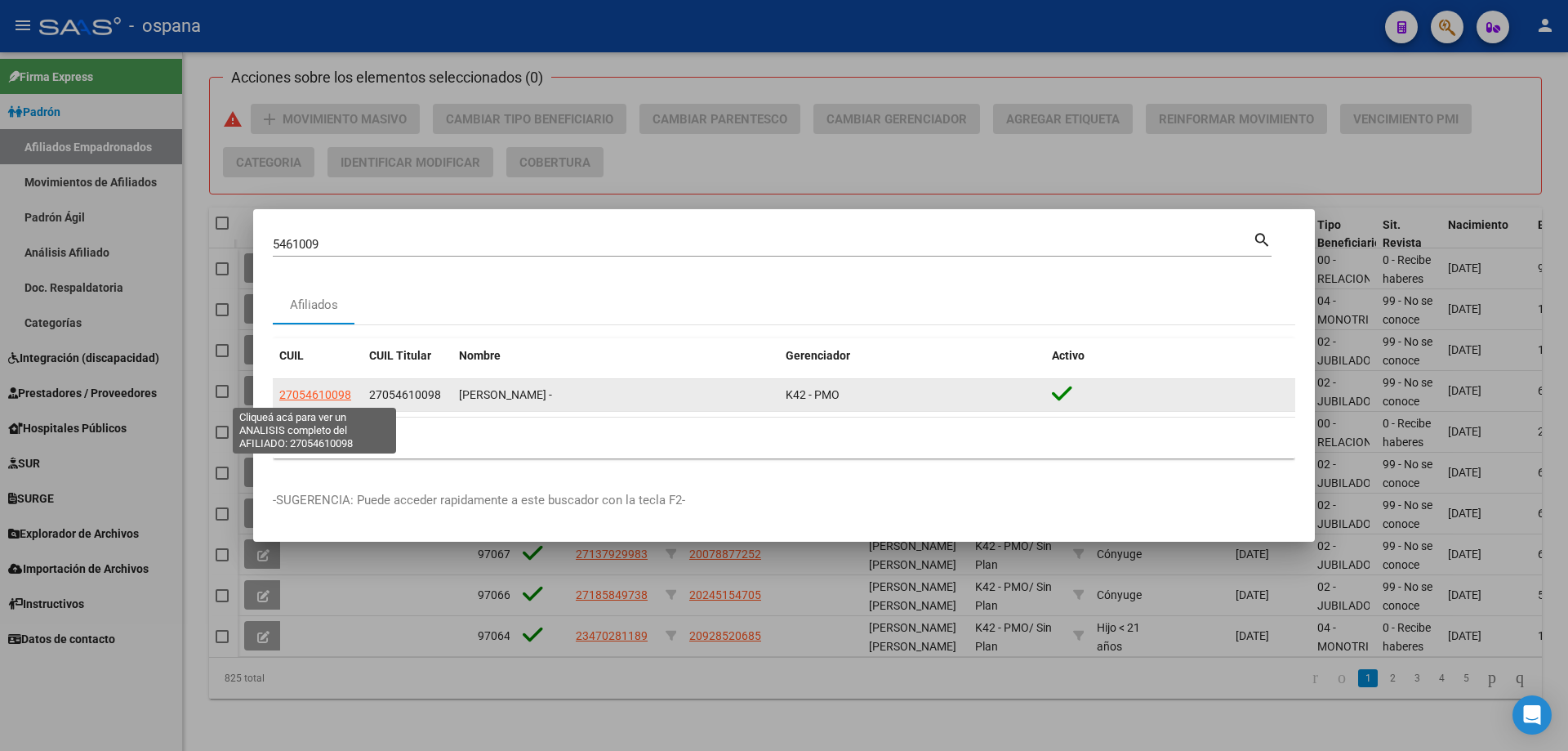
click at [309, 393] on span "27054610098" at bounding box center [315, 394] width 72 height 13
type textarea "27054610098"
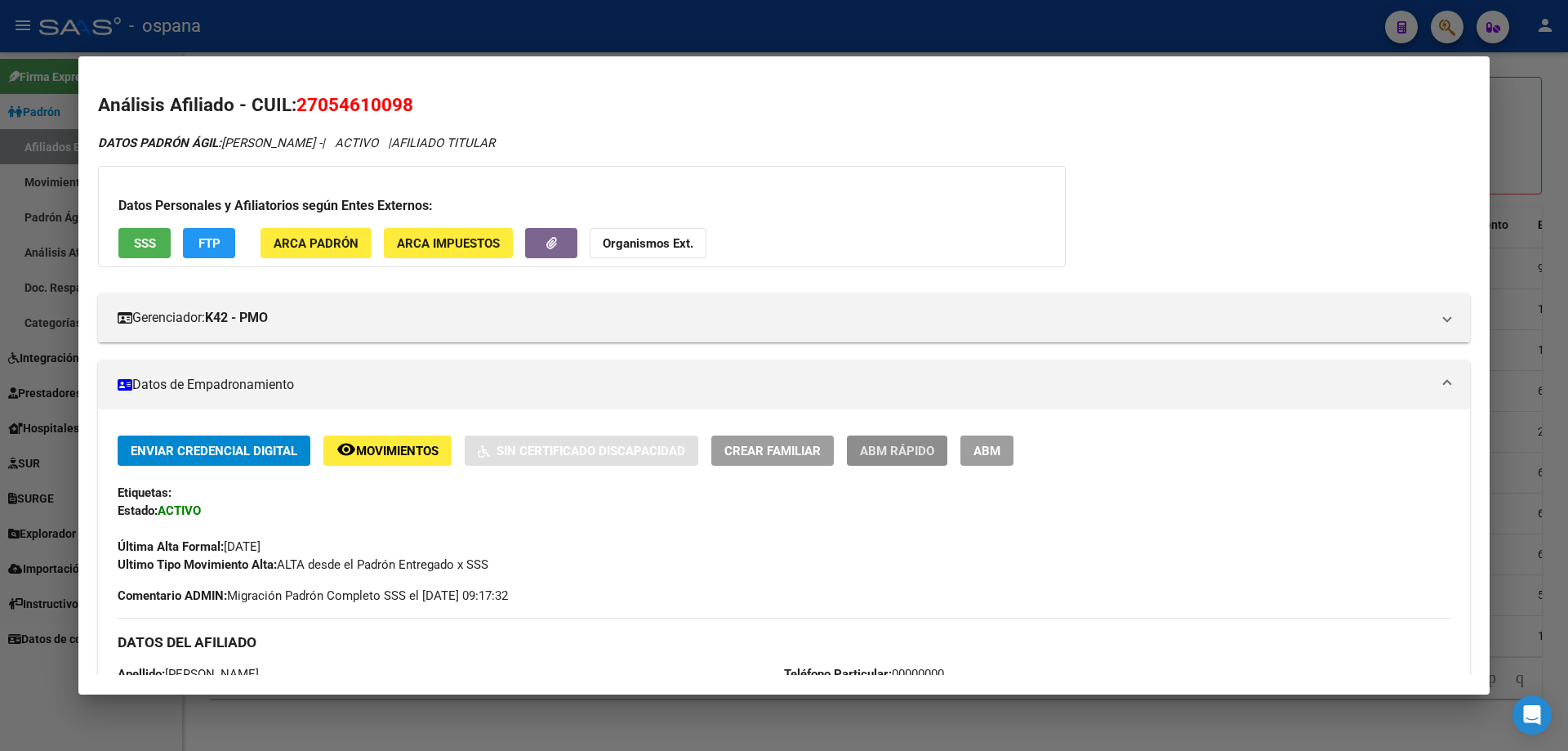
click at [930, 461] on button "ABM Rápido" at bounding box center [897, 450] width 100 height 30
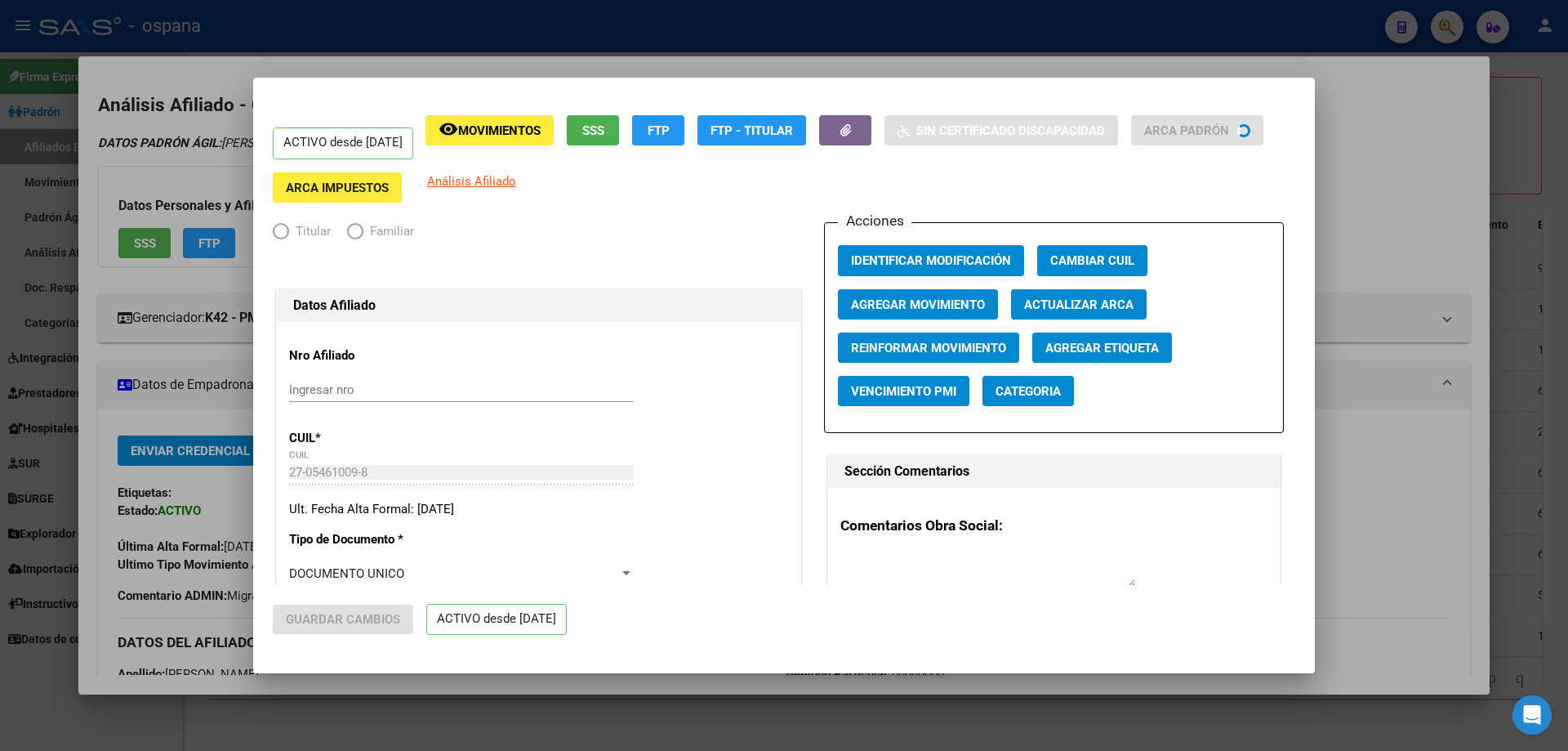
radio input "true"
type input "33-63761744-9"
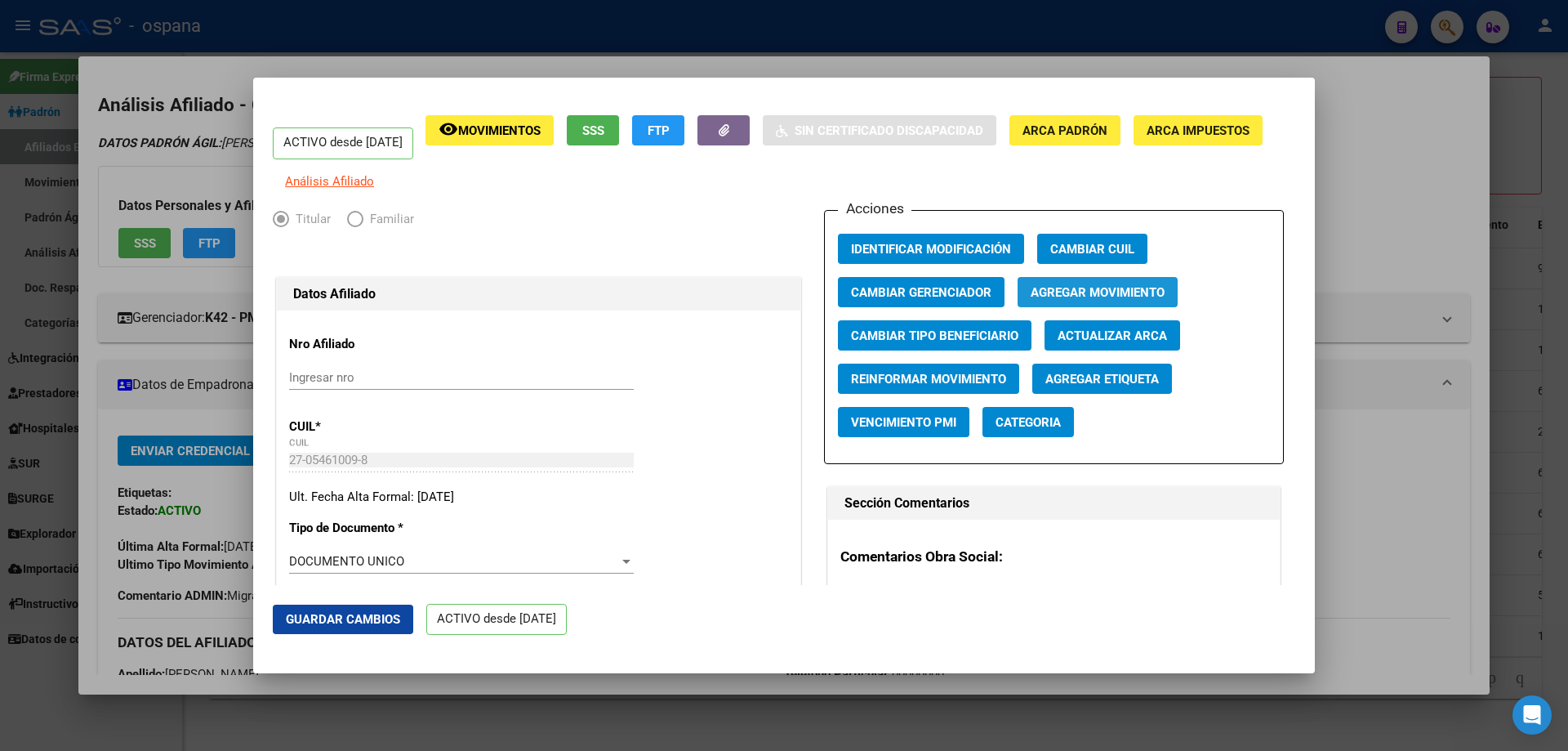
click at [1042, 300] on span "Agregar Movimiento" at bounding box center [1098, 292] width 134 height 15
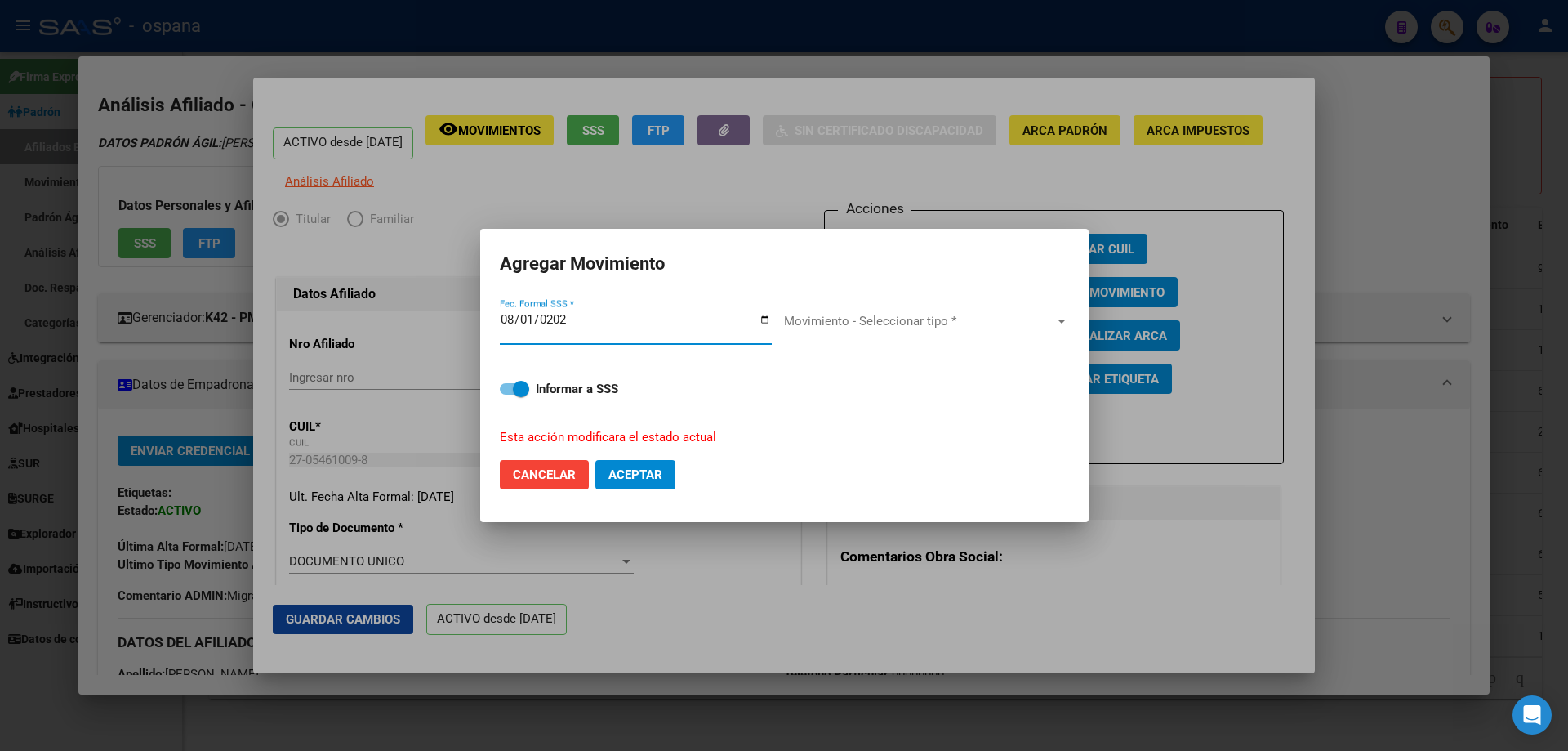
type input "[DATE]"
click at [869, 318] on span "Movimiento - Seleccionar tipo *" at bounding box center [919, 322] width 270 height 15
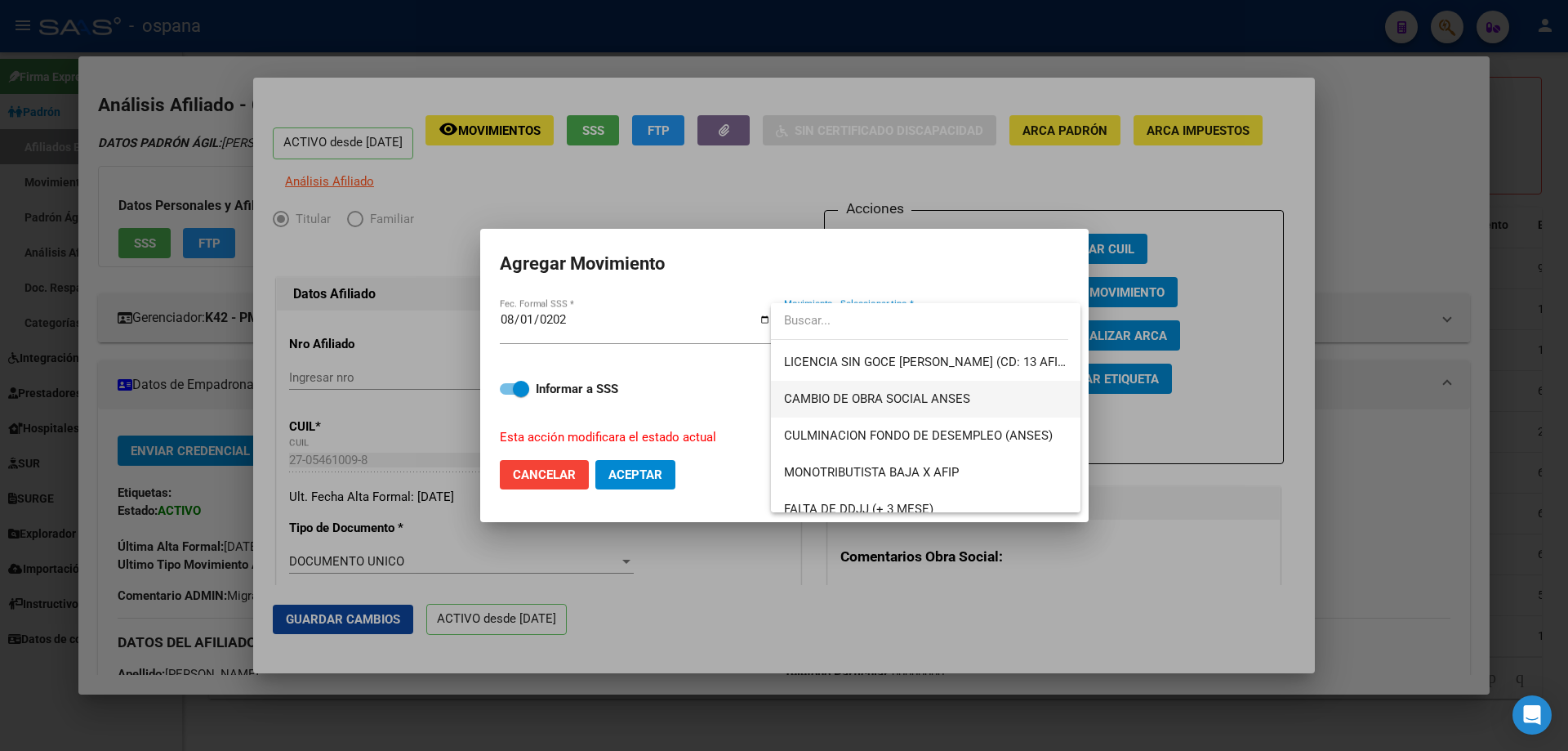
click at [854, 390] on span "CAMBIO DE OBRA SOCIAL ANSES" at bounding box center [926, 398] width 284 height 37
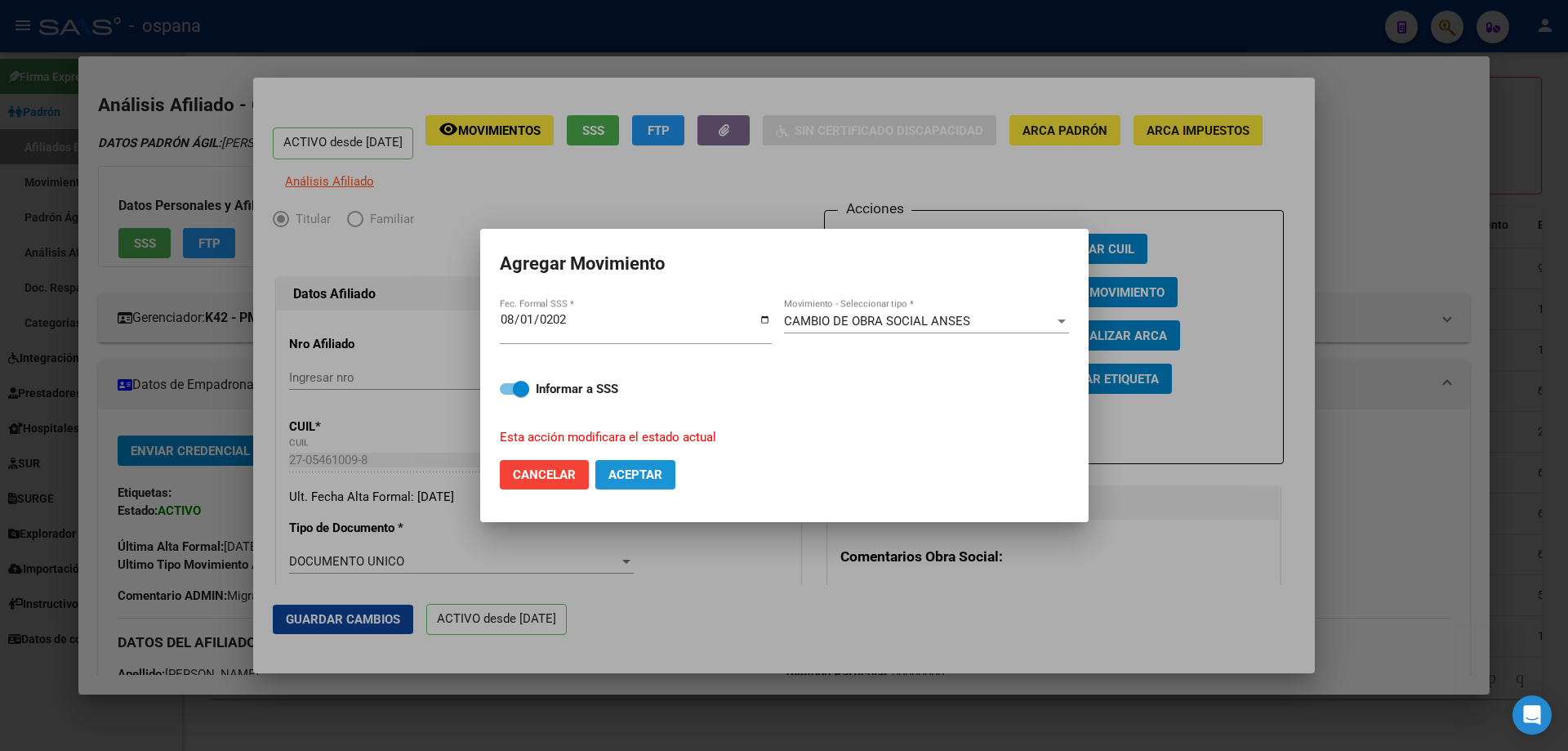
click at [652, 476] on span "Aceptar" at bounding box center [635, 475] width 54 height 15
checkbox input "false"
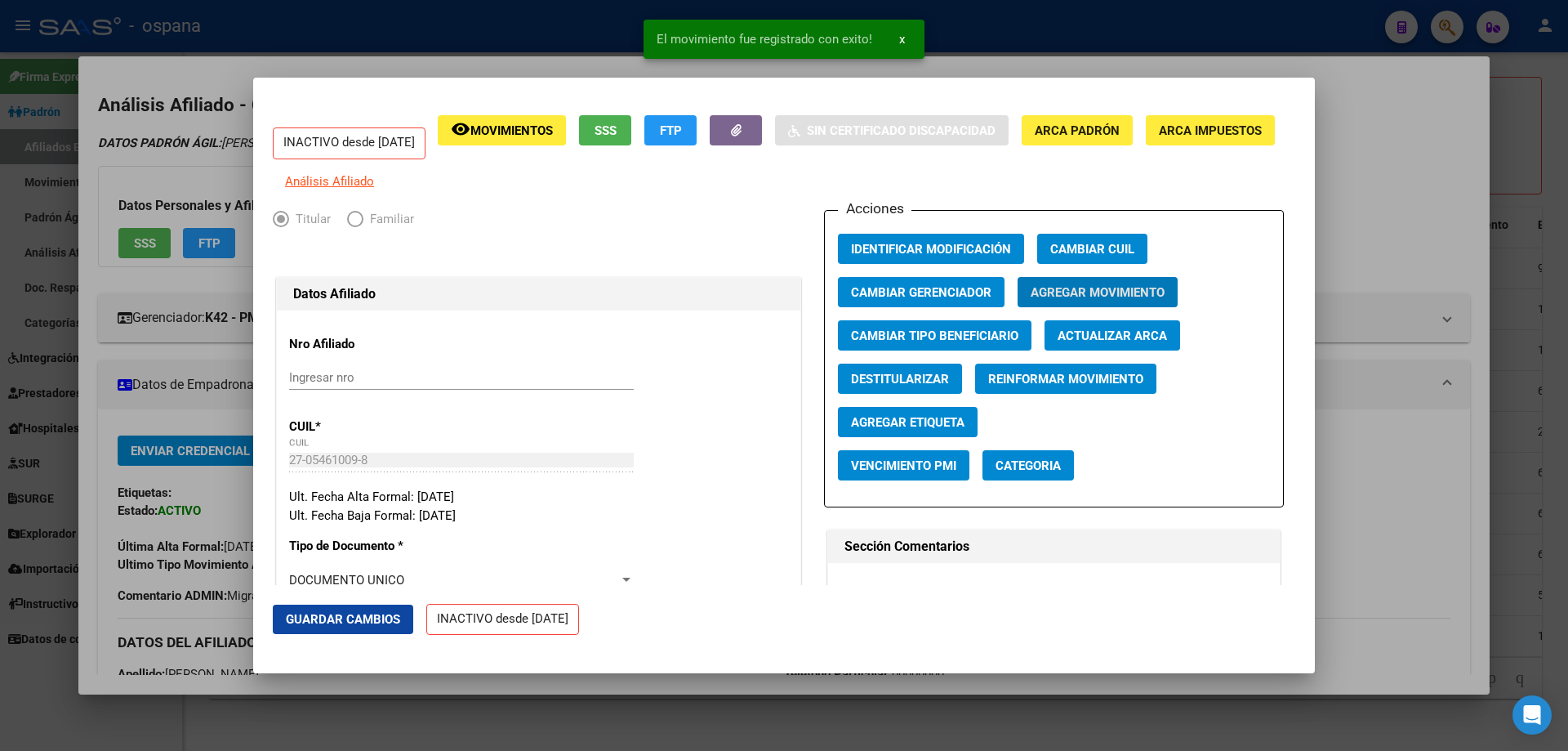
click at [1552, 454] on div at bounding box center [784, 376] width 1568 height 751
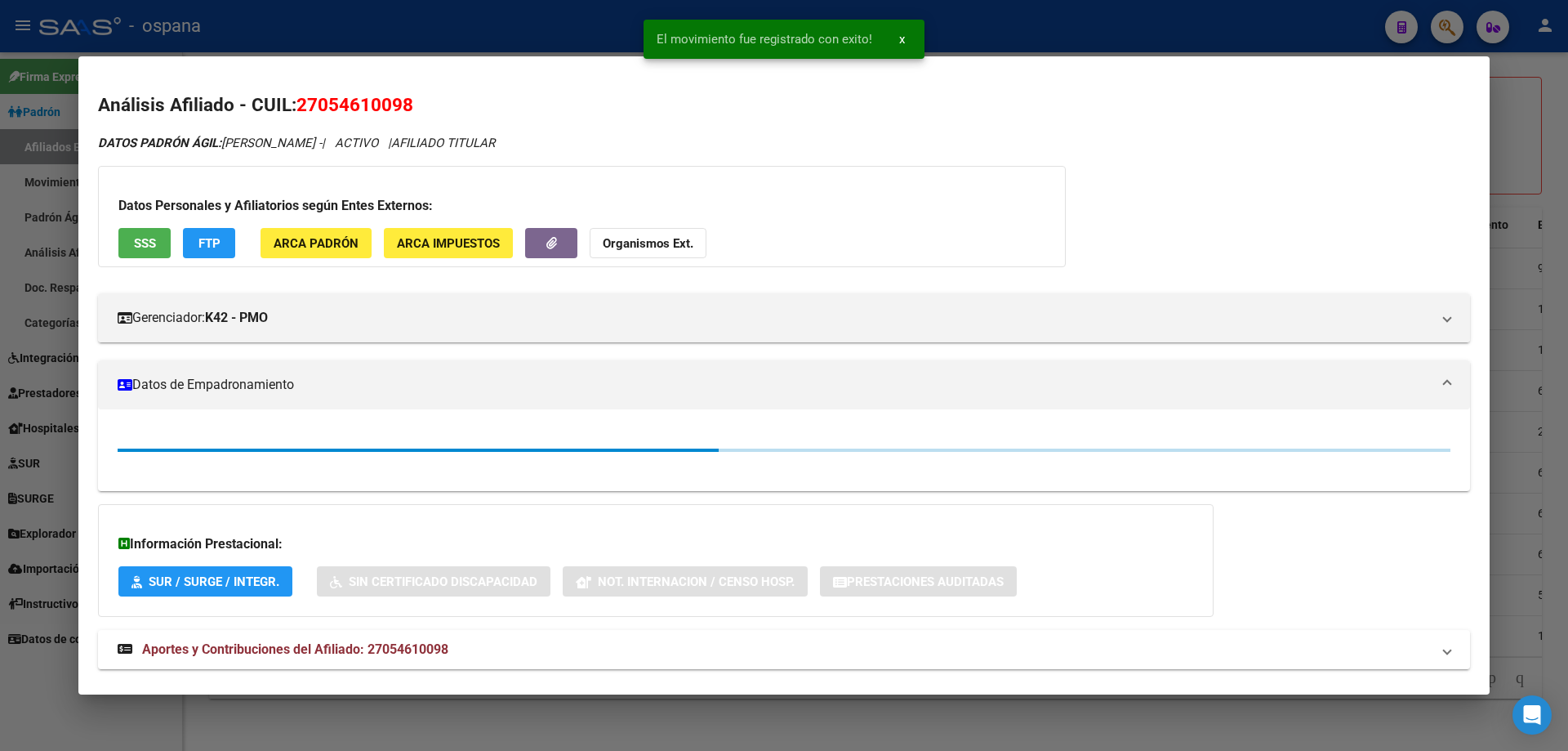
click at [1552, 454] on div at bounding box center [784, 376] width 1568 height 751
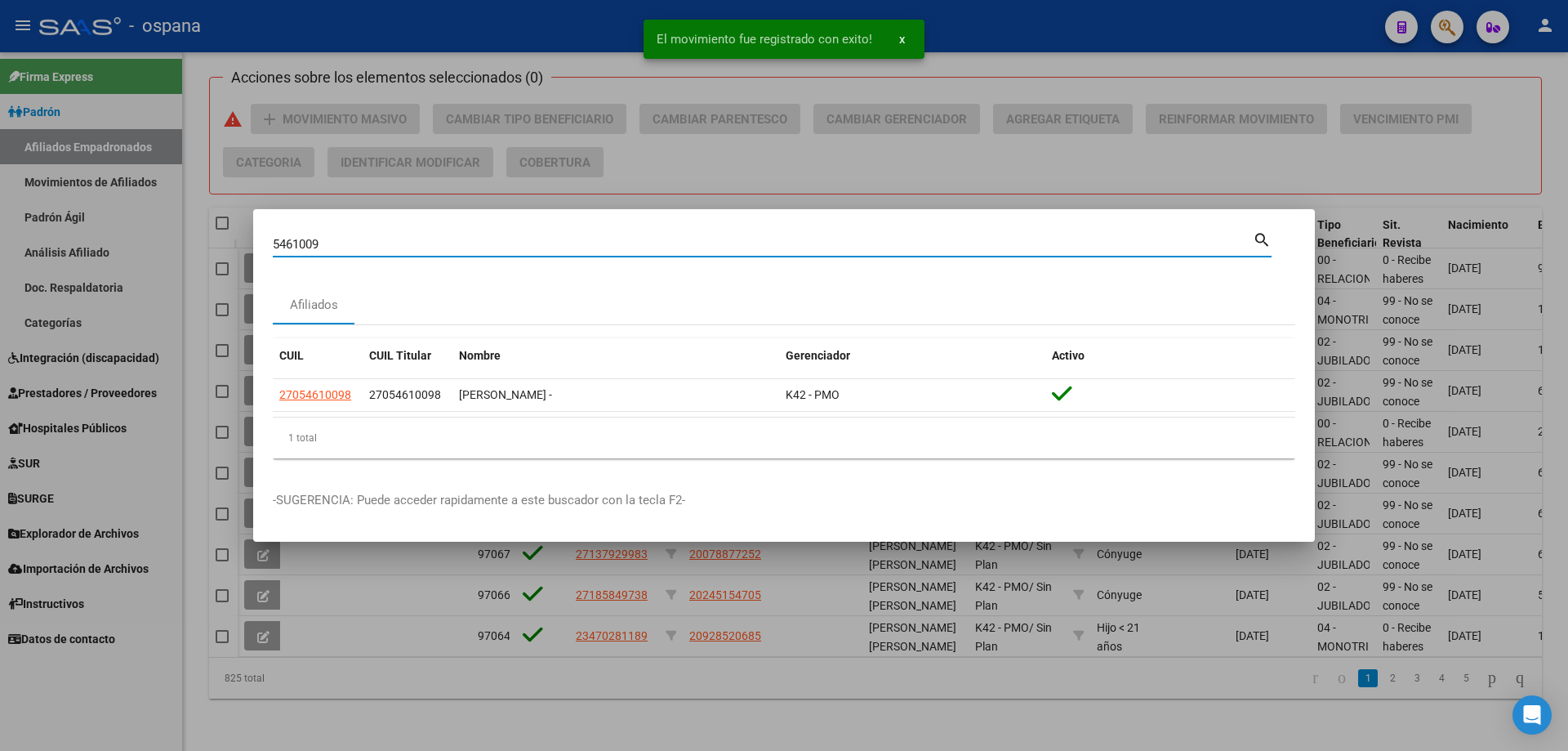
click at [701, 243] on input "5461009" at bounding box center [762, 244] width 980 height 15
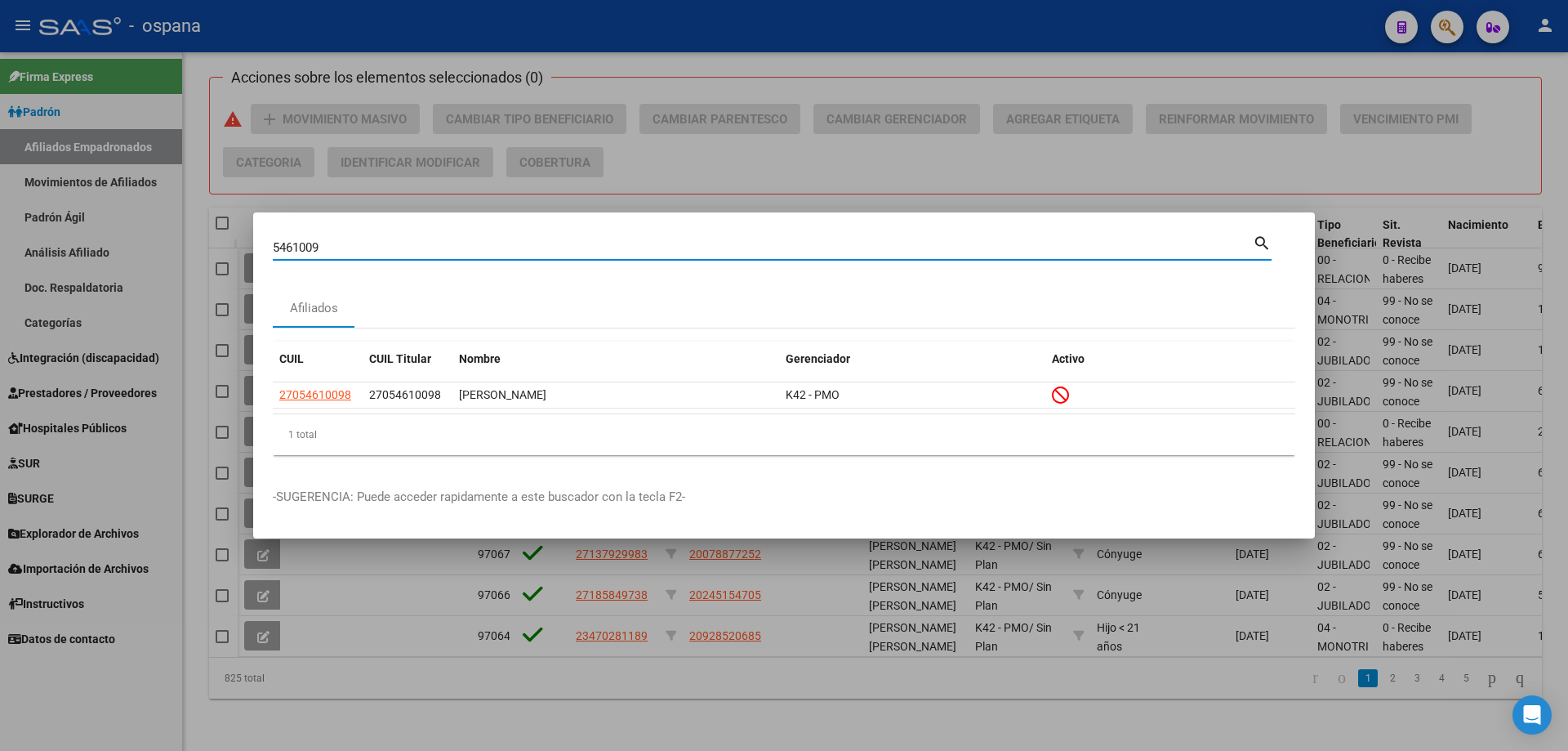
drag, startPoint x: 333, startPoint y: 247, endPoint x: 88, endPoint y: 175, distance: 255.4
click at [88, 175] on div "5461009 Buscar (apellido, dni, cuil, nro traspaso, cuit, obra social) search Af…" at bounding box center [784, 376] width 1568 height 751
drag, startPoint x: 346, startPoint y: 251, endPoint x: 177, endPoint y: 204, distance: 175.4
click at [177, 204] on div "5461009 Buscar (apellido, dni, cuil, nro traspaso, cuit, obra social) search Af…" at bounding box center [784, 376] width 1568 height 751
paste input "9341535"
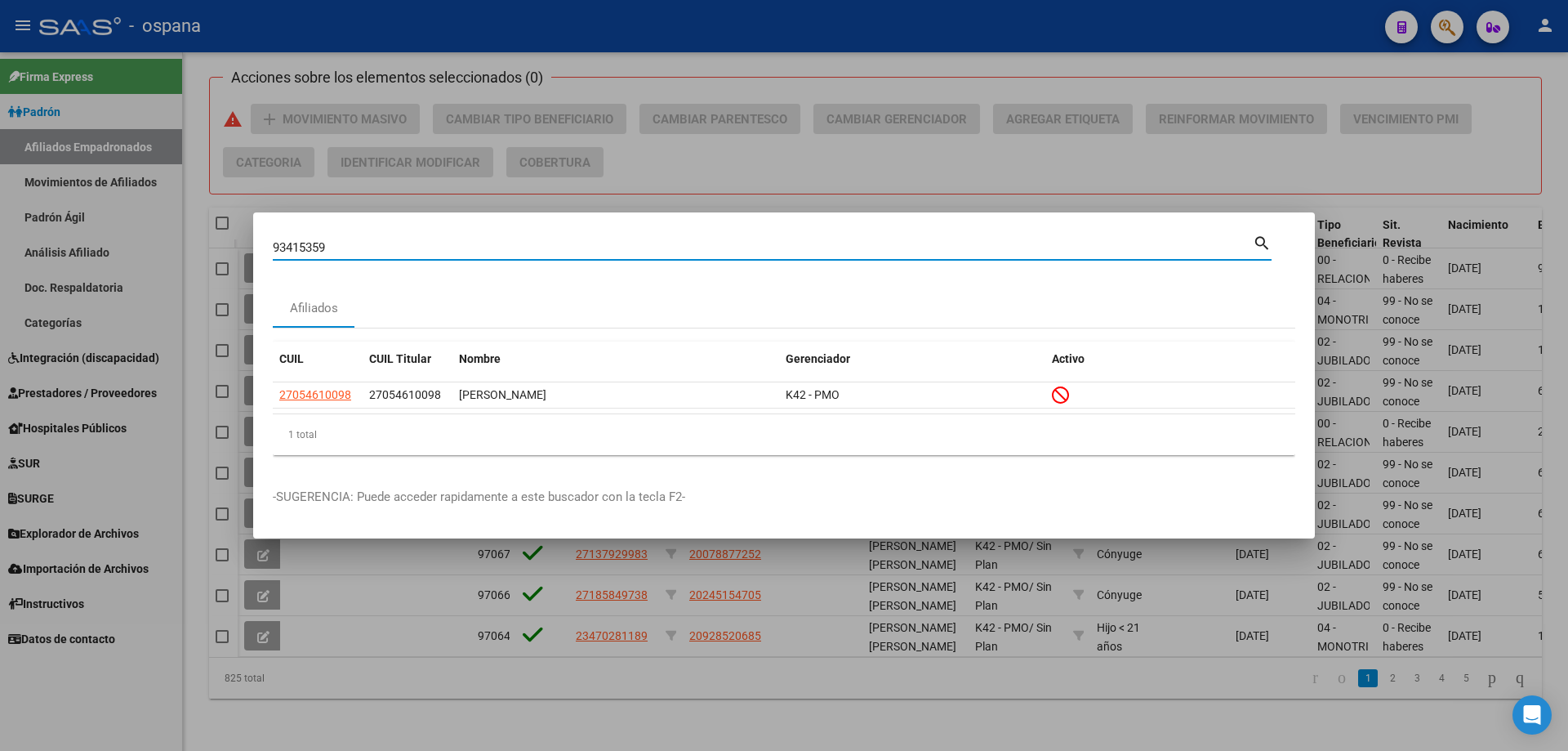
type input "93415359"
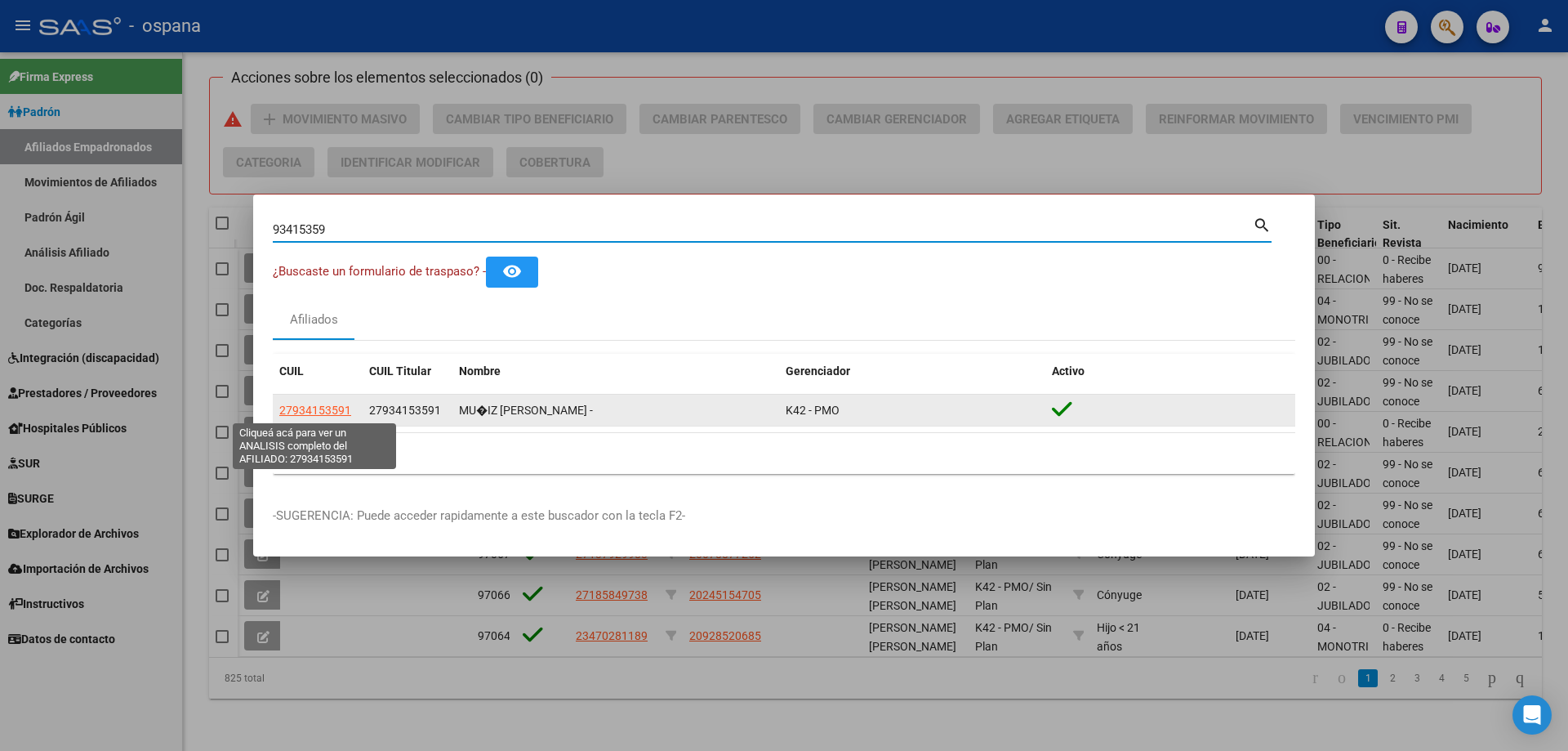
click at [304, 407] on span "27934153591" at bounding box center [315, 410] width 72 height 13
type textarea "27934153591"
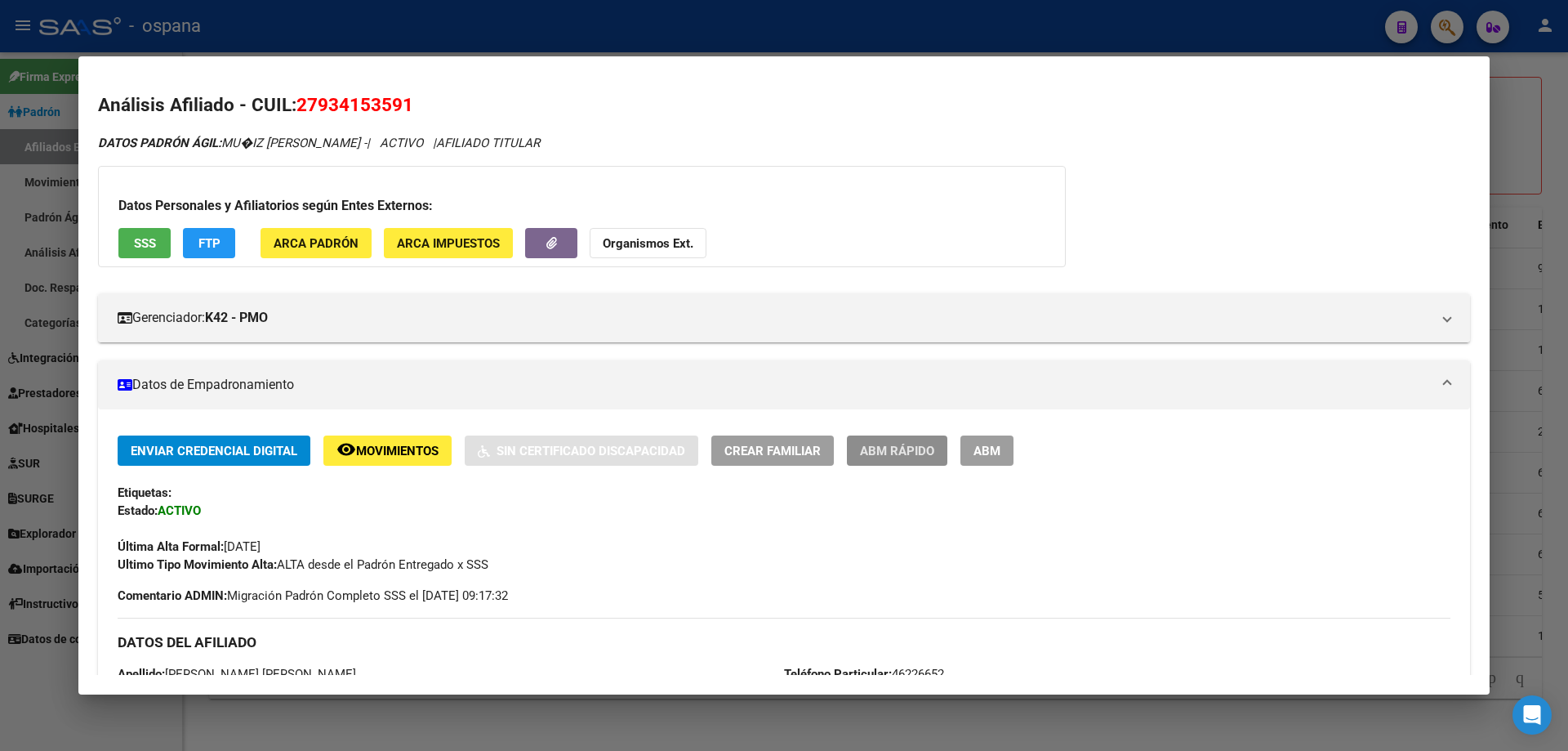
click at [908, 458] on span "ABM Rápido" at bounding box center [897, 451] width 75 height 15
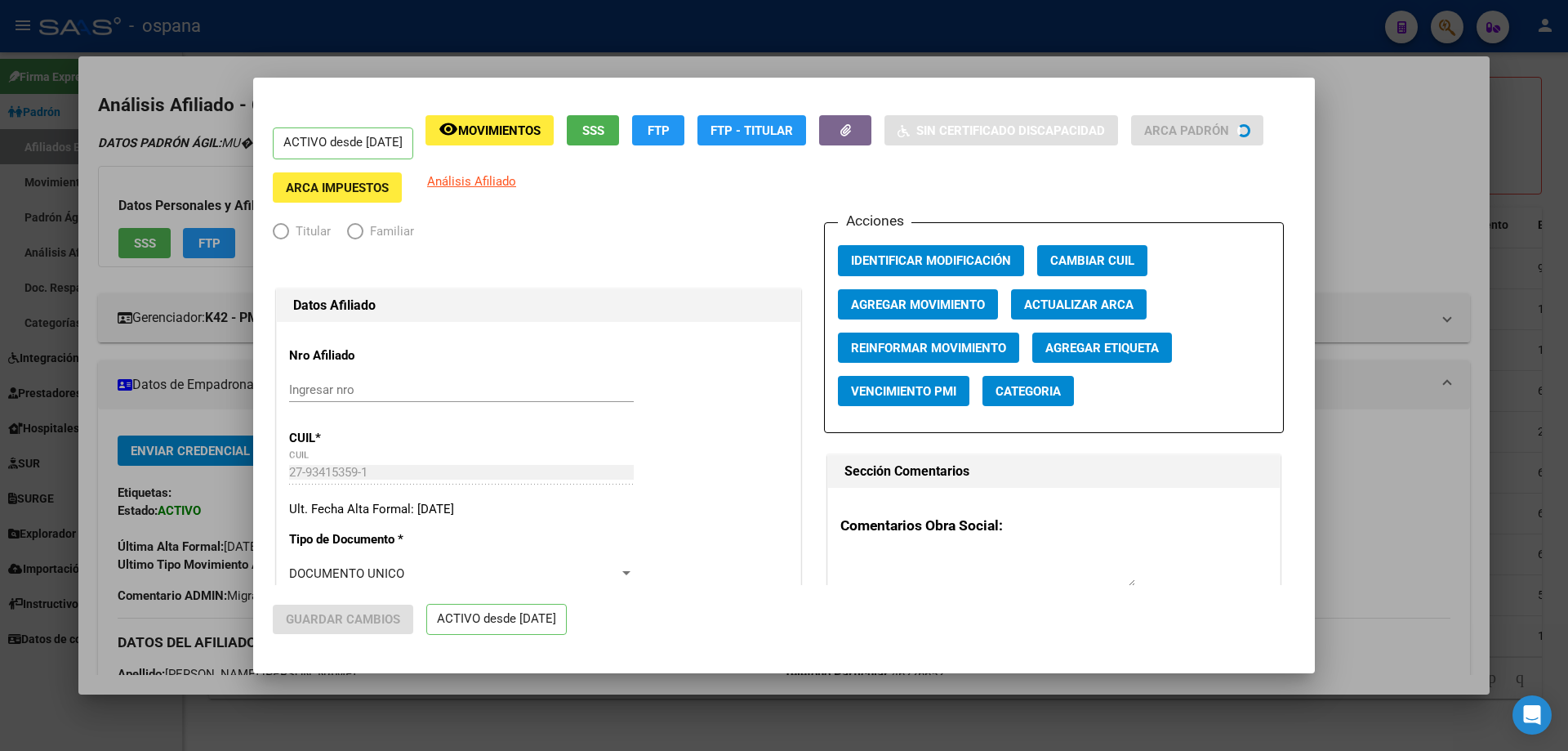
radio input "true"
type input "33-63761744-9"
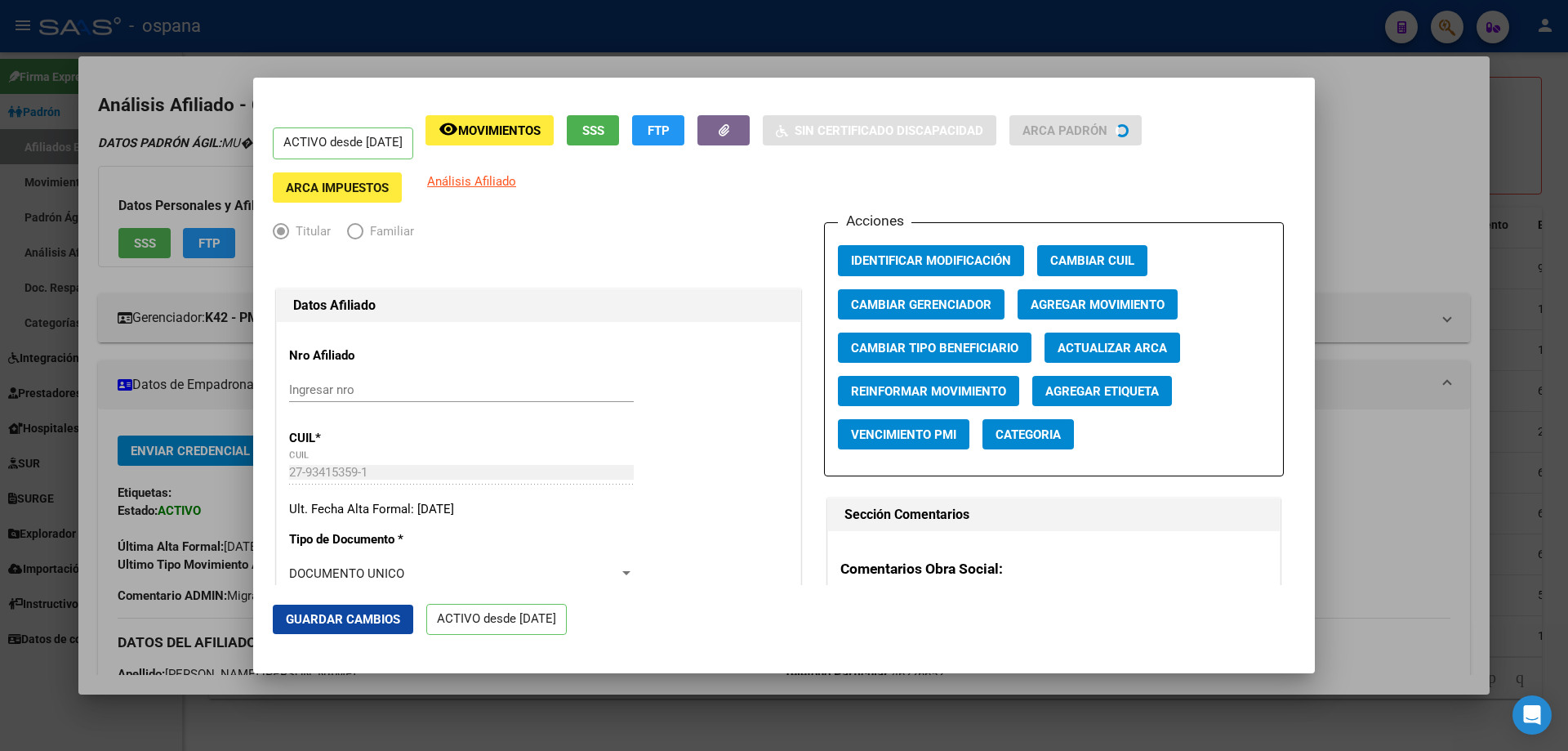
click at [1053, 304] on span "Agregar Movimiento" at bounding box center [1098, 305] width 134 height 15
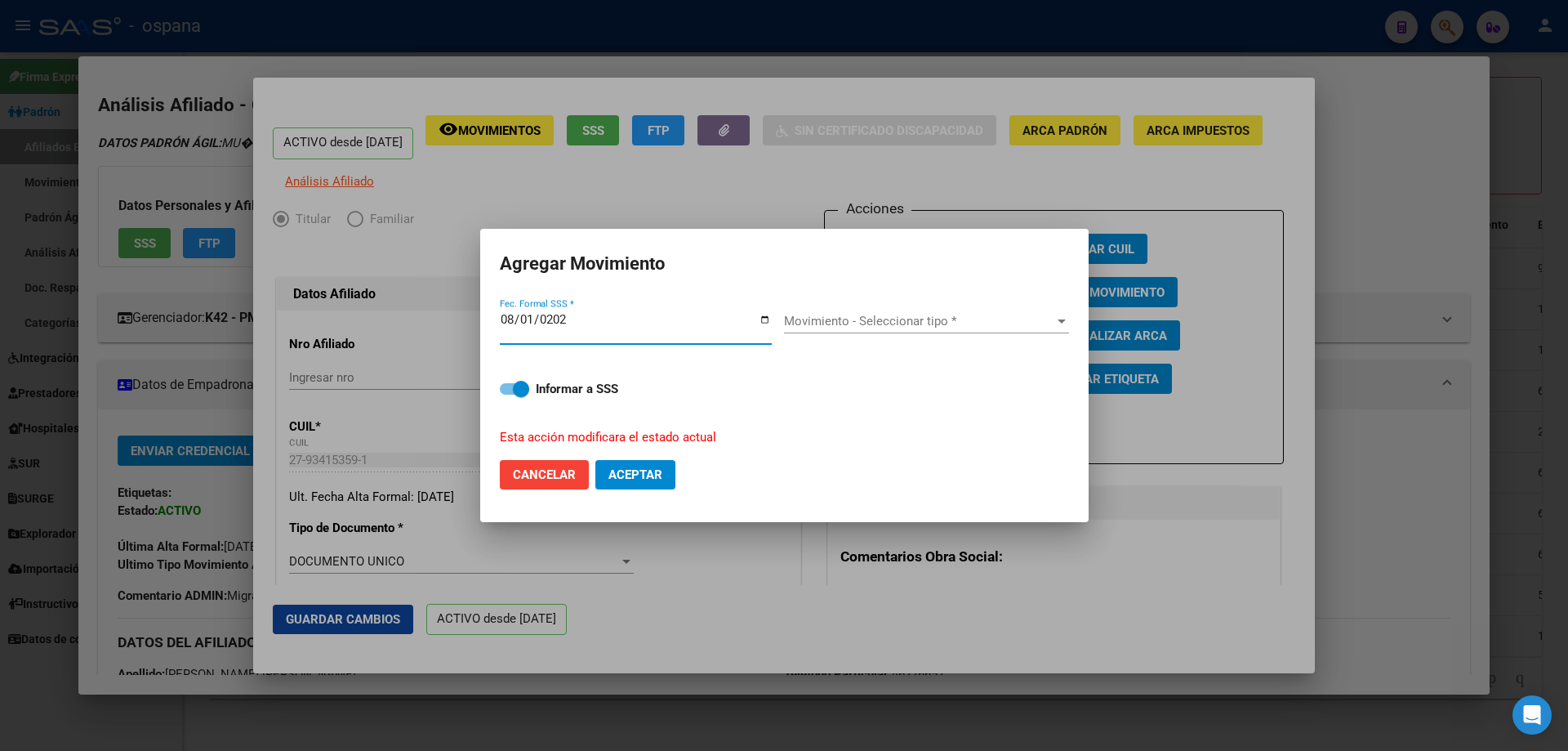
type input "[DATE]"
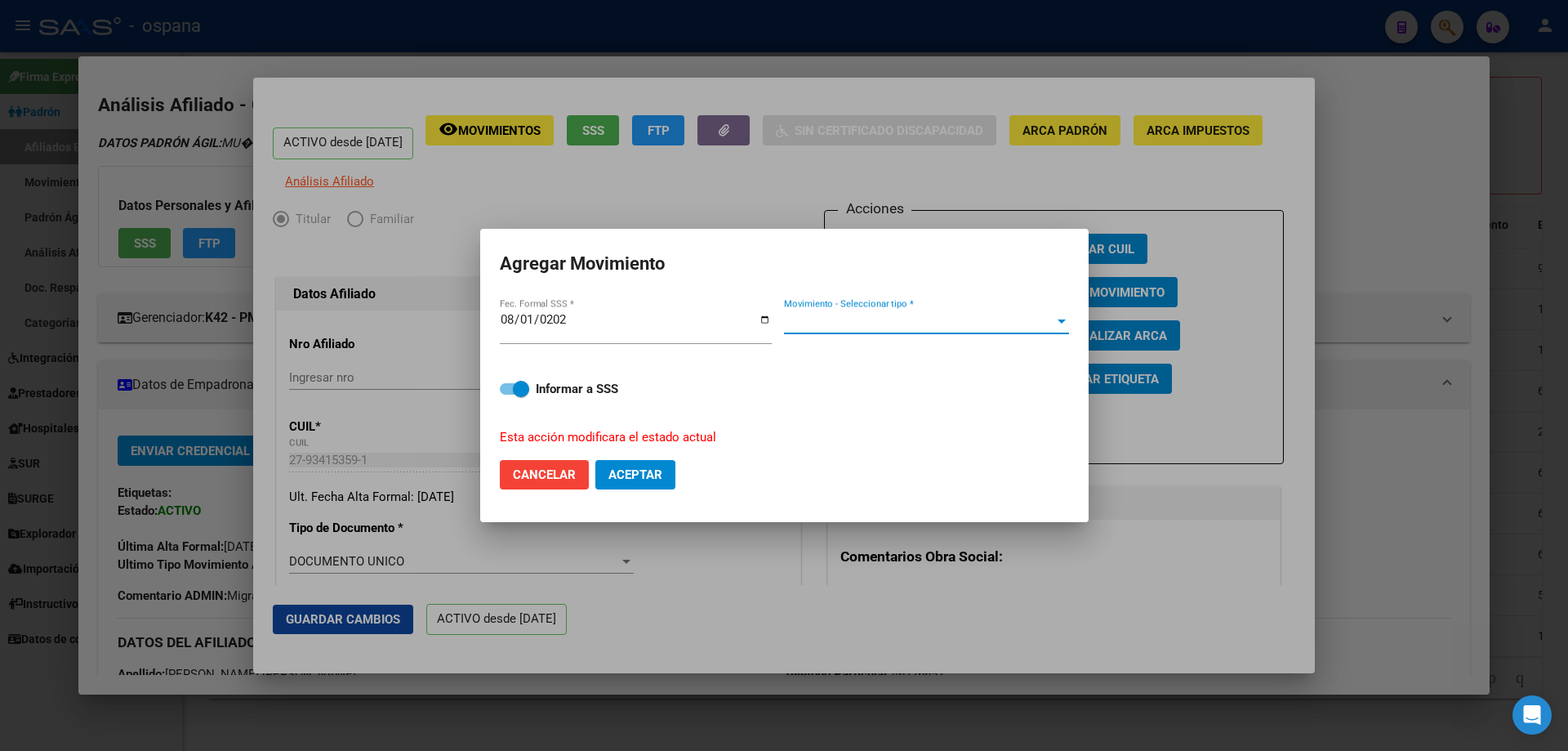
click at [944, 315] on span "Movimiento - Seleccionar tipo *" at bounding box center [919, 322] width 270 height 15
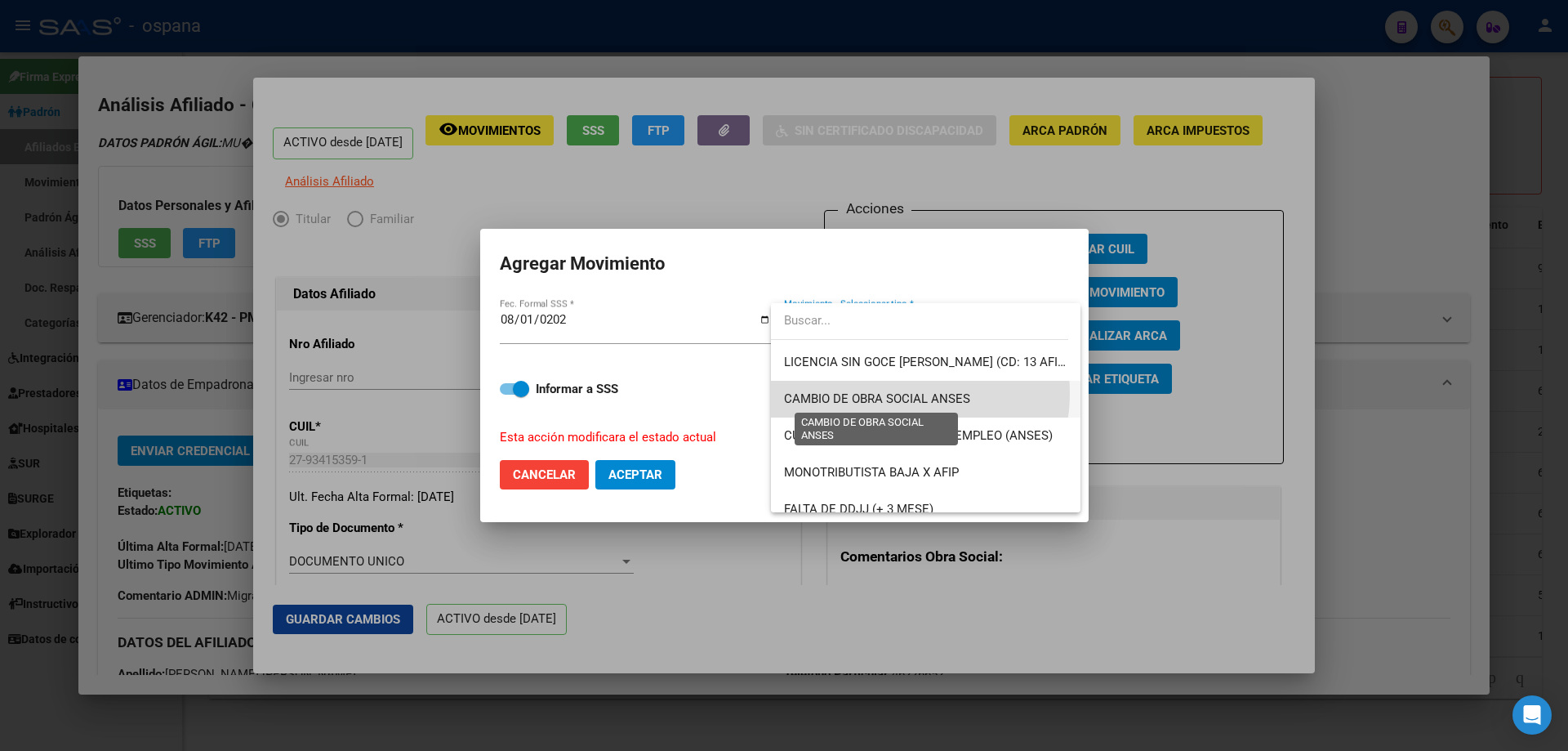
click at [891, 393] on span "CAMBIO DE OBRA SOCIAL ANSES" at bounding box center [877, 399] width 186 height 15
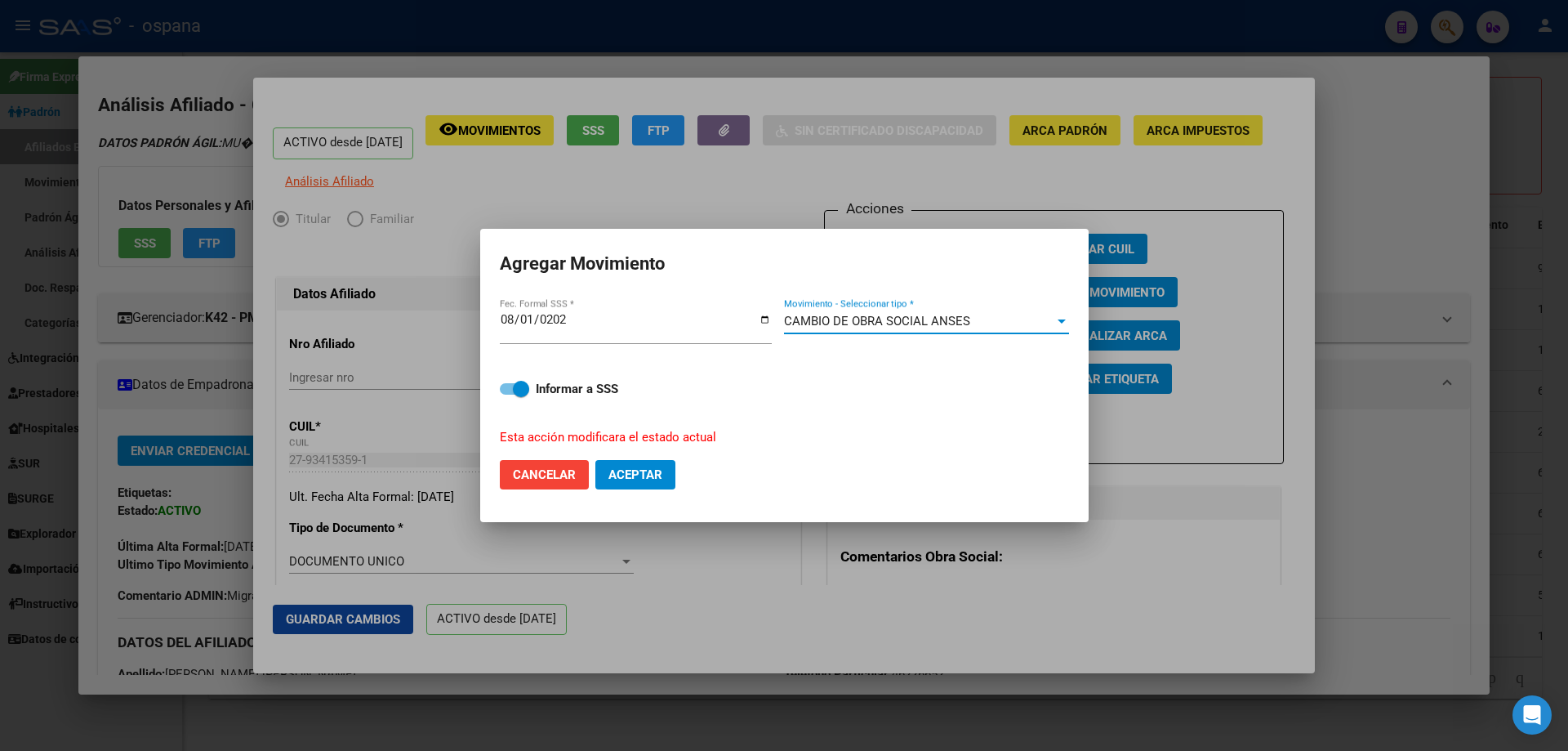
click at [620, 465] on button "Aceptar" at bounding box center [636, 474] width 80 height 29
checkbox input "false"
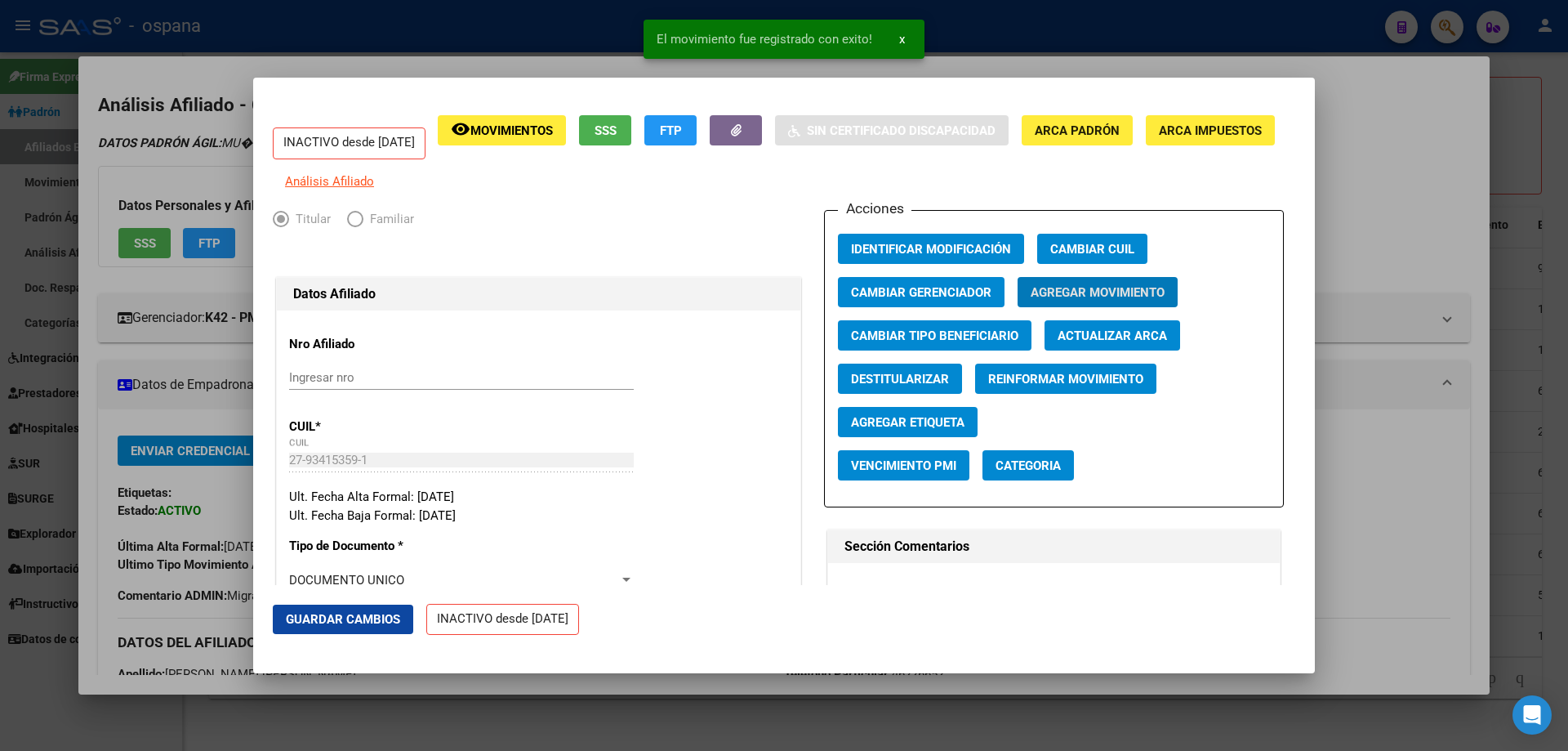
click at [1520, 369] on div at bounding box center [784, 376] width 1568 height 751
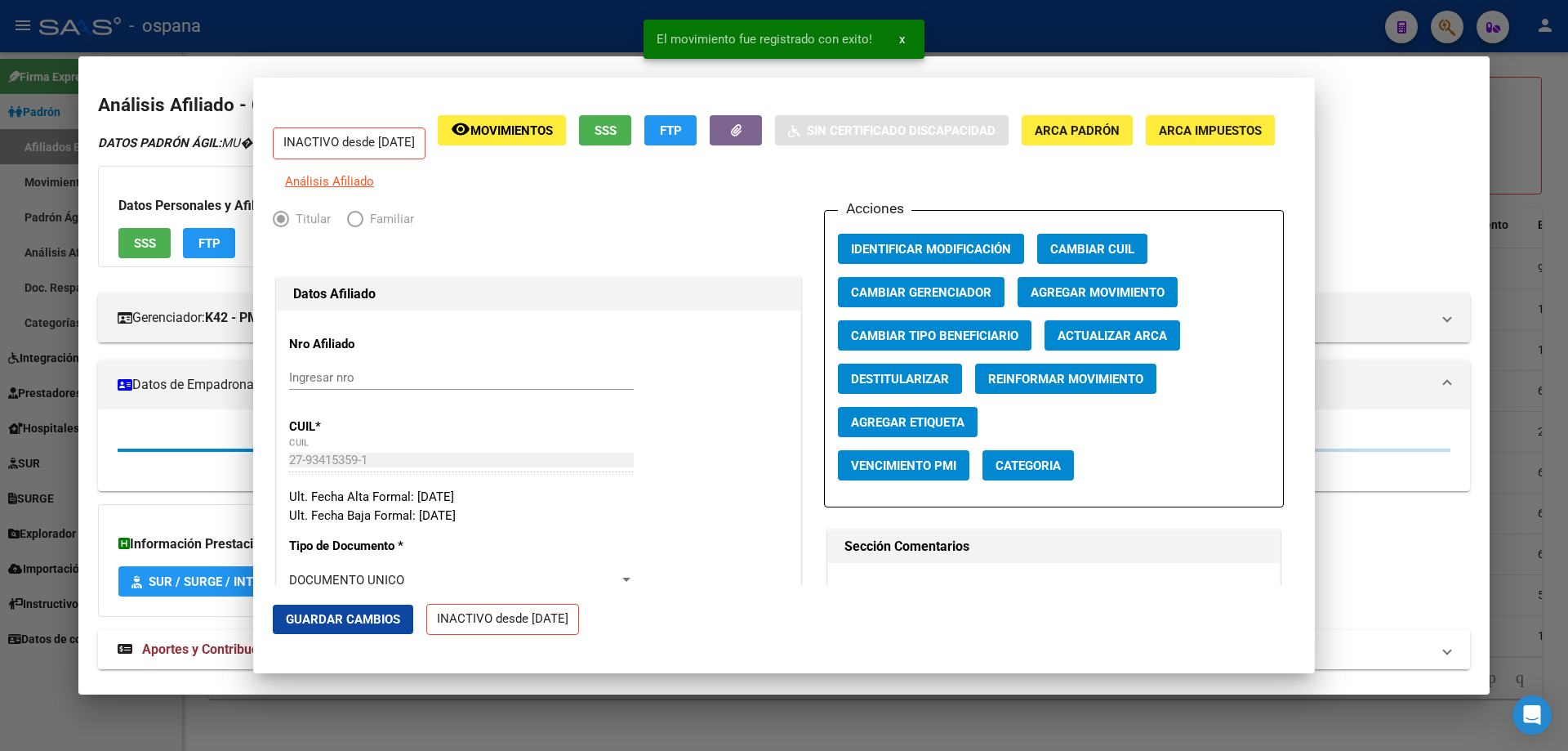
click at [1520, 369] on div at bounding box center [784, 376] width 1568 height 751
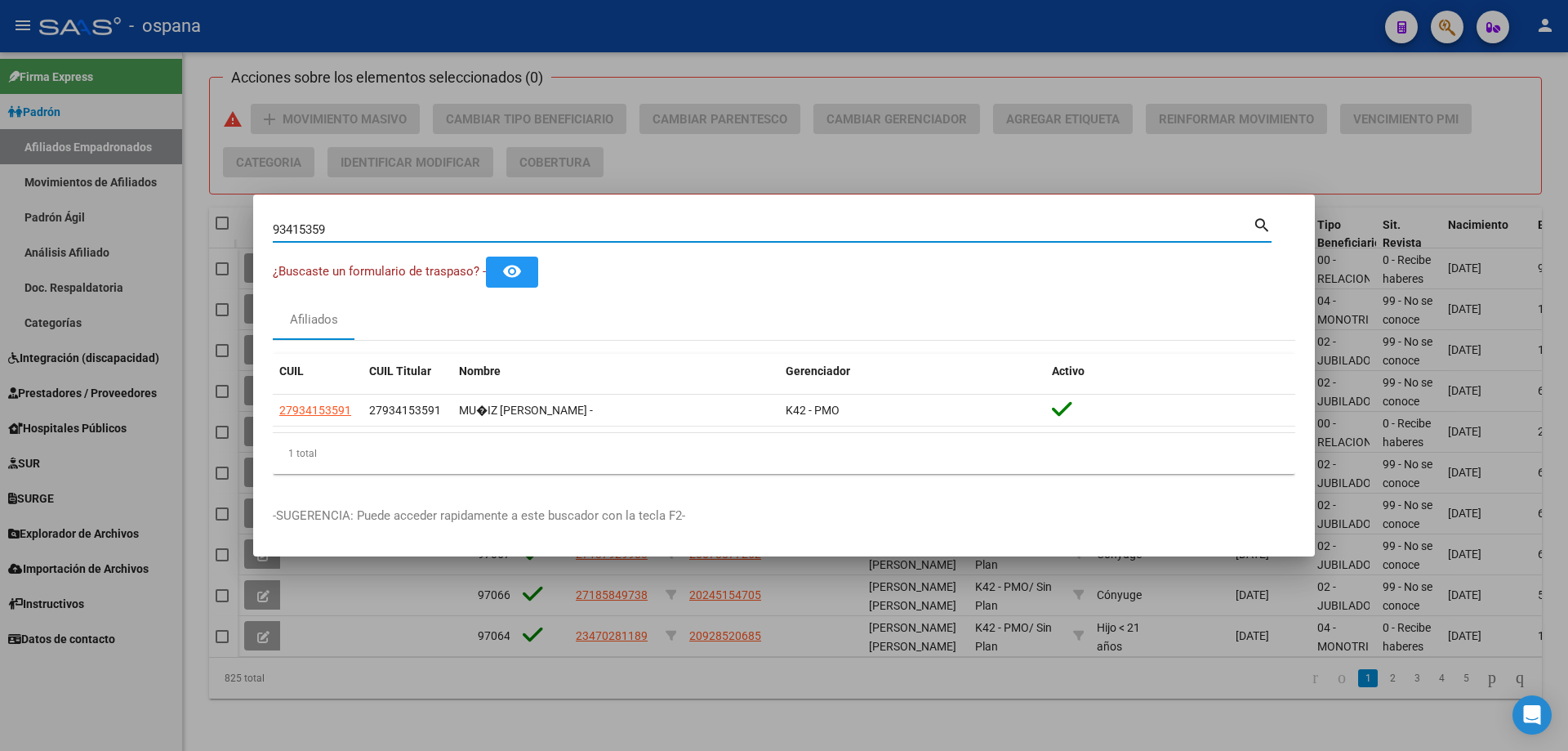
drag, startPoint x: 368, startPoint y: 227, endPoint x: 0, endPoint y: 108, distance: 386.8
click at [0, 108] on div "93415359 Buscar (apellido, dni, cuil, nro traspaso, cuit, obra social) search ¿…" at bounding box center [784, 376] width 1568 height 751
paste input "30188"
type input "93301889"
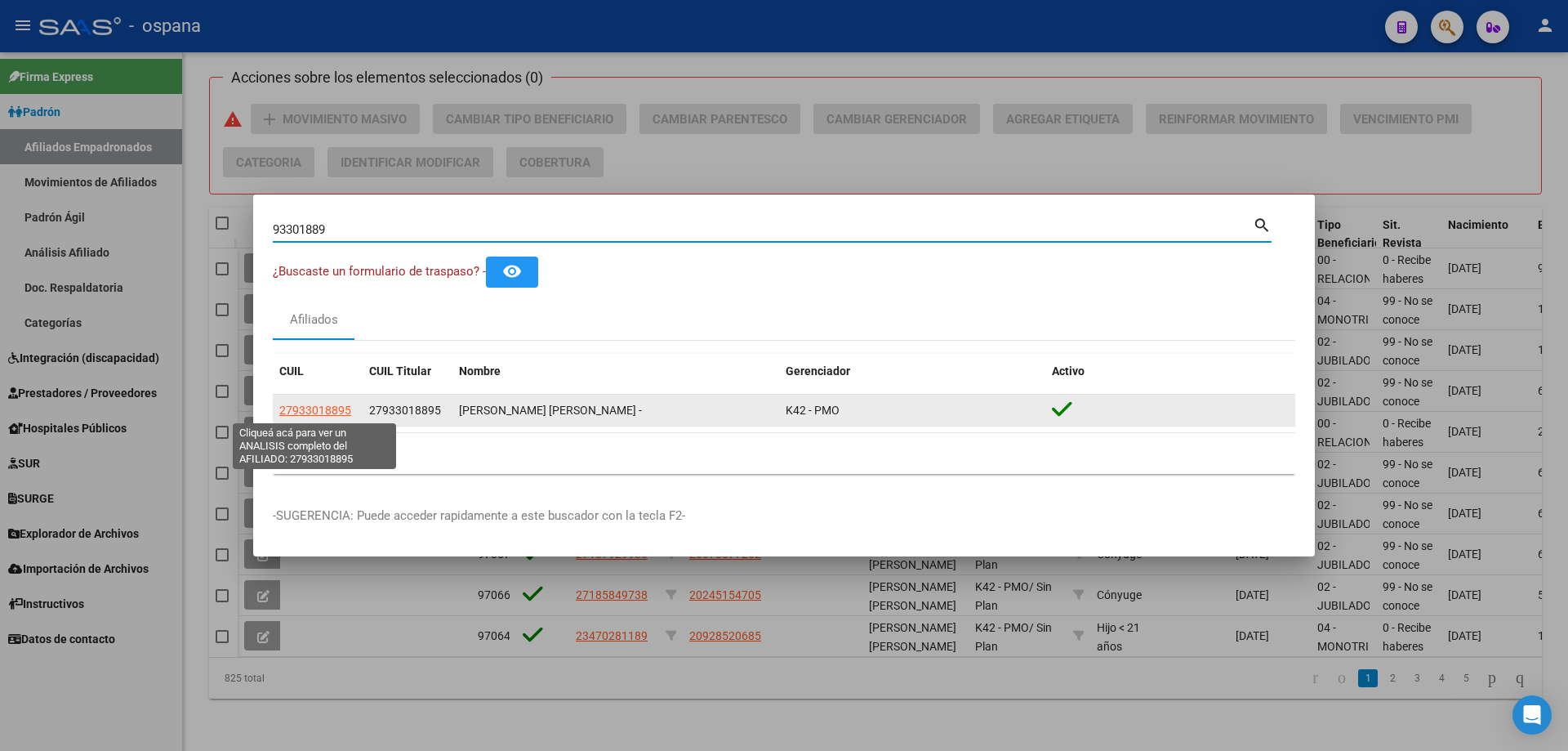
click at [285, 410] on span "27933018895" at bounding box center [315, 410] width 72 height 13
type textarea "27933018895"
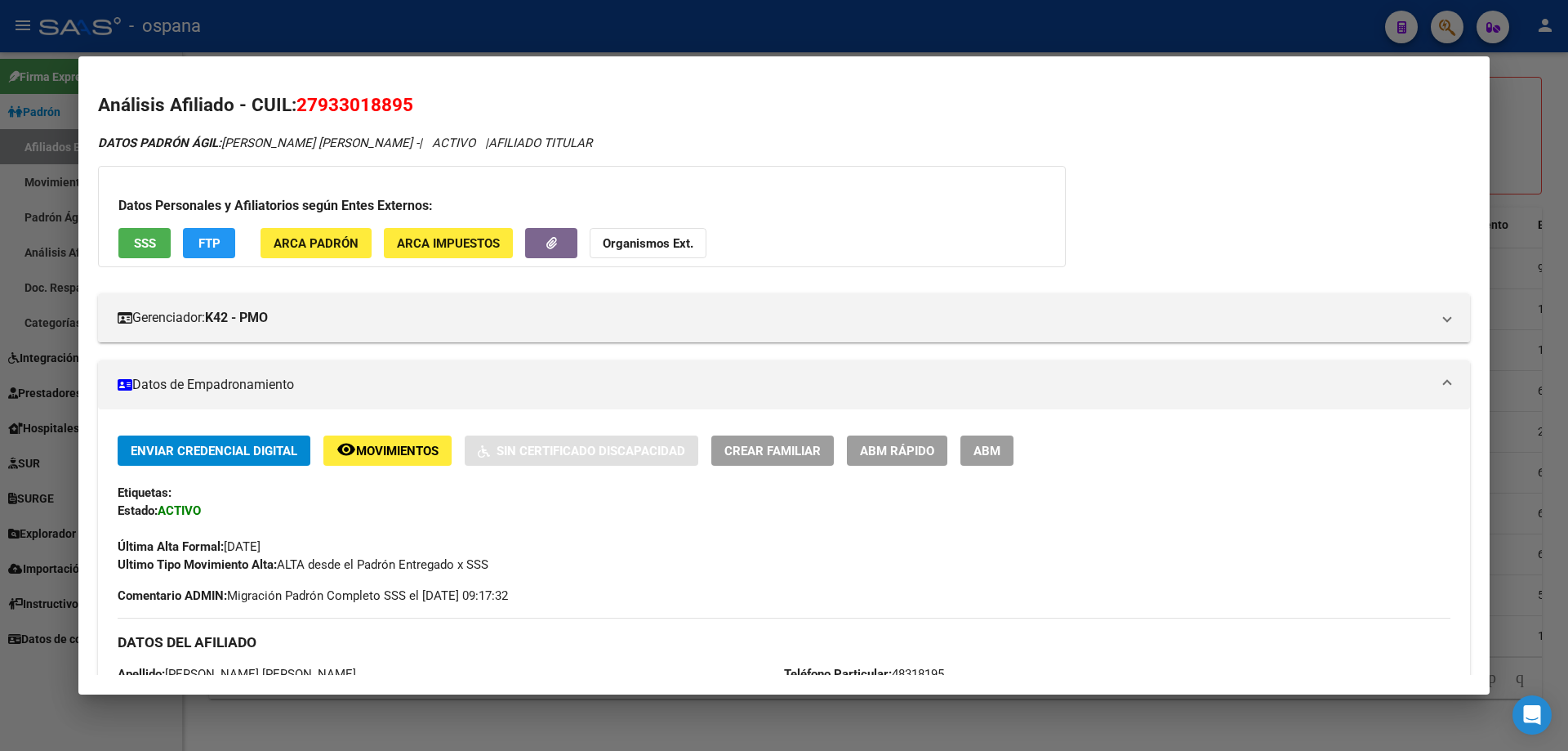
click at [870, 451] on span "ABM Rápido" at bounding box center [897, 451] width 75 height 15
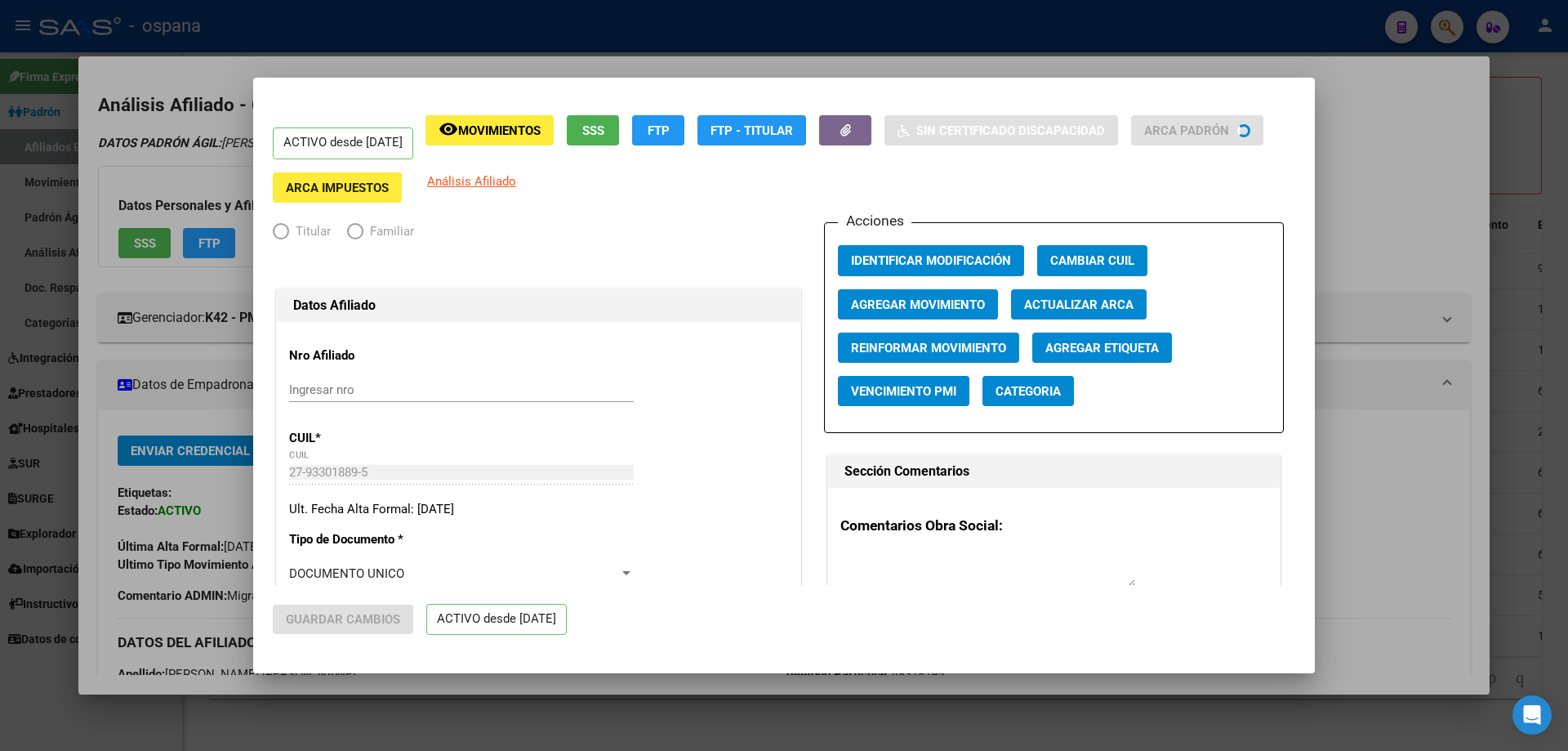
radio input "true"
type input "33-63761744-9"
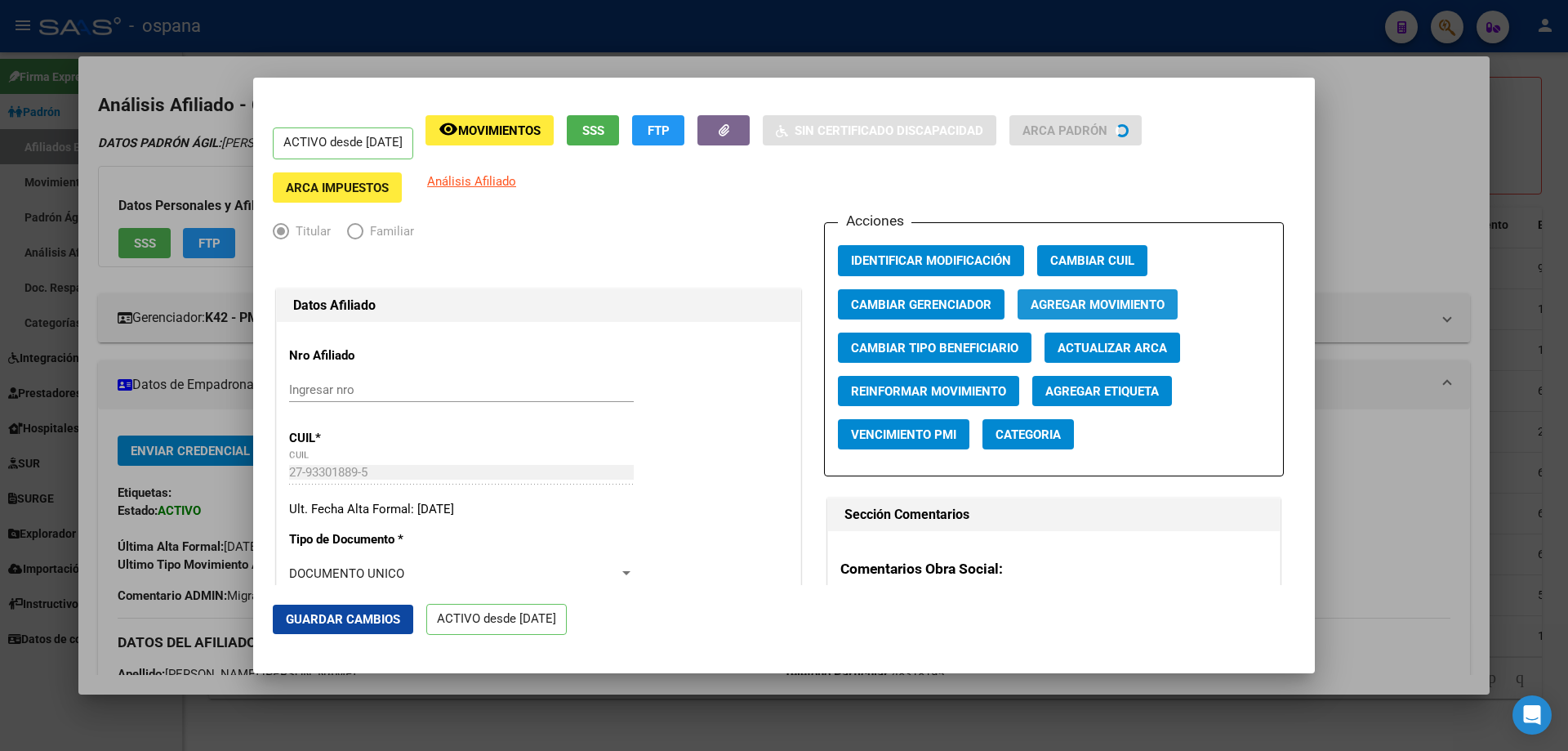
click at [1052, 298] on span "Agregar Movimiento" at bounding box center [1098, 305] width 134 height 15
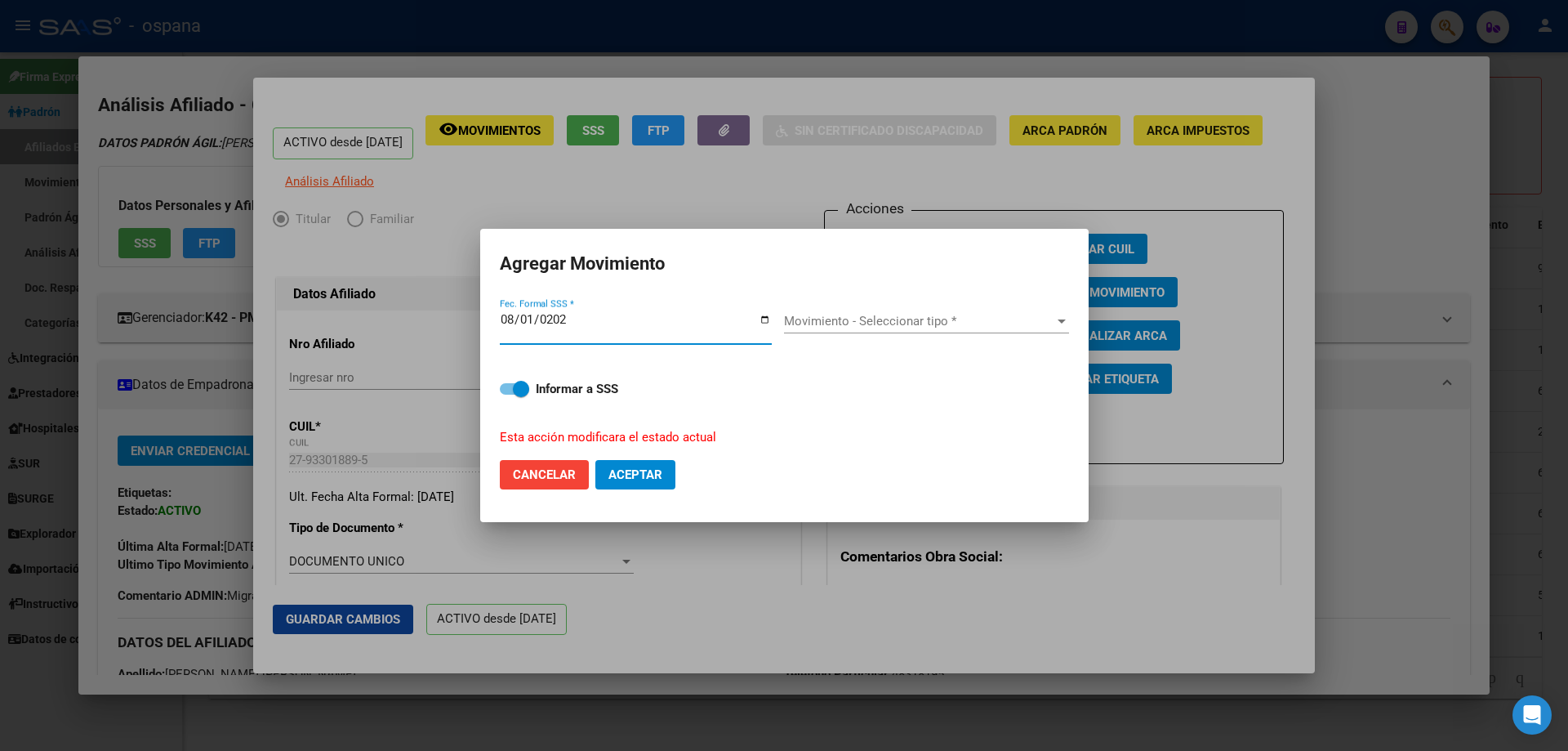
type input "[DATE]"
drag, startPoint x: 881, startPoint y: 306, endPoint x: 895, endPoint y: 330, distance: 27.8
click at [884, 313] on div "Movimiento - Seleccionar tipo * Movimiento - Seleccionar tipo *" at bounding box center [926, 327] width 285 height 63
click at [895, 330] on div "Movimiento - Seleccionar tipo * Movimiento - Seleccionar tipo *" at bounding box center [926, 321] width 285 height 25
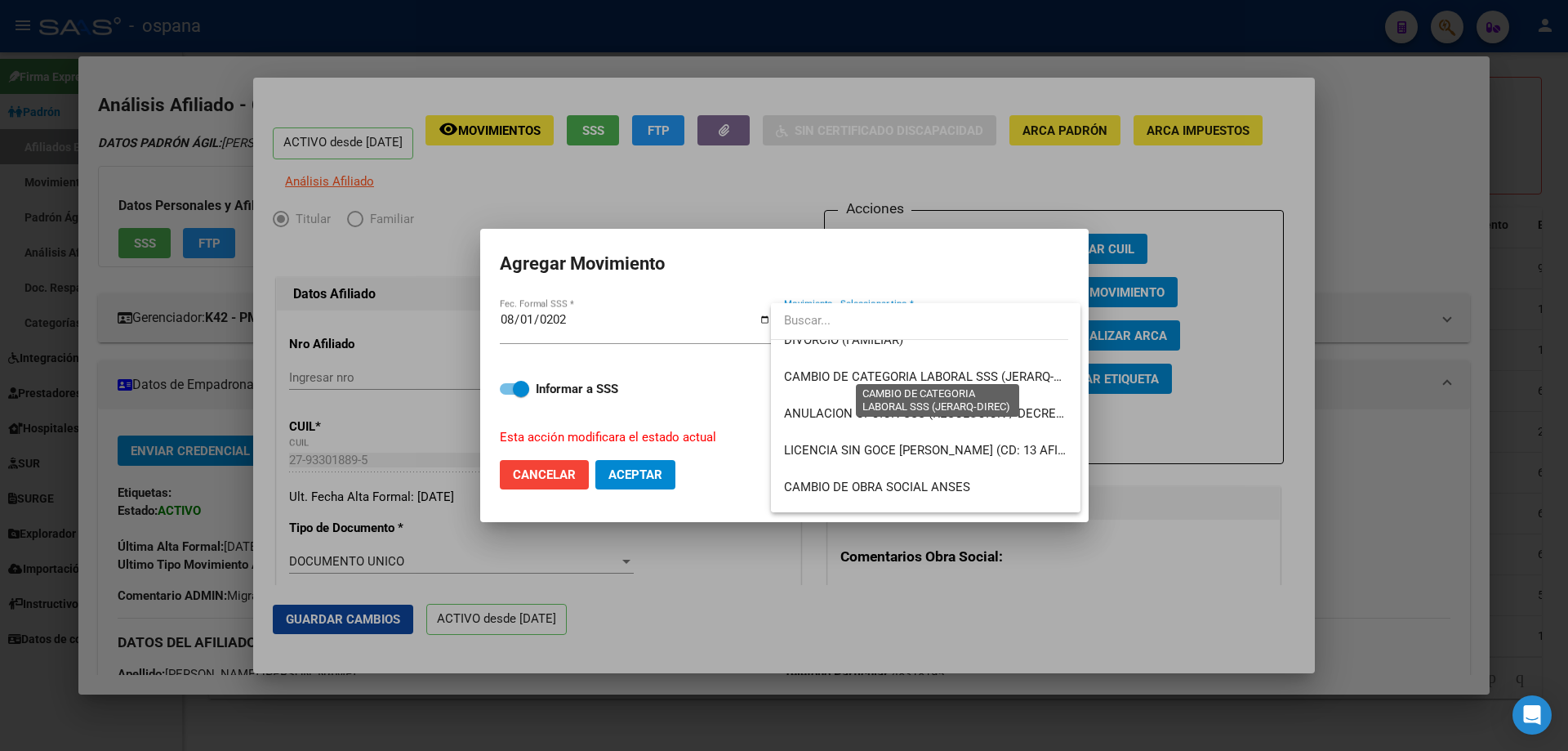
scroll to position [245, 0]
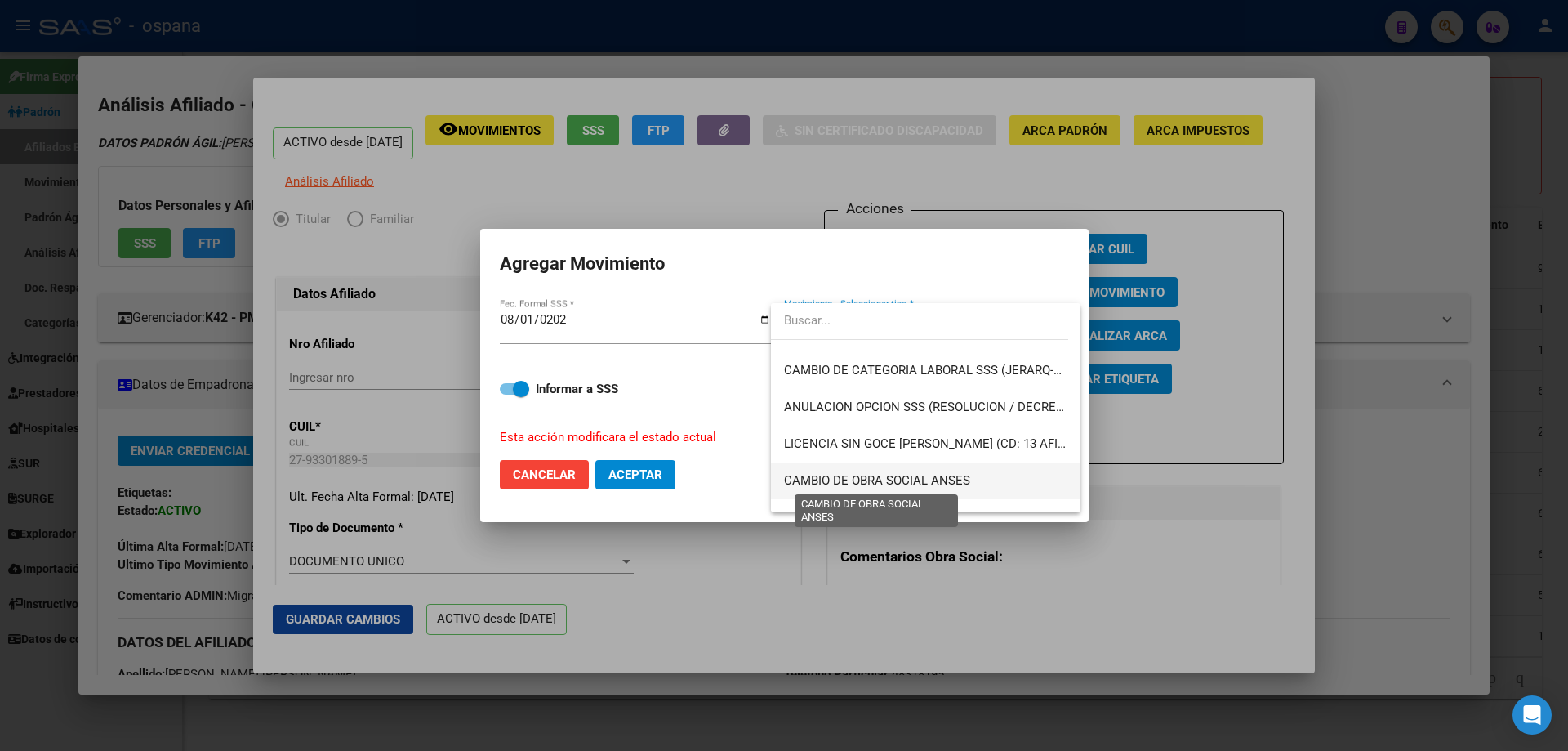
click at [851, 477] on span "CAMBIO DE OBRA SOCIAL ANSES" at bounding box center [877, 480] width 186 height 15
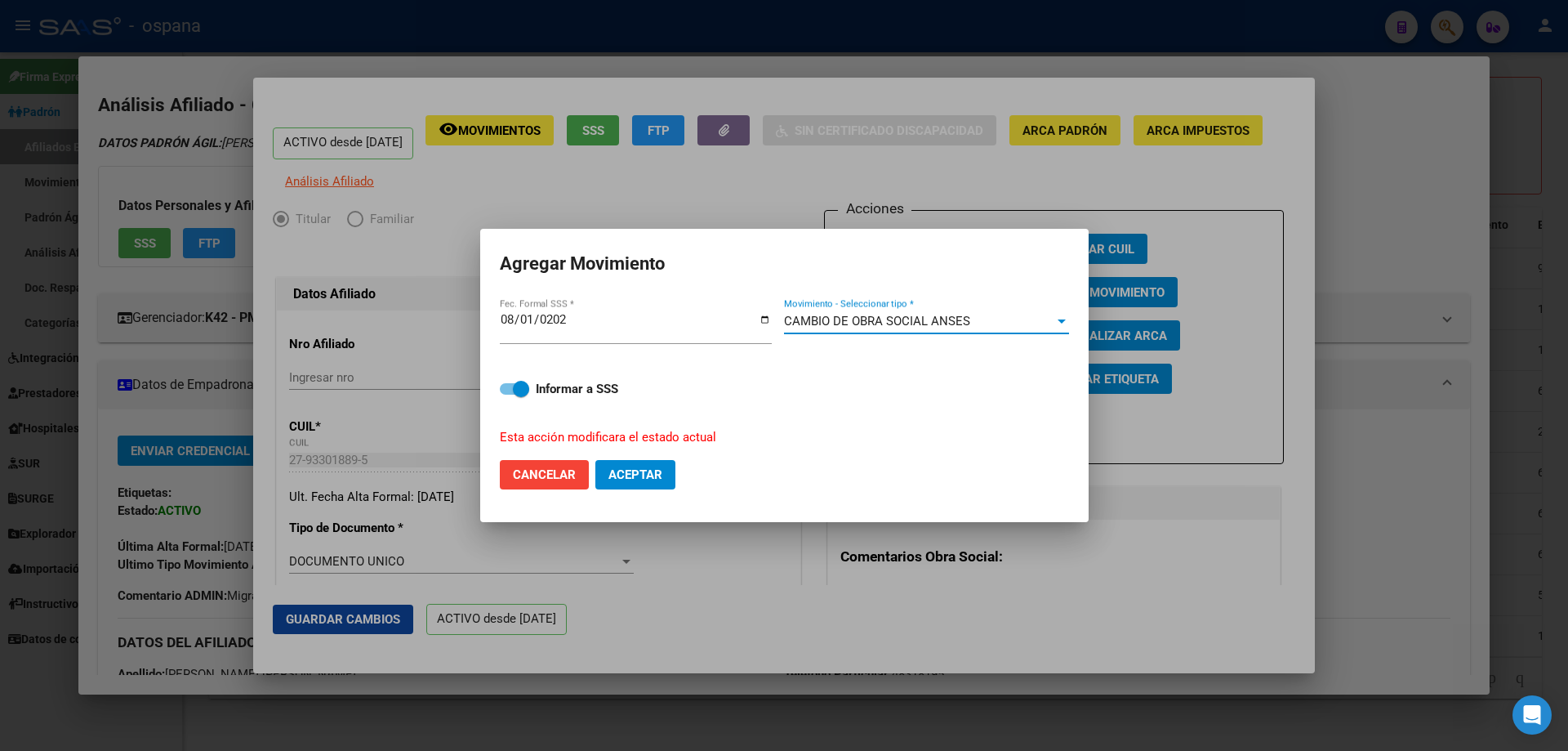
click at [639, 462] on button "Aceptar" at bounding box center [636, 474] width 80 height 29
checkbox input "false"
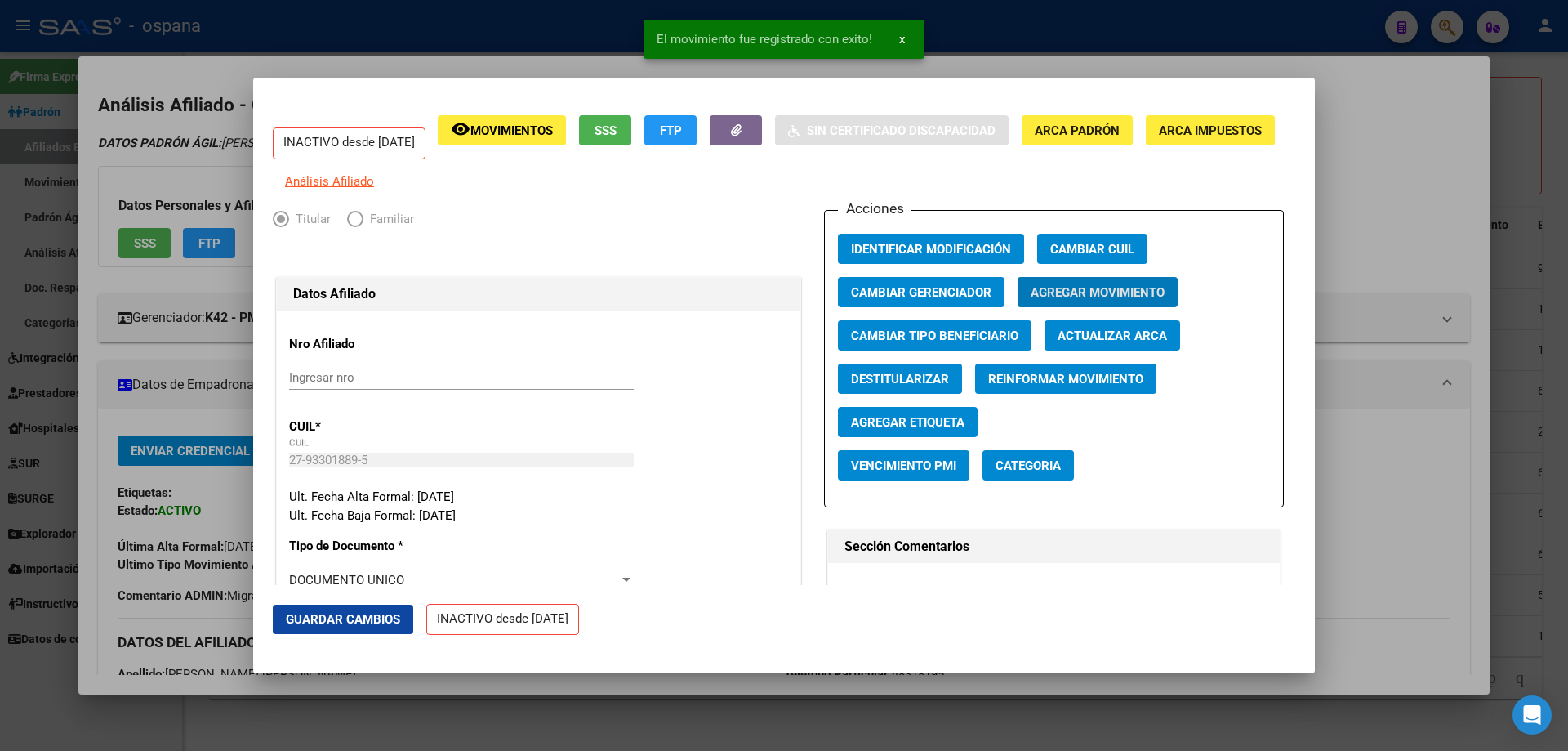
click at [1538, 339] on div at bounding box center [784, 376] width 1568 height 751
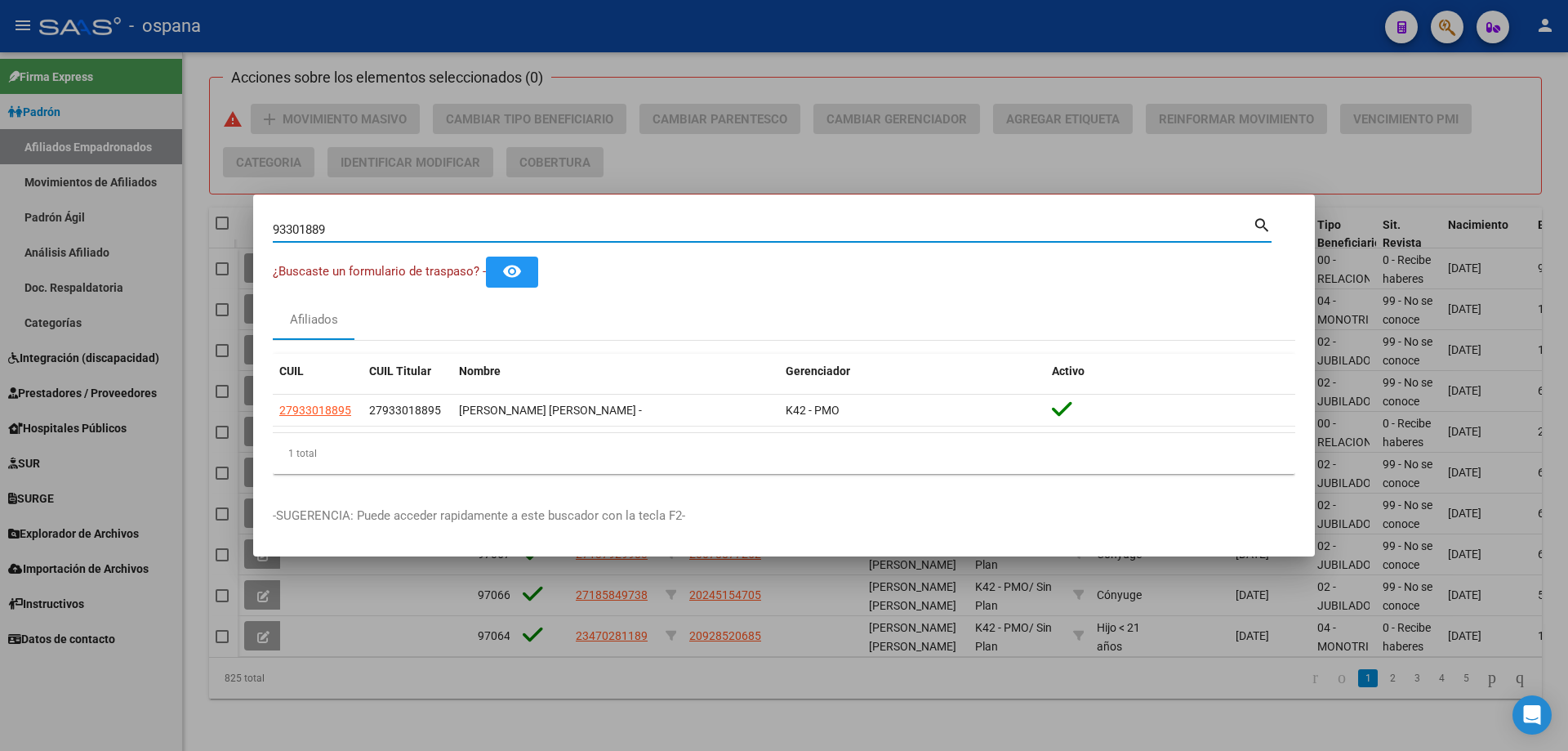
drag, startPoint x: 539, startPoint y: 231, endPoint x: 0, endPoint y: 63, distance: 564.6
click at [0, 64] on div "93301889 Buscar (apellido, dni, cuil, nro traspaso, cuit, obra social) search ¿…" at bounding box center [784, 376] width 1568 height 751
paste input "4503385"
type input "4503385"
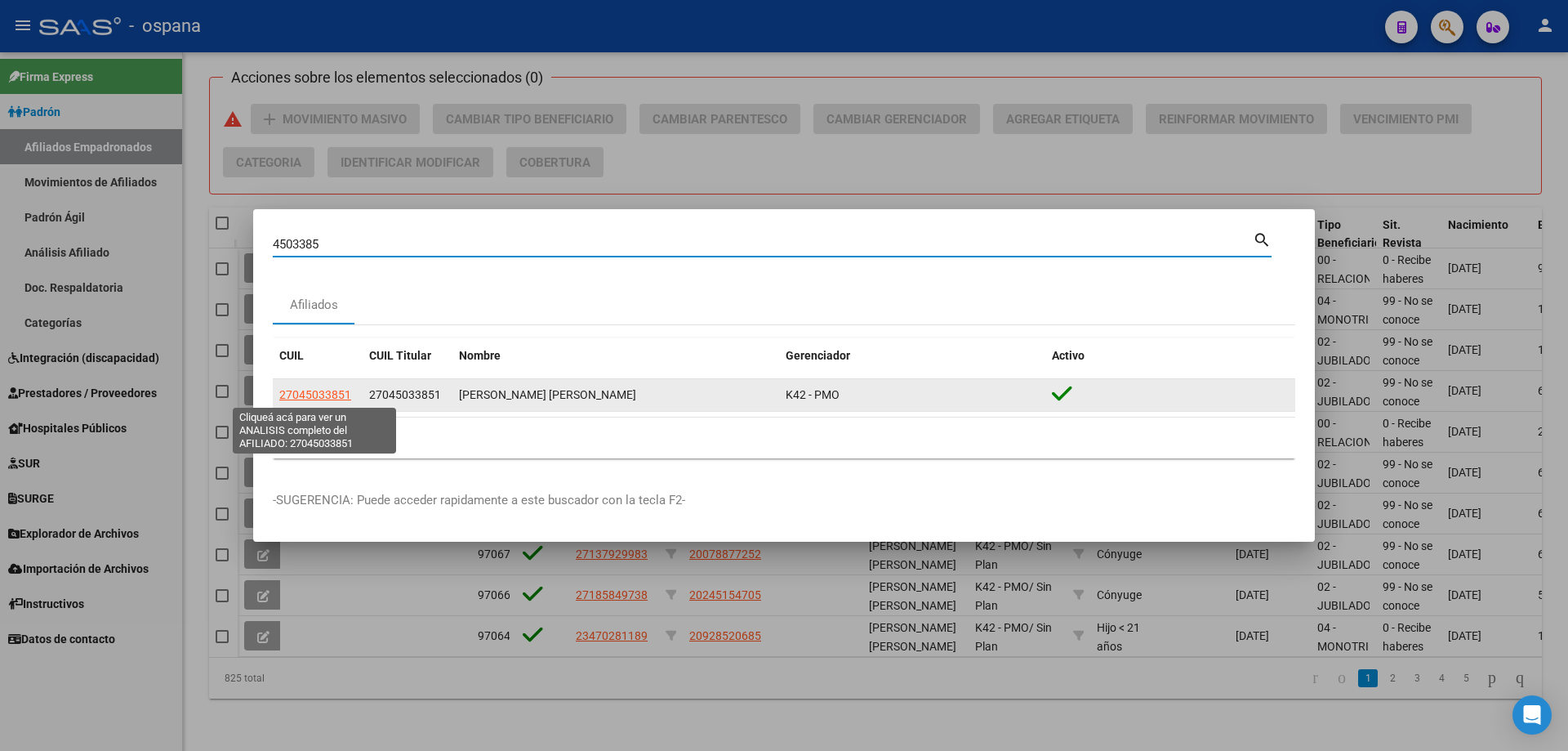
click at [309, 391] on span "27045033851" at bounding box center [315, 394] width 72 height 13
type textarea "27045033851"
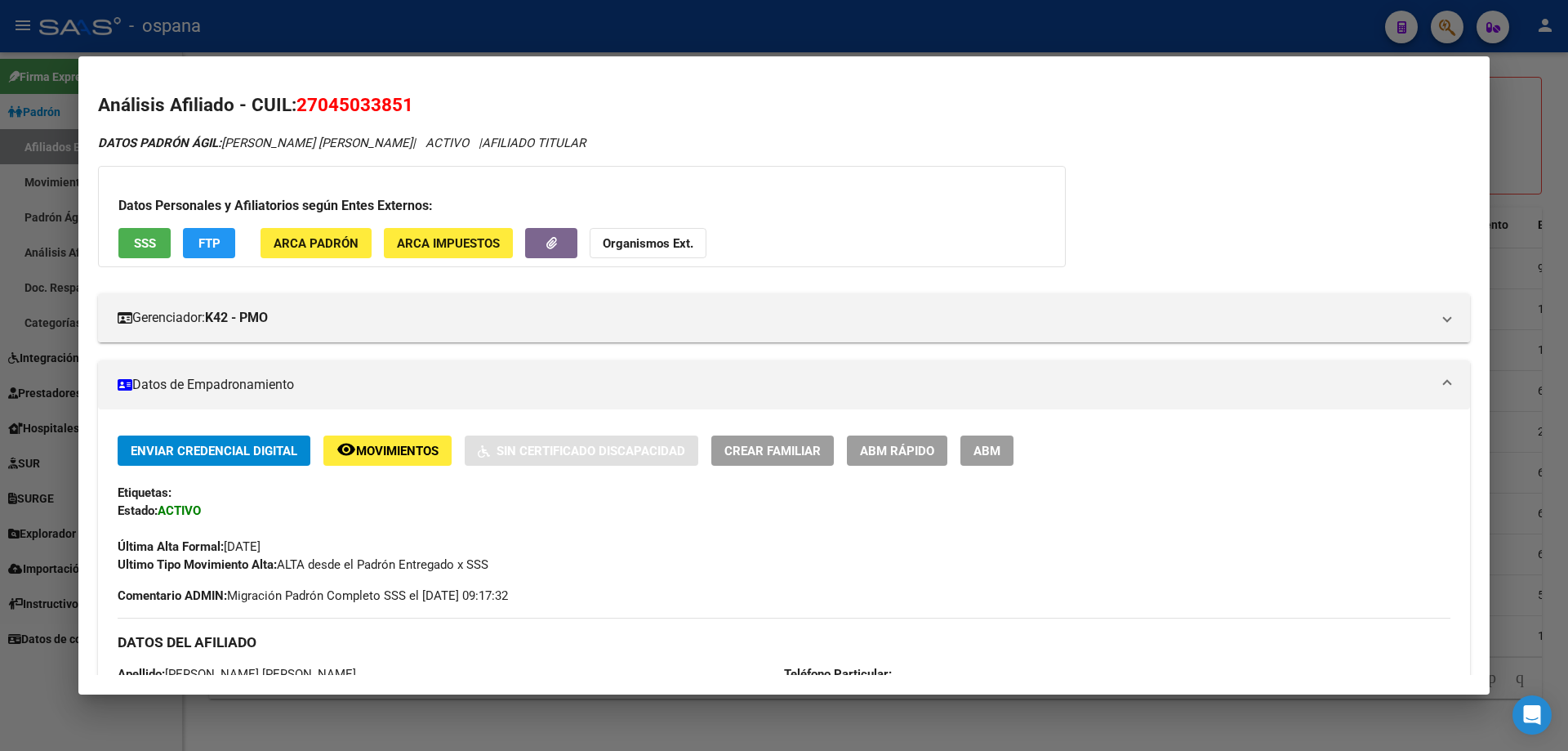
click at [918, 463] on button "ABM Rápido" at bounding box center [897, 450] width 100 height 30
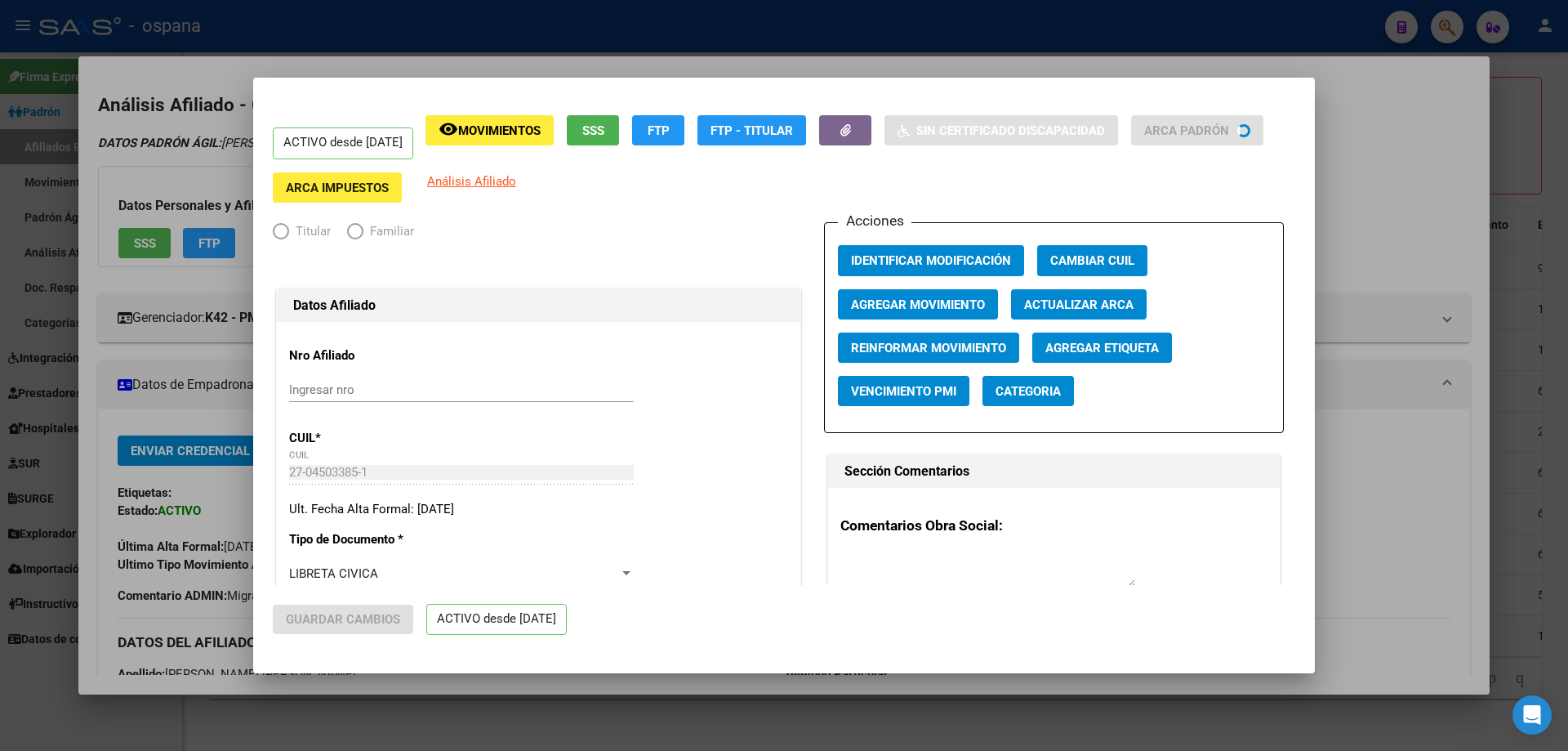
radio input "true"
type input "33-63761744-9"
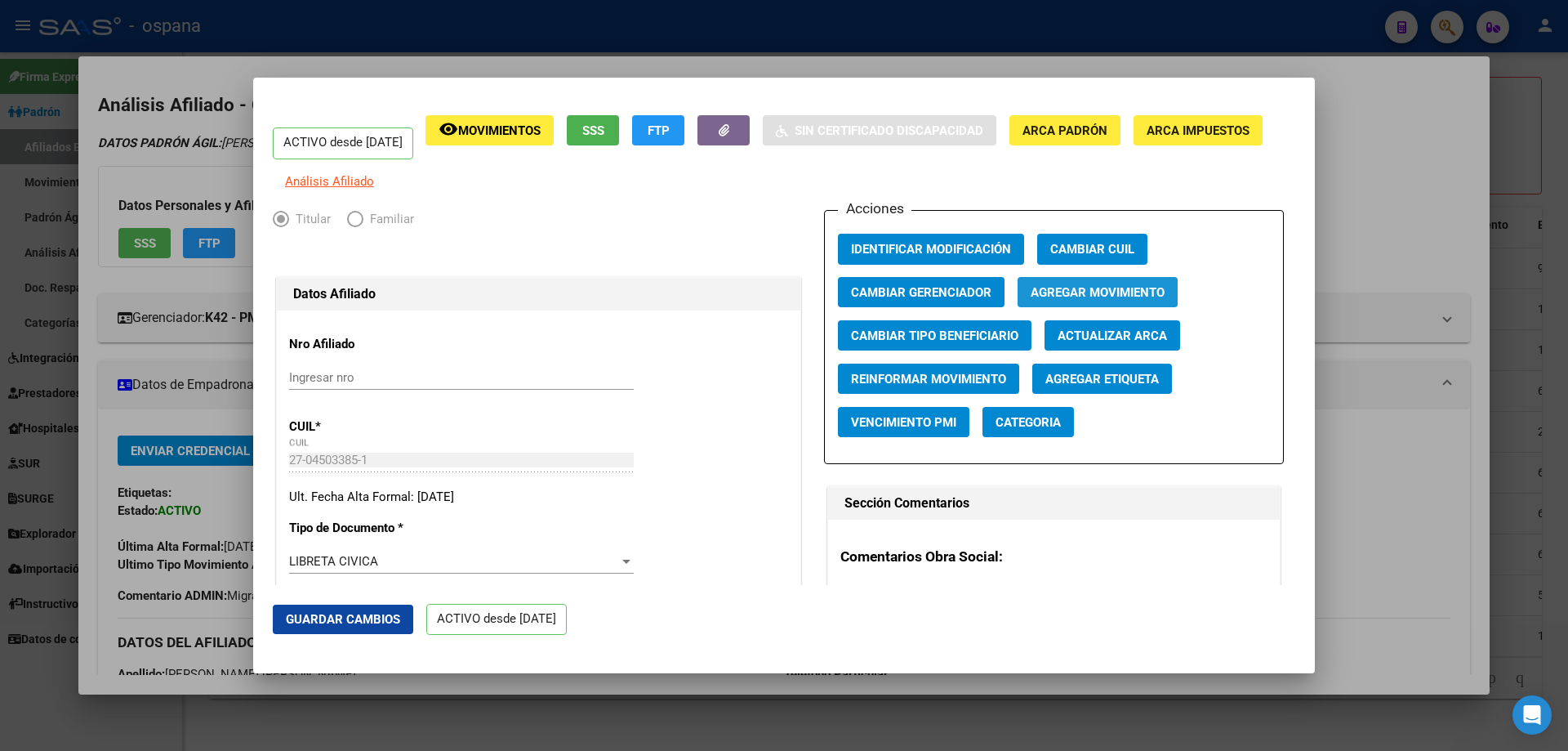
click at [1088, 300] on span "Agregar Movimiento" at bounding box center [1098, 292] width 134 height 15
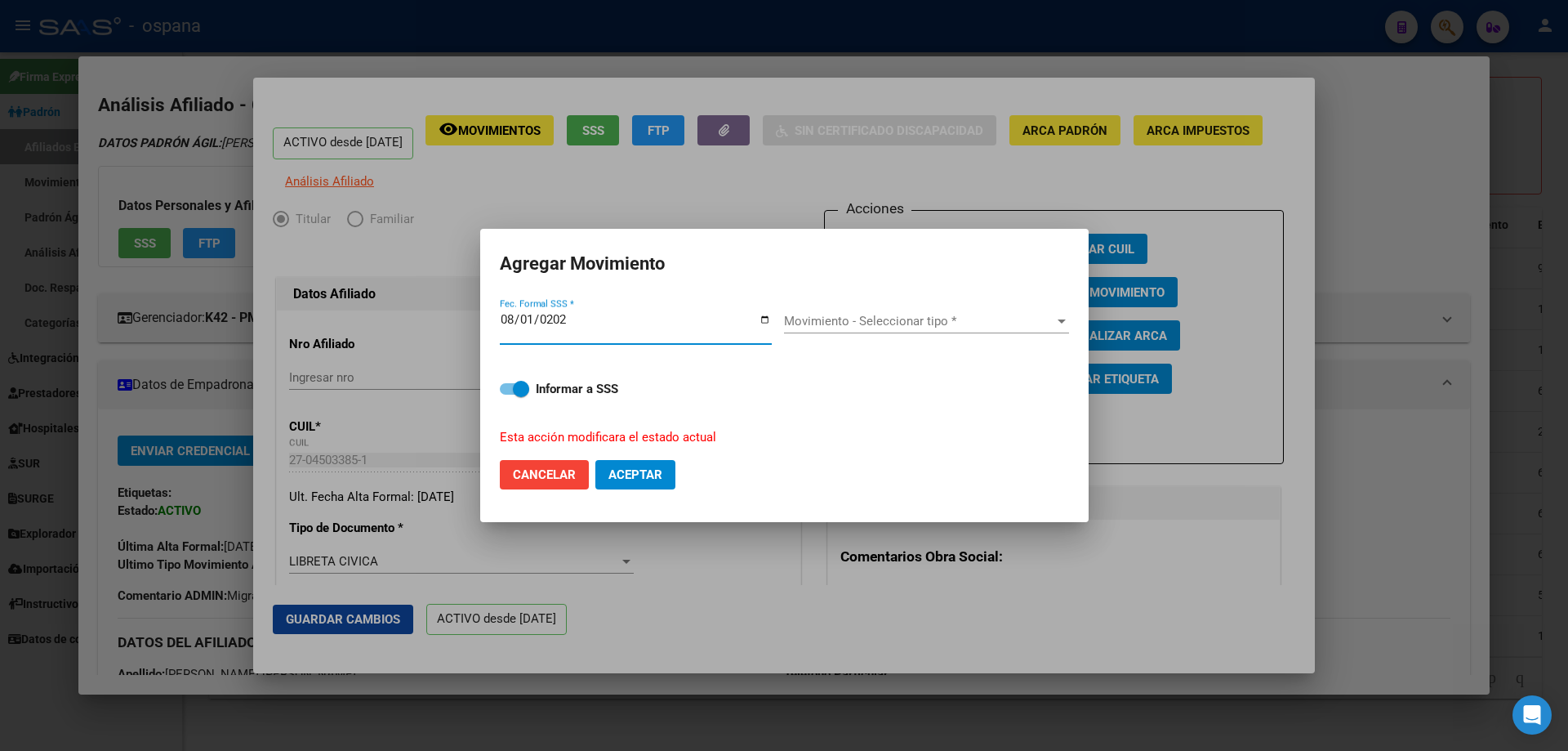
type input "[DATE]"
click at [892, 325] on span "Movimiento - Seleccionar tipo *" at bounding box center [919, 322] width 270 height 15
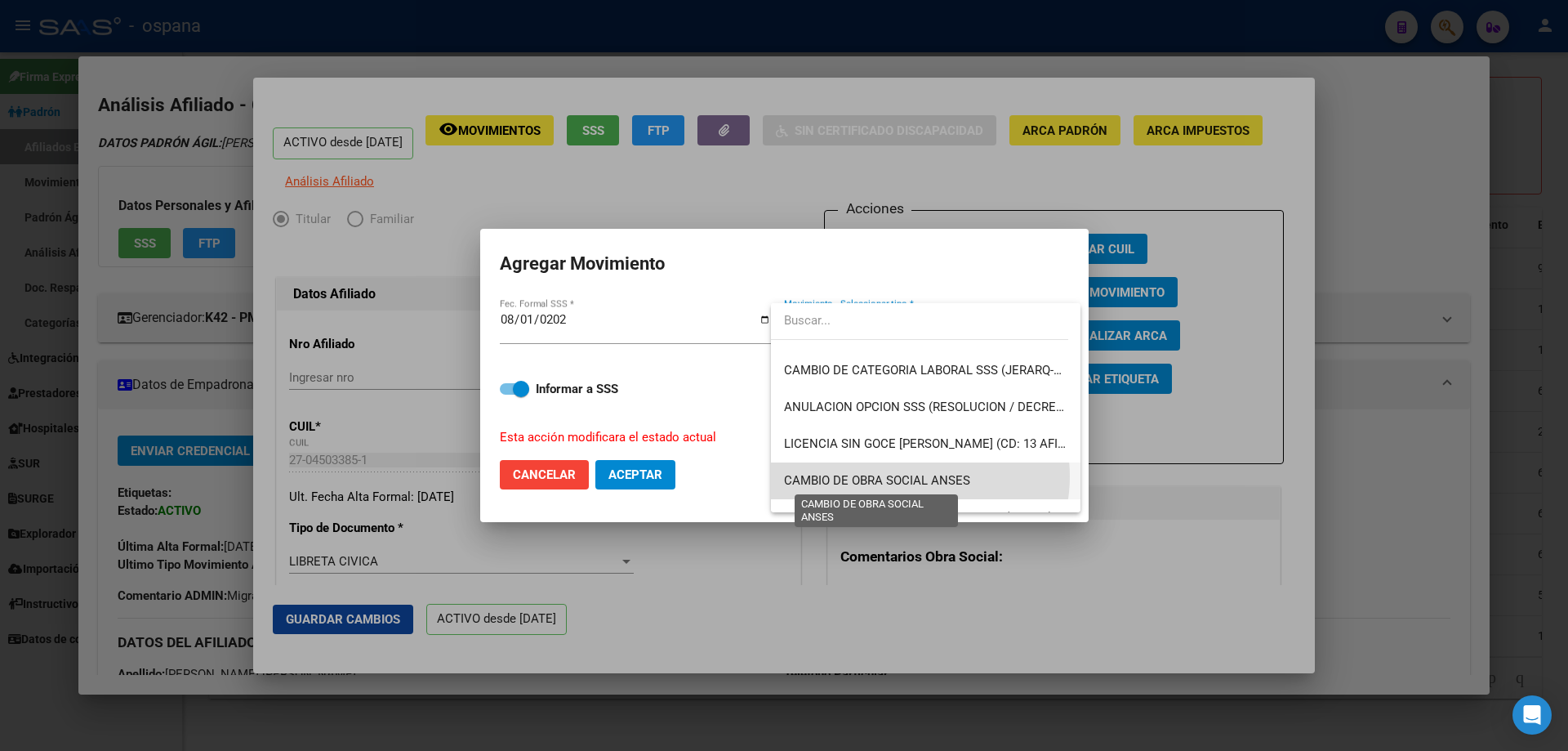
click at [915, 477] on span "CAMBIO DE OBRA SOCIAL ANSES" at bounding box center [877, 480] width 186 height 15
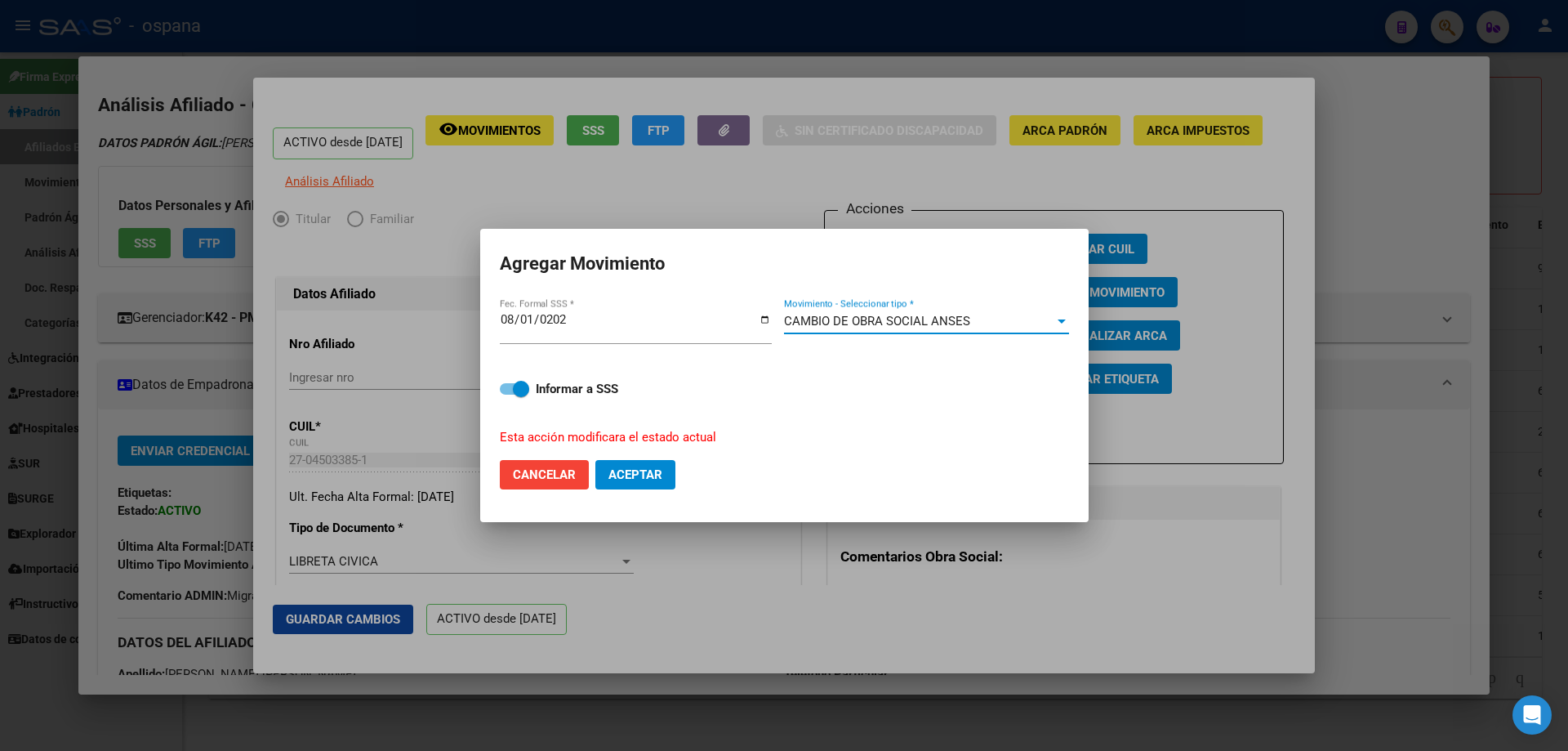
click at [648, 472] on span "Aceptar" at bounding box center [635, 475] width 54 height 15
checkbox input "false"
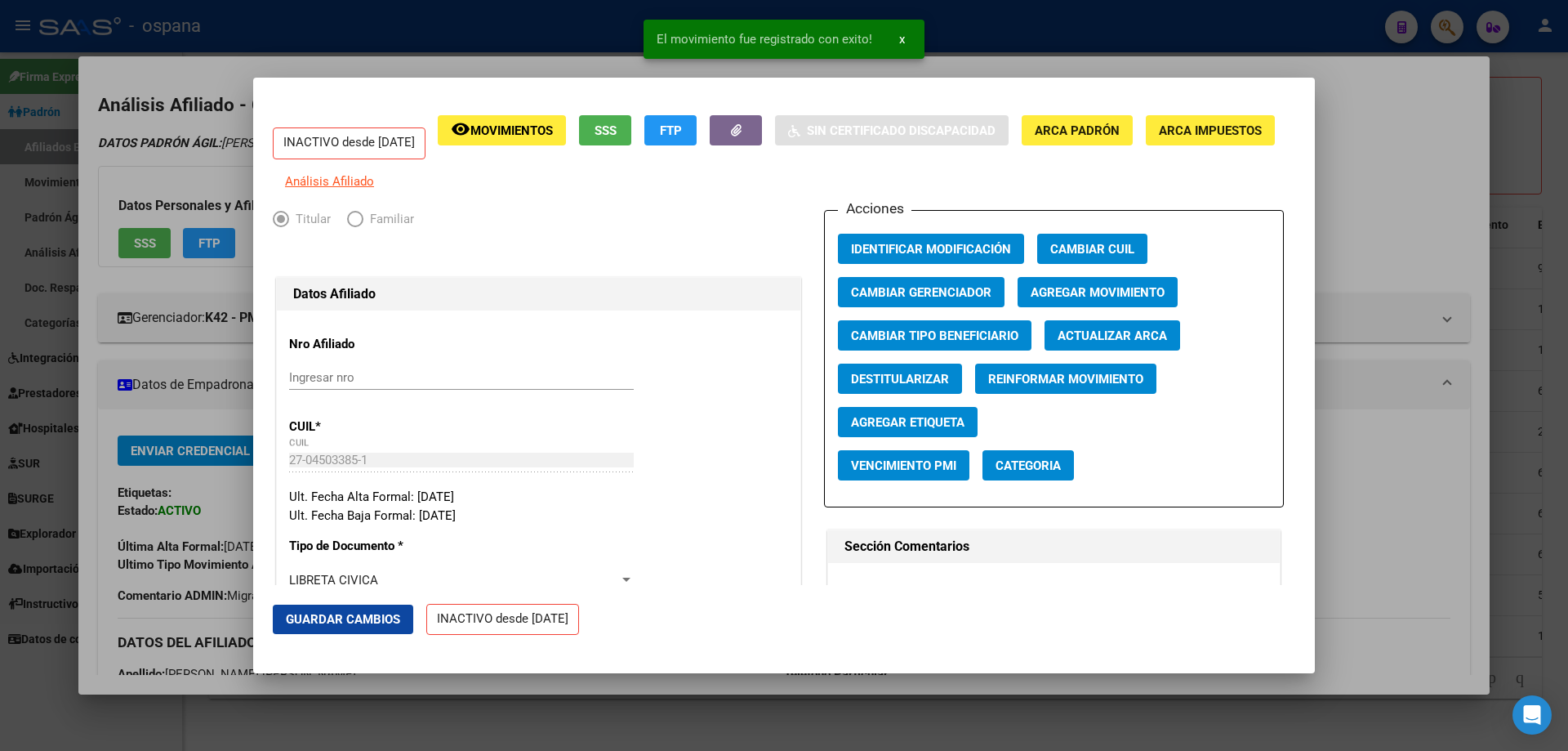
click at [1510, 342] on div at bounding box center [784, 376] width 1568 height 751
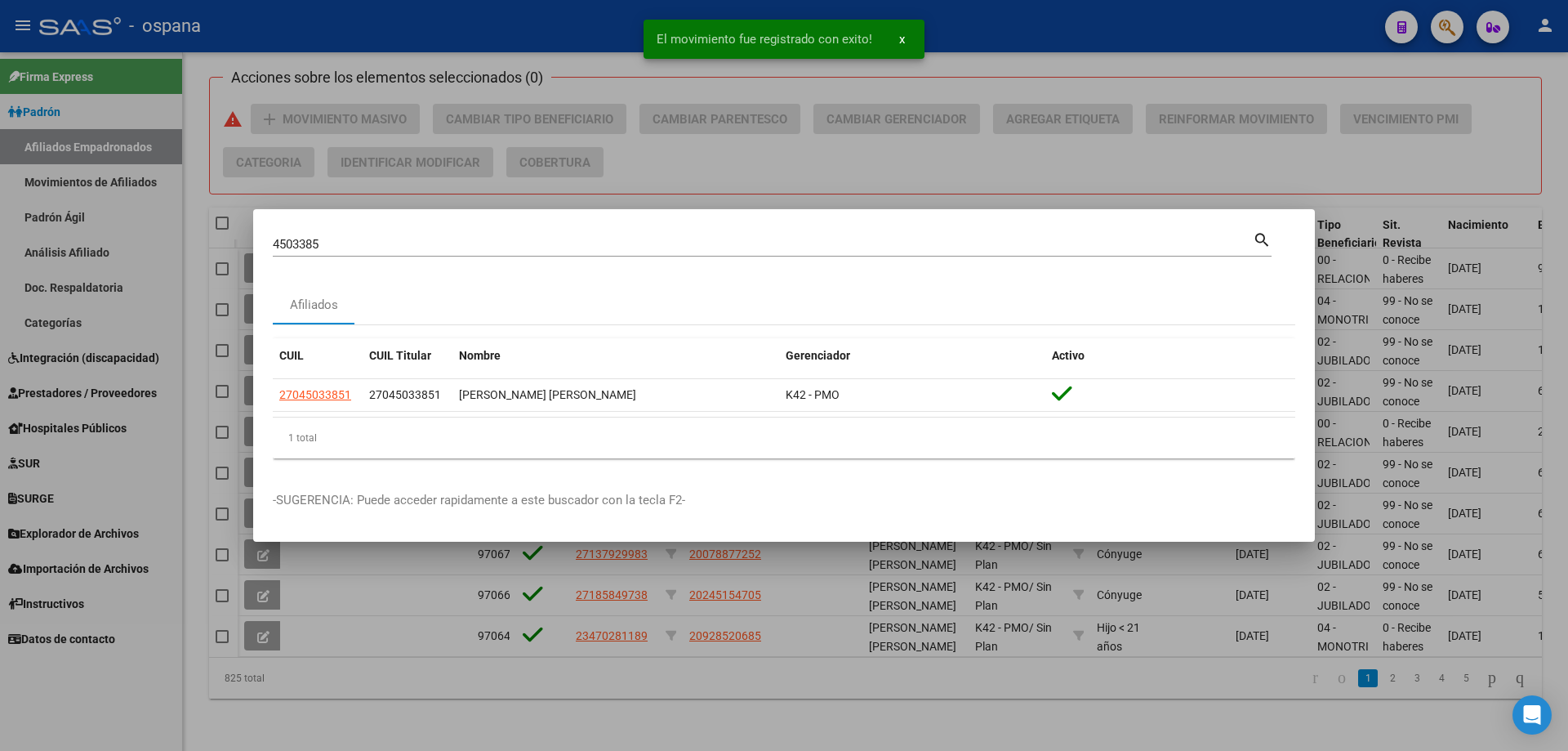
click at [635, 244] on input "4503385" at bounding box center [762, 244] width 980 height 15
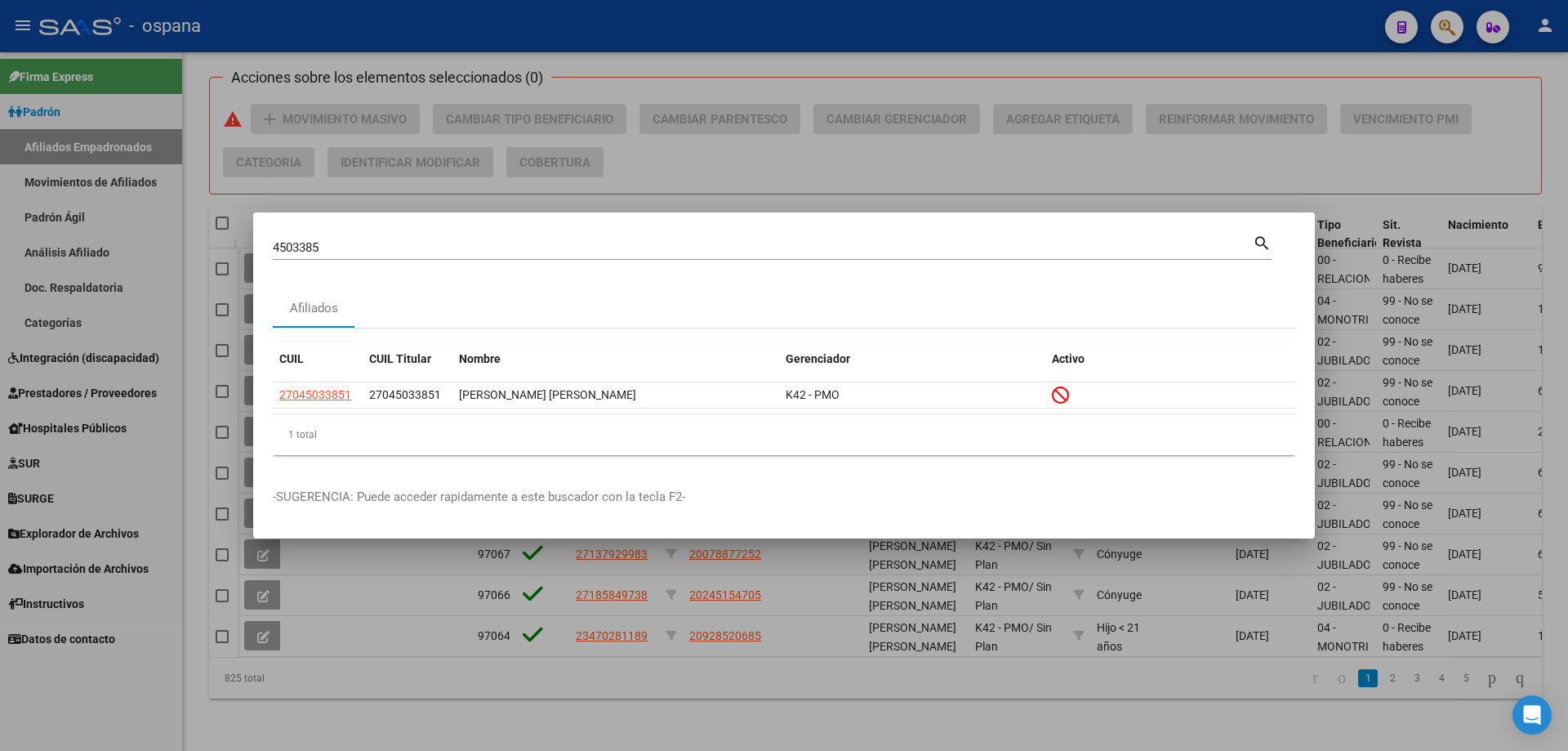
click at [430, 156] on div at bounding box center [784, 376] width 1568 height 751
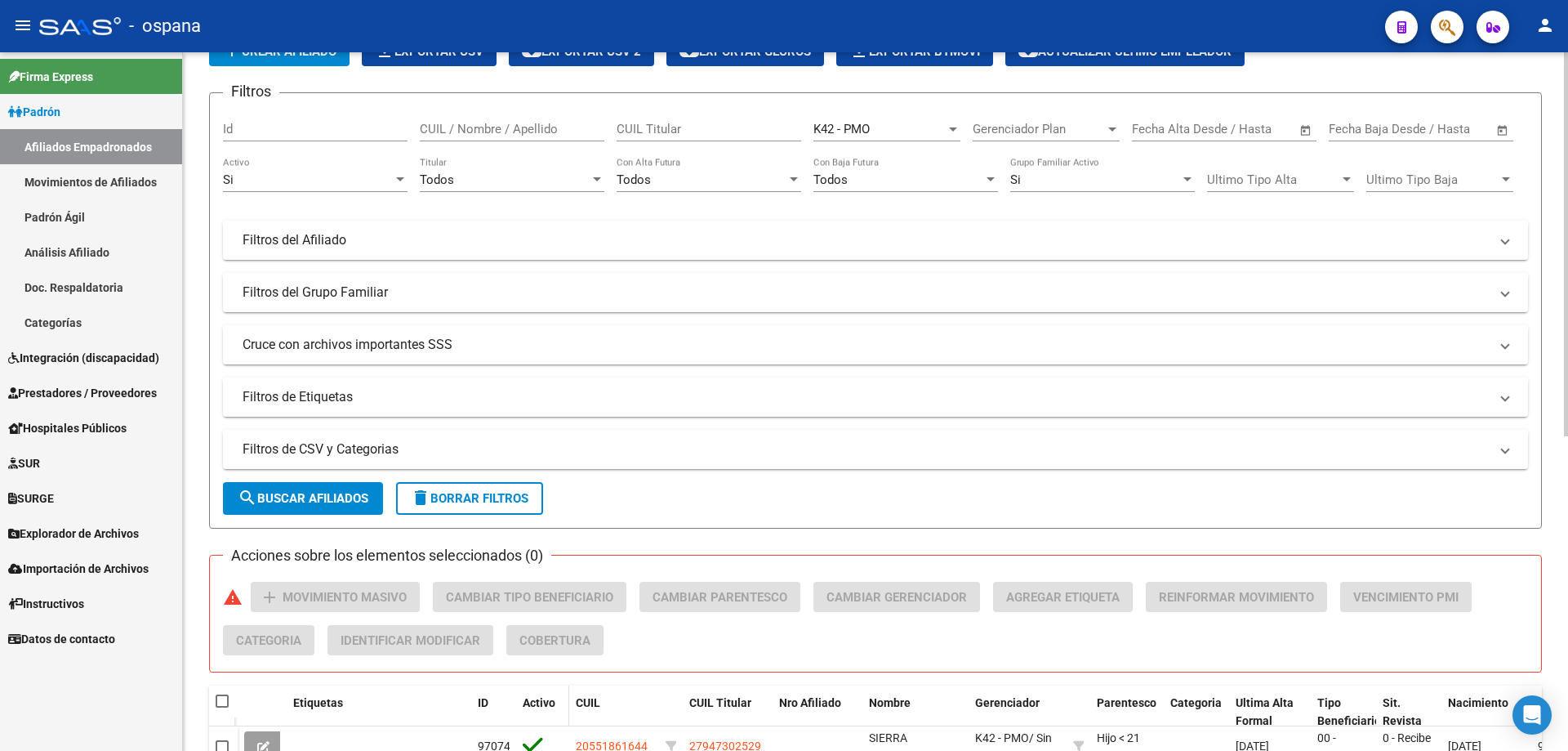
scroll to position [0, 0]
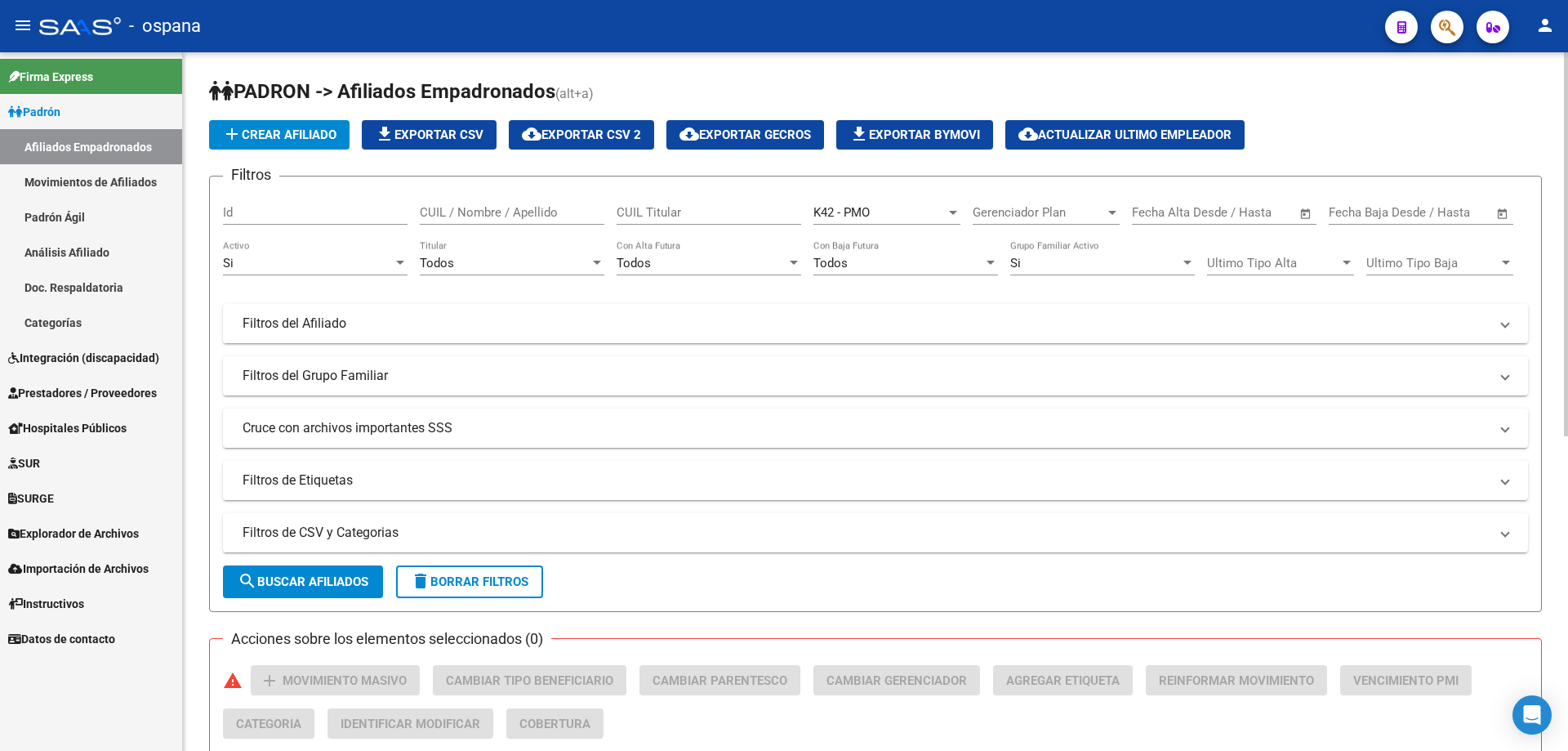
click at [884, 200] on div "K42 - PMO Seleccionar Gerenciador" at bounding box center [886, 206] width 147 height 35
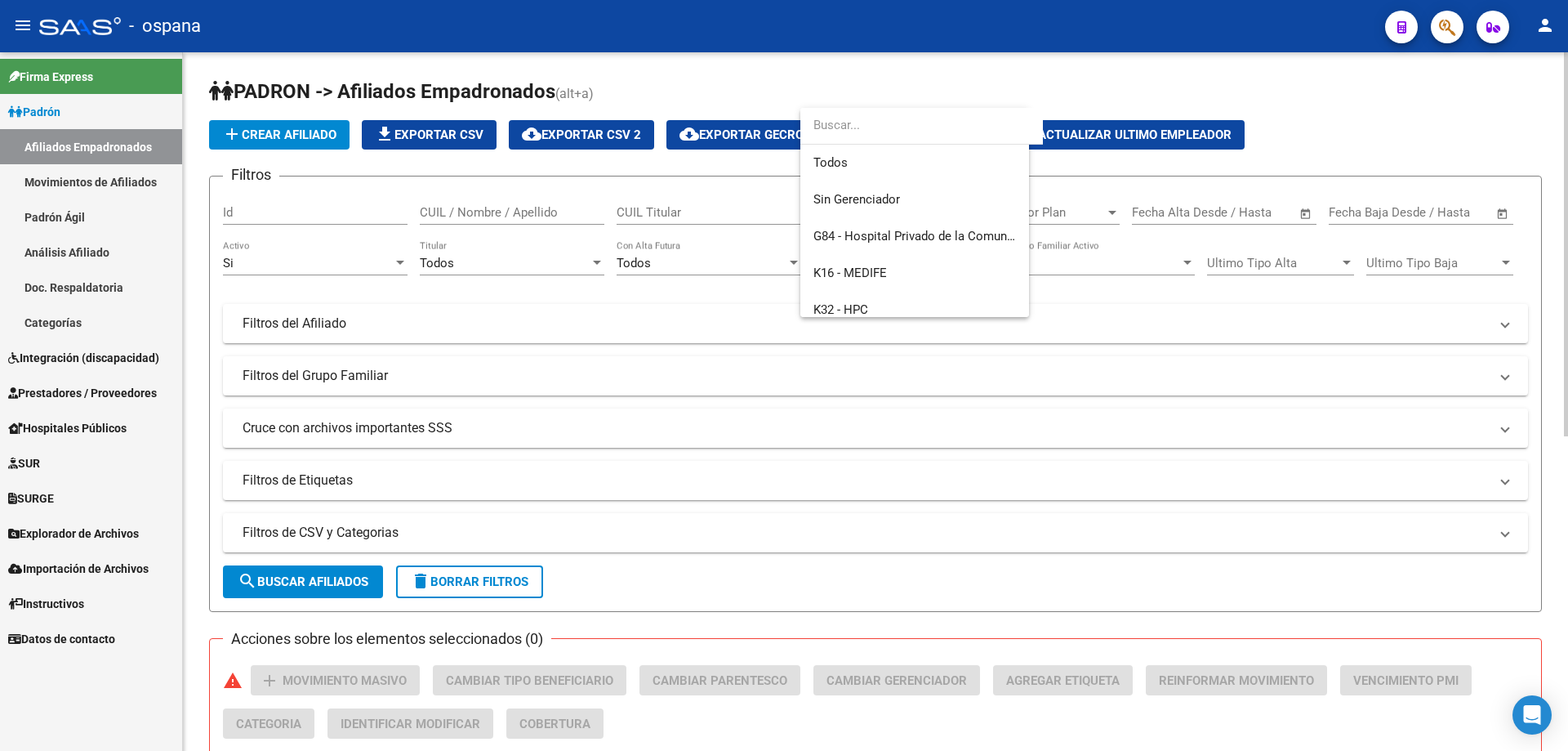
scroll to position [465, 0]
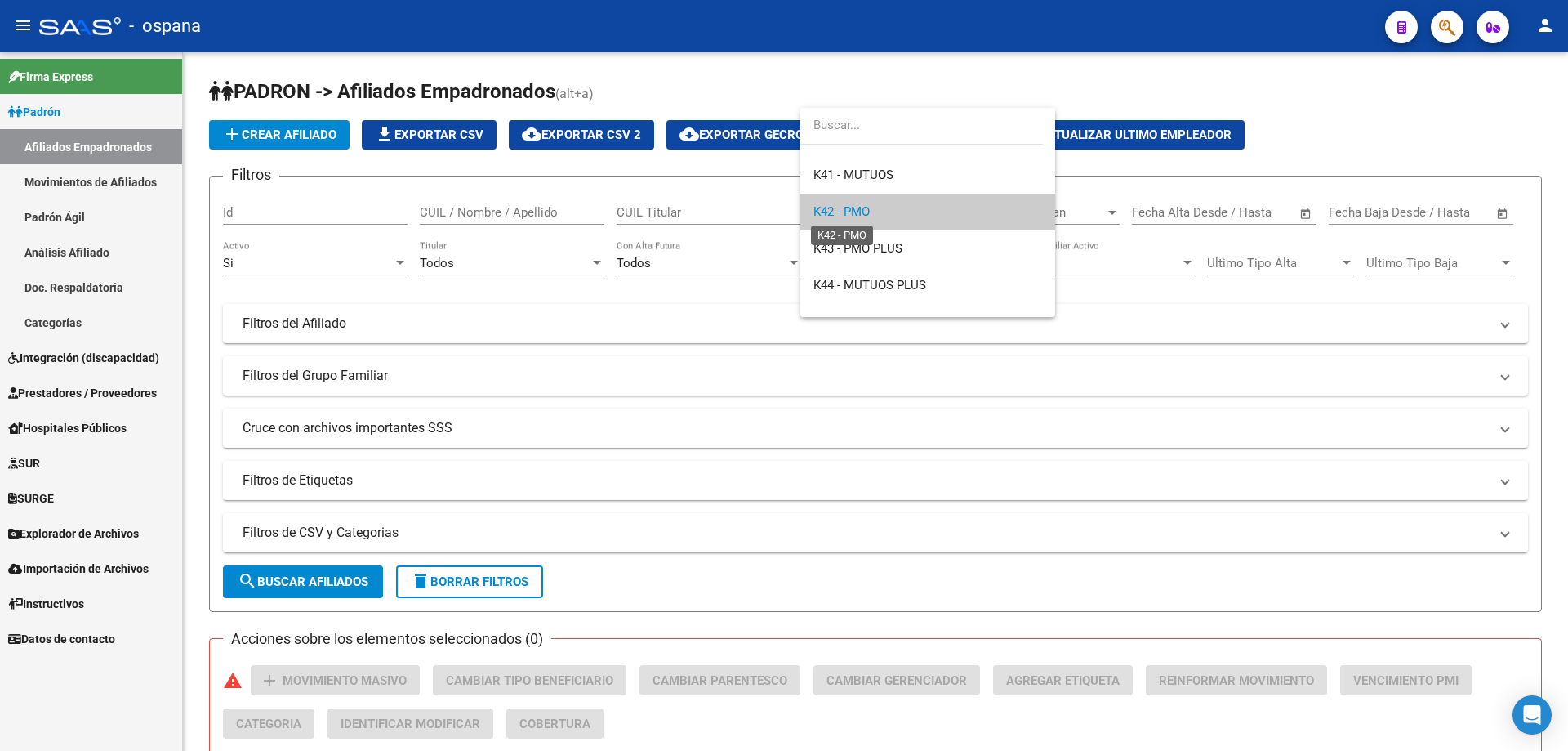
click at [866, 217] on span "K42 - PMO" at bounding box center [842, 212] width 57 height 15
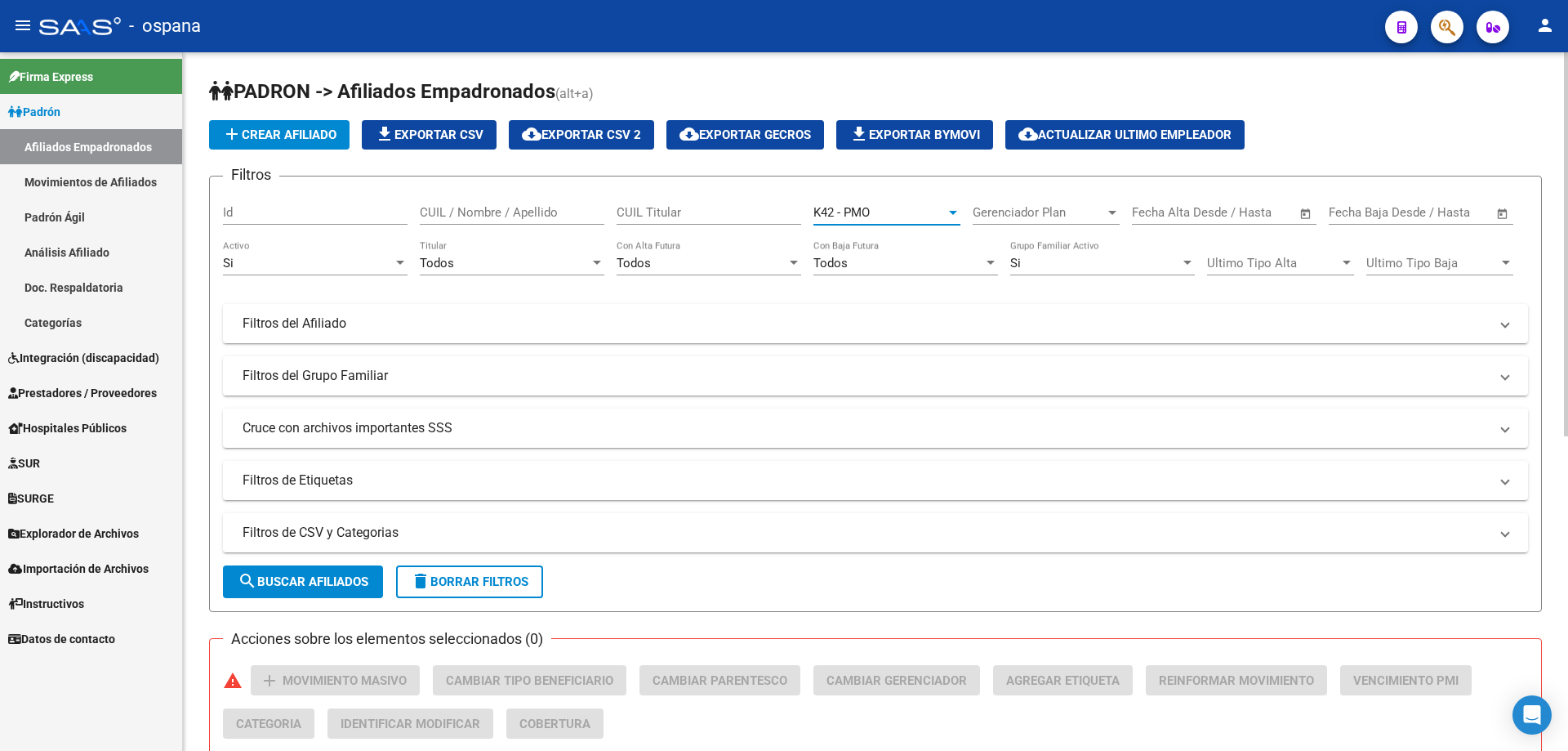
click at [301, 576] on span "search Buscar Afiliados" at bounding box center [303, 582] width 131 height 15
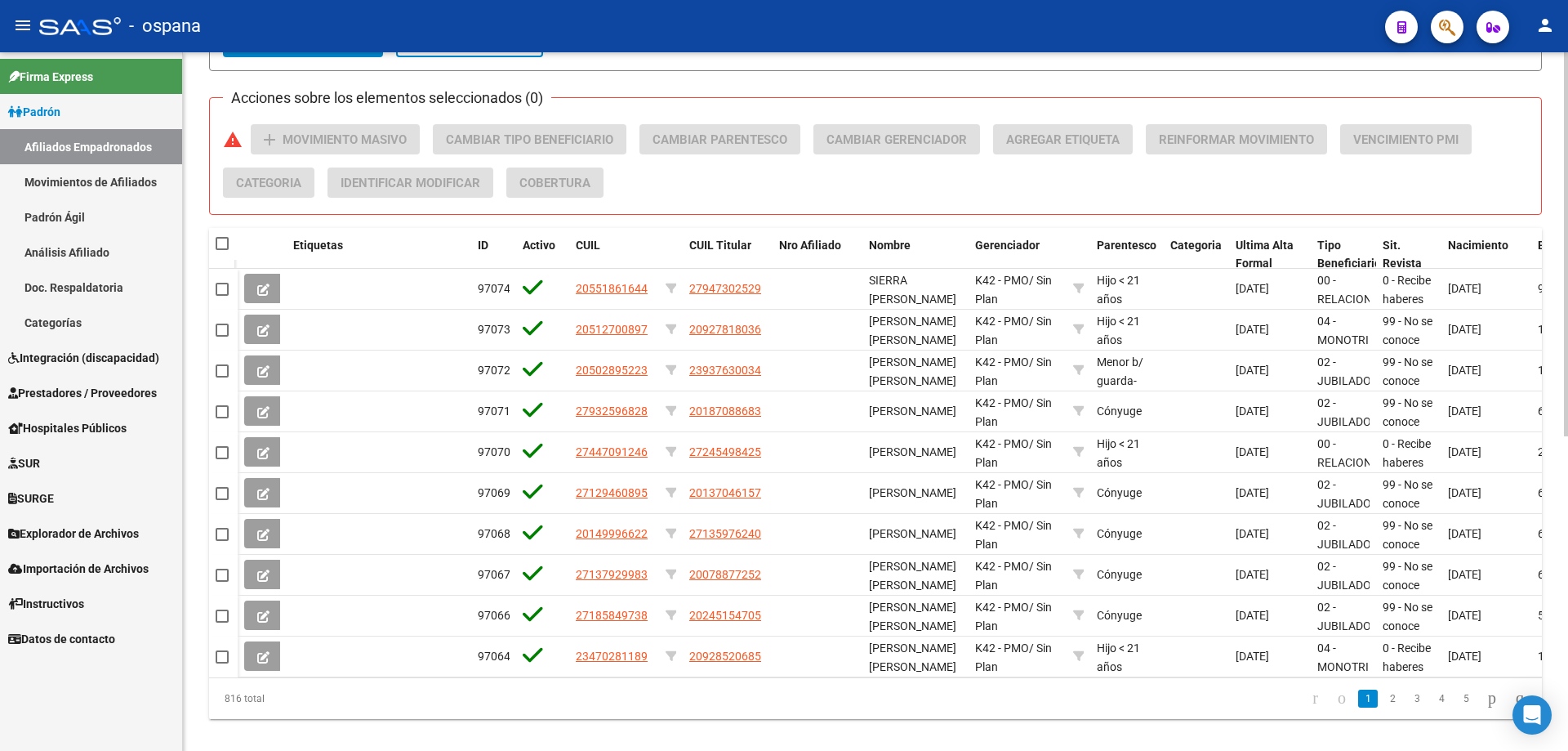
scroll to position [573, 0]
